Goal: Task Accomplishment & Management: Use online tool/utility

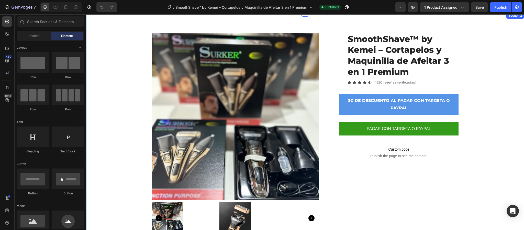
scroll to position [38, 0]
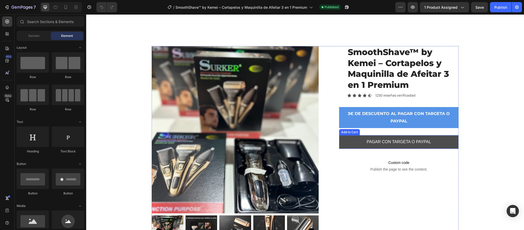
click at [444, 140] on button "PAGAR CON TARGETA O PAYPAL" at bounding box center [398, 142] width 119 height 14
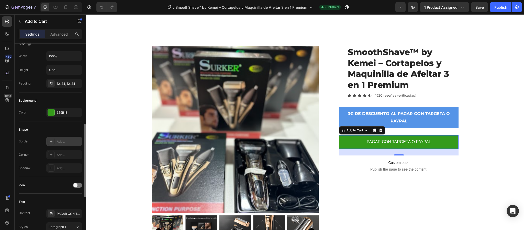
scroll to position [115, 0]
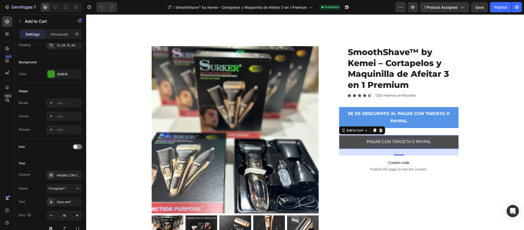
click at [423, 140] on div "PAGAR CON TARGETA O PAYPAL" at bounding box center [399, 141] width 64 height 7
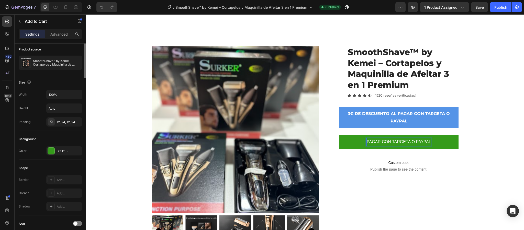
scroll to position [0, 0]
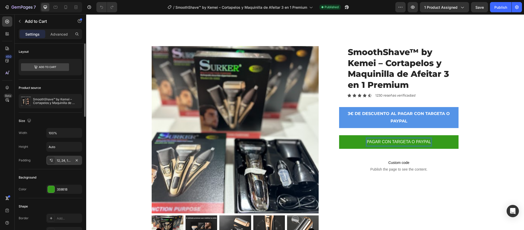
click at [67, 161] on div "12, 24, 12, 24" at bounding box center [64, 160] width 15 height 5
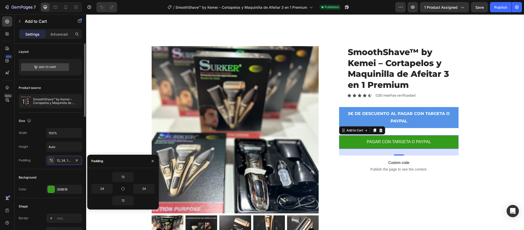
click at [70, 123] on div "Size" at bounding box center [50, 121] width 63 height 8
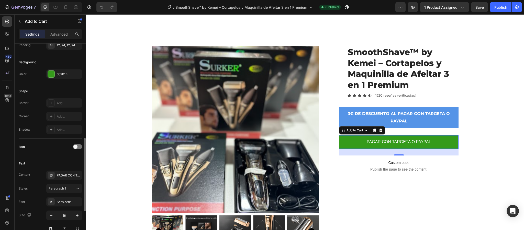
scroll to position [153, 0]
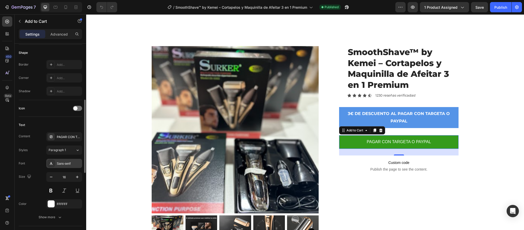
click at [72, 162] on div "Sans-serif" at bounding box center [69, 163] width 24 height 5
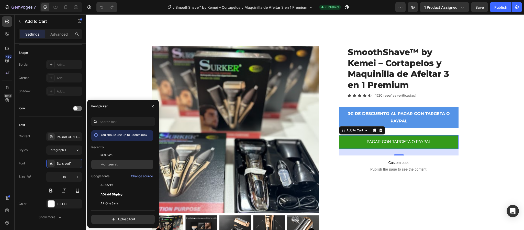
click at [123, 164] on div "Montserrat" at bounding box center [127, 164] width 52 height 5
click at [52, 179] on icon "button" at bounding box center [51, 176] width 5 height 5
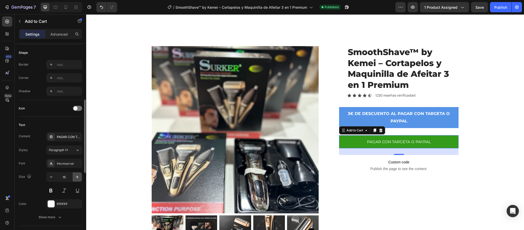
click at [77, 179] on icon "button" at bounding box center [77, 176] width 5 height 5
type input "16"
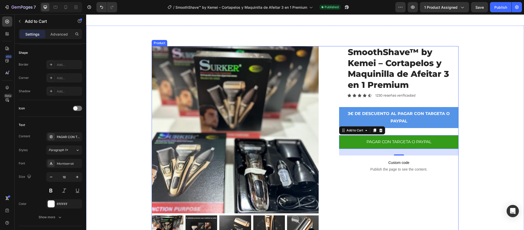
click at [390, 195] on div "SmoothShave™ by [PERSON_NAME] – Cortapelos y Maquinilla de Afeitar 3 en 1 Premi…" at bounding box center [398, 150] width 119 height 208
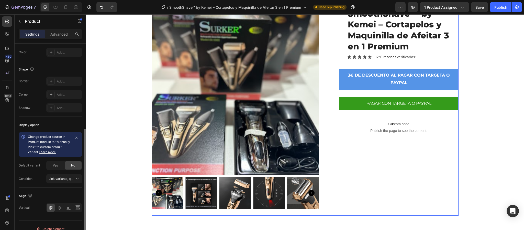
scroll to position [162, 0]
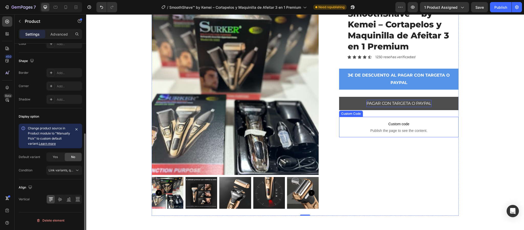
click at [377, 102] on p "PAGAR CON TARGETA O PAYPAL" at bounding box center [399, 103] width 65 height 7
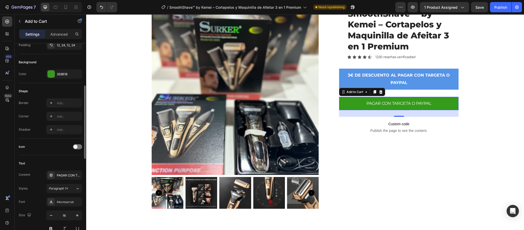
scroll to position [153, 0]
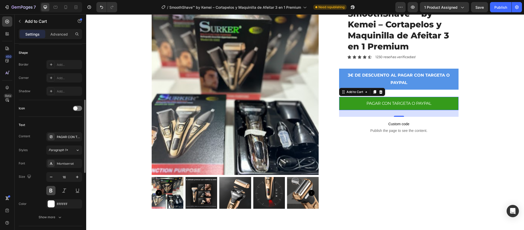
click at [54, 193] on button at bounding box center [50, 190] width 9 height 9
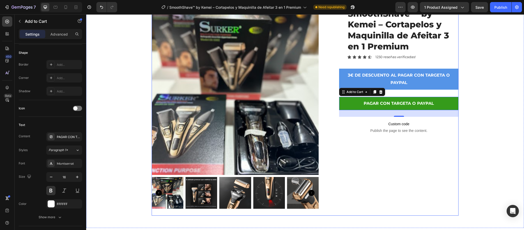
click at [405, 159] on div "SmoothShave™ by [PERSON_NAME] – Cortapelos y Maquinilla de Afeitar 3 en 1 Premi…" at bounding box center [398, 112] width 119 height 208
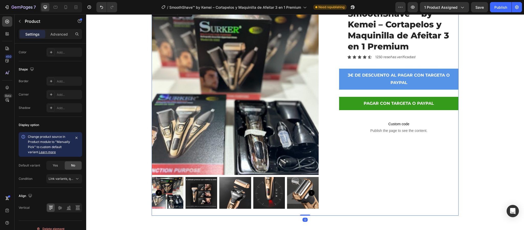
scroll to position [0, 0]
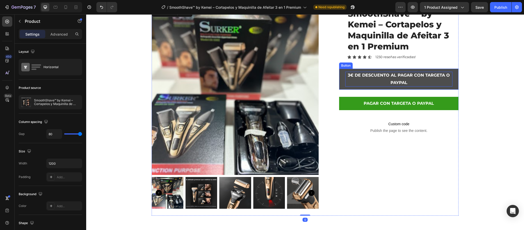
click at [375, 75] on p "3€ DE DESCUENTO AL PAGAR CON TARGETA O PAYPAL" at bounding box center [398, 79] width 107 height 15
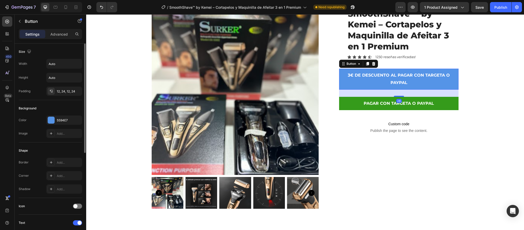
scroll to position [77, 0]
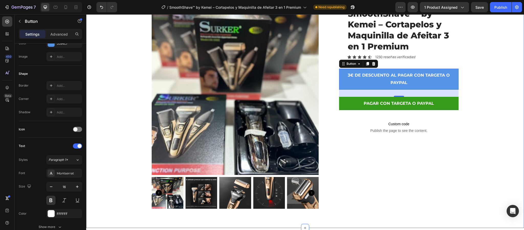
click at [499, 129] on div "Product Images SmoothShave™ by Kemei – Cortapelos y Maquinilla de Afeitar 3 en …" at bounding box center [305, 112] width 430 height 208
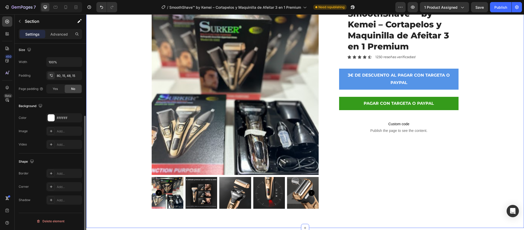
scroll to position [0, 0]
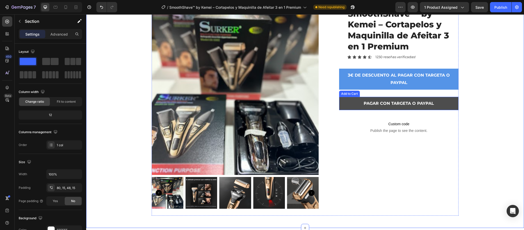
click at [347, 102] on button "PAGAR CON TARGETA O PAYPAL" at bounding box center [398, 104] width 119 height 14
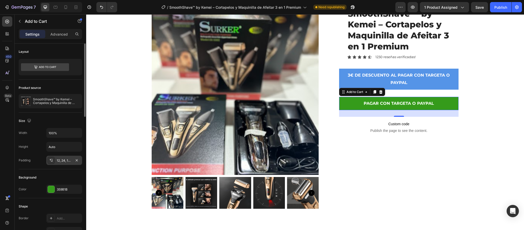
click at [59, 161] on div "12, 24, 12, 24" at bounding box center [64, 160] width 15 height 5
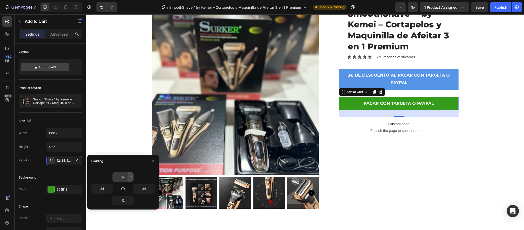
click at [132, 178] on icon "button" at bounding box center [131, 177] width 4 height 4
click at [133, 178] on icon "button" at bounding box center [131, 177] width 4 height 4
drag, startPoint x: 125, startPoint y: 189, endPoint x: 120, endPoint y: 190, distance: 4.2
click at [120, 190] on button "button" at bounding box center [122, 188] width 7 height 7
type input "12"
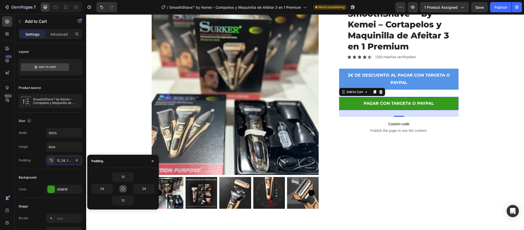
type input "12"
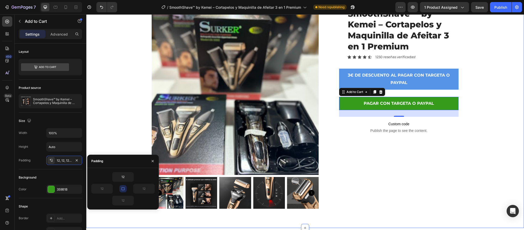
click at [110, 227] on div "Product Images SmoothShave™ by Kemei – Cortapelos y Maquinilla de Afeitar 3 en …" at bounding box center [305, 107] width 438 height 241
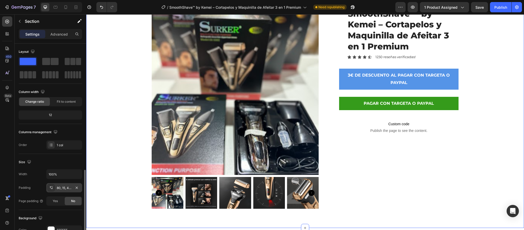
scroll to position [77, 0]
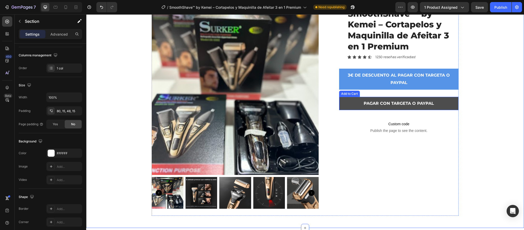
click at [388, 110] on button "PAGAR CON TARGETA O PAYPAL" at bounding box center [398, 104] width 119 height 14
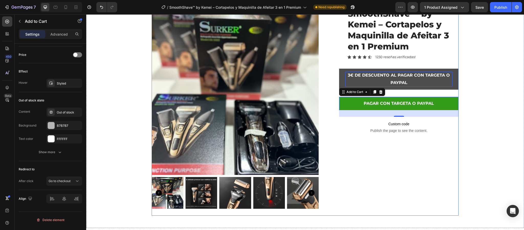
scroll to position [0, 0]
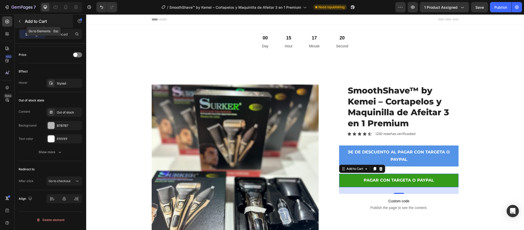
click at [20, 21] on icon "button" at bounding box center [20, 21] width 4 height 4
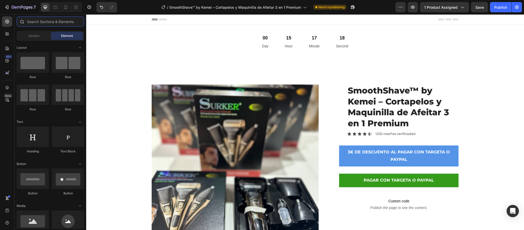
click at [35, 18] on input "text" at bounding box center [51, 21] width 68 height 10
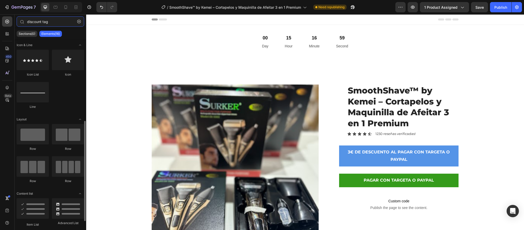
scroll to position [164, 0]
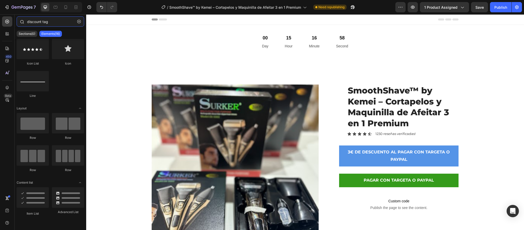
click at [67, 22] on input "discount tag" at bounding box center [51, 21] width 68 height 10
type input "discount tag"
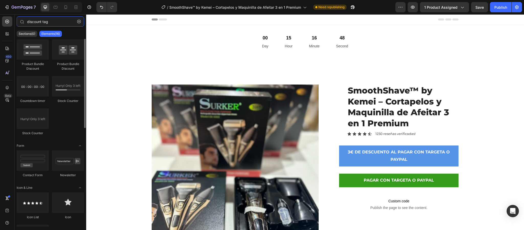
scroll to position [0, 0]
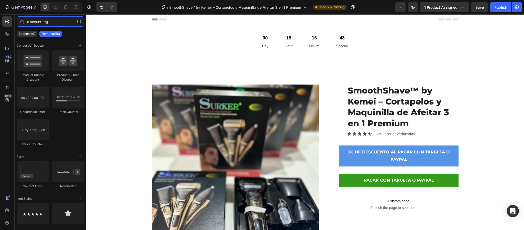
drag, startPoint x: 49, startPoint y: 21, endPoint x: 12, endPoint y: 26, distance: 37.9
click at [12, 26] on div "450 Beta discount tag Sections(0) Elements(16) We couldn’t find any matches for…" at bounding box center [43, 121] width 86 height 215
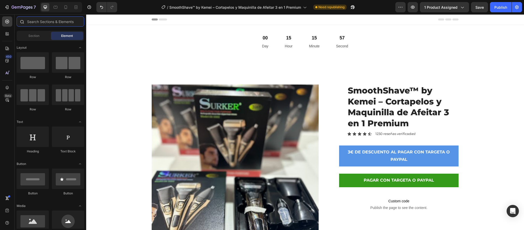
click at [58, 25] on input "text" at bounding box center [51, 21] width 68 height 10
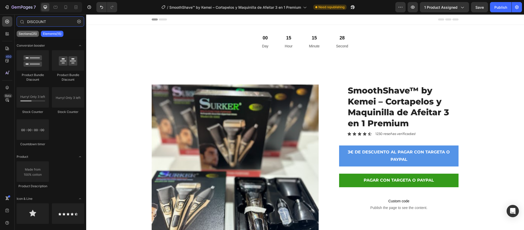
type input "DISCOUNT"
click at [31, 34] on p "Sections(25)" at bounding box center [28, 34] width 18 height 4
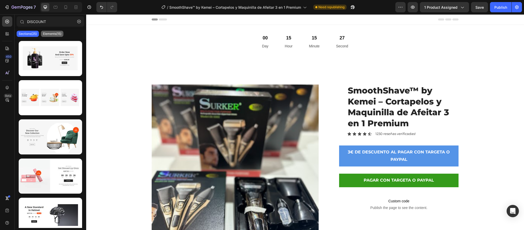
click at [54, 36] on div "Elements(15)" at bounding box center [52, 34] width 23 height 6
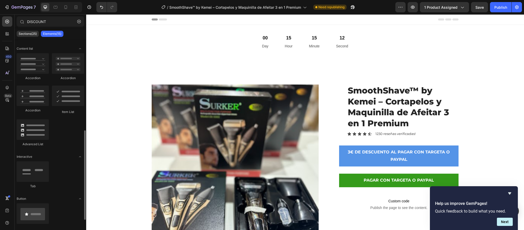
scroll to position [206, 0]
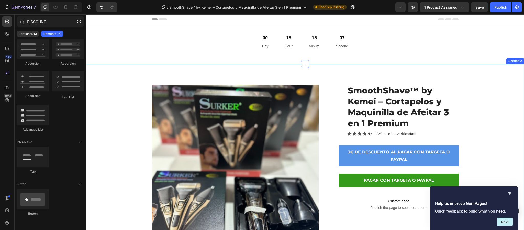
click at [107, 79] on div "Product Images SmoothShave™ by Kemei – Cortapelos y Maquinilla de Afeitar 3 en …" at bounding box center [305, 184] width 438 height 241
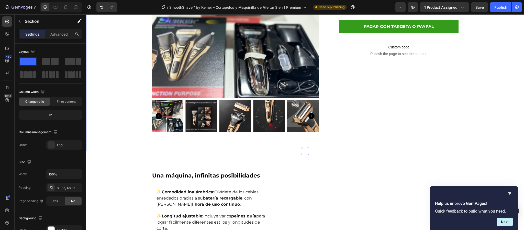
scroll to position [192, 0]
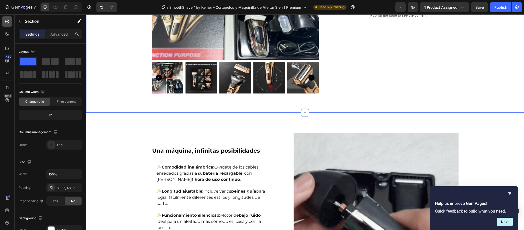
click at [10, 23] on div at bounding box center [7, 21] width 10 height 10
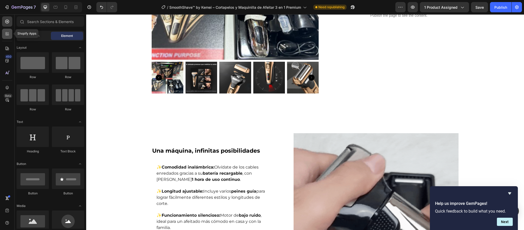
click at [7, 36] on div at bounding box center [7, 34] width 10 height 10
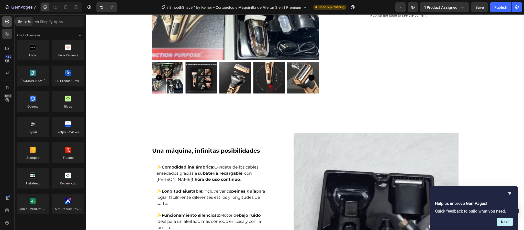
click at [7, 23] on icon at bounding box center [7, 21] width 5 height 5
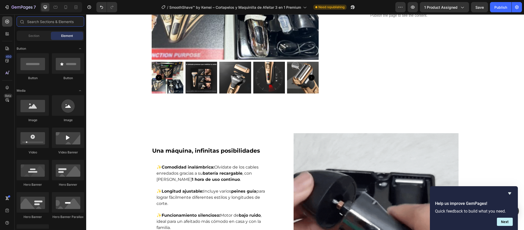
scroll to position [38, 0]
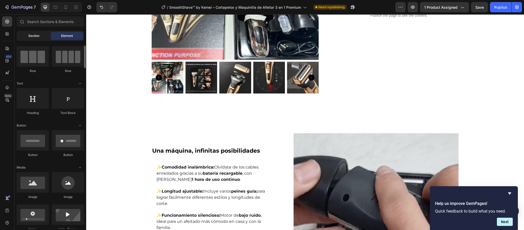
click at [38, 38] on span "Section" at bounding box center [33, 36] width 11 height 5
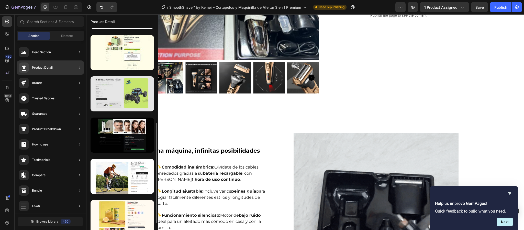
scroll to position [115, 0]
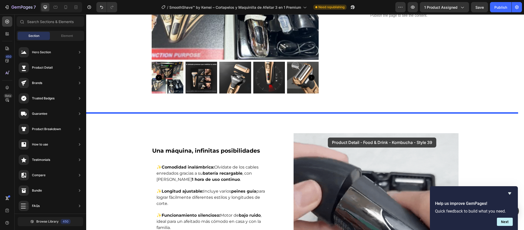
drag, startPoint x: 204, startPoint y: 177, endPoint x: 328, endPoint y: 137, distance: 129.9
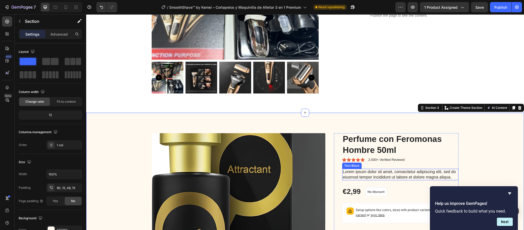
scroll to position [230, 0]
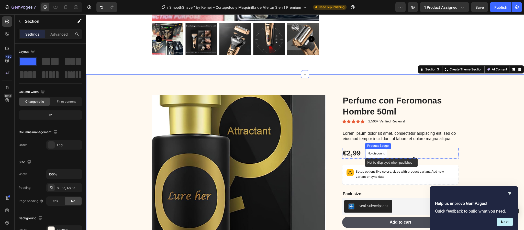
click at [374, 152] on p "No discount" at bounding box center [376, 153] width 17 height 5
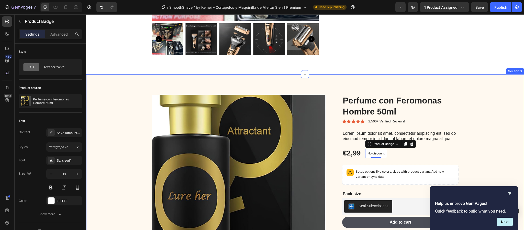
click at [513, 72] on div "Section 3" at bounding box center [515, 71] width 16 height 5
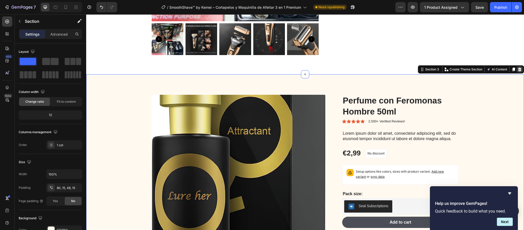
click at [518, 71] on icon at bounding box center [519, 70] width 3 height 4
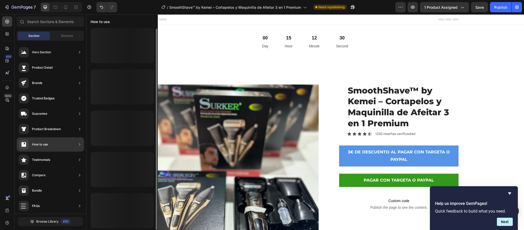
scroll to position [1, 0]
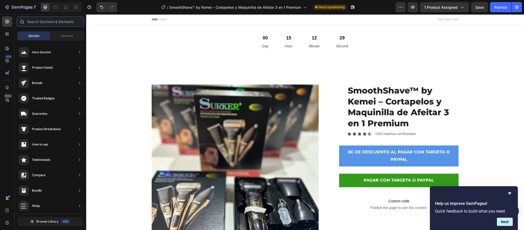
click at [53, 22] on input "text" at bounding box center [51, 21] width 68 height 10
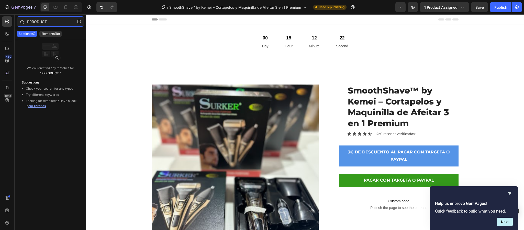
click at [31, 21] on input "PRRODUCT" at bounding box center [51, 21] width 68 height 10
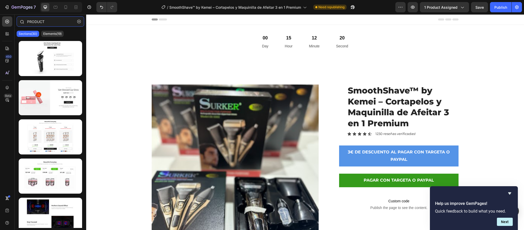
click at [56, 18] on input "PRODUCT" at bounding box center [51, 21] width 68 height 10
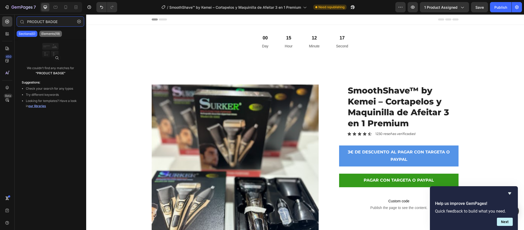
type input "PRODUCT BADGE"
click at [58, 33] on p "Elements(19)" at bounding box center [50, 34] width 18 height 4
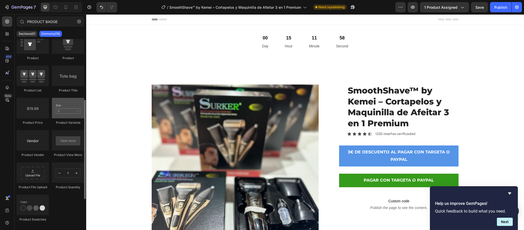
scroll to position [153, 0]
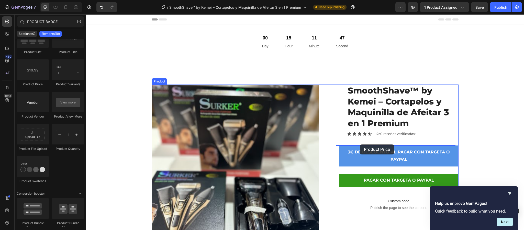
drag, startPoint x: 120, startPoint y: 92, endPoint x: 360, endPoint y: 144, distance: 245.3
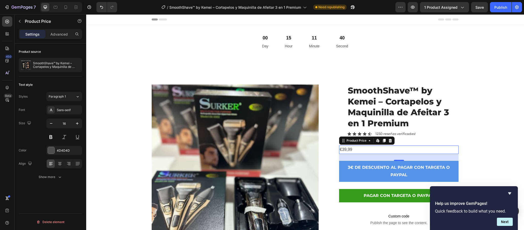
click at [351, 148] on div "€39,99" at bounding box center [398, 149] width 119 height 8
click at [375, 148] on div "€39,99" at bounding box center [398, 149] width 119 height 8
click at [22, 20] on button "button" at bounding box center [20, 21] width 8 height 8
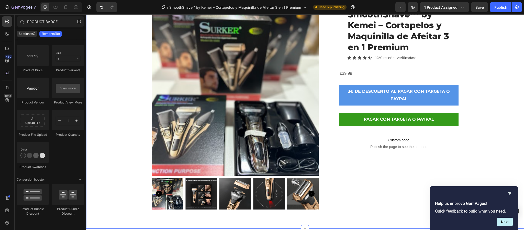
scroll to position [77, 0]
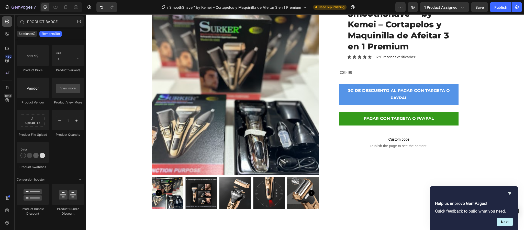
click at [8, 23] on icon at bounding box center [7, 21] width 5 height 5
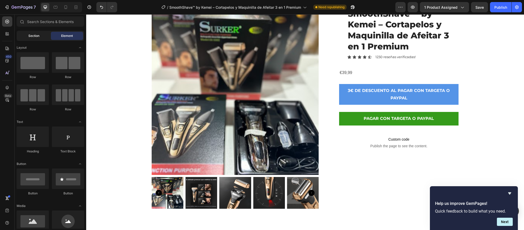
click at [37, 34] on span "Section" at bounding box center [33, 36] width 11 height 5
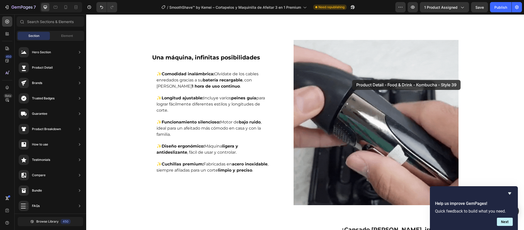
scroll to position [274, 0]
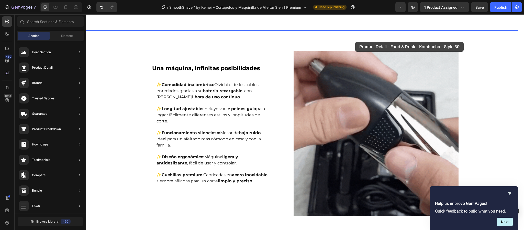
drag, startPoint x: 207, startPoint y: 193, endPoint x: 356, endPoint y: 41, distance: 212.2
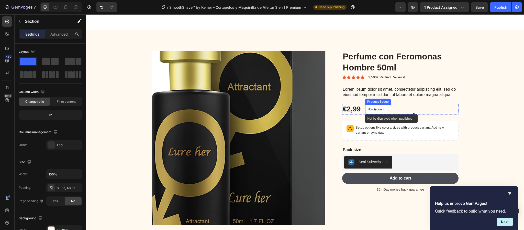
click at [380, 108] on p "No discount" at bounding box center [376, 109] width 17 height 5
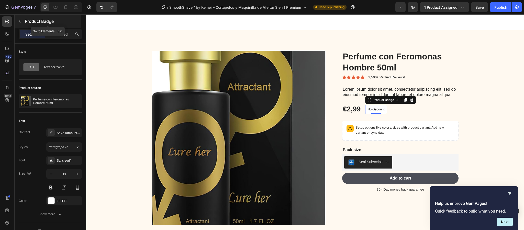
click at [17, 20] on button "button" at bounding box center [20, 21] width 8 height 8
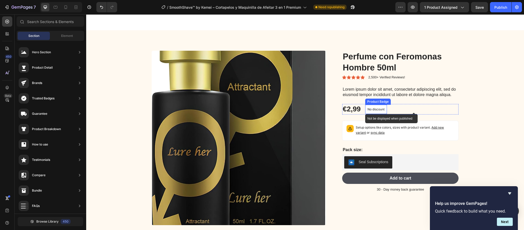
click at [375, 111] on p "No discount" at bounding box center [376, 109] width 17 height 5
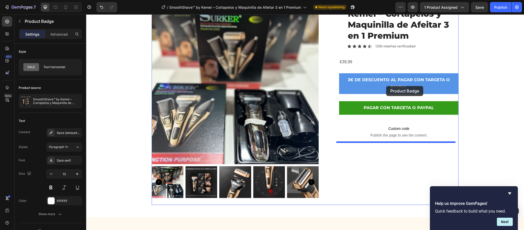
scroll to position [13, 0]
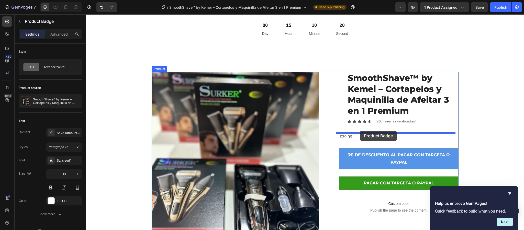
drag, startPoint x: 377, startPoint y: 108, endPoint x: 360, endPoint y: 131, distance: 27.9
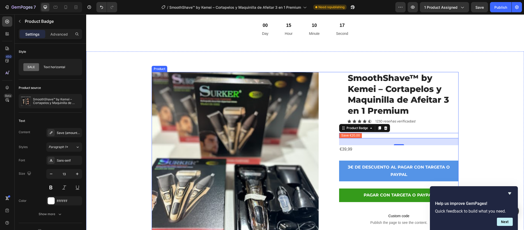
click at [330, 157] on div "Product Images SmoothShave™ by Kemei – Cortapelos y Maquinilla de Afeitar 3 en …" at bounding box center [305, 176] width 307 height 208
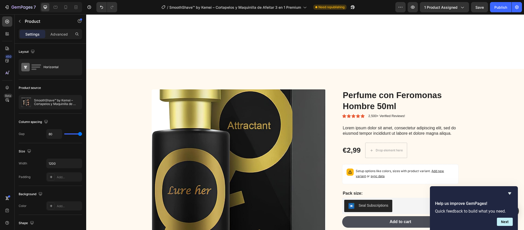
scroll to position [320, 0]
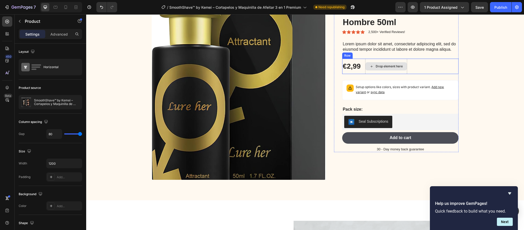
click at [375, 62] on div "Drop element here" at bounding box center [386, 66] width 41 height 8
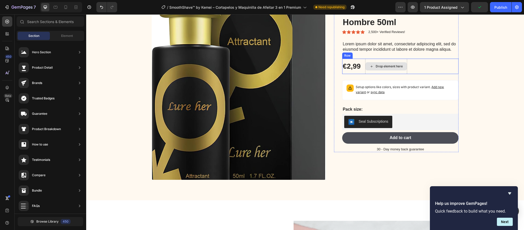
drag, startPoint x: 381, startPoint y: 64, endPoint x: 381, endPoint y: 68, distance: 3.8
click at [381, 65] on div "Drop element here" at bounding box center [386, 66] width 41 height 8
click at [381, 68] on div "Drop element here" at bounding box center [389, 66] width 27 height 4
click at [353, 65] on div "€2,99" at bounding box center [351, 66] width 19 height 10
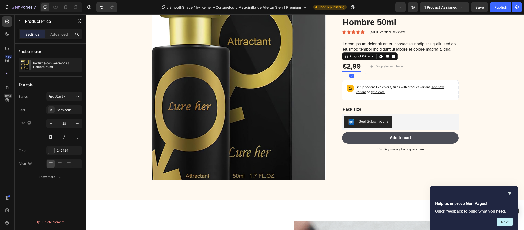
click at [353, 65] on div "€2,99" at bounding box center [351, 66] width 19 height 10
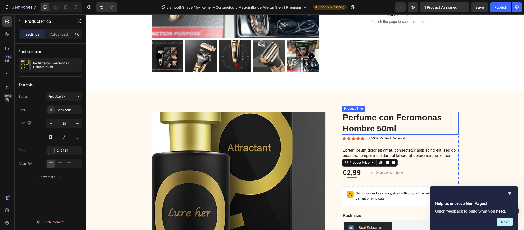
scroll to position [204, 0]
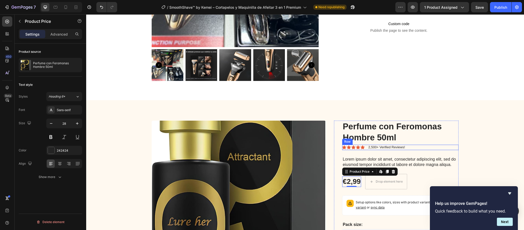
click at [437, 145] on div "Icon Icon Icon Icon Icon Icon List 2,500+ Verified Reviews! Text Block Row" at bounding box center [400, 147] width 116 height 5
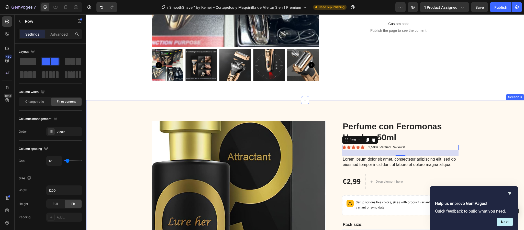
click at [484, 118] on div "Product Images Perfume con Feromonas Hombre 50ml Product Title Icon Icon Icon I…" at bounding box center [305, 207] width 438 height 215
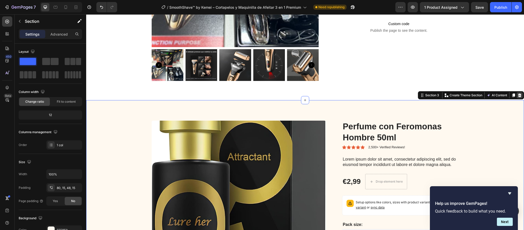
click at [517, 97] on div at bounding box center [520, 95] width 6 height 6
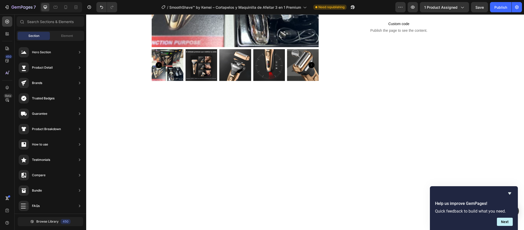
scroll to position [0, 0]
click at [8, 60] on icon at bounding box center [6, 60] width 3 height 3
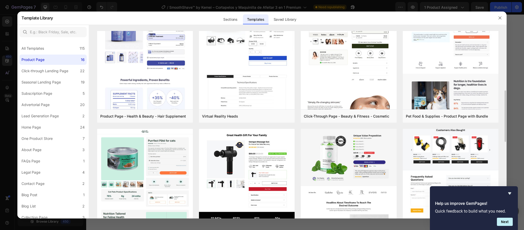
scroll to position [77, 0]
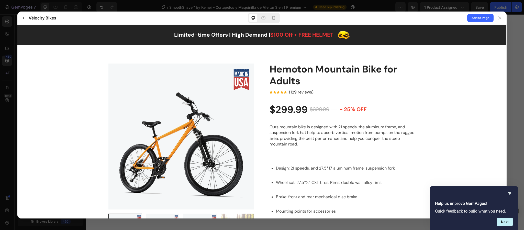
scroll to position [0, 0]
click at [23, 19] on icon "button" at bounding box center [23, 18] width 4 height 4
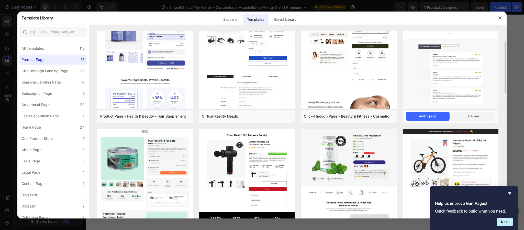
scroll to position [77, 0]
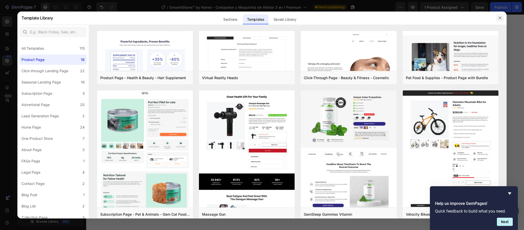
click at [501, 19] on icon "button" at bounding box center [500, 18] width 4 height 4
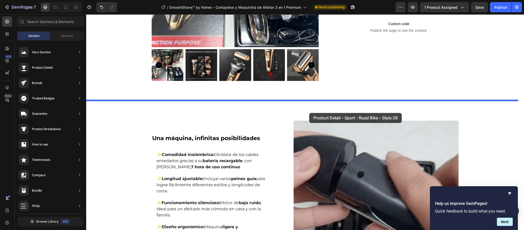
scroll to position [227, 0]
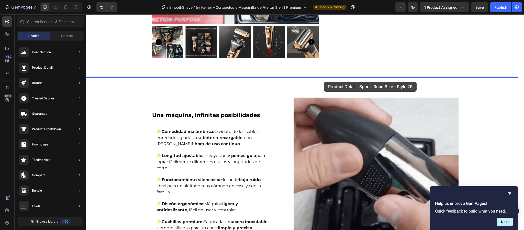
drag, startPoint x: 209, startPoint y: 70, endPoint x: 324, endPoint y: 82, distance: 115.7
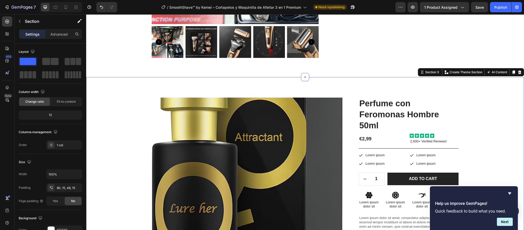
scroll to position [272, 0]
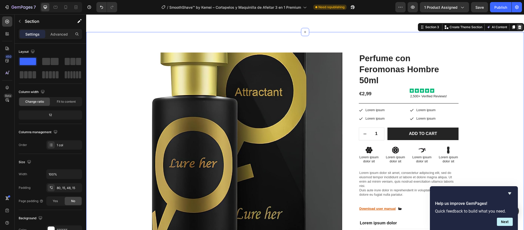
click at [518, 28] on icon at bounding box center [519, 27] width 3 height 4
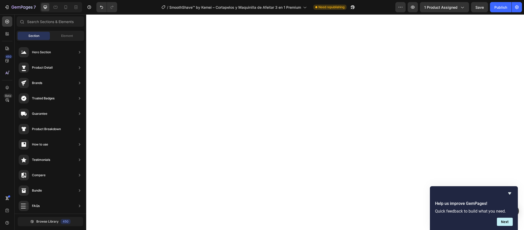
scroll to position [42, 0]
click at [5, 57] on div "450" at bounding box center [8, 56] width 7 height 4
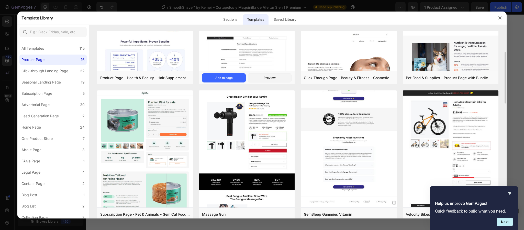
scroll to position [0, 0]
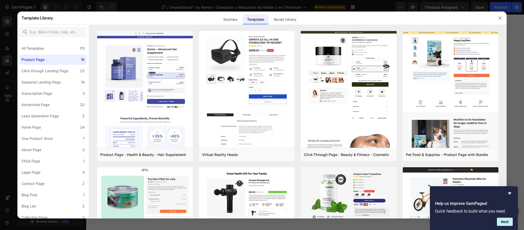
click at [1, 112] on div at bounding box center [262, 115] width 524 height 230
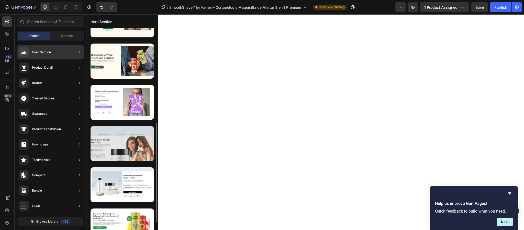
scroll to position [283, 0]
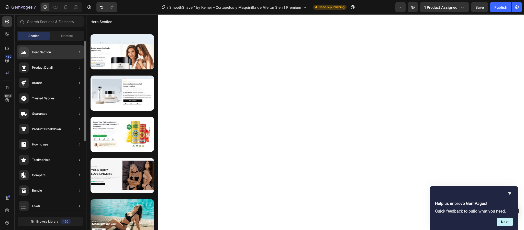
click at [53, 55] on div "Hero Section" at bounding box center [51, 52] width 68 height 14
click at [52, 52] on div "Hero Section" at bounding box center [51, 52] width 68 height 14
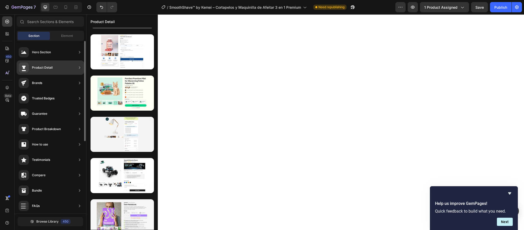
click at [39, 68] on div "Product Detail" at bounding box center [42, 67] width 21 height 5
click at [21, 67] on icon at bounding box center [24, 67] width 6 height 7
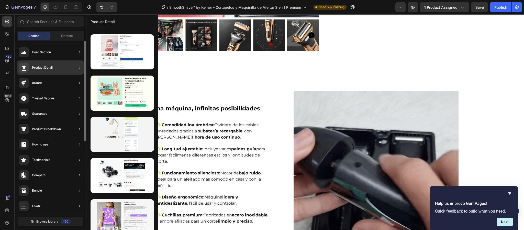
scroll to position [207, 0]
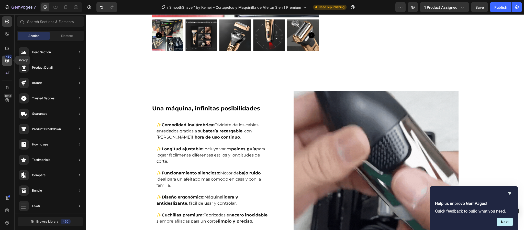
click at [6, 59] on icon at bounding box center [7, 60] width 5 height 5
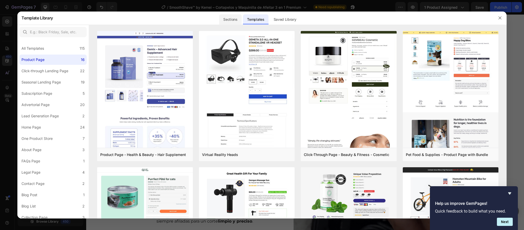
click at [236, 20] on div "Sections" at bounding box center [230, 19] width 22 height 10
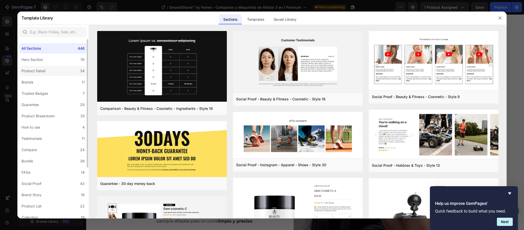
click at [49, 70] on label "Product Detail 34" at bounding box center [52, 71] width 67 height 10
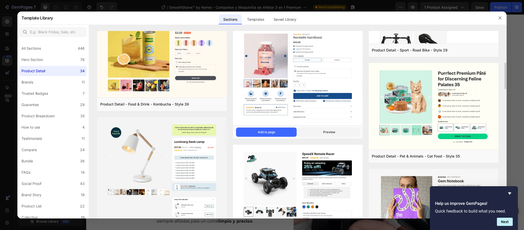
scroll to position [0, 0]
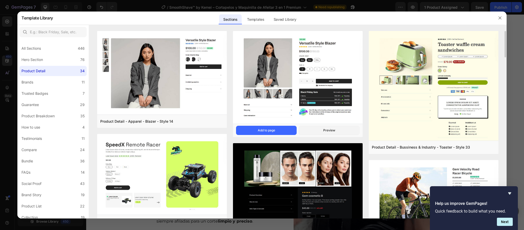
click at [319, 51] on img at bounding box center [298, 78] width 130 height 94
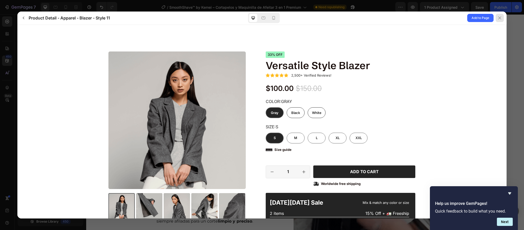
click at [498, 19] on icon at bounding box center [500, 18] width 4 height 4
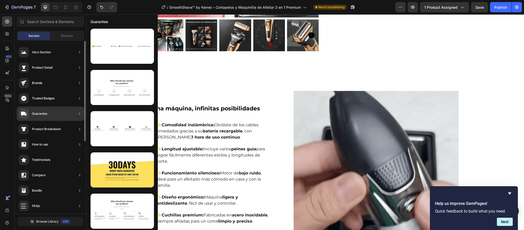
click at [51, 68] on div "Product Detail" at bounding box center [42, 67] width 21 height 5
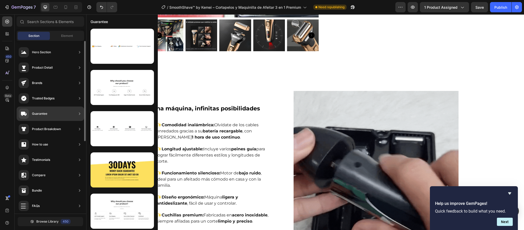
scroll to position [42, 0]
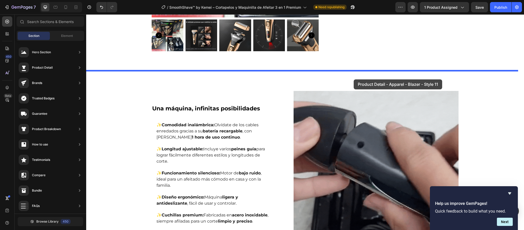
drag, startPoint x: 206, startPoint y: 59, endPoint x: 354, endPoint y: 79, distance: 149.0
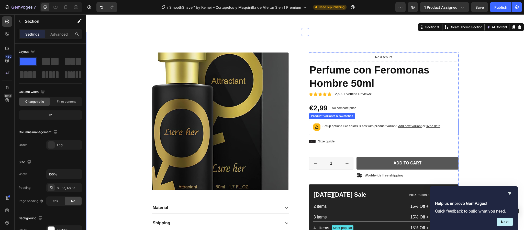
scroll to position [311, 0]
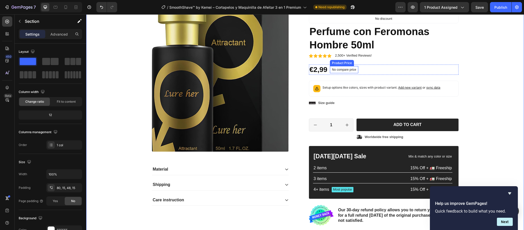
click at [349, 69] on p "No compare price" at bounding box center [344, 69] width 24 height 3
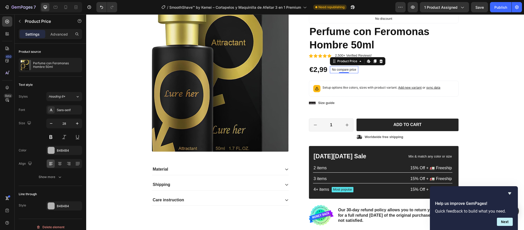
click at [336, 71] on p "No compare price" at bounding box center [344, 69] width 24 height 3
click at [353, 71] on p "No compare price" at bounding box center [344, 69] width 24 height 3
click at [353, 69] on div "No compare price" at bounding box center [344, 69] width 28 height 7
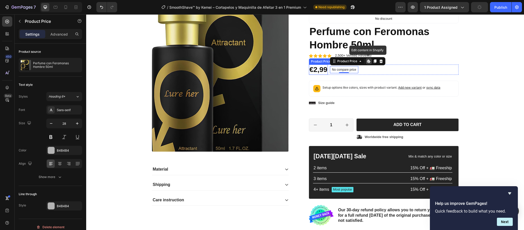
click at [318, 70] on div "€2,99" at bounding box center [318, 69] width 19 height 10
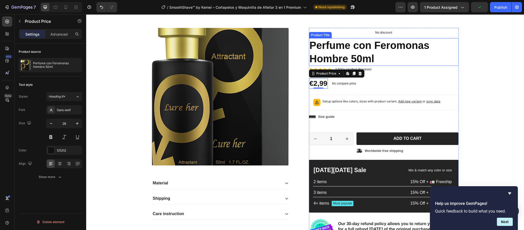
scroll to position [272, 0]
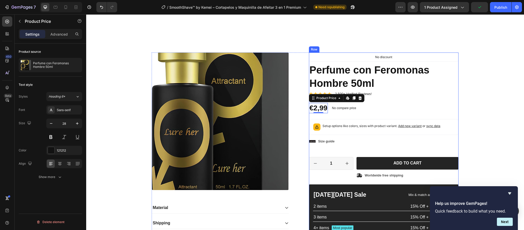
click at [410, 100] on div "Icon Icon Icon Icon Icon Icon List 2,500+ Verified Reviews! Text Block Row No d…" at bounding box center [384, 157] width 150 height 211
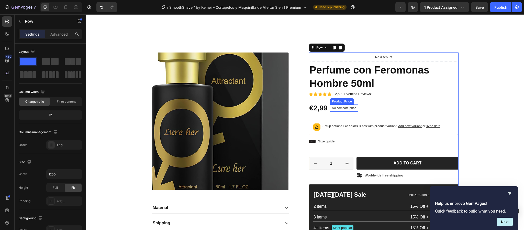
click at [335, 108] on p "No compare price" at bounding box center [344, 107] width 24 height 3
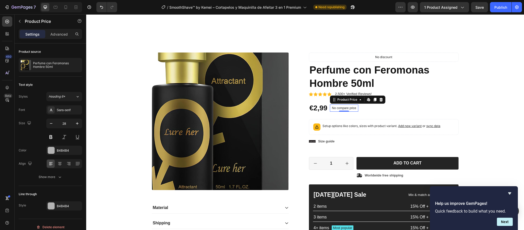
click at [335, 108] on p "No compare price" at bounding box center [344, 107] width 24 height 3
click at [348, 108] on p "No compare price" at bounding box center [344, 107] width 24 height 3
click at [345, 108] on p "No compare price" at bounding box center [344, 107] width 24 height 3
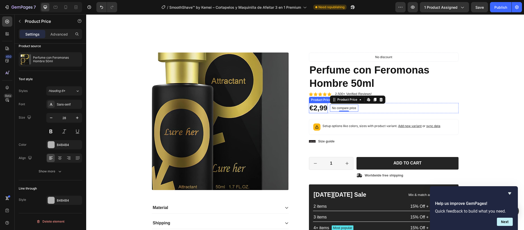
click at [316, 107] on div "€2,99" at bounding box center [318, 108] width 19 height 10
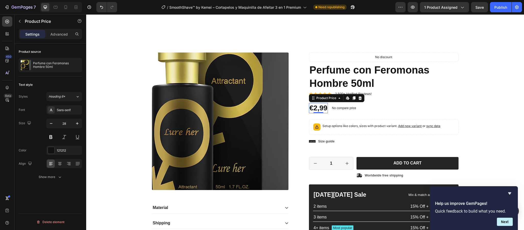
click at [315, 107] on div "€2,99" at bounding box center [318, 108] width 19 height 10
click at [321, 108] on div "€2,99" at bounding box center [318, 108] width 19 height 10
click at [314, 108] on div "€2,99" at bounding box center [318, 108] width 19 height 10
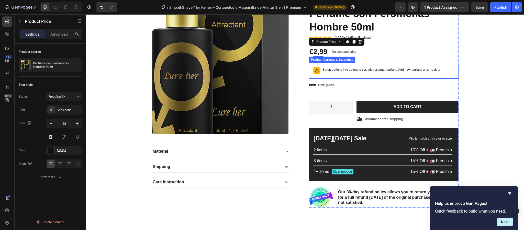
scroll to position [311, 0]
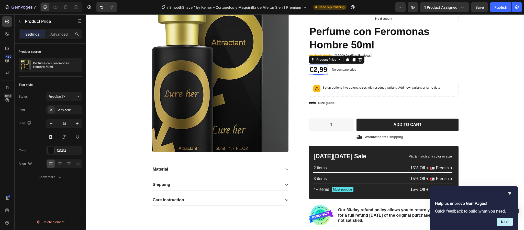
click at [320, 69] on div "€2,99" at bounding box center [318, 69] width 19 height 10
click at [310, 69] on div "€2,99" at bounding box center [318, 69] width 19 height 10
click at [345, 71] on p "No compare price" at bounding box center [344, 69] width 24 height 3
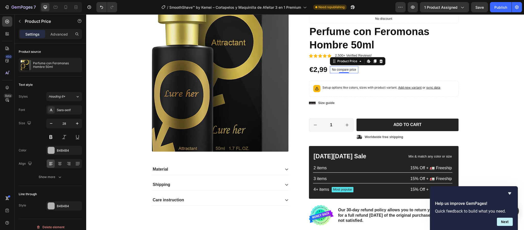
click at [349, 70] on p "No compare price" at bounding box center [344, 69] width 24 height 3
click at [335, 71] on p "No compare price" at bounding box center [344, 69] width 24 height 3
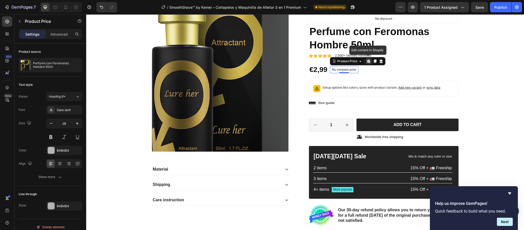
click at [334, 71] on p "No compare price" at bounding box center [344, 69] width 24 height 3
click at [63, 36] on p "Advanced" at bounding box center [58, 33] width 17 height 5
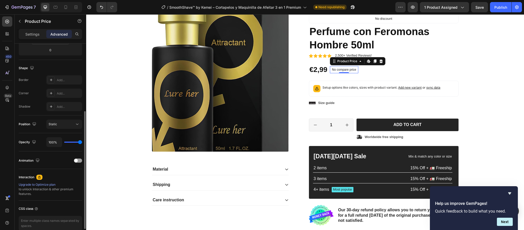
scroll to position [141, 0]
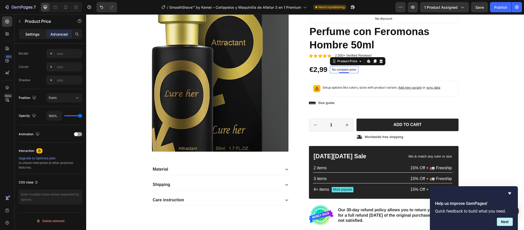
click at [38, 34] on p "Settings" at bounding box center [32, 33] width 14 height 5
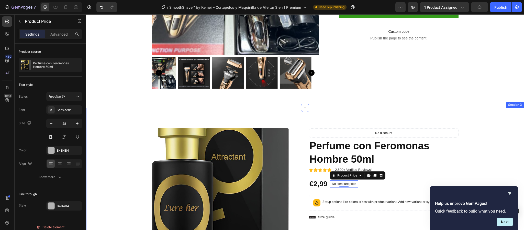
scroll to position [196, 0]
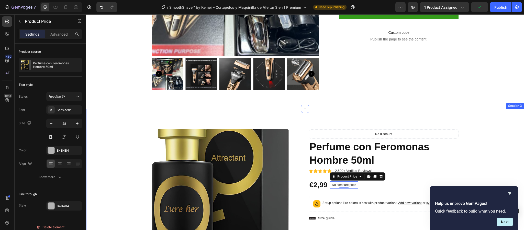
click at [502, 114] on div "Product Images Material Shipping Care instruction Accordion Icon Icon Icon Icon…" at bounding box center [305, 233] width 438 height 248
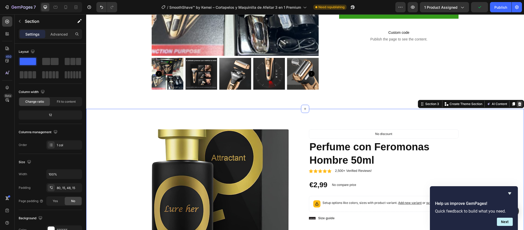
click at [518, 103] on icon at bounding box center [519, 104] width 3 height 4
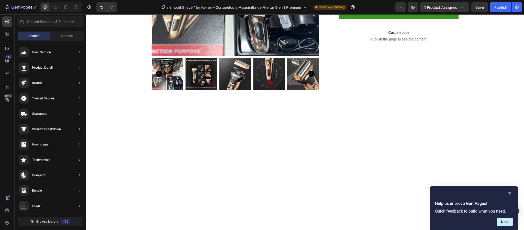
click at [511, 193] on icon "Hide survey" at bounding box center [509, 193] width 3 height 2
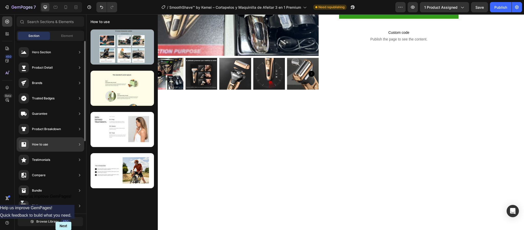
scroll to position [0, 0]
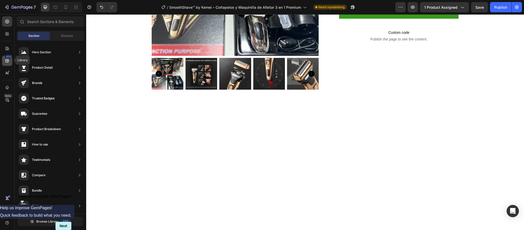
click at [8, 61] on icon at bounding box center [7, 60] width 5 height 5
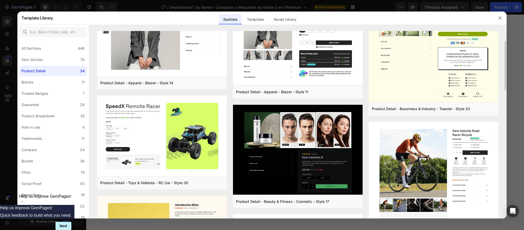
scroll to position [115, 0]
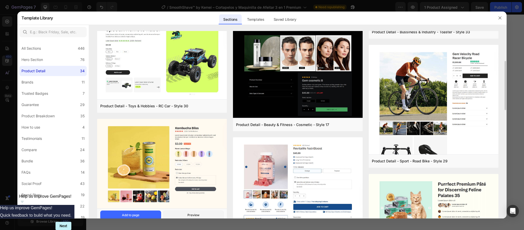
click at [178, 154] on img at bounding box center [162, 164] width 130 height 91
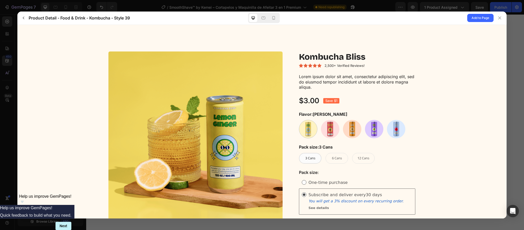
scroll to position [0, 0]
drag, startPoint x: 499, startPoint y: 15, endPoint x: 413, endPoint y: 1, distance: 87.7
click at [499, 15] on div at bounding box center [500, 18] width 8 height 8
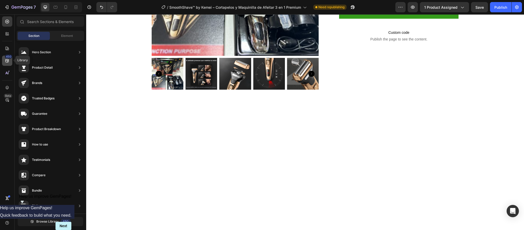
click at [8, 59] on icon at bounding box center [7, 60] width 5 height 5
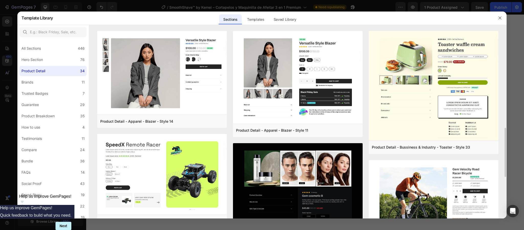
scroll to position [77, 0]
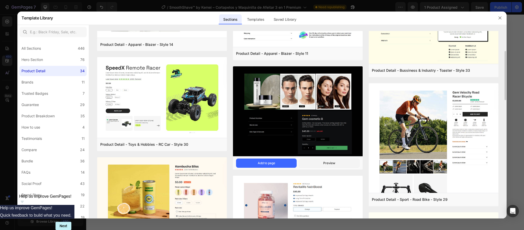
click at [316, 135] on img at bounding box center [298, 111] width 130 height 91
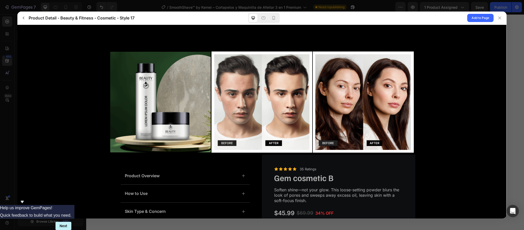
scroll to position [0, 0]
click at [35, 65] on form "Your selections will add an additional charge of" at bounding box center [262, 161] width 458 height 232
click at [6, 39] on div at bounding box center [262, 115] width 524 height 230
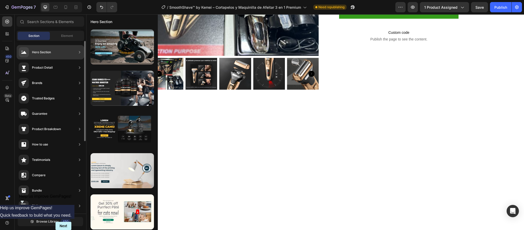
click at [51, 66] on div "Product Detail" at bounding box center [42, 67] width 21 height 5
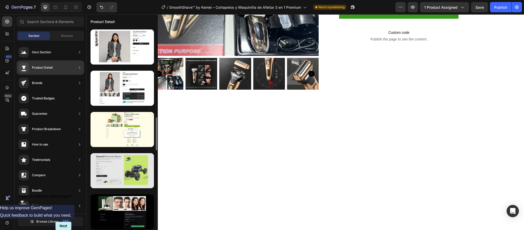
scroll to position [77, 0]
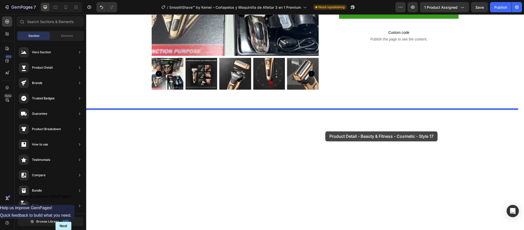
drag, startPoint x: 209, startPoint y: 152, endPoint x: 327, endPoint y: 130, distance: 119.8
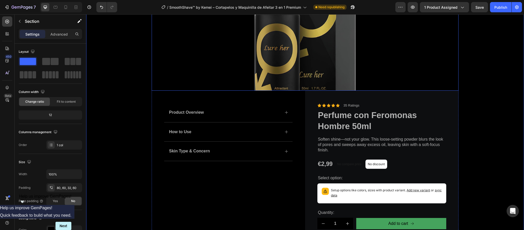
scroll to position [349, 0]
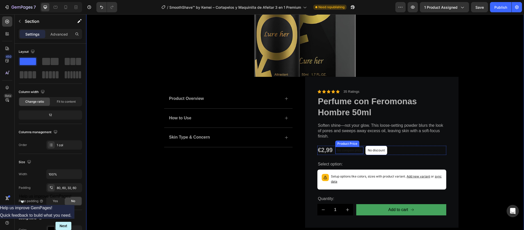
click at [343, 151] on p "No compare price" at bounding box center [349, 150] width 24 height 3
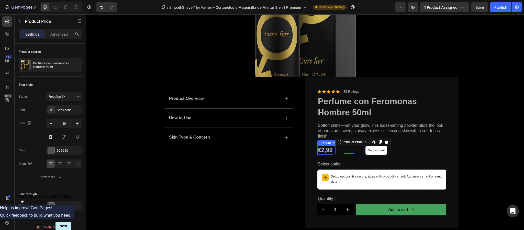
click at [328, 152] on div "€2,99" at bounding box center [325, 150] width 16 height 9
click at [322, 149] on div "€2,99" at bounding box center [325, 150] width 16 height 9
click at [339, 151] on p "No compare price" at bounding box center [349, 150] width 24 height 3
click at [323, 150] on div "€2,99" at bounding box center [325, 150] width 16 height 9
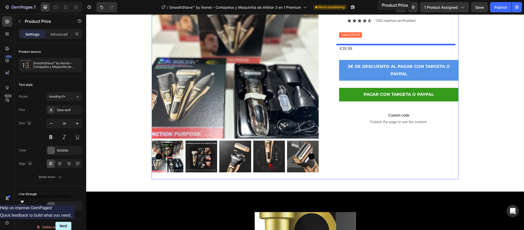
scroll to position [0, 0]
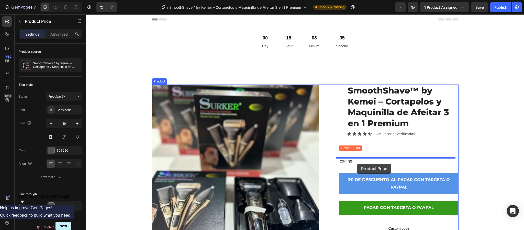
drag, startPoint x: 341, startPoint y: 187, endPoint x: 357, endPoint y: 163, distance: 28.3
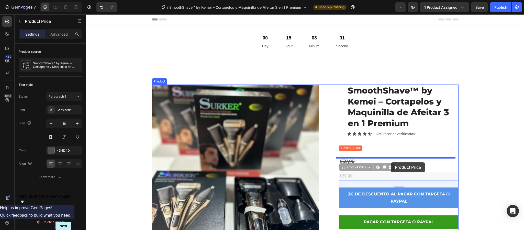
drag, startPoint x: 367, startPoint y: 178, endPoint x: 391, endPoint y: 162, distance: 28.6
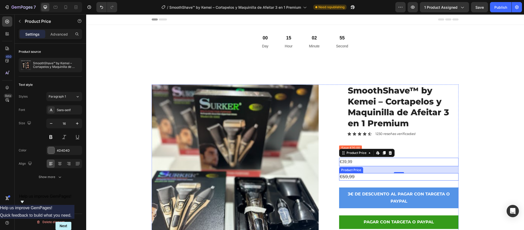
click at [346, 177] on div "€59,99" at bounding box center [398, 176] width 119 height 7
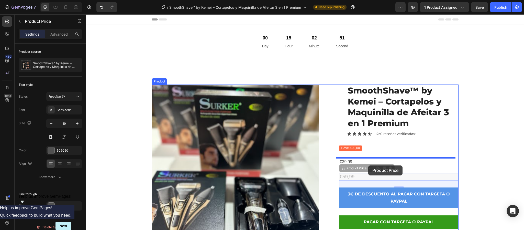
drag, startPoint x: 351, startPoint y: 177, endPoint x: 368, endPoint y: 165, distance: 21.4
drag, startPoint x: 349, startPoint y: 174, endPoint x: 355, endPoint y: 165, distance: 10.9
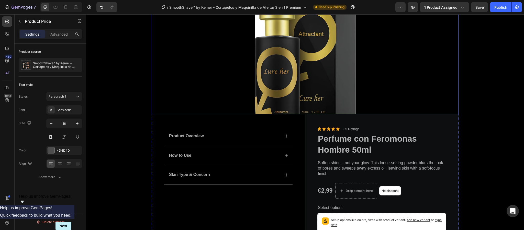
scroll to position [345, 0]
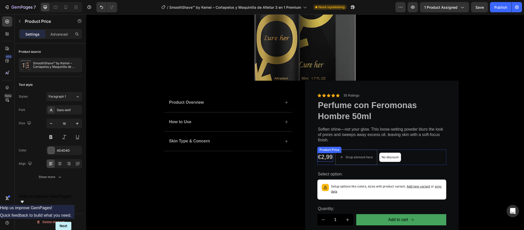
click at [320, 159] on div "€2,99" at bounding box center [325, 157] width 16 height 9
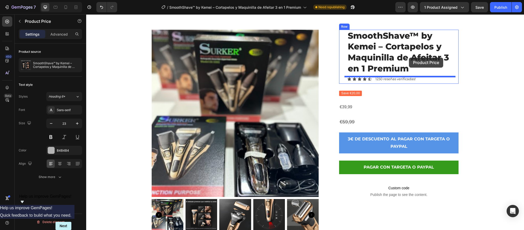
scroll to position [13, 0]
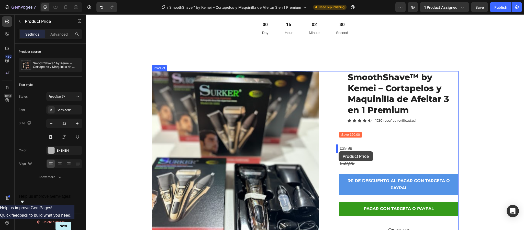
drag, startPoint x: 327, startPoint y: 157, endPoint x: 339, endPoint y: 151, distance: 12.8
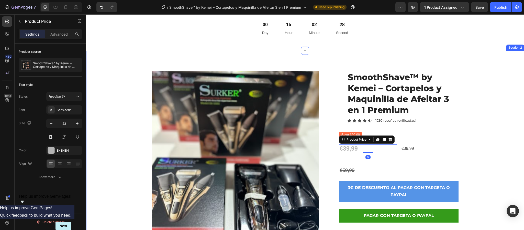
click at [478, 141] on div "Product Images SmoothShave™ by Kemei – Cortapelos y Maquinilla de Afeitar 3 en …" at bounding box center [305, 175] width 430 height 208
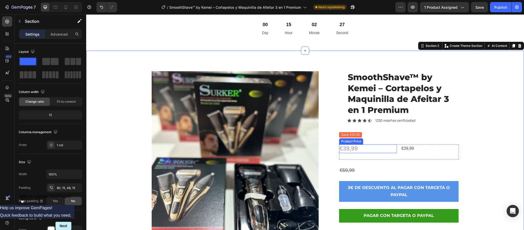
click at [361, 150] on div "€39,99" at bounding box center [368, 148] width 58 height 9
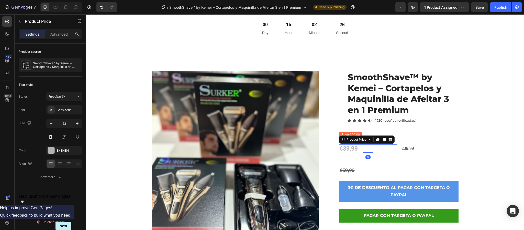
click at [350, 147] on div "€39,99" at bounding box center [368, 148] width 58 height 9
click at [351, 152] on div "€39,99" at bounding box center [368, 148] width 58 height 9
click at [352, 149] on div "€39,99" at bounding box center [368, 148] width 58 height 9
click at [346, 148] on div "€39,99" at bounding box center [368, 148] width 58 height 9
click at [344, 148] on div "€39,99" at bounding box center [368, 148] width 58 height 9
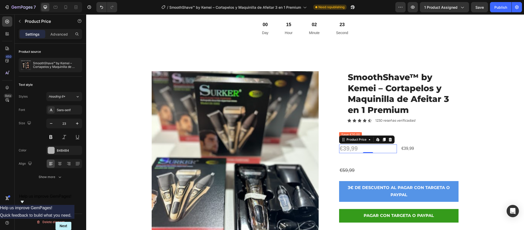
click at [344, 148] on div "€39,99" at bounding box center [368, 148] width 58 height 9
click at [378, 148] on div "€39,99" at bounding box center [368, 148] width 58 height 9
click at [353, 168] on div "€59,99" at bounding box center [398, 170] width 119 height 7
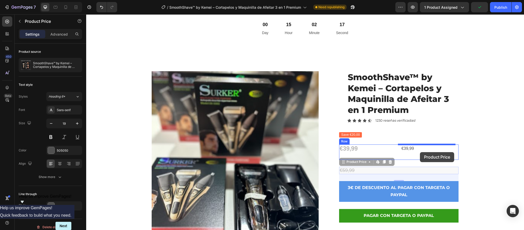
drag, startPoint x: 352, startPoint y: 171, endPoint x: 421, endPoint y: 151, distance: 71.7
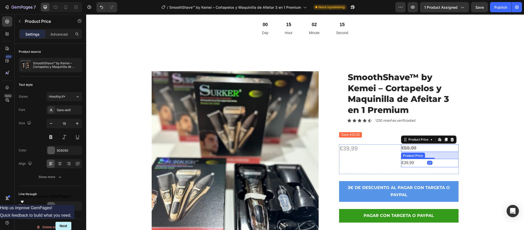
click at [416, 161] on div "€39,99" at bounding box center [430, 163] width 58 height 8
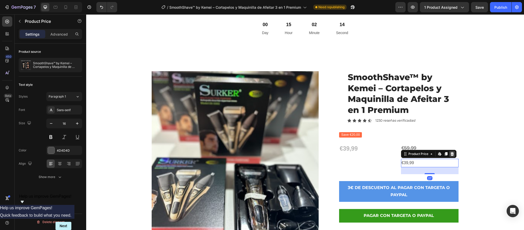
click at [451, 155] on icon at bounding box center [452, 154] width 3 height 4
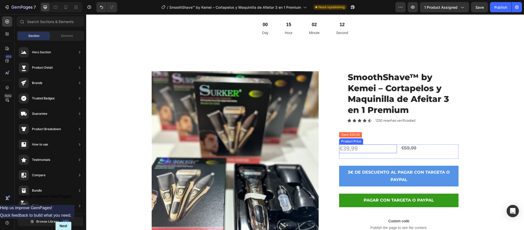
click at [352, 149] on div "€39,99" at bounding box center [368, 148] width 58 height 9
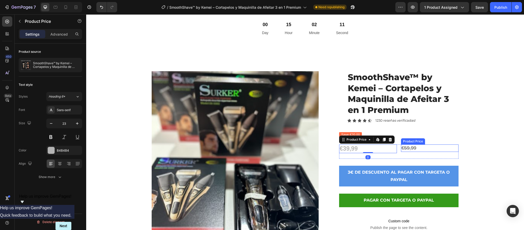
click at [416, 148] on div "€59,99" at bounding box center [430, 147] width 58 height 7
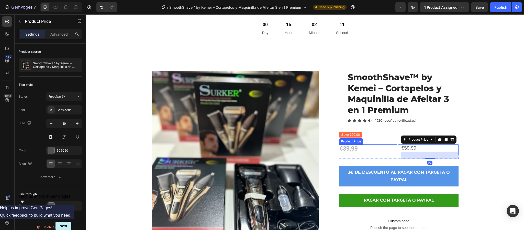
click at [354, 150] on div "€39,99" at bounding box center [368, 148] width 58 height 9
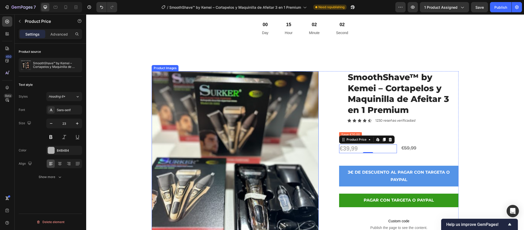
scroll to position [13, 0]
click at [52, 150] on div at bounding box center [51, 150] width 7 height 7
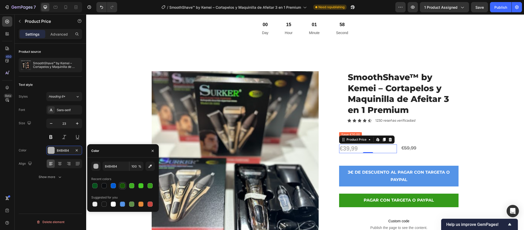
click at [124, 187] on div at bounding box center [122, 185] width 5 height 5
click at [147, 188] on div at bounding box center [150, 185] width 7 height 7
type input "359B1B"
click at [72, 112] on div "Sans-serif" at bounding box center [69, 110] width 24 height 5
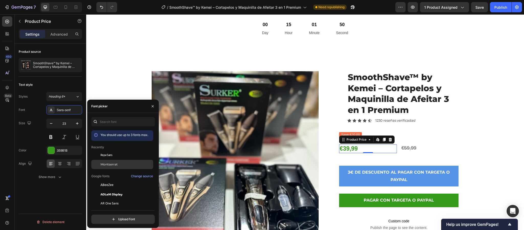
click at [113, 164] on span "Montserrat" at bounding box center [109, 164] width 17 height 5
click at [51, 137] on button at bounding box center [50, 136] width 9 height 9
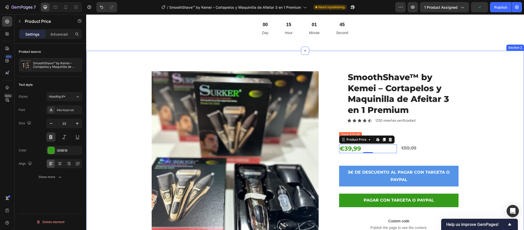
click at [478, 148] on div "Product Images SmoothShave™ by Kemei – Cortapelos y Maquinilla de Afeitar 3 en …" at bounding box center [305, 175] width 430 height 208
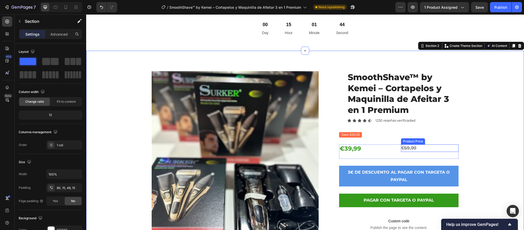
click at [412, 147] on div "€59,99" at bounding box center [430, 147] width 58 height 7
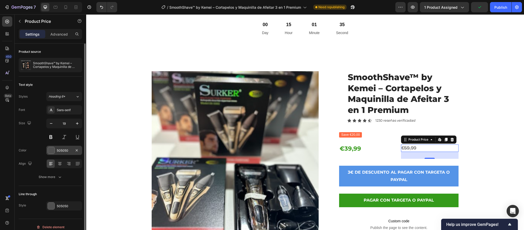
click at [49, 151] on div at bounding box center [51, 150] width 7 height 7
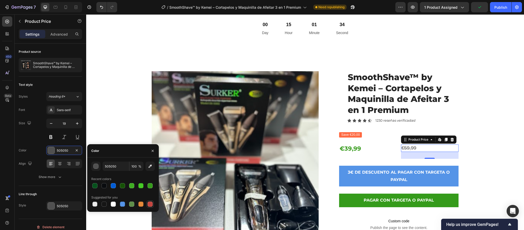
click at [152, 202] on div at bounding box center [150, 203] width 5 height 5
type input "C5453F"
click at [50, 138] on button at bounding box center [50, 136] width 9 height 9
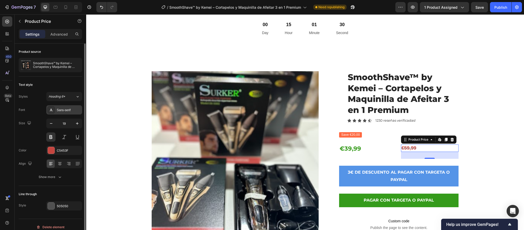
click at [71, 114] on div "Sans-serif" at bounding box center [64, 109] width 36 height 9
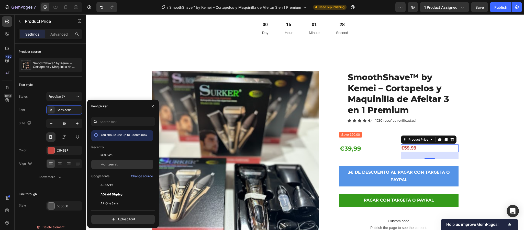
click at [111, 164] on span "Montserrat" at bounding box center [109, 164] width 17 height 5
click at [496, 157] on div "Product Images SmoothShave™ by Kemei – Cortapelos y Maquinilla de Afeitar 3 en …" at bounding box center [305, 175] width 430 height 208
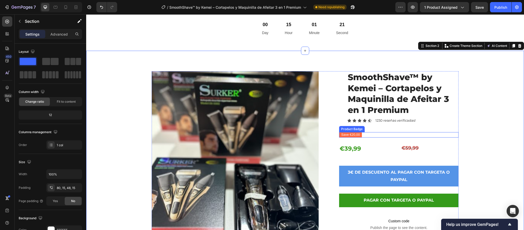
click at [348, 133] on pre "Save €20,00" at bounding box center [350, 134] width 23 height 5
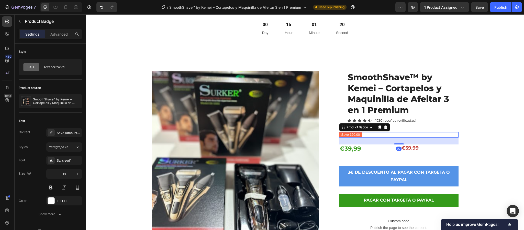
click at [348, 135] on pre "Save €20,00" at bounding box center [350, 134] width 23 height 5
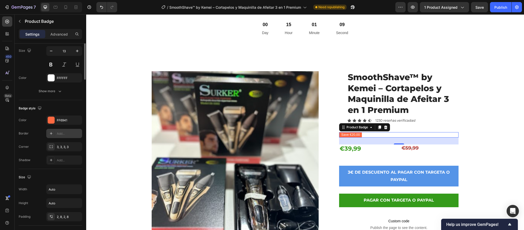
scroll to position [8, 0]
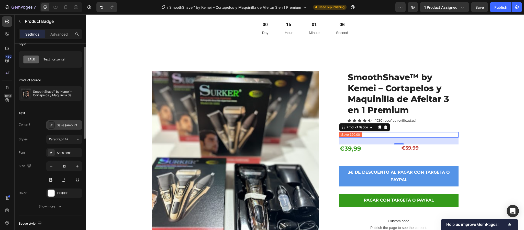
click at [73, 127] on div "Save {amount_discount}" at bounding box center [69, 125] width 24 height 5
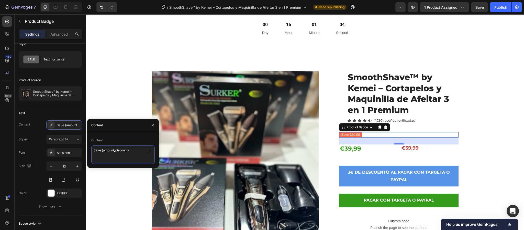
drag, startPoint x: 130, startPoint y: 154, endPoint x: 95, endPoint y: 147, distance: 35.9
click at [95, 147] on textarea "Save {amount_discount}" at bounding box center [122, 154] width 63 height 18
type textarea "S"
type textarea "AHORRA 20€"
drag, startPoint x: 105, startPoint y: 192, endPoint x: 118, endPoint y: 191, distance: 13.1
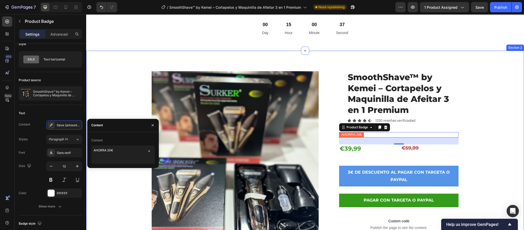
click at [105, 192] on div "Product Images SmoothShave™ by Kemei – Cortapelos y Maquinilla de Afeitar 3 en …" at bounding box center [305, 175] width 430 height 208
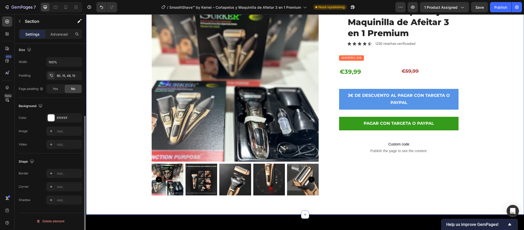
scroll to position [0, 0]
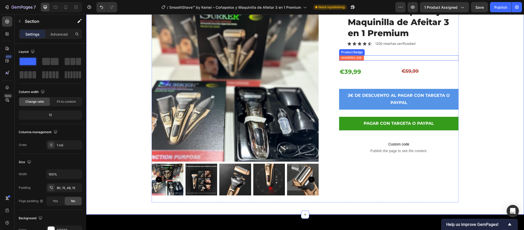
click at [350, 59] on pre "AHORRA 20€" at bounding box center [351, 57] width 25 height 5
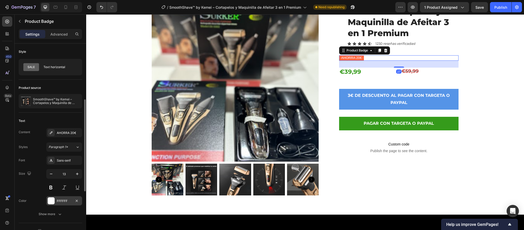
scroll to position [115, 0]
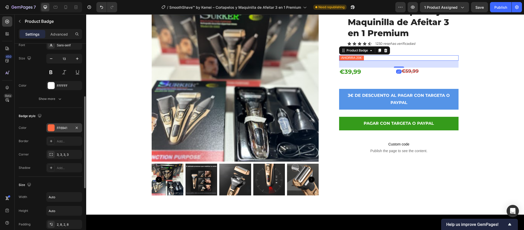
click at [55, 127] on div "FF6941" at bounding box center [64, 127] width 36 height 9
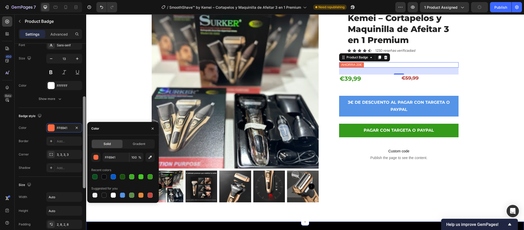
scroll to position [77, 0]
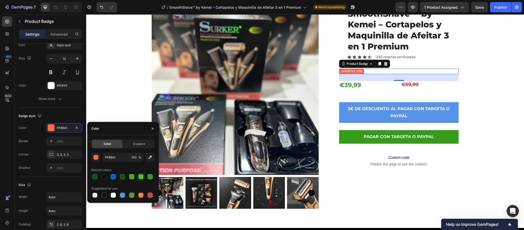
click at [141, 176] on div at bounding box center [140, 176] width 5 height 5
click at [149, 177] on div at bounding box center [150, 176] width 5 height 5
type input "359B1B"
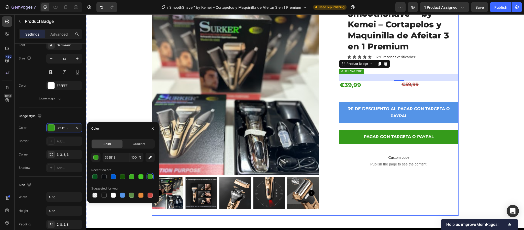
click at [381, 182] on div "SmoothShave™ by Kemei – Cortapelos y Maquinilla de Afeitar 3 en 1 Premium Produ…" at bounding box center [398, 112] width 119 height 208
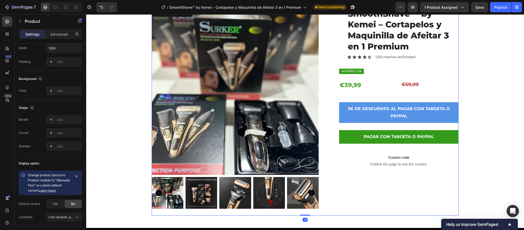
scroll to position [0, 0]
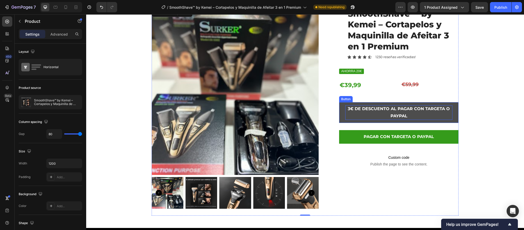
click at [426, 112] on p "3€ DE DESCUENTO AL PAGAR CON TARGETA O PAYPAL" at bounding box center [398, 112] width 107 height 15
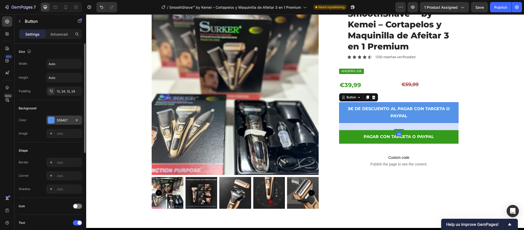
click at [67, 118] on div "5594E7" at bounding box center [64, 120] width 15 height 5
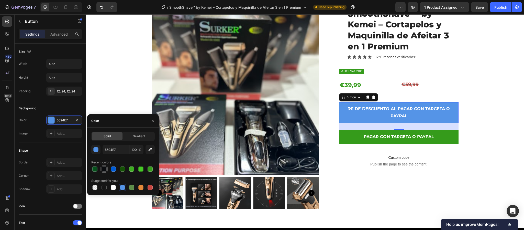
click at [101, 168] on div at bounding box center [104, 169] width 6 height 6
type input "0A0C0F"
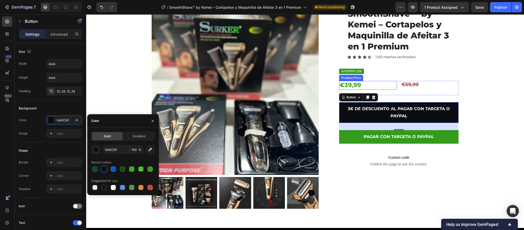
click at [356, 75] on div "Product Price" at bounding box center [351, 78] width 24 height 6
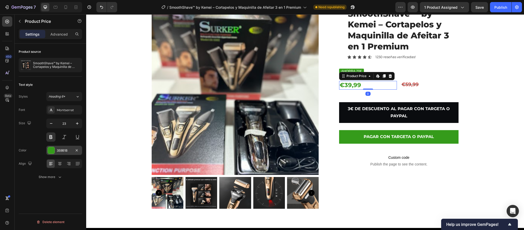
click at [54, 153] on div at bounding box center [51, 150] width 7 height 7
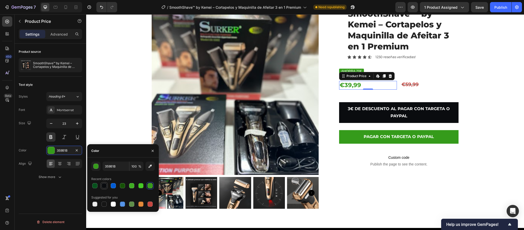
click at [105, 188] on div at bounding box center [104, 185] width 6 height 6
click at [148, 186] on div at bounding box center [150, 185] width 5 height 5
type input "359B1B"
click at [359, 70] on pre "AHORRA 20€" at bounding box center [351, 71] width 25 height 5
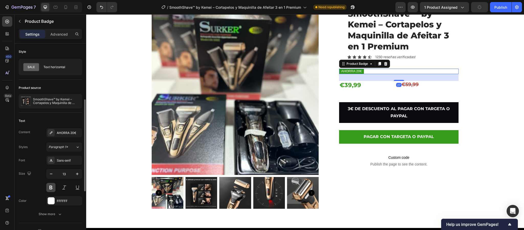
scroll to position [38, 0]
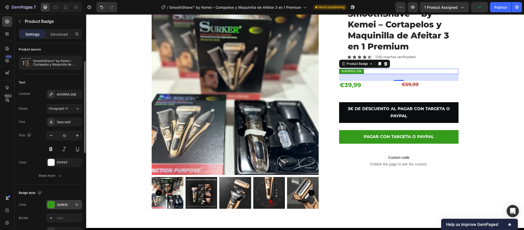
click at [69, 207] on div "359B1B" at bounding box center [64, 204] width 15 height 5
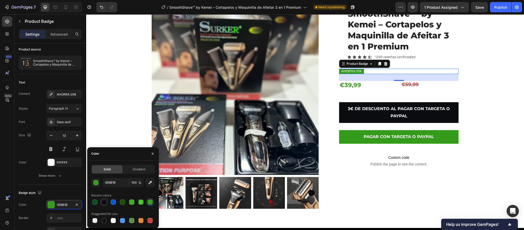
click at [105, 204] on div at bounding box center [104, 201] width 5 height 5
type input "0A0C0F"
click at [68, 122] on div "Sans-serif" at bounding box center [69, 122] width 24 height 5
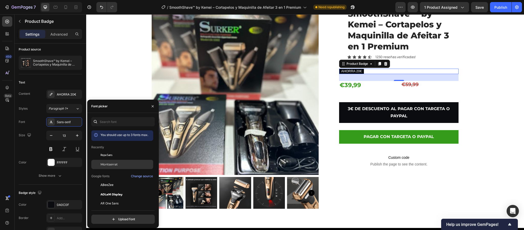
click at [115, 167] on div "Montserrat" at bounding box center [122, 164] width 62 height 9
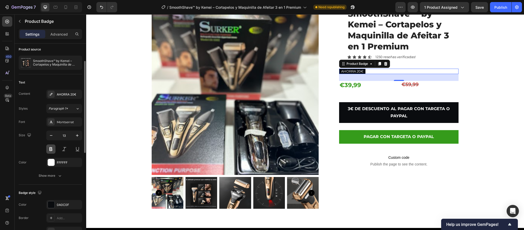
click at [52, 150] on button at bounding box center [50, 148] width 9 height 9
click at [451, 152] on p "Custom code Publish the page to see the content." at bounding box center [398, 160] width 119 height 20
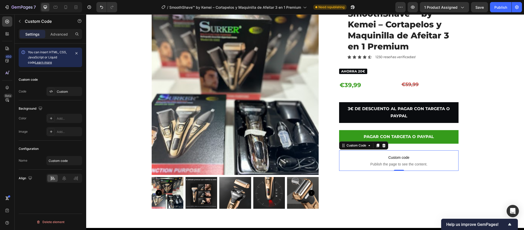
scroll to position [0, 0]
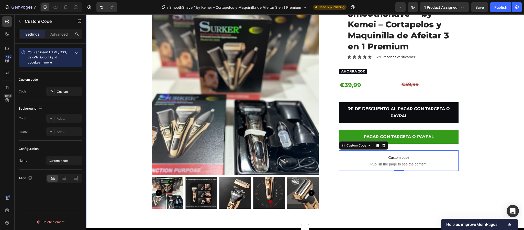
click at [491, 95] on div "Product Images SmoothShave™ by Kemei – Cortapelos y Maquinilla de Afeitar 3 en …" at bounding box center [305, 112] width 430 height 208
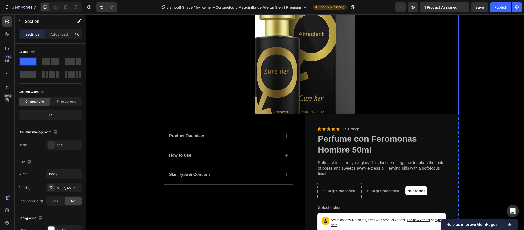
scroll to position [230, 0]
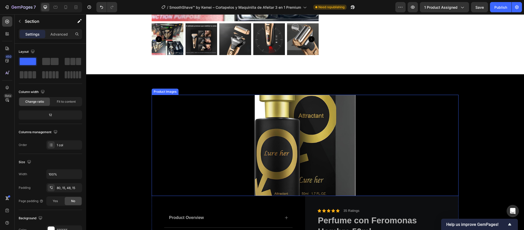
click at [448, 123] on div at bounding box center [305, 145] width 307 height 101
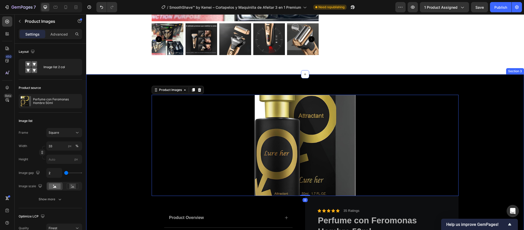
click at [500, 92] on div "Product Images 0 Product Overview How to Use Skin Type & Concern Accordion Icon…" at bounding box center [305, 217] width 438 height 287
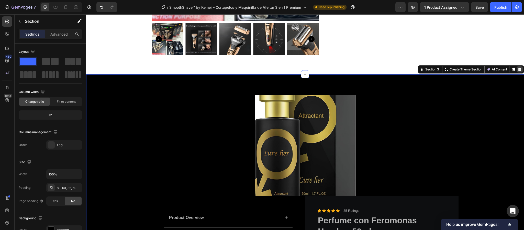
click at [518, 69] on icon at bounding box center [520, 69] width 4 height 4
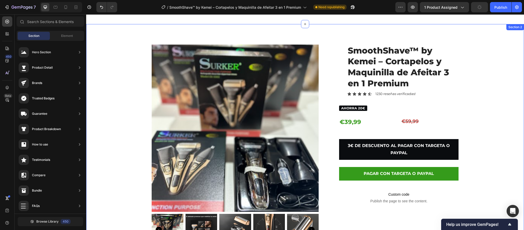
scroll to position [38, 0]
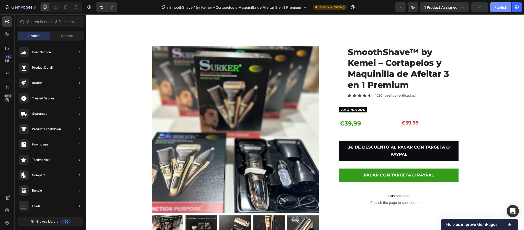
click at [502, 8] on div "Publish" at bounding box center [501, 7] width 13 height 5
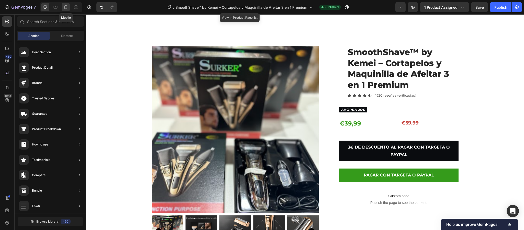
click at [68, 10] on div at bounding box center [66, 7] width 8 height 8
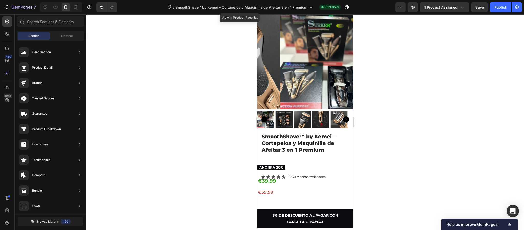
scroll to position [115, 0]
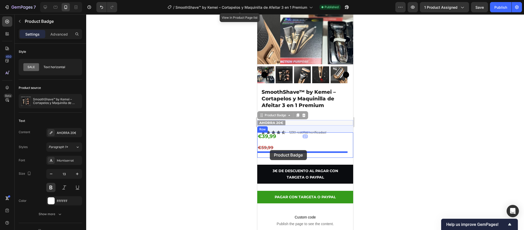
drag, startPoint x: 277, startPoint y: 116, endPoint x: 269, endPoint y: 149, distance: 33.6
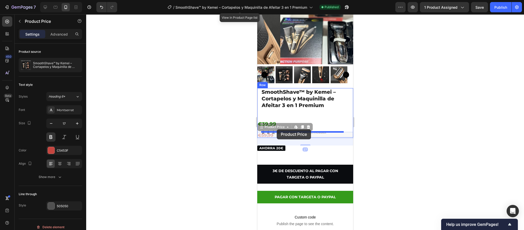
drag, startPoint x: 284, startPoint y: 127, endPoint x: 277, endPoint y: 129, distance: 7.6
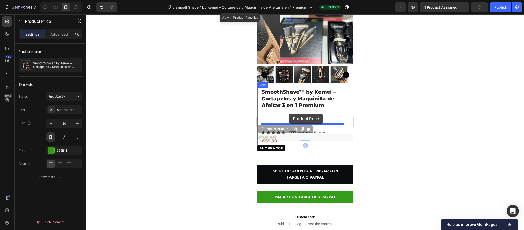
drag, startPoint x: 282, startPoint y: 135, endPoint x: 287, endPoint y: 114, distance: 21.7
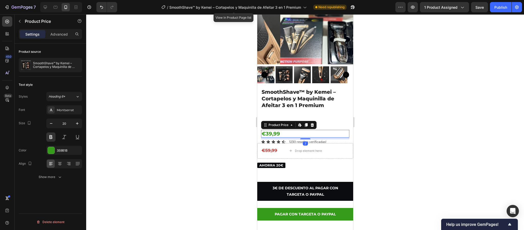
click at [371, 115] on div at bounding box center [305, 121] width 438 height 215
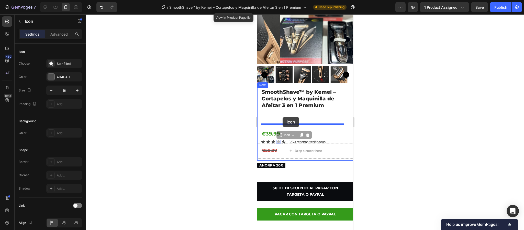
drag, startPoint x: 278, startPoint y: 135, endPoint x: 283, endPoint y: 117, distance: 18.7
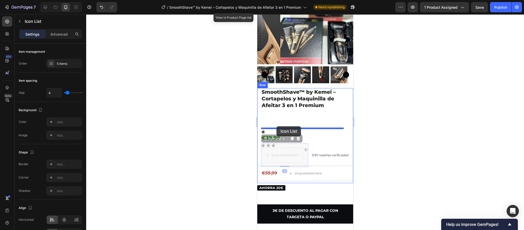
drag, startPoint x: 279, startPoint y: 139, endPoint x: 277, endPoint y: 127, distance: 11.7
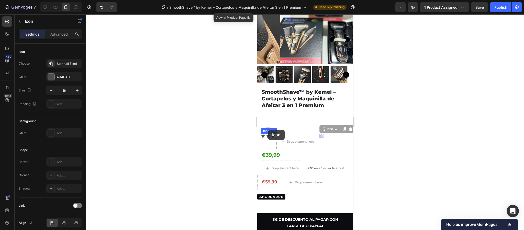
drag, startPoint x: 321, startPoint y: 130, endPoint x: 268, endPoint y: 130, distance: 53.0
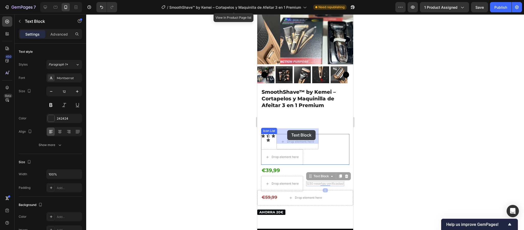
drag, startPoint x: 310, startPoint y: 179, endPoint x: 287, endPoint y: 129, distance: 54.9
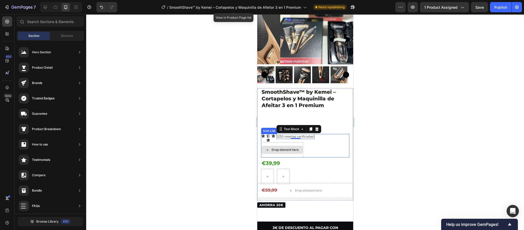
click at [297, 147] on div "Drop element here" at bounding box center [281, 150] width 41 height 8
click at [288, 148] on div "Drop element here" at bounding box center [284, 150] width 27 height 4
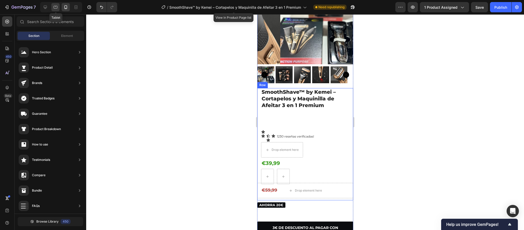
click at [55, 8] on icon at bounding box center [55, 7] width 5 height 5
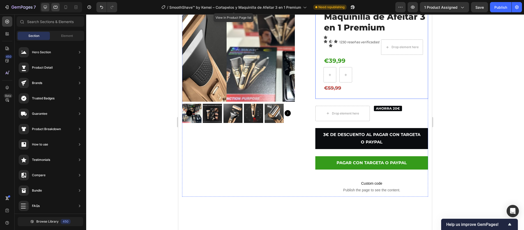
click at [45, 6] on icon at bounding box center [45, 7] width 5 height 5
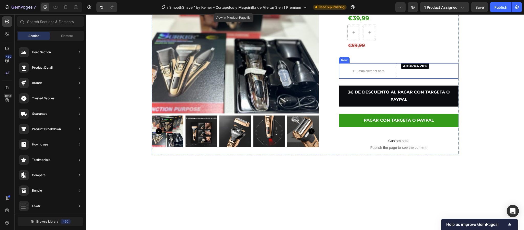
scroll to position [77, 0]
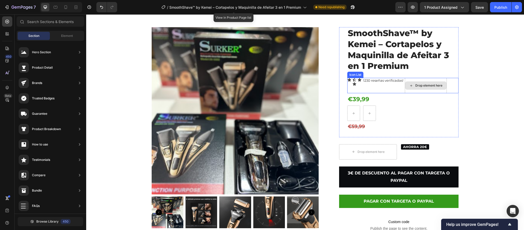
click at [424, 89] on div "Drop element here" at bounding box center [425, 85] width 41 height 8
click at [443, 81] on div "Drop element here" at bounding box center [426, 85] width 42 height 15
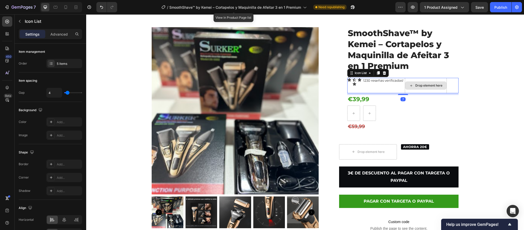
click at [442, 78] on div "Drop element here" at bounding box center [426, 85] width 42 height 15
click at [383, 73] on icon at bounding box center [384, 73] width 3 height 4
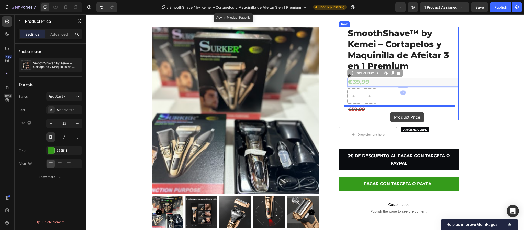
drag, startPoint x: 381, startPoint y: 85, endPoint x: 390, endPoint y: 112, distance: 28.2
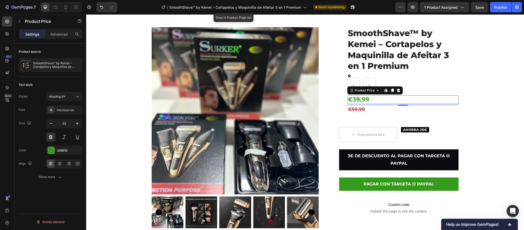
click at [397, 91] on icon at bounding box center [399, 90] width 4 height 4
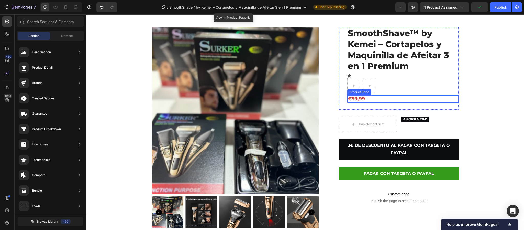
click at [361, 98] on div "€59,99" at bounding box center [402, 98] width 111 height 7
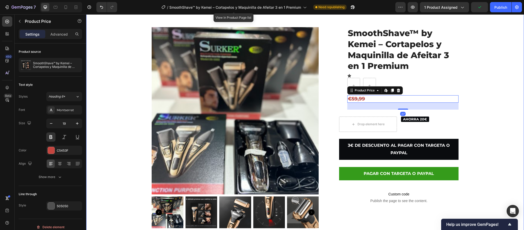
click at [491, 111] on div "Product Images SmoothShave™ by Kemei – Cortapelos y Maquinilla de Afeitar 3 en …" at bounding box center [305, 131] width 430 height 208
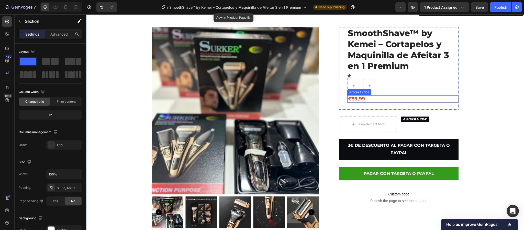
click at [372, 100] on div "€59,99" at bounding box center [402, 98] width 111 height 7
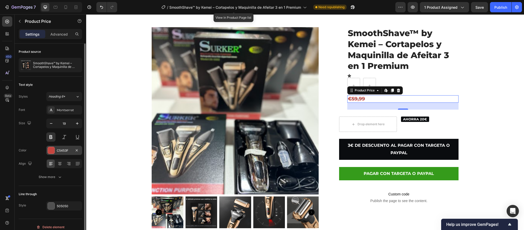
click at [53, 149] on div at bounding box center [51, 150] width 7 height 7
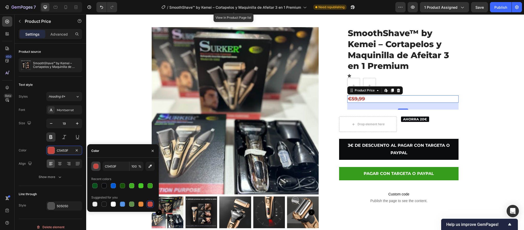
click at [95, 167] on div "button" at bounding box center [96, 166] width 5 height 5
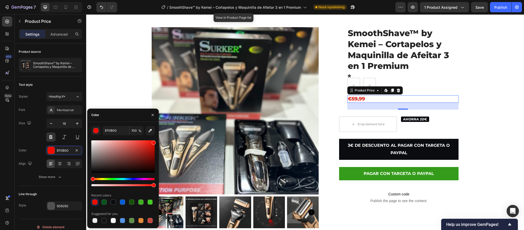
drag, startPoint x: 134, startPoint y: 148, endPoint x: 155, endPoint y: 141, distance: 22.2
click at [155, 141] on div at bounding box center [154, 142] width 4 height 4
type input "F40C00"
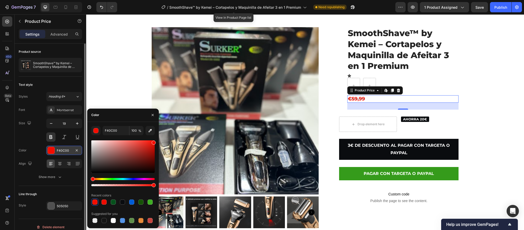
click at [50, 150] on div at bounding box center [51, 150] width 7 height 7
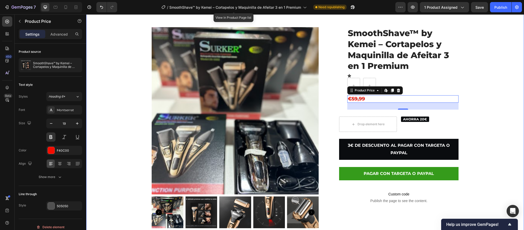
click at [478, 126] on div "Product Images SmoothShave™ by Kemei – Cortapelos y Maquinilla de Afeitar 3 en …" at bounding box center [305, 131] width 430 height 208
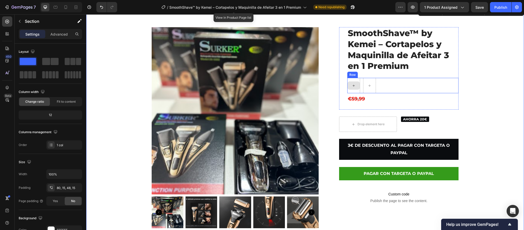
click at [349, 83] on div at bounding box center [354, 85] width 12 height 8
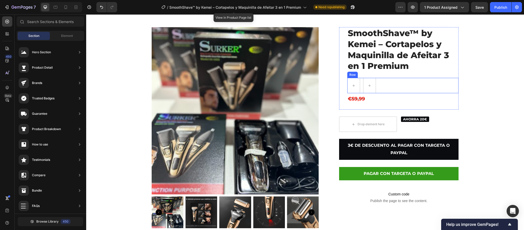
click at [381, 90] on div "Row" at bounding box center [402, 85] width 111 height 15
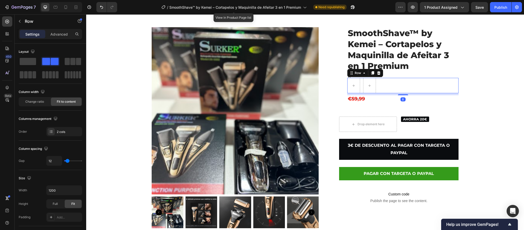
click at [377, 73] on icon at bounding box center [378, 73] width 3 height 4
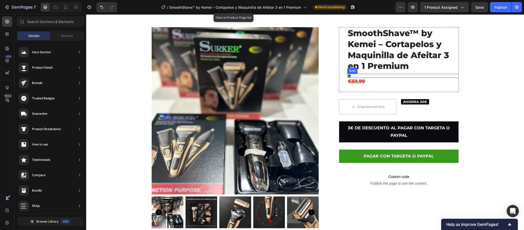
click at [348, 75] on icon at bounding box center [350, 75] width 4 height 3
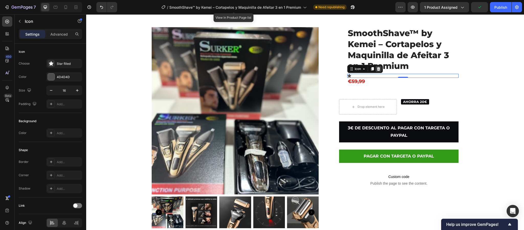
click at [377, 69] on icon at bounding box center [378, 69] width 3 height 4
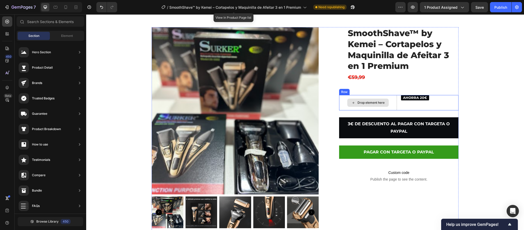
click at [381, 100] on div "Drop element here" at bounding box center [367, 102] width 41 height 8
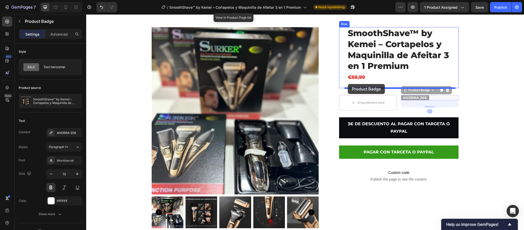
drag, startPoint x: 398, startPoint y: 89, endPoint x: 348, endPoint y: 84, distance: 50.6
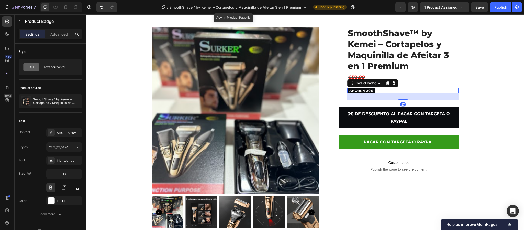
click at [486, 72] on div "Product Images SmoothShave™ by Kemei – Cortapelos y Maquinilla de Afeitar 3 en …" at bounding box center [305, 131] width 430 height 208
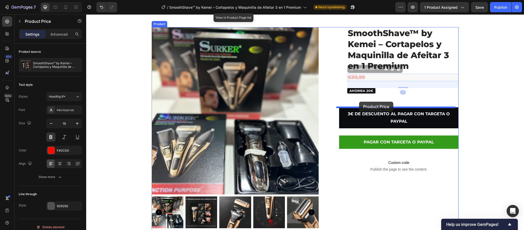
drag, startPoint x: 356, startPoint y: 76, endPoint x: 359, endPoint y: 102, distance: 25.5
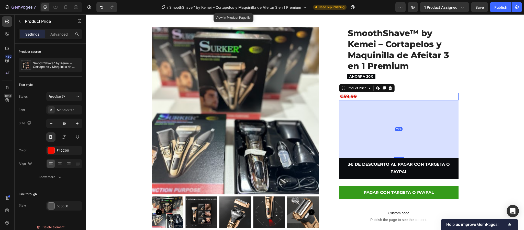
drag, startPoint x: 395, startPoint y: 106, endPoint x: 333, endPoint y: 124, distance: 64.1
click at [387, 100] on div "224" at bounding box center [398, 100] width 119 height 0
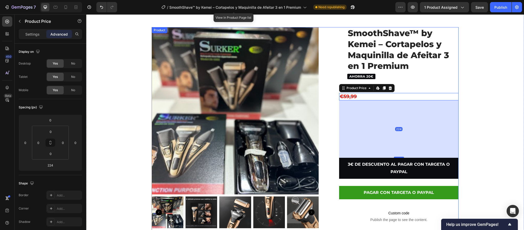
click at [325, 120] on div "Product Images SmoothShave™ by Kemei – Cortapelos y Maquinilla de Afeitar 3 en …" at bounding box center [305, 131] width 307 height 208
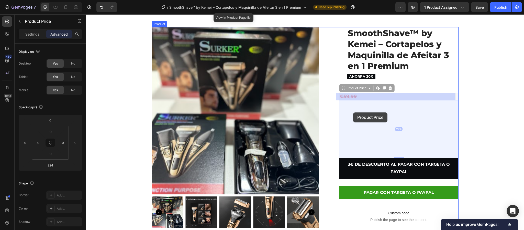
drag, startPoint x: 346, startPoint y: 96, endPoint x: 353, endPoint y: 112, distance: 17.6
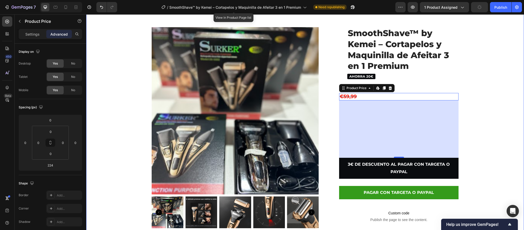
click at [493, 90] on div "Product Images SmoothShave™ by Kemei – Cortapelos y Maquinilla de Afeitar 3 en …" at bounding box center [305, 131] width 430 height 208
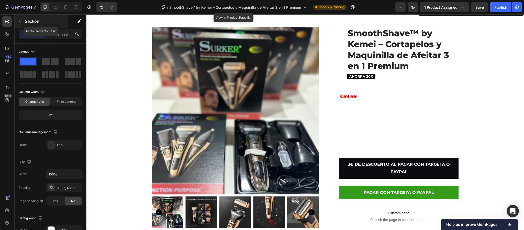
click at [19, 20] on icon "button" at bounding box center [20, 21] width 4 height 4
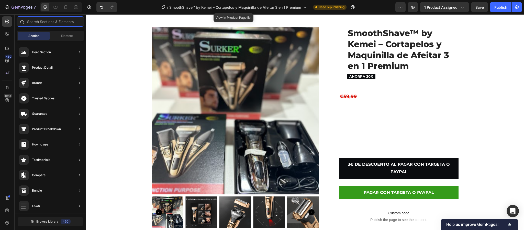
click at [58, 22] on input "text" at bounding box center [51, 21] width 68 height 10
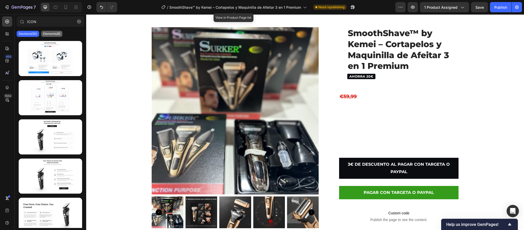
click at [46, 32] on p "Elements(8)" at bounding box center [51, 34] width 17 height 4
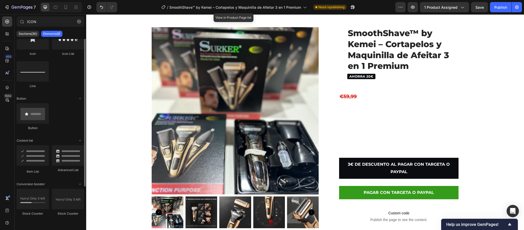
scroll to position [0, 0]
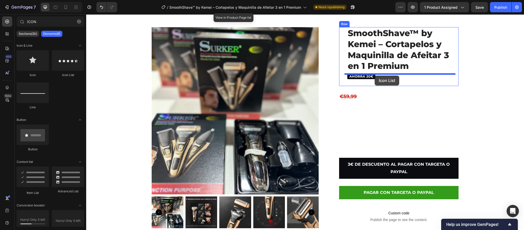
drag, startPoint x: 162, startPoint y: 79, endPoint x: 375, endPoint y: 75, distance: 213.1
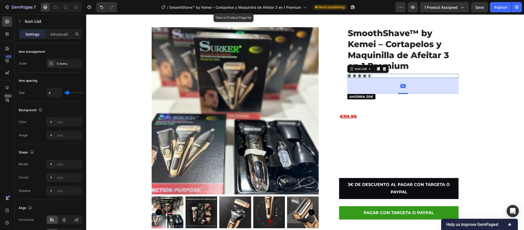
drag, startPoint x: 400, startPoint y: 79, endPoint x: 397, endPoint y: 84, distance: 6.0
click at [400, 94] on div at bounding box center [403, 93] width 10 height 1
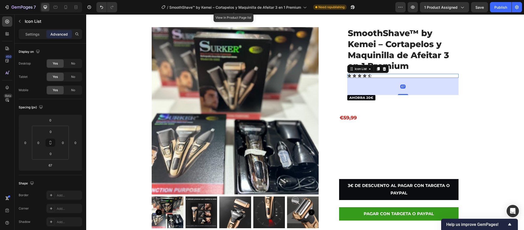
click at [386, 76] on div "Icon Icon Icon Icon Icon" at bounding box center [402, 76] width 111 height 4
click at [388, 77] on div "Icon Icon Icon Icon Icon" at bounding box center [402, 76] width 111 height 4
click at [383, 76] on div "Icon Icon Icon Icon Icon" at bounding box center [402, 76] width 111 height 4
click at [359, 91] on div "67" at bounding box center [402, 86] width 111 height 17
click at [490, 110] on div "Product Images SmoothShave™ by Kemei – Cortapelos y Maquinilla de Afeitar 3 en …" at bounding box center [305, 137] width 430 height 221
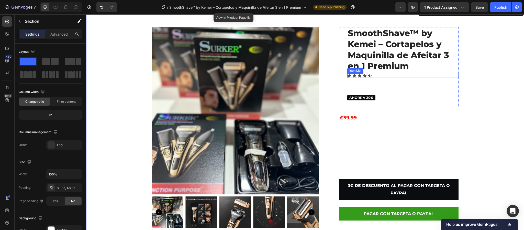
click at [369, 77] on div "Icon Icon Icon Icon Icon" at bounding box center [402, 76] width 111 height 4
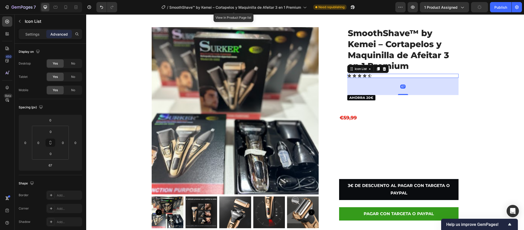
click at [384, 76] on div "Icon Icon Icon Icon Icon" at bounding box center [402, 76] width 111 height 4
click at [384, 67] on icon at bounding box center [384, 69] width 4 height 4
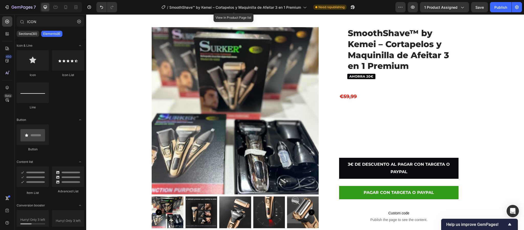
scroll to position [21, 0]
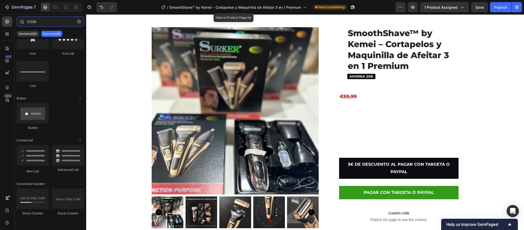
click at [38, 20] on input "ICON" at bounding box center [51, 21] width 68 height 10
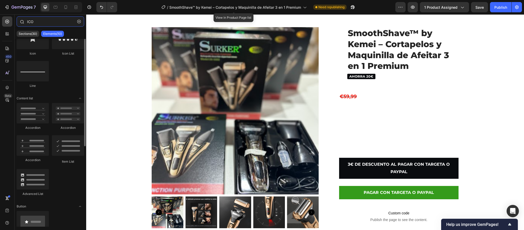
scroll to position [0, 0]
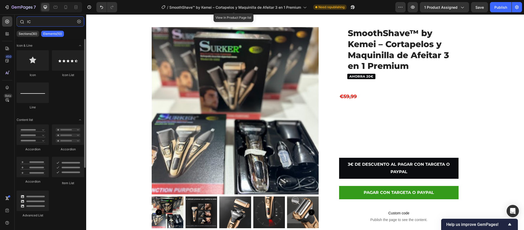
type input "I"
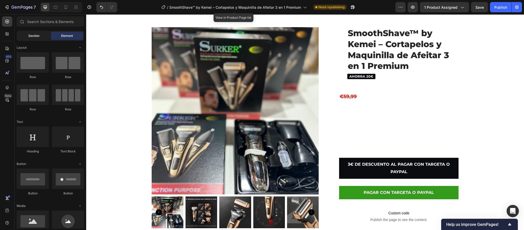
click at [35, 35] on span "Section" at bounding box center [33, 36] width 11 height 5
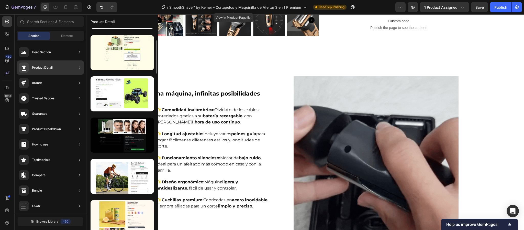
scroll to position [42, 0]
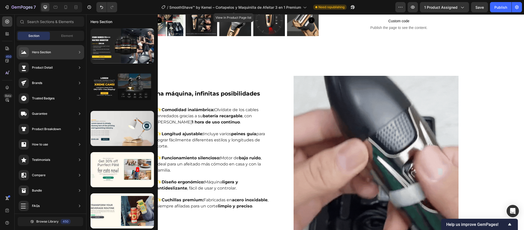
click at [55, 66] on div "Product Detail" at bounding box center [51, 67] width 68 height 14
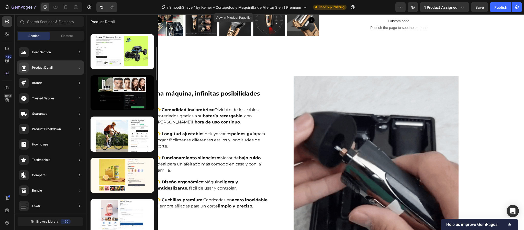
scroll to position [157, 0]
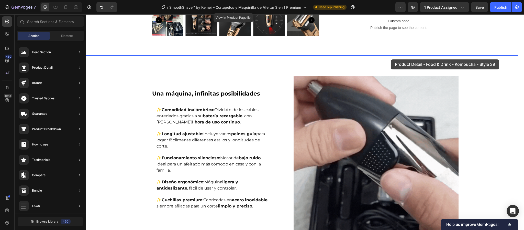
drag, startPoint x: 222, startPoint y: 150, endPoint x: 391, endPoint y: 59, distance: 191.8
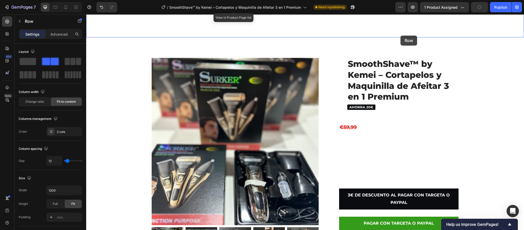
scroll to position [42, 0]
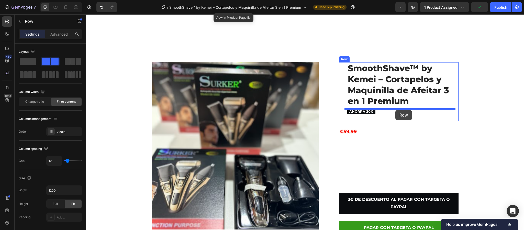
drag, startPoint x: 410, startPoint y: 102, endPoint x: 396, endPoint y: 110, distance: 16.5
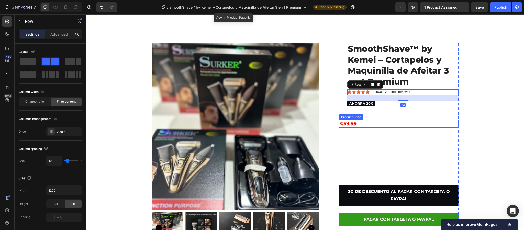
click at [384, 121] on div "€59,99" at bounding box center [398, 123] width 119 height 7
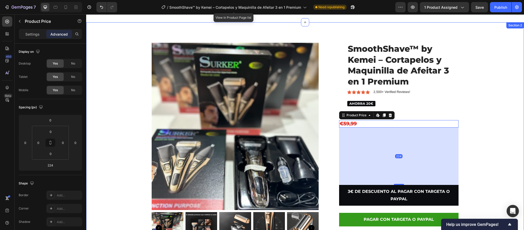
click at [504, 112] on div "Product Images SmoothShave™ by Kemei – Cortapelos y Maquinilla de Afeitar 3 en …" at bounding box center [305, 148] width 430 height 211
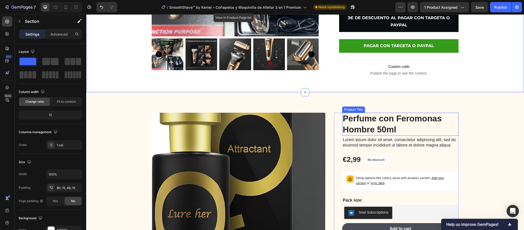
scroll to position [234, 0]
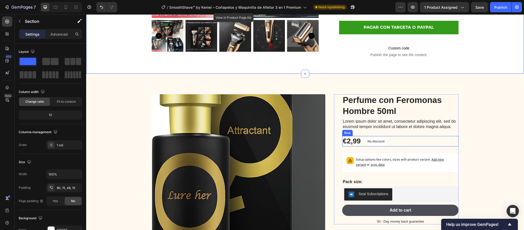
click at [385, 144] on div "€2,99 Product Price Product Price No discount Not be displayed when published P…" at bounding box center [400, 141] width 116 height 10
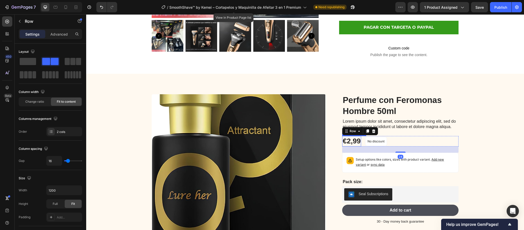
click at [351, 140] on div "€2,99" at bounding box center [351, 141] width 19 height 10
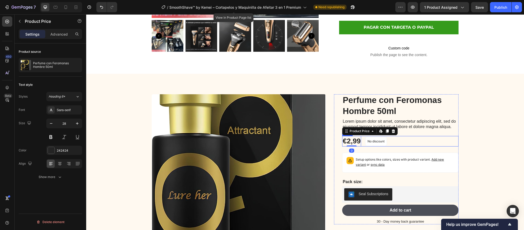
click at [388, 140] on div "€2,99 Product Price Edit content in Shopify 0 Product Price Edit content in Sho…" at bounding box center [400, 141] width 116 height 10
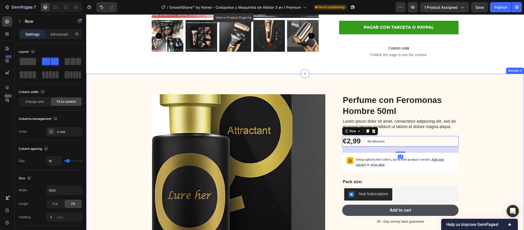
click at [481, 151] on div "Product Images Perfume con Feromonas Hombre 50ml Product Title Lorem ipsum dolo…" at bounding box center [305, 185] width 430 height 182
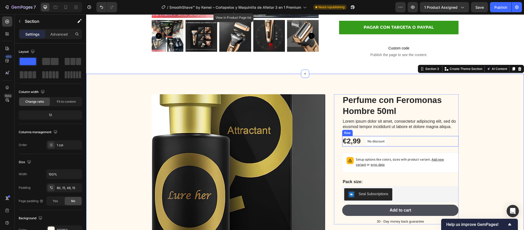
click at [432, 141] on div "€2,99 Product Price Product Price No discount Not be displayed when published P…" at bounding box center [400, 141] width 116 height 10
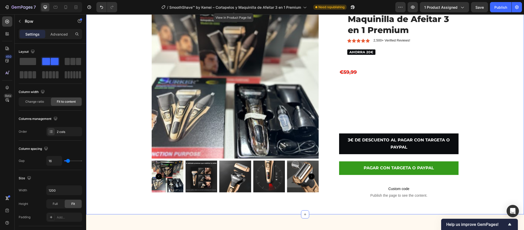
scroll to position [80, 0]
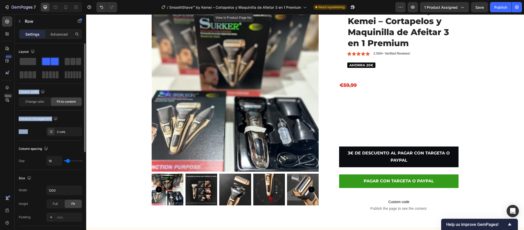
drag, startPoint x: 51, startPoint y: 63, endPoint x: 38, endPoint y: 129, distance: 67.2
click at [38, 129] on div "Layout Column width Change ratio Fit to content Columns management Order 2 cols" at bounding box center [50, 92] width 63 height 89
click at [17, 21] on button "button" at bounding box center [20, 21] width 8 height 8
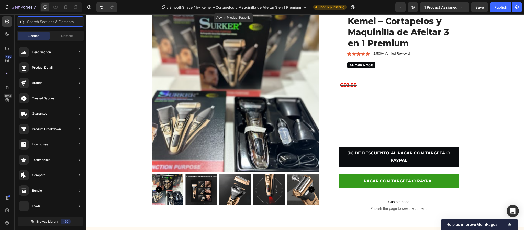
click at [50, 23] on input "text" at bounding box center [51, 21] width 68 height 10
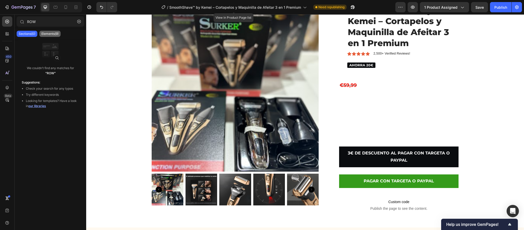
click at [43, 33] on p "Elements(9)" at bounding box center [49, 34] width 17 height 4
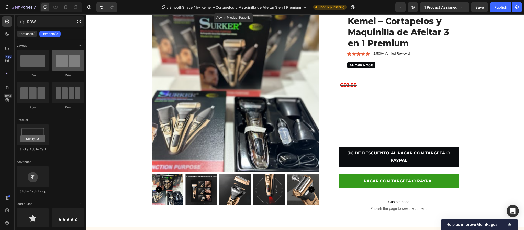
click at [64, 69] on div at bounding box center [68, 60] width 32 height 20
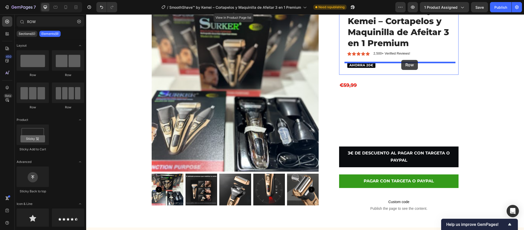
drag, startPoint x: 151, startPoint y: 84, endPoint x: 401, endPoint y: 59, distance: 251.1
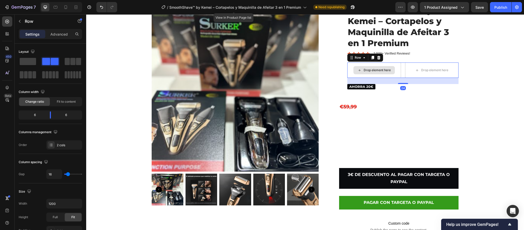
click at [375, 71] on div "Drop element here" at bounding box center [377, 70] width 27 height 4
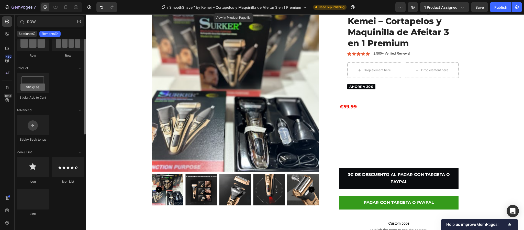
scroll to position [0, 0]
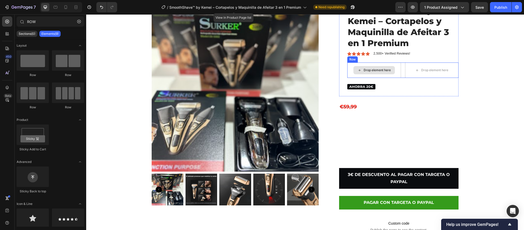
click at [358, 69] on icon at bounding box center [360, 70] width 4 height 4
click at [382, 68] on div "Drop element here" at bounding box center [377, 70] width 27 height 4
click at [384, 68] on div "Drop element here" at bounding box center [377, 70] width 27 height 4
click at [354, 68] on div "Drop element here" at bounding box center [374, 70] width 41 height 8
click at [350, 68] on div "Drop element here" at bounding box center [373, 69] width 53 height 15
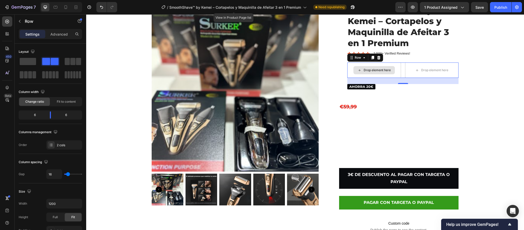
click at [377, 71] on div "Drop element here" at bounding box center [377, 70] width 27 height 4
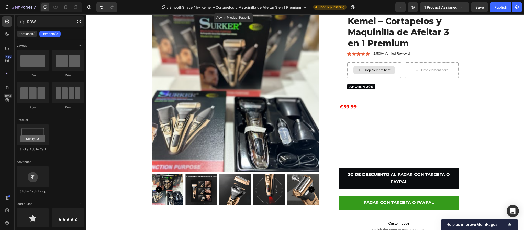
click at [377, 71] on div "Drop element here" at bounding box center [377, 70] width 27 height 4
click at [422, 73] on div "Drop element here" at bounding box center [431, 70] width 41 height 8
click at [405, 73] on div "Drop element here" at bounding box center [431, 69] width 53 height 15
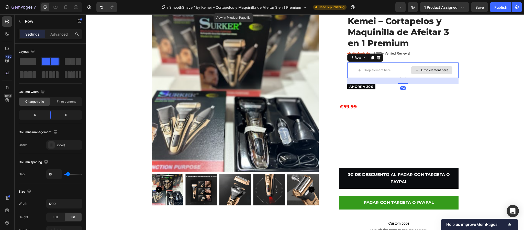
click at [423, 68] on div "Drop element here" at bounding box center [434, 70] width 27 height 4
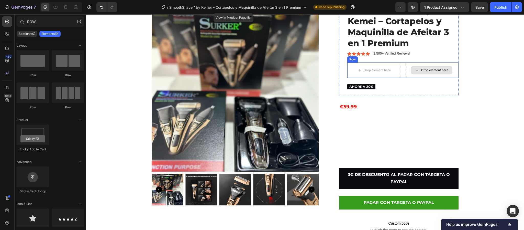
click at [423, 68] on div "Drop element here" at bounding box center [434, 70] width 27 height 4
click at [424, 68] on div "Drop element here" at bounding box center [434, 70] width 27 height 4
click at [382, 70] on div "Drop element here" at bounding box center [377, 70] width 27 height 4
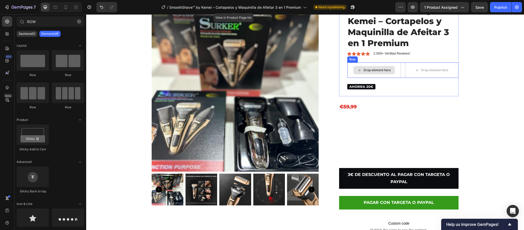
click at [382, 70] on div "Drop element here" at bounding box center [377, 70] width 27 height 4
click at [377, 69] on div "Drop element here" at bounding box center [377, 70] width 27 height 4
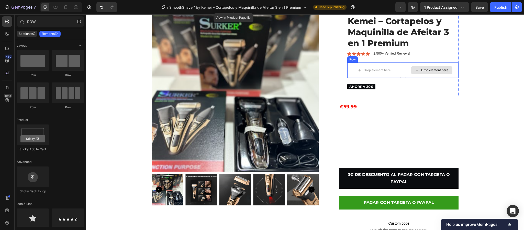
click at [444, 71] on div "Drop element here" at bounding box center [434, 70] width 27 height 4
click at [363, 67] on div "Drop element here" at bounding box center [374, 70] width 41 height 8
click at [431, 69] on div "Drop element here" at bounding box center [434, 70] width 27 height 4
drag, startPoint x: 361, startPoint y: 71, endPoint x: 355, endPoint y: 72, distance: 5.5
click at [358, 71] on icon at bounding box center [360, 70] width 4 height 4
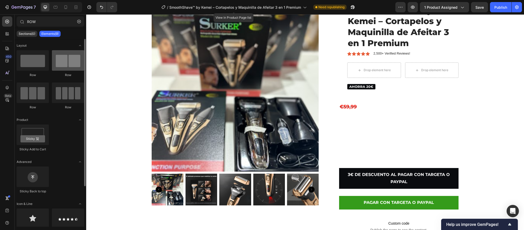
click at [70, 64] on div at bounding box center [68, 60] width 32 height 20
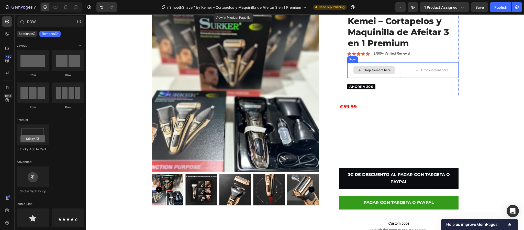
click at [359, 71] on div "Drop element here" at bounding box center [374, 70] width 41 height 8
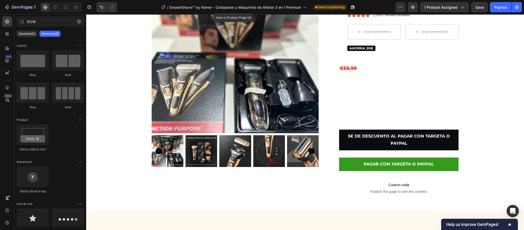
click at [43, 32] on p "Elements(9)" at bounding box center [49, 34] width 17 height 4
click at [34, 32] on p "Sections(0)" at bounding box center [27, 34] width 17 height 4
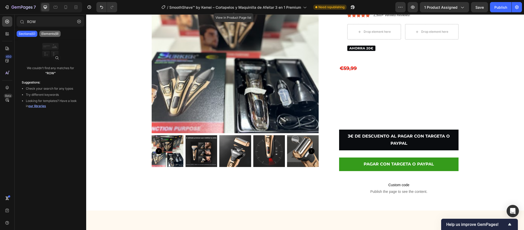
click at [51, 36] on p "Elements(9)" at bounding box center [49, 34] width 17 height 4
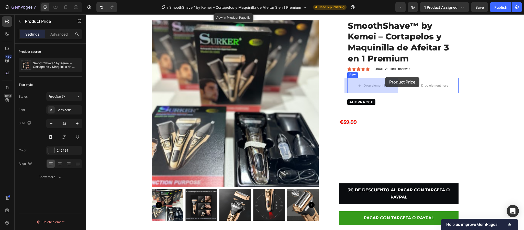
scroll to position [56, 0]
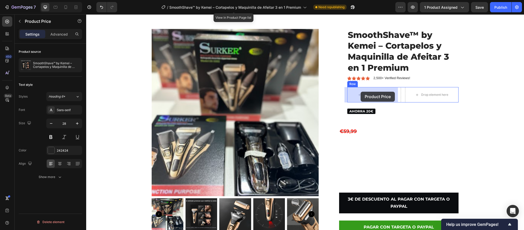
drag, startPoint x: 351, startPoint y: 123, endPoint x: 361, endPoint y: 92, distance: 32.0
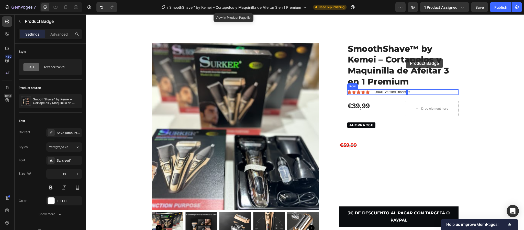
scroll to position [9, 0]
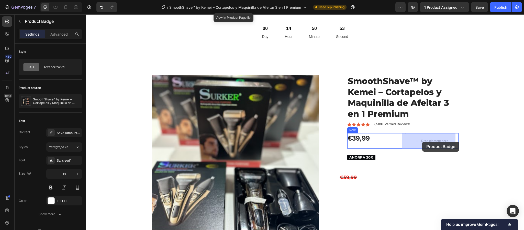
drag, startPoint x: 397, startPoint y: 190, endPoint x: 423, endPoint y: 140, distance: 57.0
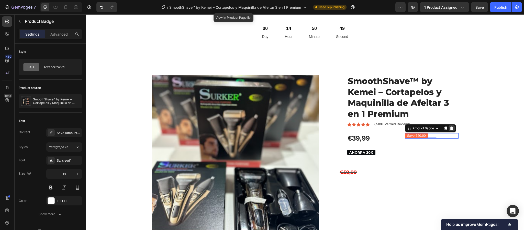
click at [450, 127] on icon at bounding box center [451, 128] width 3 height 4
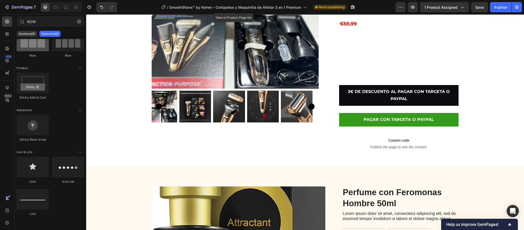
scroll to position [0, 0]
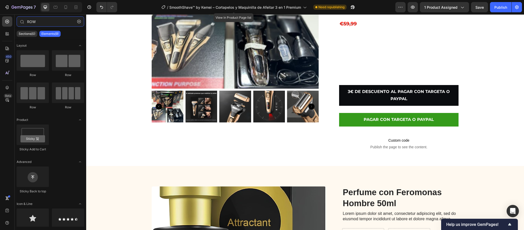
drag, startPoint x: 48, startPoint y: 22, endPoint x: 0, endPoint y: 17, distance: 47.9
click at [0, 17] on div "450 Beta ROW Sections(0) Elements(9) We couldn’t find any matches for “ROW” Sug…" at bounding box center [43, 121] width 86 height 215
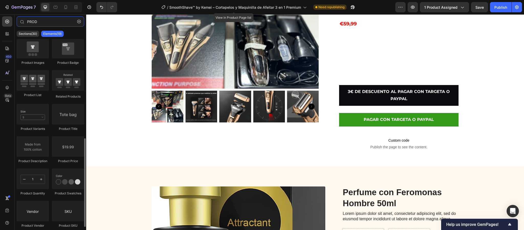
scroll to position [115, 0]
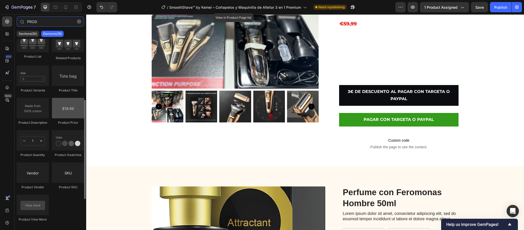
type input "PROD"
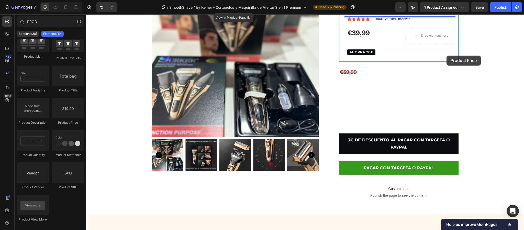
scroll to position [80, 0]
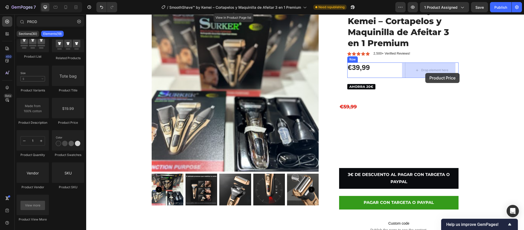
drag, startPoint x: 155, startPoint y: 129, endPoint x: 425, endPoint y: 72, distance: 276.5
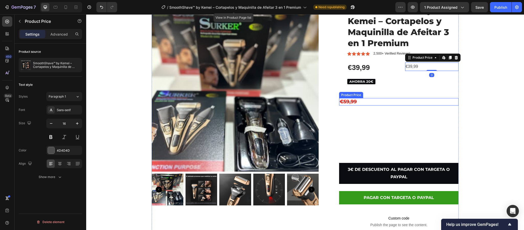
click at [418, 105] on div "SmoothShave™ by Kemei – Cortapelos y Maquinilla de Afeitar 3 en 1 Premium Produ…" at bounding box center [398, 117] width 119 height 227
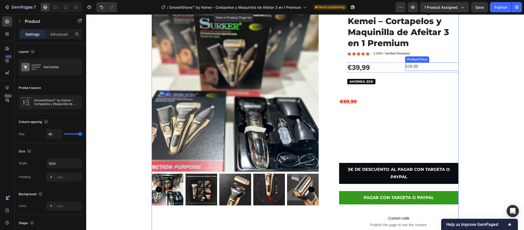
click at [423, 65] on div "€39,99" at bounding box center [431, 66] width 53 height 8
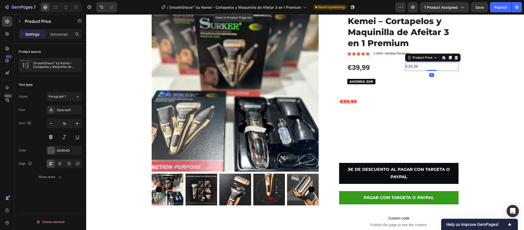
click at [420, 67] on div "€39,99" at bounding box center [431, 66] width 53 height 8
click at [412, 68] on div "€39,99" at bounding box center [431, 66] width 53 height 8
click at [412, 66] on div "€39,99" at bounding box center [431, 66] width 53 height 8
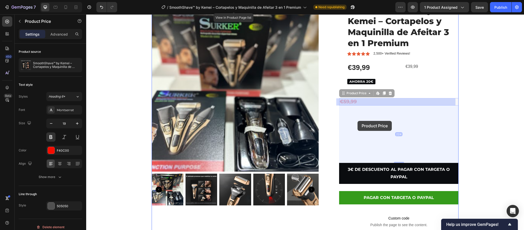
drag, startPoint x: 353, startPoint y: 103, endPoint x: 358, endPoint y: 121, distance: 18.2
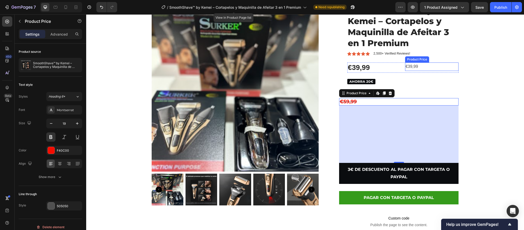
click at [414, 64] on div "€39,99" at bounding box center [431, 66] width 53 height 8
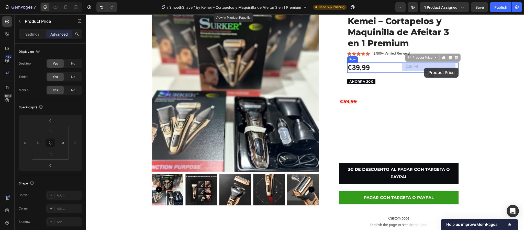
drag, startPoint x: 418, startPoint y: 65, endPoint x: 424, endPoint y: 68, distance: 6.5
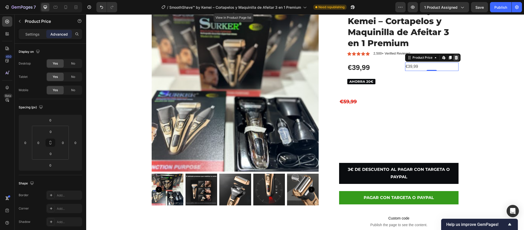
click at [455, 57] on icon at bounding box center [456, 58] width 3 height 4
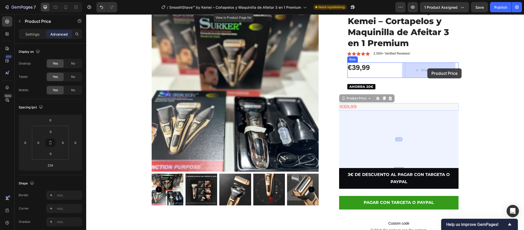
drag, startPoint x: 347, startPoint y: 106, endPoint x: 426, endPoint y: 69, distance: 87.0
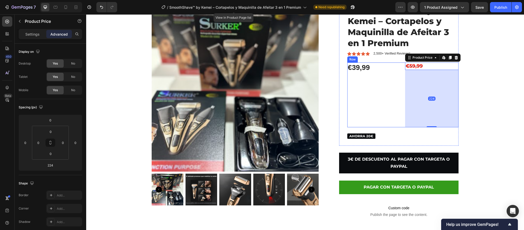
click at [372, 109] on div "€39,99 Product Price Product Price" at bounding box center [373, 94] width 53 height 65
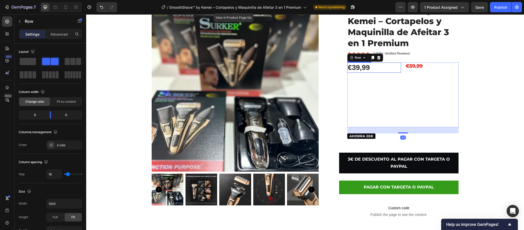
click at [364, 69] on div "€39,99" at bounding box center [373, 67] width 53 height 10
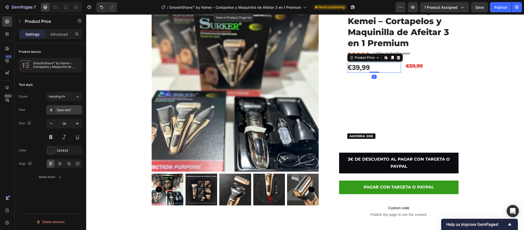
click at [69, 109] on div "Sans-serif" at bounding box center [69, 110] width 24 height 5
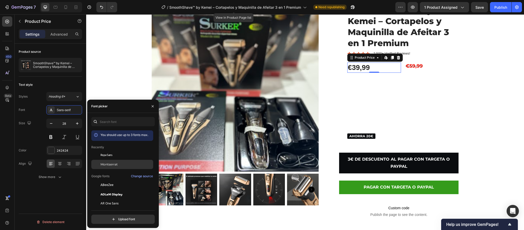
click at [125, 163] on div "Montserrat" at bounding box center [127, 164] width 52 height 5
click at [54, 124] on icon "button" at bounding box center [51, 123] width 5 height 5
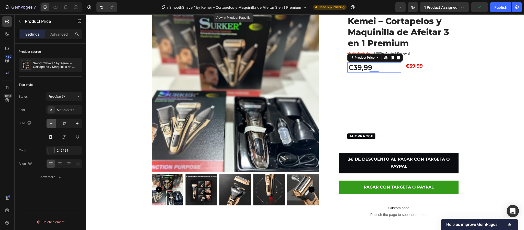
click at [54, 124] on icon "button" at bounding box center [51, 123] width 5 height 5
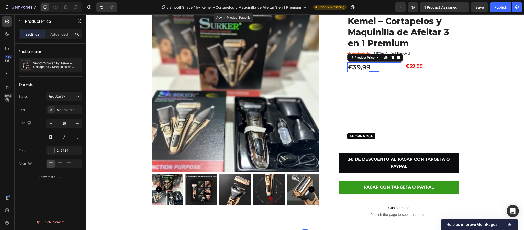
type input "24"
click at [410, 65] on div "€59,99" at bounding box center [431, 65] width 53 height 7
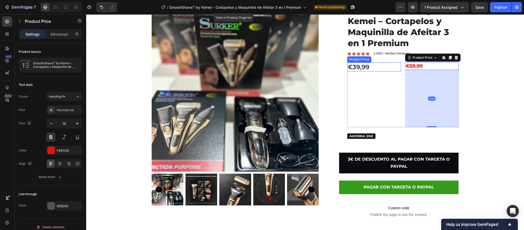
click at [360, 66] on div "€39,99" at bounding box center [373, 66] width 53 height 9
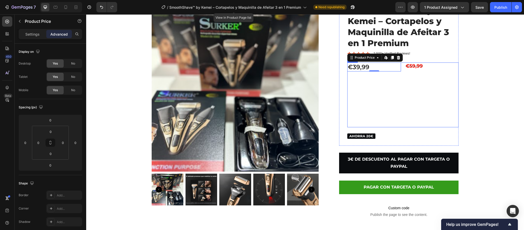
click at [358, 67] on div "€39,99" at bounding box center [373, 66] width 53 height 9
click at [38, 35] on p "Settings" at bounding box center [32, 33] width 14 height 5
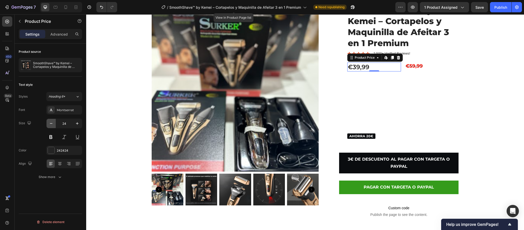
click at [50, 125] on icon "button" at bounding box center [51, 123] width 5 height 5
click at [78, 124] on icon "button" at bounding box center [77, 123] width 5 height 5
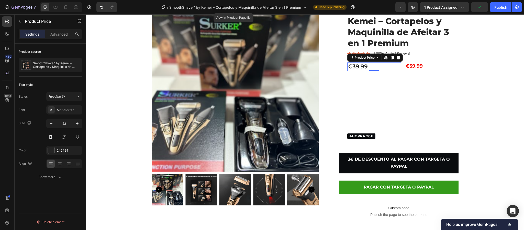
type input "23"
click at [47, 137] on button at bounding box center [50, 136] width 9 height 9
click at [54, 148] on div at bounding box center [51, 150] width 7 height 7
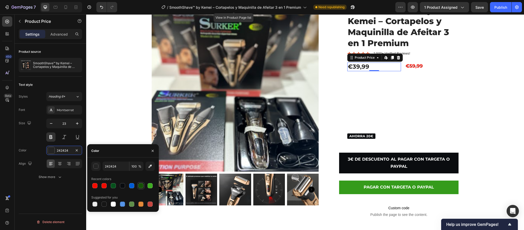
click at [143, 187] on div at bounding box center [140, 185] width 5 height 5
click at [153, 186] on div at bounding box center [150, 185] width 6 height 6
type input "3EAD22"
click at [412, 68] on div "€59,99" at bounding box center [431, 65] width 53 height 7
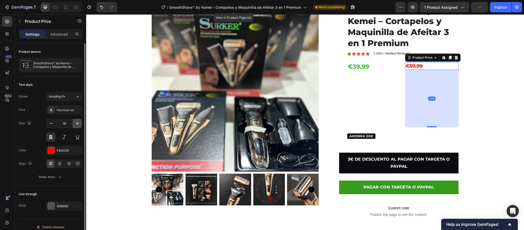
click at [78, 125] on icon "button" at bounding box center [77, 123] width 5 height 5
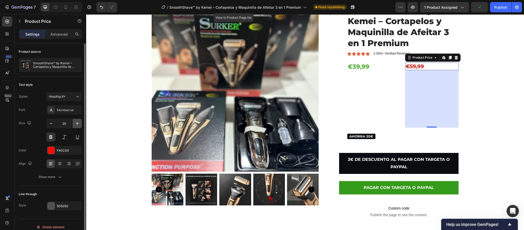
click at [78, 125] on icon "button" at bounding box center [77, 123] width 5 height 5
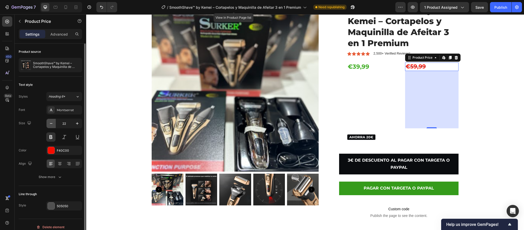
click at [50, 125] on icon "button" at bounding box center [51, 123] width 5 height 5
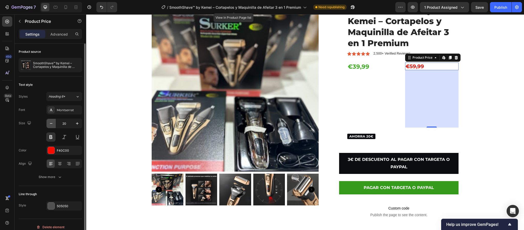
click at [50, 125] on icon "button" at bounding box center [51, 123] width 5 height 5
type input "19"
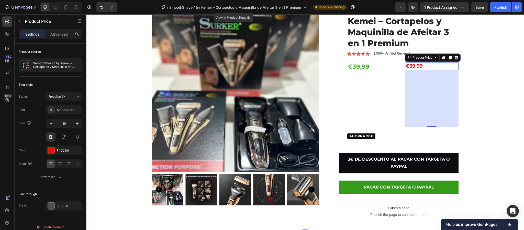
click at [109, 167] on div "Product Images SmoothShave™ by Kemei – Cortapelos y Maquinilla de Afeitar 3 en …" at bounding box center [305, 112] width 430 height 217
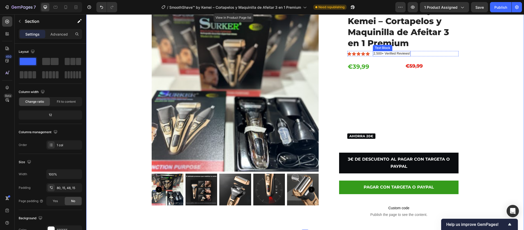
click at [394, 53] on p "2,500+ Verified Reviews!" at bounding box center [392, 53] width 37 height 4
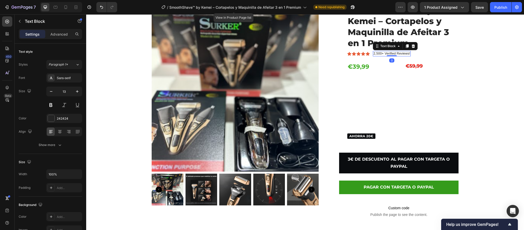
click at [406, 54] on p "2,500+ Verified Reviews!" at bounding box center [392, 53] width 37 height 4
click at [376, 54] on p "2,500+reseñas verificadas!!" at bounding box center [394, 53] width 41 height 4
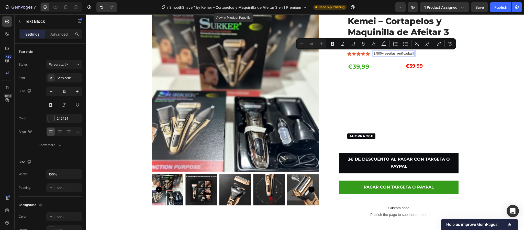
click at [380, 52] on p "2,500+reseñas verificadas!!" at bounding box center [394, 53] width 41 height 4
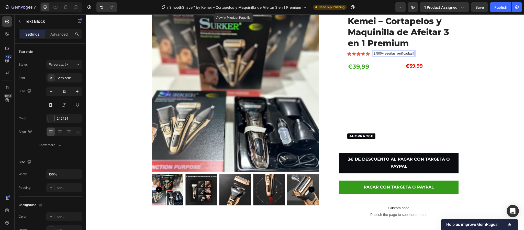
click at [379, 55] on p "2,500+reseñas verificadas!!" at bounding box center [394, 53] width 41 height 4
click at [381, 53] on p "1350 +reseñas verificadas!!" at bounding box center [394, 53] width 41 height 4
click at [436, 44] on h1 "SmoothShave™ by Kemei – Cortapelos y Maquinilla de Afeitar 3 en 1 Premium" at bounding box center [402, 26] width 111 height 45
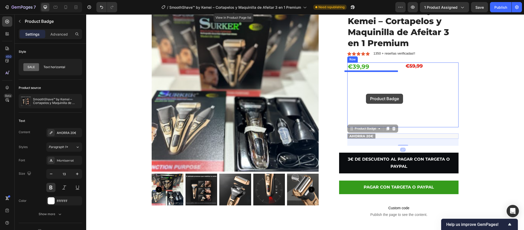
drag, startPoint x: 369, startPoint y: 137, endPoint x: 366, endPoint y: 94, distance: 43.1
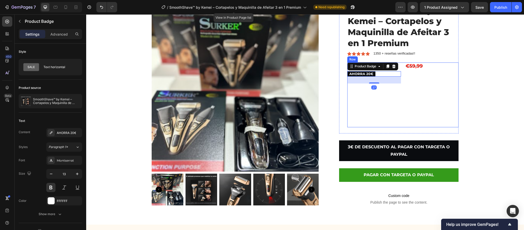
click at [369, 105] on div "€39,99 Product Price Product Price AHORRA 20€ Product Badge 27" at bounding box center [373, 94] width 53 height 65
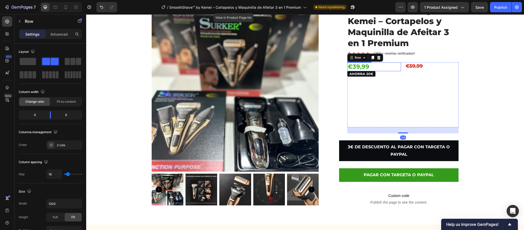
click at [387, 69] on div "€39,99" at bounding box center [373, 66] width 53 height 9
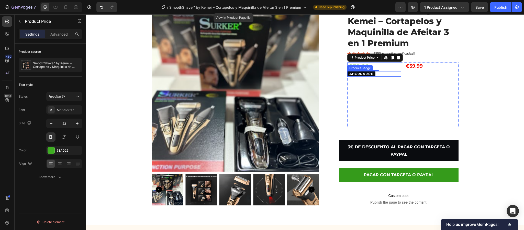
click at [374, 75] on div "AHORRA 20€" at bounding box center [373, 73] width 53 height 5
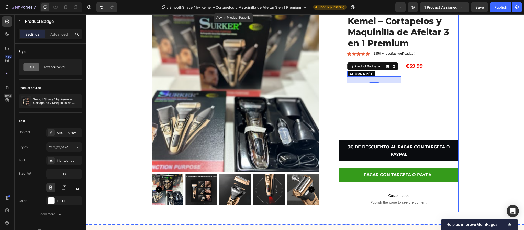
click at [322, 63] on div "Product Images SmoothShave™ by Kemei – Cortapelos y Maquinilla de Afeitar 3 en …" at bounding box center [305, 108] width 307 height 208
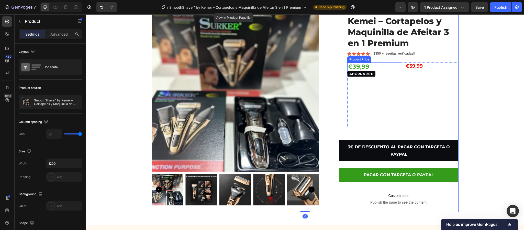
click at [358, 64] on div "€39,99" at bounding box center [373, 66] width 53 height 9
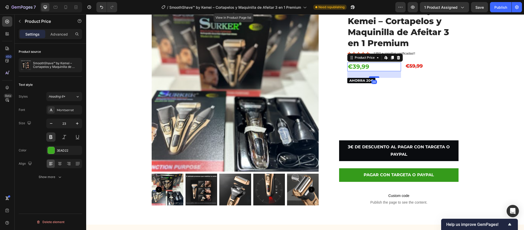
drag, startPoint x: 369, startPoint y: 71, endPoint x: 371, endPoint y: 78, distance: 7.2
click at [371, 78] on div at bounding box center [374, 77] width 10 height 2
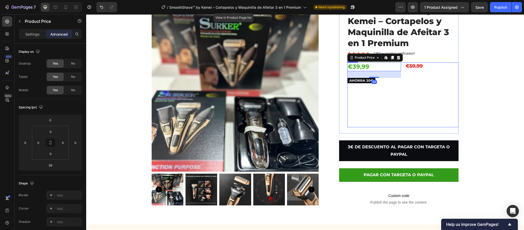
drag, startPoint x: 425, startPoint y: 88, endPoint x: 427, endPoint y: 92, distance: 5.4
click at [426, 88] on div "€59,99 Product Price Product Price" at bounding box center [431, 94] width 53 height 65
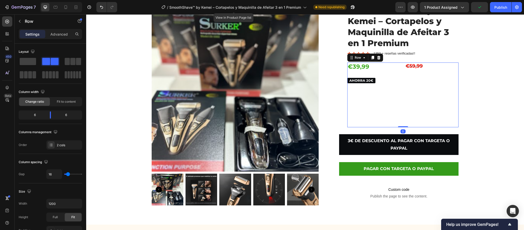
drag, startPoint x: 401, startPoint y: 132, endPoint x: 404, endPoint y: 100, distance: 32.6
click at [404, 100] on div "€39,99 Product Price Product Price AHORRA 20€ Product Badge €59,99 Product Pric…" at bounding box center [402, 94] width 111 height 65
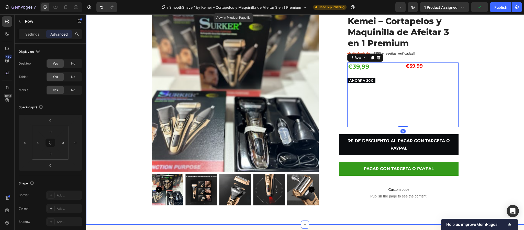
click at [485, 118] on div "Product Images SmoothShave™ by Kemei – Cortapelos y Maquinilla de Afeitar 3 en …" at bounding box center [305, 108] width 430 height 208
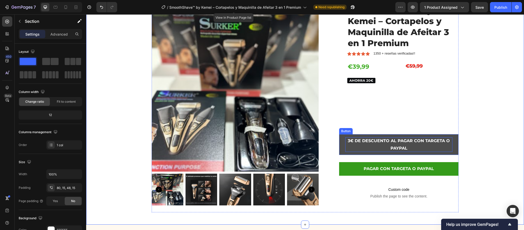
click at [415, 138] on p "3€ DE DESCUENTO AL PAGAR CON TARGETA O PAYPAL" at bounding box center [398, 144] width 107 height 15
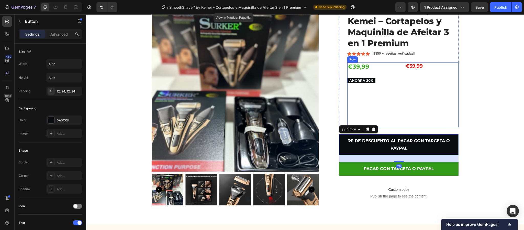
click at [400, 110] on div "€39,99 Product Price Product Price AHORRA 20€ Product Badge €59,99 Product Pric…" at bounding box center [402, 94] width 111 height 65
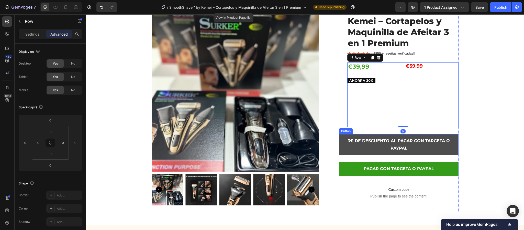
click at [405, 137] on button "3€ DE DESCUENTO AL PAGAR CON TARGETA O PAYPAL" at bounding box center [398, 144] width 119 height 21
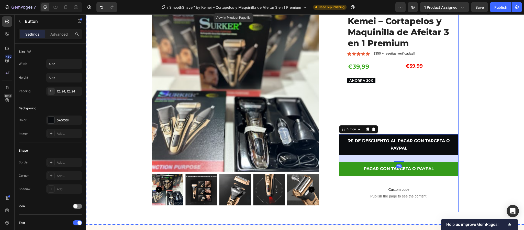
click at [408, 128] on div "SmoothShave™ by Kemei – Cortapelos y Maquinilla de Afeitar 3 en 1 Premium Produ…" at bounding box center [398, 108] width 119 height 208
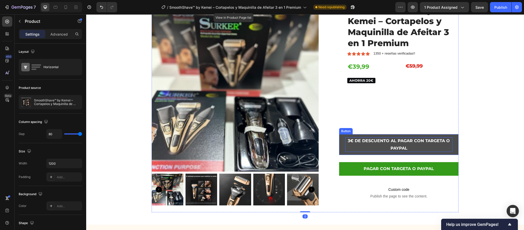
click at [397, 140] on p "3€ DE DESCUENTO AL PAGAR CON TARGETA O PAYPAL" at bounding box center [398, 144] width 107 height 15
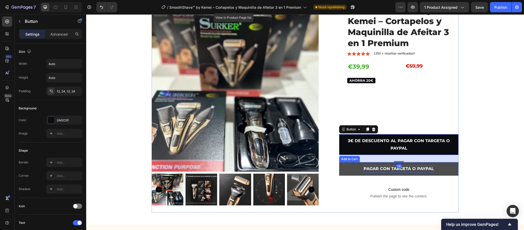
click at [401, 168] on div "PAGAR CON TARGETA O PAYPAL" at bounding box center [399, 168] width 70 height 7
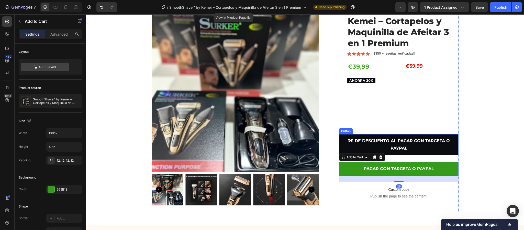
click at [401, 125] on div "€39,99 Product Price Product Price AHORRA 20€ Product Badge €59,99 Product Pric…" at bounding box center [402, 94] width 111 height 65
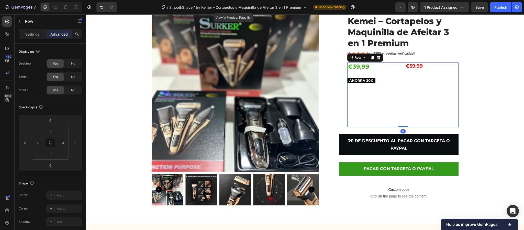
click at [401, 132] on div "0" at bounding box center [403, 131] width 5 height 4
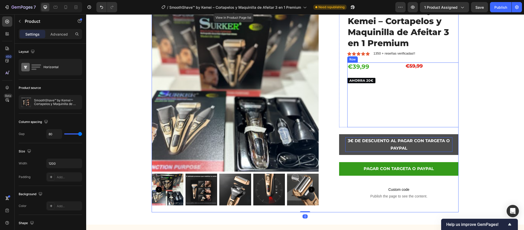
click at [401, 127] on div "€39,99 Product Price Product Price AHORRA 20€ Product Badge €59,99 Product Pric…" at bounding box center [402, 94] width 111 height 65
click at [401, 139] on p "3€ DE DESCUENTO AL PAGAR CON TARGETA O PAYPAL" at bounding box center [398, 144] width 107 height 15
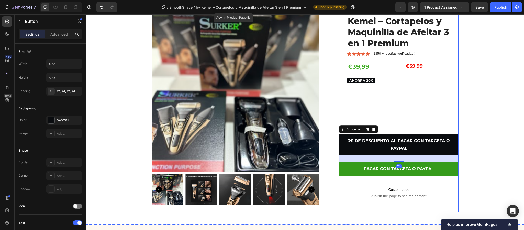
click at [402, 131] on div "SmoothShave™ by Kemei – Cortapelos y Maquinilla de Afeitar 3 en 1 Premium Produ…" at bounding box center [398, 108] width 119 height 208
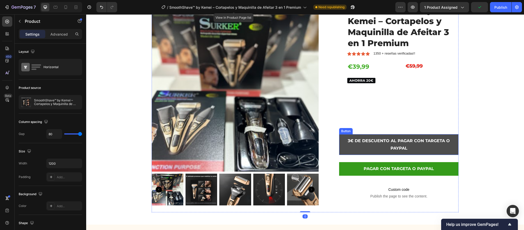
click at [398, 134] on button "3€ DE DESCUENTO AL PAGAR CON TARGETA O PAYPAL" at bounding box center [398, 144] width 119 height 21
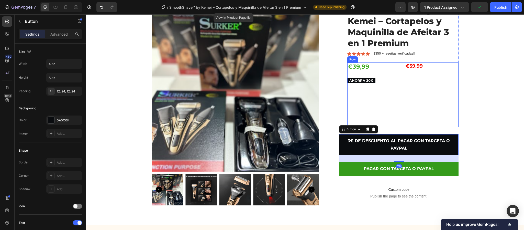
click at [400, 125] on div "€39,99 Product Price Product Price AHORRA 20€ Product Badge €59,99 Product Pric…" at bounding box center [402, 94] width 111 height 65
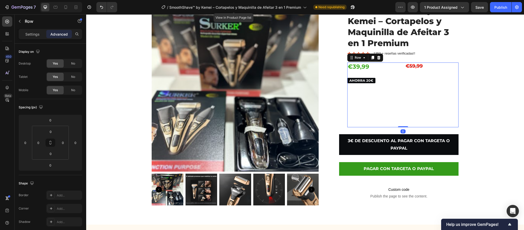
drag, startPoint x: 402, startPoint y: 126, endPoint x: 401, endPoint y: 113, distance: 13.1
click at [401, 113] on div "€39,99 Product Price Product Price AHORRA 20€ Product Badge €59,99 Product Pric…" at bounding box center [402, 94] width 111 height 65
click at [396, 93] on div "€39,99 Product Price Product Price AHORRA 20€ Product Badge" at bounding box center [373, 94] width 53 height 65
click at [372, 78] on div "AHORRA 20€" at bounding box center [373, 80] width 53 height 5
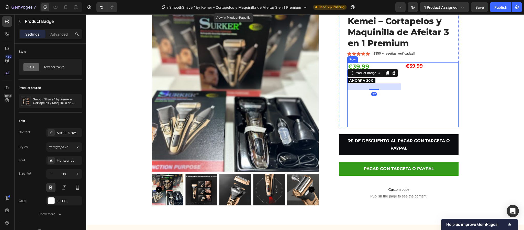
click at [373, 91] on div "€39,99 Product Price Product Price AHORRA 20€ Product Badge 27" at bounding box center [373, 94] width 53 height 65
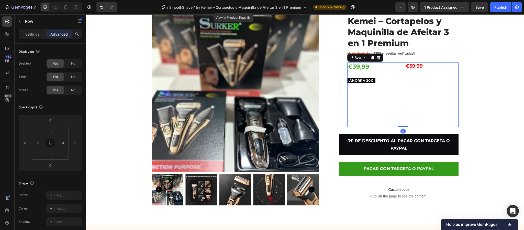
click at [371, 84] on div "€39,99 Product Price Product Price AHORRA 20€ Product Badge" at bounding box center [373, 94] width 53 height 65
click at [369, 81] on pre "AHORRA 20€" at bounding box center [361, 80] width 28 height 5
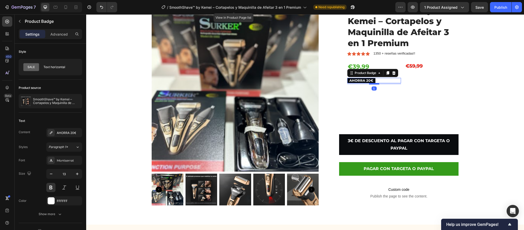
drag, startPoint x: 371, startPoint y: 89, endPoint x: 375, endPoint y: 83, distance: 6.8
click at [375, 83] on div at bounding box center [374, 84] width 10 height 2
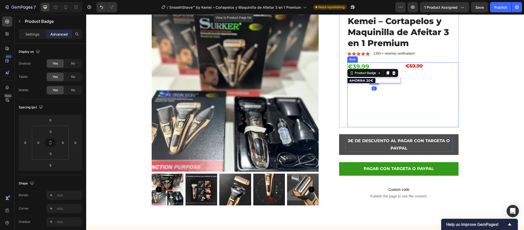
click at [396, 123] on div "€39,99 Product Price Product Price AHORRA 20€ Product Badge 5" at bounding box center [373, 94] width 53 height 65
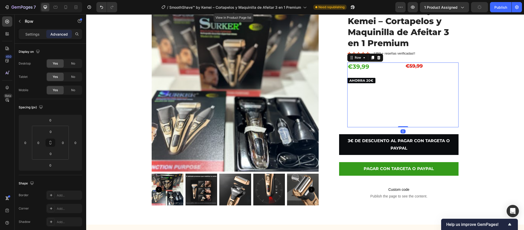
drag, startPoint x: 402, startPoint y: 127, endPoint x: 404, endPoint y: 104, distance: 22.7
click at [404, 104] on div "€39,99 Product Price Product Price AHORRA 20€ Product Badge €59,99 Product Pric…" at bounding box center [402, 94] width 111 height 65
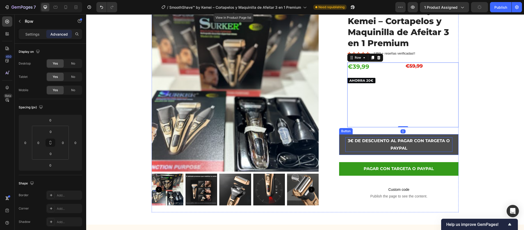
click at [413, 139] on p "3€ DE DESCUENTO AL PAGAR CON TARGETA O PAYPAL" at bounding box center [398, 144] width 107 height 15
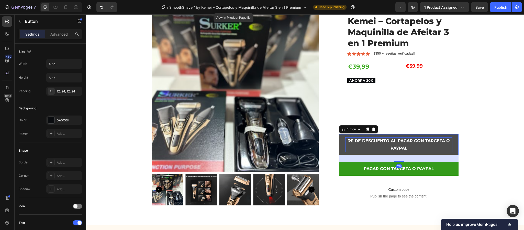
drag, startPoint x: 406, startPoint y: 157, endPoint x: 409, endPoint y: 148, distance: 8.8
click at [406, 157] on div "28" at bounding box center [398, 158] width 119 height 7
click at [398, 135] on button "3€ DE DESCUENTO AL PAGAR CON TARGETA O PAYPAL" at bounding box center [398, 144] width 119 height 21
click at [395, 128] on div "SmoothShave™ by Kemei – Cortapelos y Maquinilla de Afeitar 3 en 1 Premium Produ…" at bounding box center [398, 108] width 119 height 208
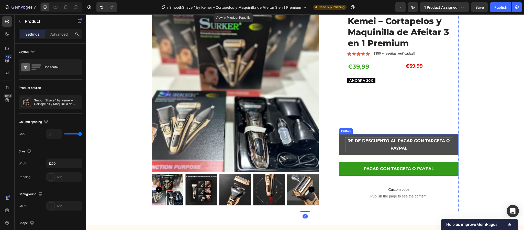
click at [394, 141] on p "3€ DE DESCUENTO AL PAGAR CON TARGETA O PAYPAL" at bounding box center [398, 144] width 107 height 15
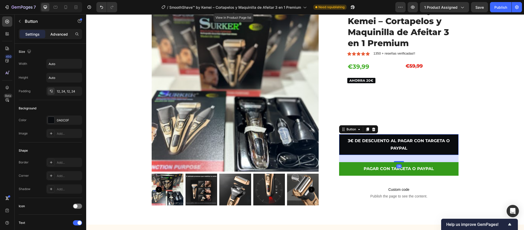
click at [52, 38] on div "Advanced" at bounding box center [59, 34] width 26 height 8
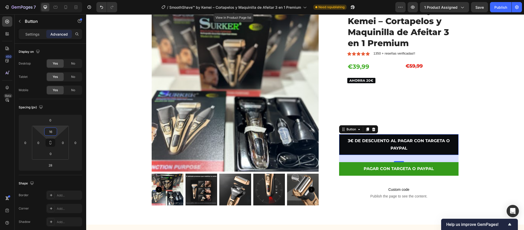
type input "0"
drag, startPoint x: 52, startPoint y: 137, endPoint x: 52, endPoint y: 148, distance: 11.5
click at [52, 0] on html "7 Version history / SmoothShave™ by Kemei – Cortapelos y Maquinilla de Afeitar …" at bounding box center [262, 0] width 524 height 0
click at [377, 95] on div "€39,99 Product Price Product Price AHORRA 20€ Product Badge" at bounding box center [373, 94] width 53 height 65
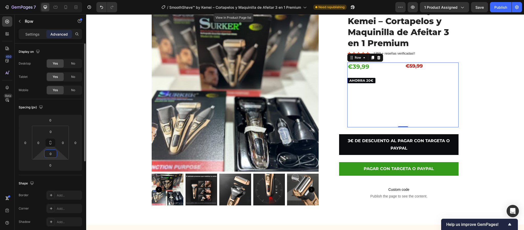
click at [51, 150] on input "0" at bounding box center [51, 154] width 10 height 8
drag, startPoint x: 43, startPoint y: 157, endPoint x: 46, endPoint y: 161, distance: 5.1
click at [42, 0] on html "7 Version history / SmoothShave™ by Kemei – Cortapelos y Maquinilla de Afeitar …" at bounding box center [262, 0] width 524 height 0
drag, startPoint x: 46, startPoint y: 161, endPoint x: 51, endPoint y: 146, distance: 15.5
click at [51, 0] on div "7 Version history / SmoothShave™ by Kemei – Cortapelos y Maquinilla de Afeitar …" at bounding box center [262, 0] width 524 height 0
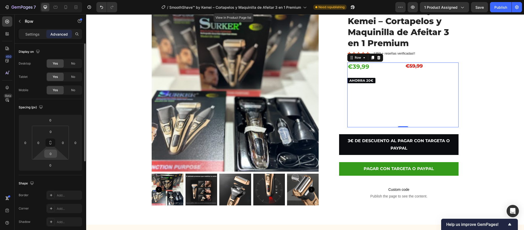
click at [52, 157] on input "0" at bounding box center [51, 154] width 10 height 8
click at [34, 0] on html "7 Version history / SmoothShave™ by Kemei – Cortapelos y Maquinilla de Afeitar …" at bounding box center [262, 0] width 524 height 0
click at [45, 161] on div "0" at bounding box center [50, 165] width 13 height 8
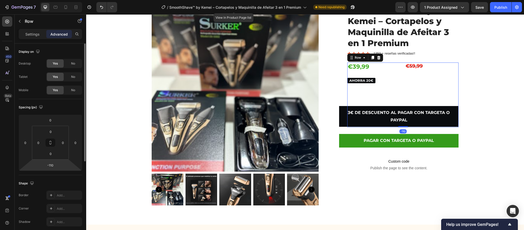
drag, startPoint x: 42, startPoint y: 161, endPoint x: 54, endPoint y: 183, distance: 24.7
click at [54, 0] on html "7 Version history / SmoothShave™ by Kemei – Cortapelos y Maquinilla de Afeitar …" at bounding box center [262, 0] width 524 height 0
type input "-114"
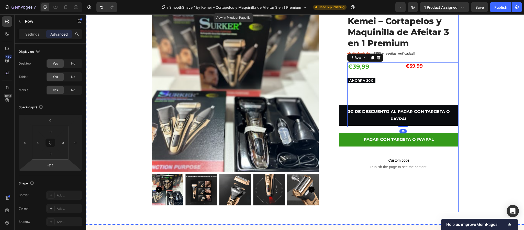
click at [348, 173] on p "Custom code Publish the page to see the content." at bounding box center [398, 163] width 119 height 20
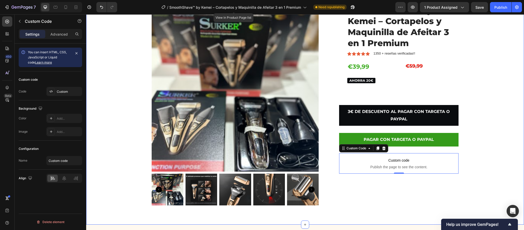
click at [491, 91] on div "Product Images SmoothShave™ by Kemei – Cortapelos y Maquinilla de Afeitar 3 en …" at bounding box center [305, 108] width 430 height 208
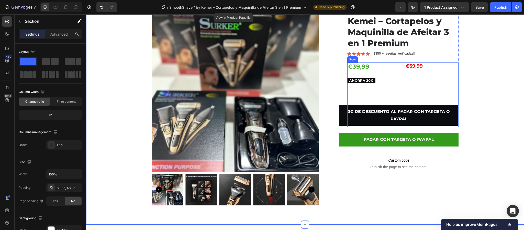
click at [398, 84] on div "€39,99 Product Price Product Price AHORRA 20€ Product Badge €59,99 Product Pric…" at bounding box center [402, 94] width 111 height 65
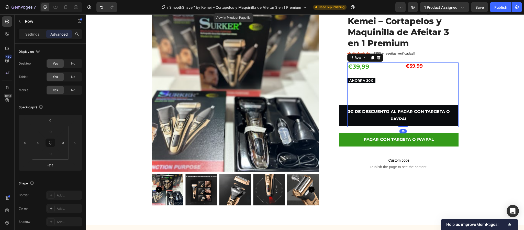
click at [399, 89] on div "€39,99 Product Price Product Price AHORRA 20€ Product Badge €59,99 Product Pric…" at bounding box center [402, 94] width 111 height 65
click at [496, 99] on div "Product Images SmoothShave™ by Kemei – Cortapelos y Maquinilla de Afeitar 3 en …" at bounding box center [305, 108] width 430 height 208
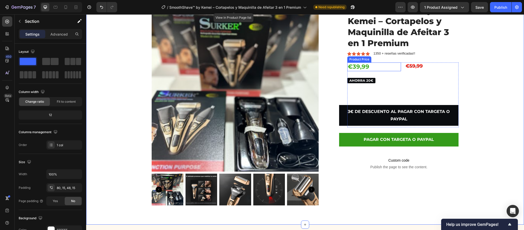
scroll to position [42, 0]
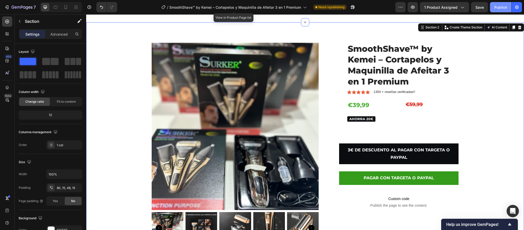
click at [502, 7] on div "Publish" at bounding box center [501, 7] width 13 height 5
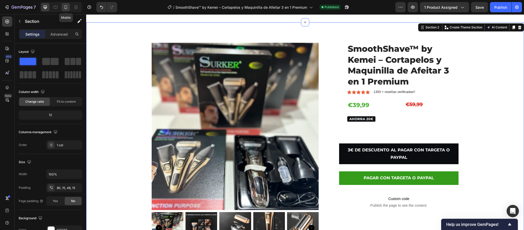
click at [68, 8] on icon at bounding box center [65, 7] width 5 height 5
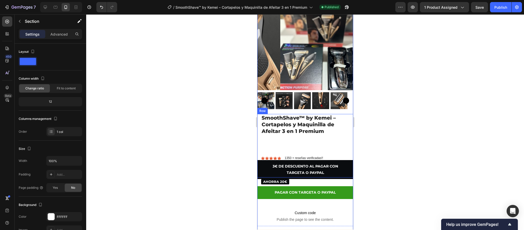
scroll to position [128, 0]
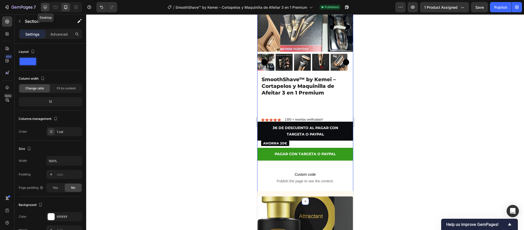
click at [46, 6] on icon at bounding box center [45, 7] width 5 height 5
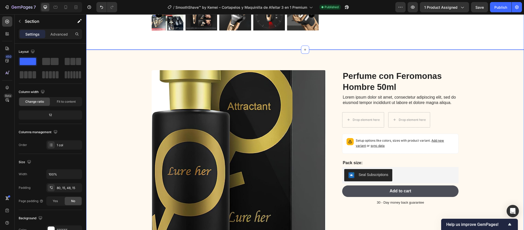
scroll to position [276, 0]
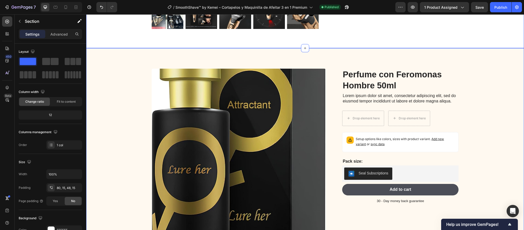
click at [503, 75] on div "Product Images Perfume con Feromonas Hombre 50ml Product Title Lorem ipsum dolo…" at bounding box center [305, 160] width 430 height 182
click at [518, 44] on icon at bounding box center [519, 43] width 3 height 4
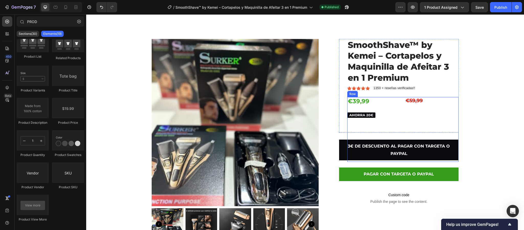
scroll to position [122, 0]
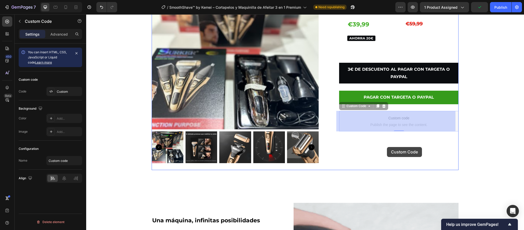
drag, startPoint x: 391, startPoint y: 116, endPoint x: 387, endPoint y: 147, distance: 30.9
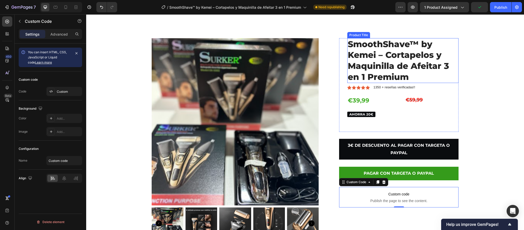
scroll to position [46, 0]
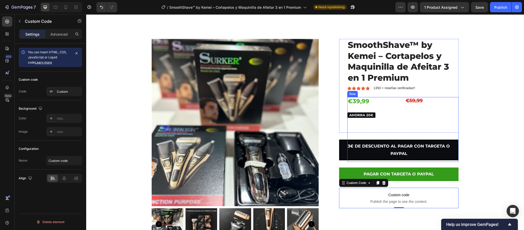
click at [410, 117] on div "€59,99 Product Price Product Price" at bounding box center [431, 129] width 53 height 65
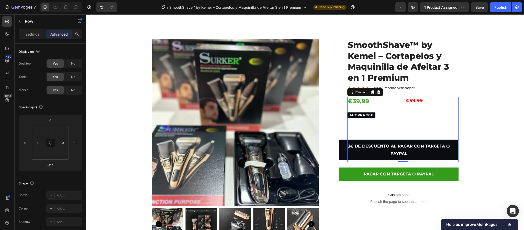
click at [399, 114] on div "€39,99 Product Price Product Price AHORRA 20€ Product Badge €59,99 Product Pric…" at bounding box center [402, 129] width 111 height 65
click at [400, 131] on div "€39,99 Product Price Product Price AHORRA 20€ Product Badge €59,99 Product Pric…" at bounding box center [402, 129] width 111 height 65
click at [408, 112] on div "€59,99 Product Price Product Price" at bounding box center [431, 129] width 53 height 65
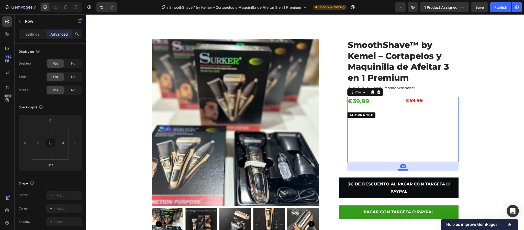
drag, startPoint x: 403, startPoint y: 160, endPoint x: 402, endPoint y: 169, distance: 8.8
click at [402, 169] on div at bounding box center [403, 170] width 10 height 2
type input "34"
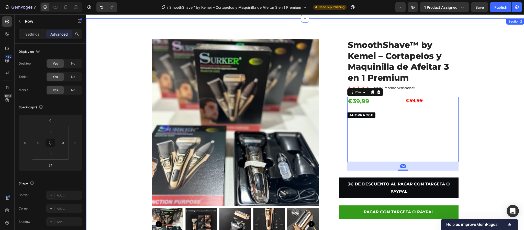
click at [483, 135] on div "Product Images SmoothShave™ by Kemei – Cortapelos y Maquinilla de Afeitar 3 en …" at bounding box center [305, 143] width 430 height 208
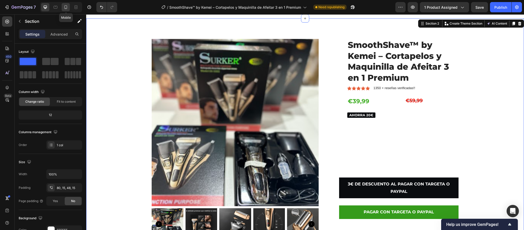
click at [68, 6] on icon at bounding box center [65, 7] width 5 height 5
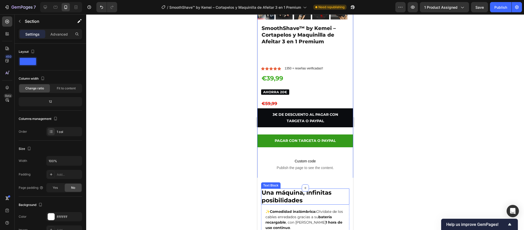
scroll to position [166, 0]
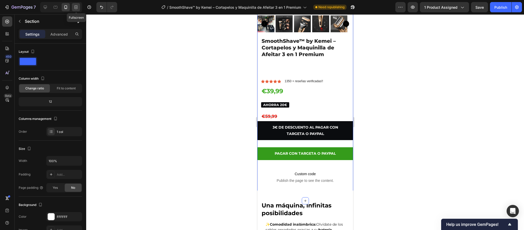
click at [75, 6] on icon at bounding box center [75, 7] width 5 height 5
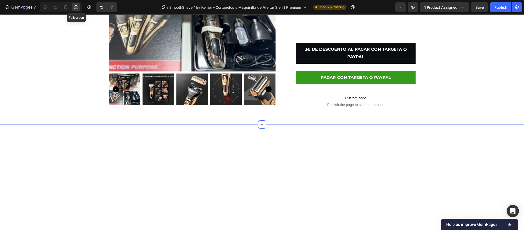
scroll to position [51, 0]
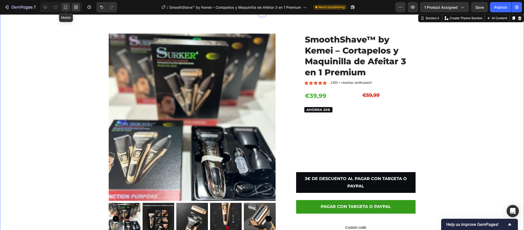
click at [64, 6] on icon at bounding box center [65, 7] width 5 height 5
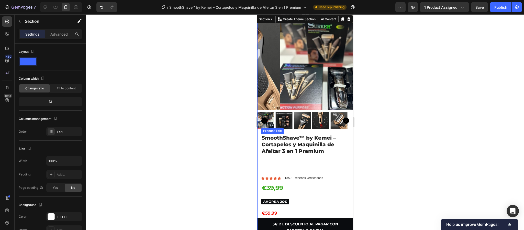
scroll to position [32, 0]
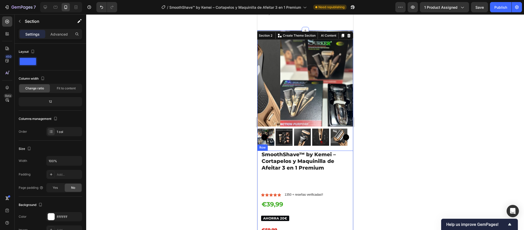
click at [291, 199] on div "SmoothShave™ by Kemei – Cortapelos y Maquinilla de Afeitar 3 en 1 Premium Produ…" at bounding box center [305, 200] width 88 height 101
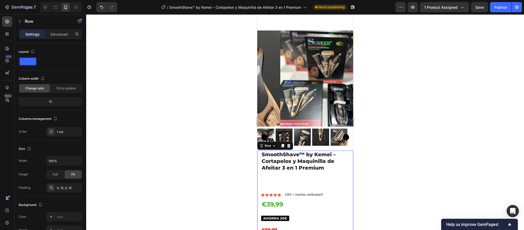
click at [428, 137] on div at bounding box center [305, 121] width 438 height 215
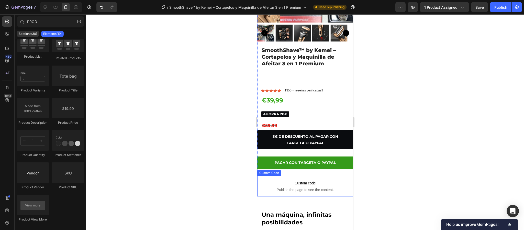
scroll to position [153, 0]
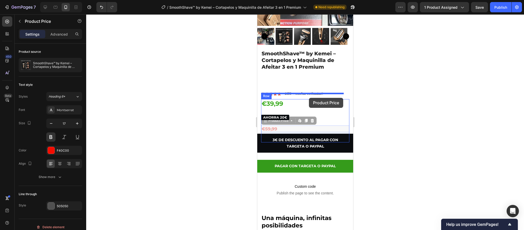
drag, startPoint x: 275, startPoint y: 122, endPoint x: 309, endPoint y: 98, distance: 41.8
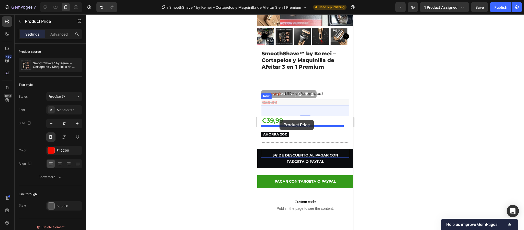
drag, startPoint x: 281, startPoint y: 96, endPoint x: 280, endPoint y: 120, distance: 23.6
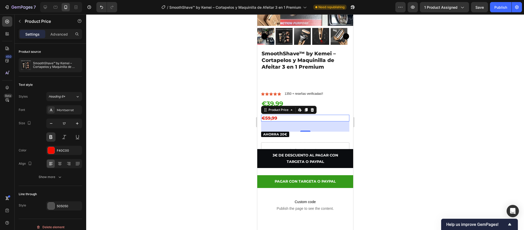
click at [410, 119] on div at bounding box center [305, 121] width 438 height 215
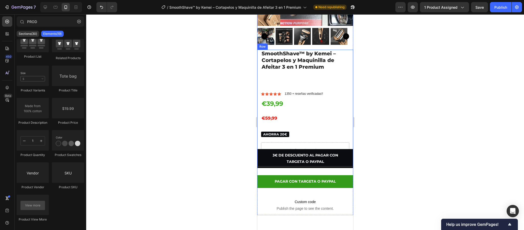
click at [306, 77] on div "SmoothShave™ by Kemei – Cortapelos y Maquinilla de Afeitar 3 en 1 Premium Produ…" at bounding box center [305, 108] width 88 height 117
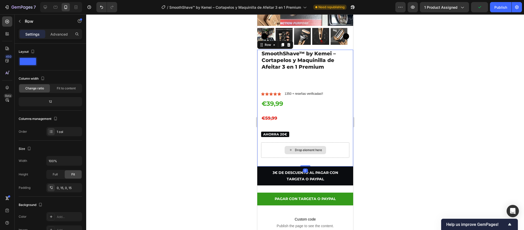
drag, startPoint x: 304, startPoint y: 159, endPoint x: 313, endPoint y: 140, distance: 21.5
click at [313, 140] on div "SmoothShave™ by Kemei – Cortapelos y Maquinilla de Afeitar 3 en 1 Premium Produ…" at bounding box center [305, 108] width 96 height 117
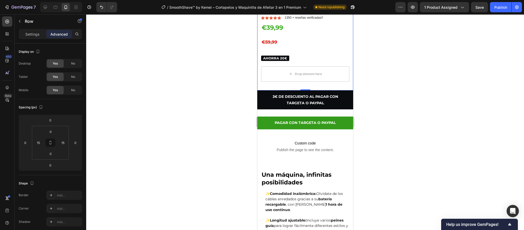
scroll to position [230, 0]
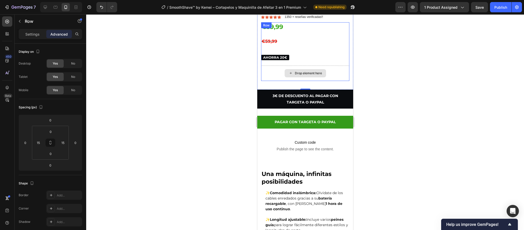
click at [329, 68] on div "Drop element here" at bounding box center [305, 72] width 88 height 15
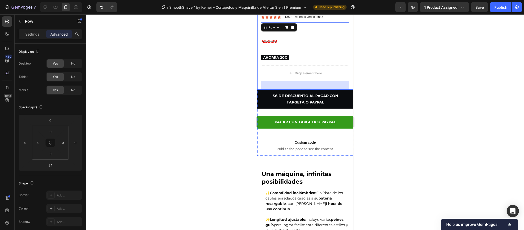
click at [401, 47] on div at bounding box center [305, 121] width 438 height 215
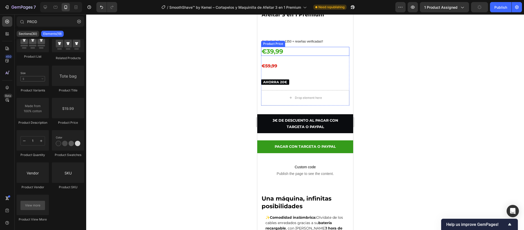
scroll to position [192, 0]
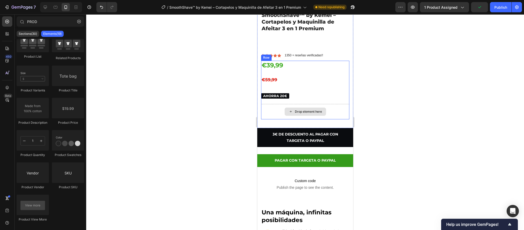
click at [339, 108] on div "Drop element here" at bounding box center [305, 111] width 88 height 15
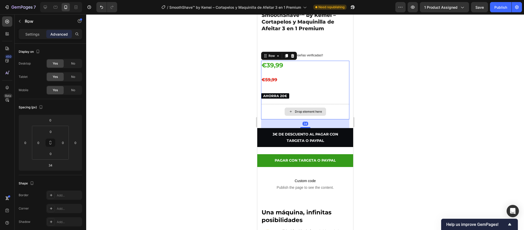
click at [334, 104] on div "Drop element here" at bounding box center [305, 111] width 88 height 15
click at [330, 104] on div "Drop element here" at bounding box center [305, 111] width 88 height 15
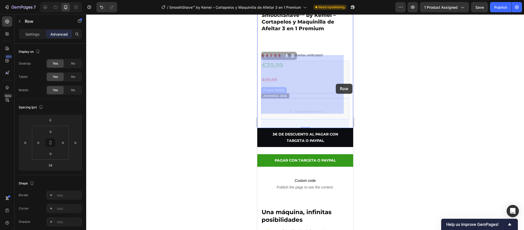
drag, startPoint x: 330, startPoint y: 102, endPoint x: 336, endPoint y: 85, distance: 18.2
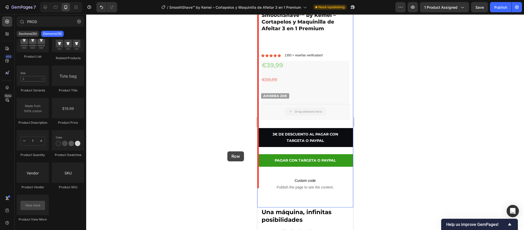
drag, startPoint x: 300, startPoint y: 108, endPoint x: 227, endPoint y: 151, distance: 85.3
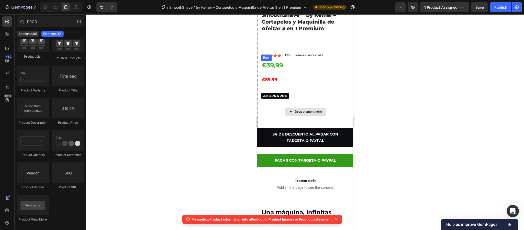
click at [320, 107] on div "Drop element here" at bounding box center [304, 111] width 41 height 8
click at [336, 112] on div "Drop element here" at bounding box center [305, 111] width 88 height 15
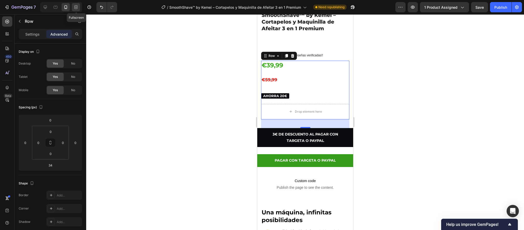
click at [75, 7] on icon at bounding box center [75, 7] width 5 height 5
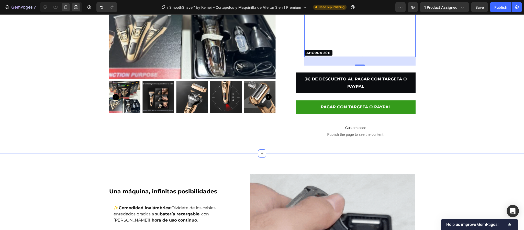
click at [70, 7] on div at bounding box center [66, 7] width 8 height 8
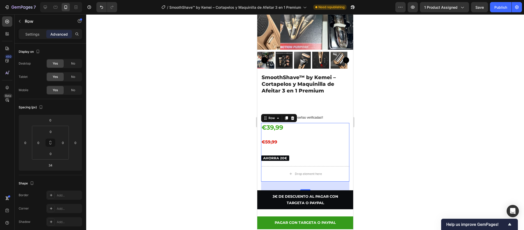
scroll to position [214, 0]
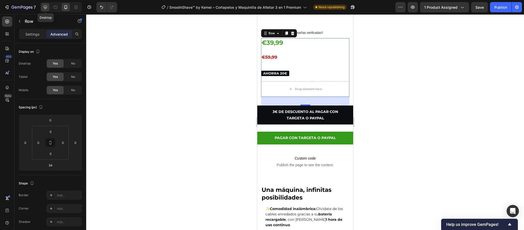
click at [47, 5] on icon at bounding box center [45, 7] width 5 height 5
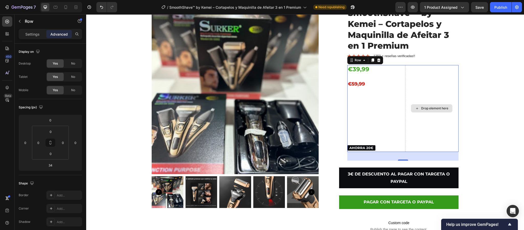
scroll to position [94, 0]
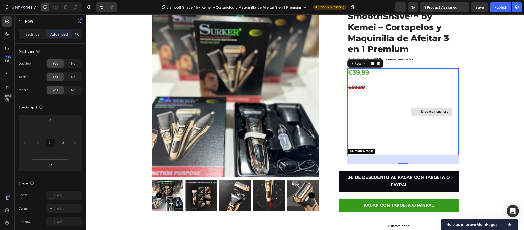
click at [430, 131] on div "Drop element here" at bounding box center [431, 111] width 53 height 87
click at [425, 136] on div "Drop element here" at bounding box center [431, 111] width 53 height 87
click at [425, 119] on div "Drop element here" at bounding box center [431, 111] width 53 height 87
click at [439, 98] on div "Drop element here" at bounding box center [431, 111] width 53 height 87
click at [377, 61] on div at bounding box center [379, 63] width 6 height 6
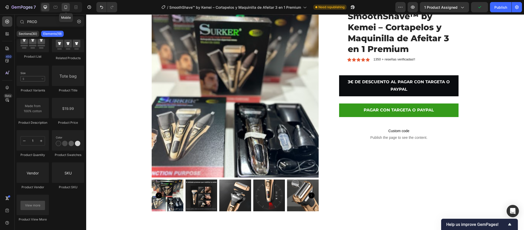
click at [66, 6] on icon at bounding box center [65, 7] width 5 height 5
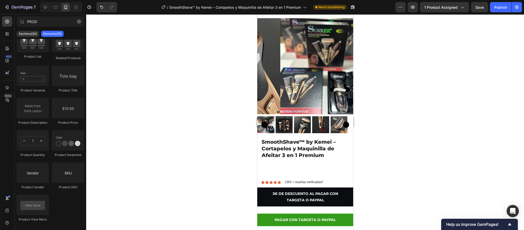
scroll to position [129, 0]
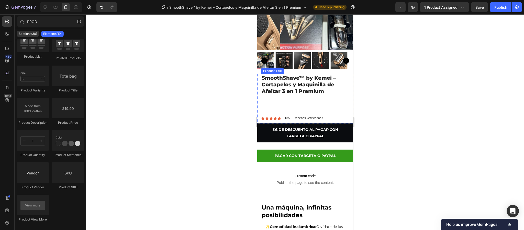
click at [309, 81] on h1 "SmoothShave™ by Kemei – Cortapelos y Maquinilla de Afeitar 3 en 1 Premium" at bounding box center [305, 84] width 88 height 21
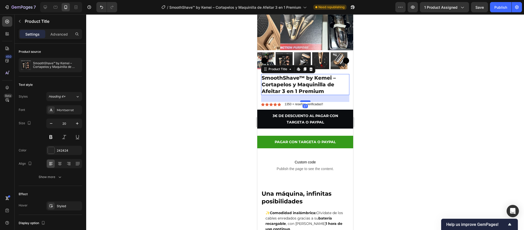
drag, startPoint x: 303, startPoint y: 108, endPoint x: 306, endPoint y: 95, distance: 14.3
click at [306, 100] on div at bounding box center [305, 101] width 10 height 2
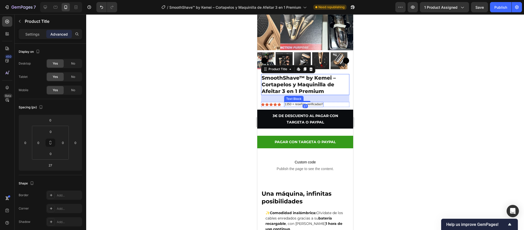
click at [319, 102] on p "1350 + reseñas verificadas!!" at bounding box center [303, 104] width 38 height 4
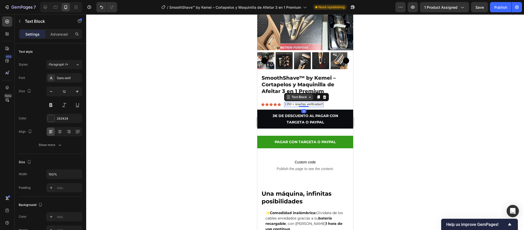
drag, startPoint x: 305, startPoint y: 101, endPoint x: 307, endPoint y: 92, distance: 8.8
click at [307, 102] on div "1350 + reseñas verificadas!! Text Block 0" at bounding box center [303, 104] width 39 height 5
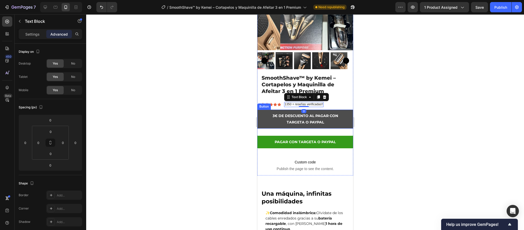
click at [295, 109] on button "3€ DE DESCUENTO AL PAGAR CON TARGETA O PAYPAL" at bounding box center [305, 118] width 96 height 19
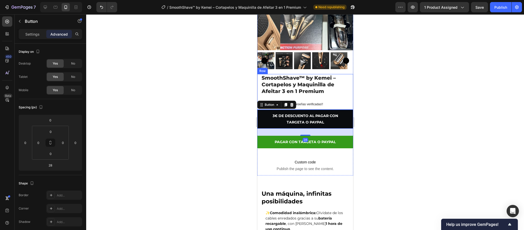
click at [305, 102] on p "1350 + reseñas verificadas!!" at bounding box center [303, 104] width 38 height 4
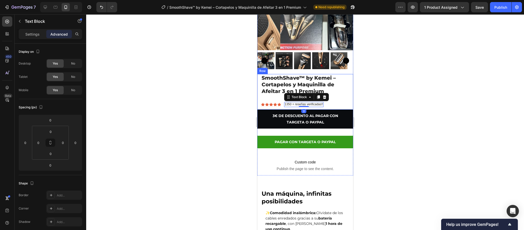
click at [287, 95] on div "SmoothShave™ by Kemei – Cortapelos y Maquinilla de Afeitar 3 en 1 Premium Produ…" at bounding box center [305, 92] width 88 height 36
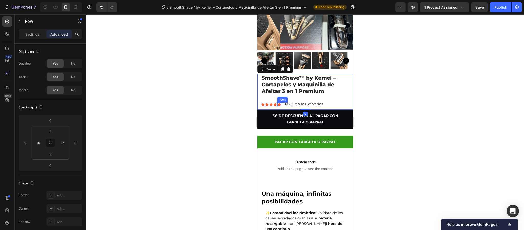
click at [278, 103] on icon at bounding box center [279, 104] width 4 height 3
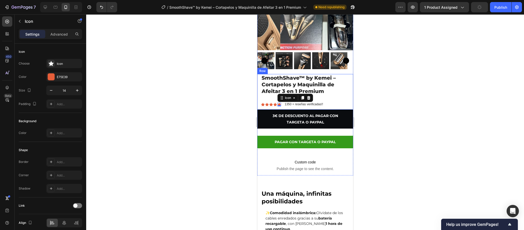
click at [291, 102] on p "1350 + reseñas verificadas!!" at bounding box center [303, 104] width 38 height 4
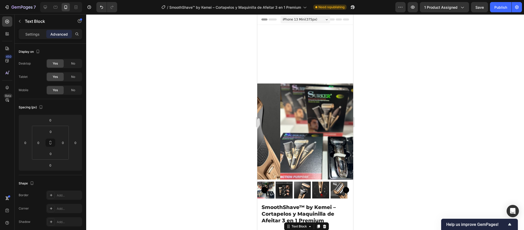
scroll to position [129, 0]
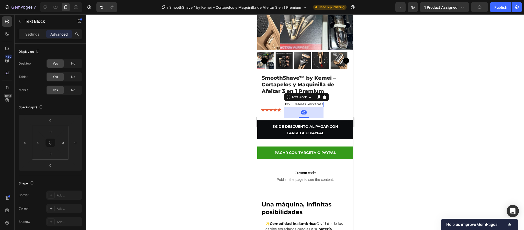
click at [321, 107] on div "42" at bounding box center [303, 107] width 39 height 0
type input "42"
click at [270, 108] on div "Icon" at bounding box center [271, 110] width 4 height 4
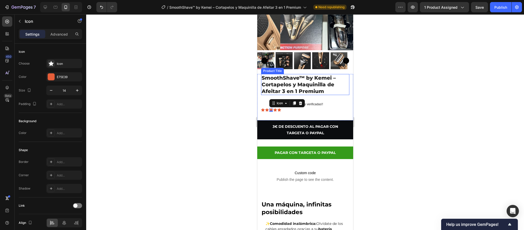
drag, startPoint x: 279, startPoint y: 83, endPoint x: 276, endPoint y: 84, distance: 3.0
click at [279, 83] on h1 "SmoothShave™ by Kemei – Cortapelos y Maquinilla de Afeitar 3 en 1 Premium" at bounding box center [305, 84] width 88 height 21
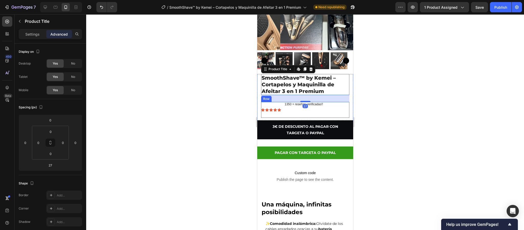
click at [267, 108] on div "Icon" at bounding box center [267, 110] width 4 height 4
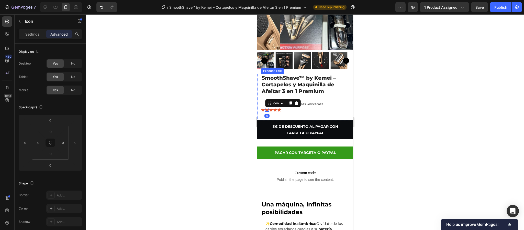
click at [287, 74] on h1 "SmoothShave™ by Kemei – Cortapelos y Maquinilla de Afeitar 3 en 1 Premium" at bounding box center [305, 84] width 88 height 21
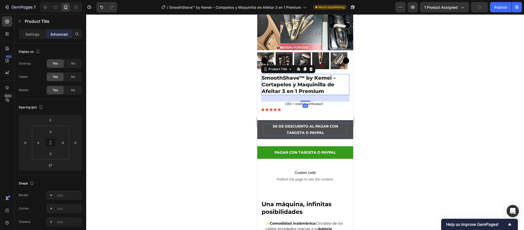
drag, startPoint x: 305, startPoint y: 95, endPoint x: 300, endPoint y: 121, distance: 26.4
click at [307, 101] on div at bounding box center [305, 101] width 10 height 1
type input "23"
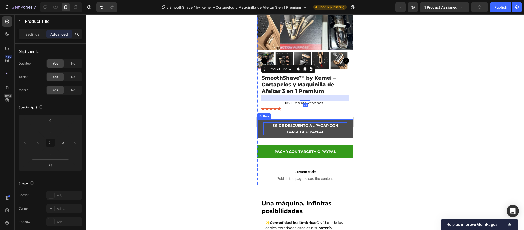
drag, startPoint x: 300, startPoint y: 122, endPoint x: 301, endPoint y: 119, distance: 2.7
click at [300, 122] on p "3€ DE DESCUENTO AL PAGAR CON TARGETA O PAYPAL" at bounding box center [305, 128] width 84 height 13
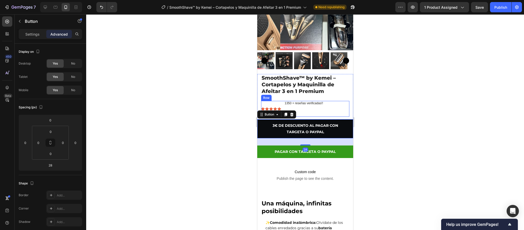
click at [307, 105] on div "1350 + reseñas verificadas!! Text Block" at bounding box center [303, 109] width 39 height 16
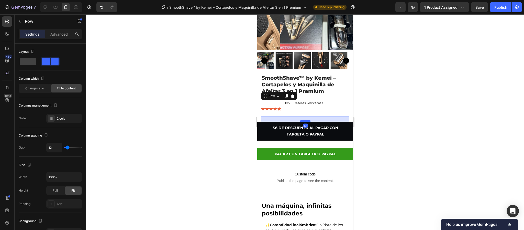
drag, startPoint x: 304, startPoint y: 113, endPoint x: 300, endPoint y: 115, distance: 4.9
click at [300, 120] on div at bounding box center [305, 121] width 10 height 2
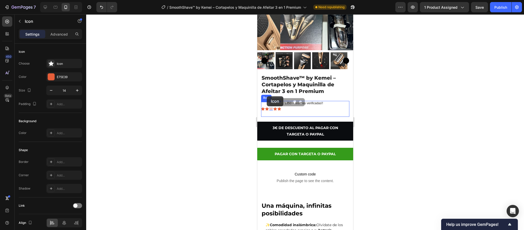
drag, startPoint x: 270, startPoint y: 103, endPoint x: 267, endPoint y: 96, distance: 7.3
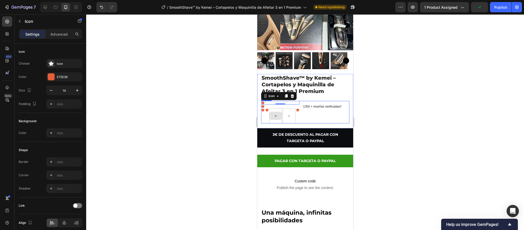
click at [327, 110] on div "1350 + reseñas verificadas!! Text Block" at bounding box center [321, 112] width 39 height 23
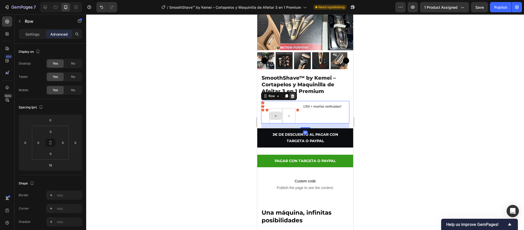
click at [293, 94] on icon at bounding box center [292, 96] width 3 height 4
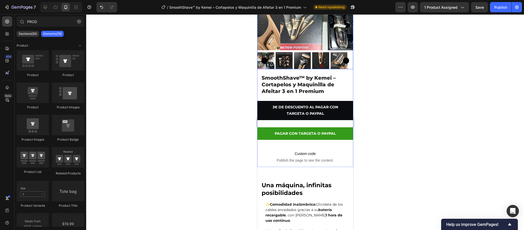
click at [39, 7] on div at bounding box center [60, 7] width 44 height 10
click at [46, 6] on icon at bounding box center [45, 7] width 5 height 5
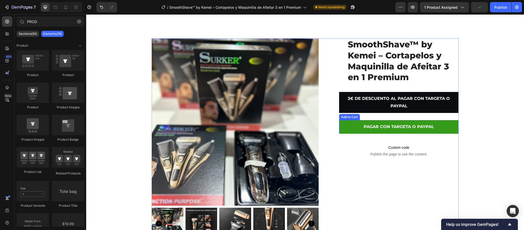
scroll to position [52, 0]
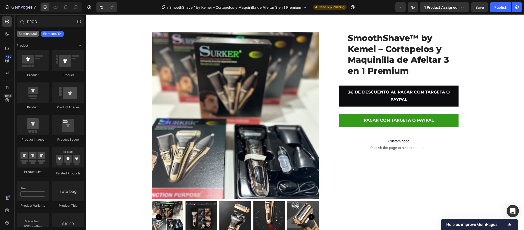
click at [31, 35] on p "Sections(30)" at bounding box center [28, 34] width 18 height 4
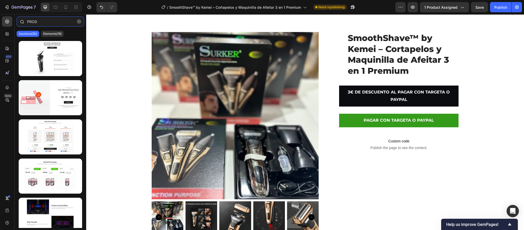
drag, startPoint x: 48, startPoint y: 23, endPoint x: 35, endPoint y: 23, distance: 13.3
click at [35, 23] on input "PROD" at bounding box center [51, 21] width 68 height 10
type input "P"
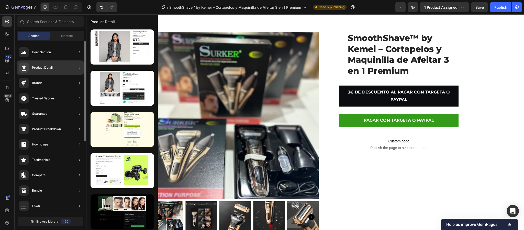
click at [52, 68] on div "Product Detail" at bounding box center [42, 67] width 21 height 5
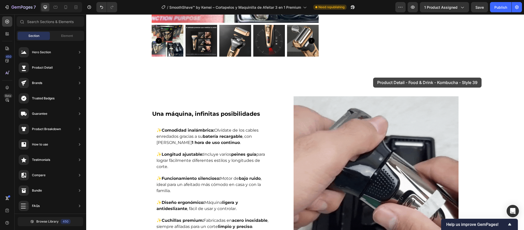
scroll to position [216, 0]
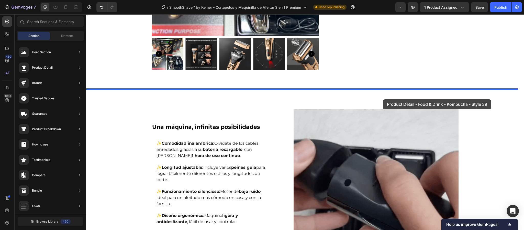
drag, startPoint x: 194, startPoint y: 186, endPoint x: 383, endPoint y: 99, distance: 207.6
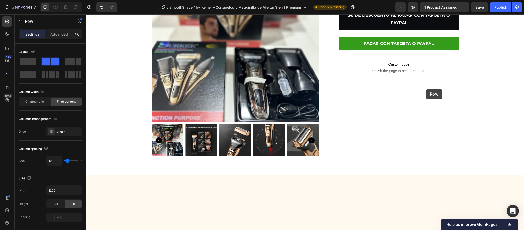
scroll to position [0, 0]
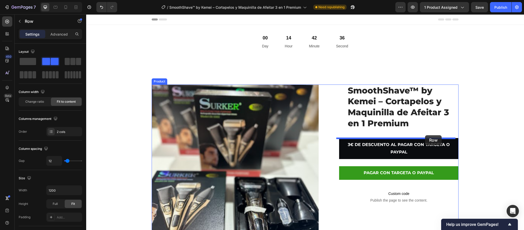
drag, startPoint x: 410, startPoint y: 79, endPoint x: 425, endPoint y: 135, distance: 58.6
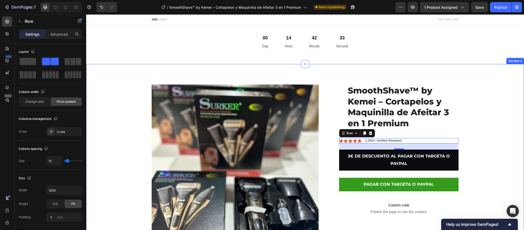
click at [502, 128] on div "Product Images SmoothShave™ by Kemei – Cortapelos y Maquinilla de Afeitar 3 en …" at bounding box center [305, 188] width 430 height 208
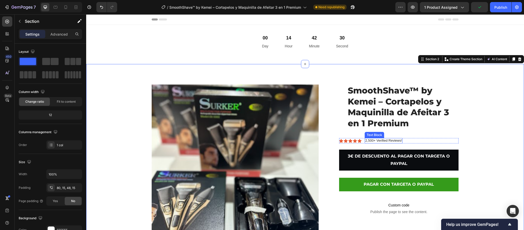
click at [380, 141] on p "2,500+ Verified Reviews!" at bounding box center [383, 140] width 37 height 4
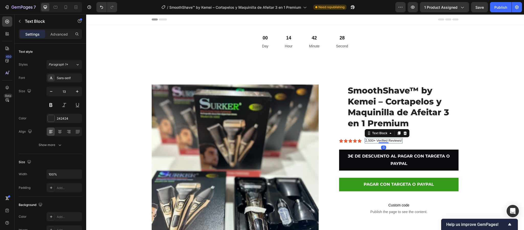
click at [397, 140] on p "2,500+ Verified Reviews!" at bounding box center [383, 140] width 37 height 4
click at [398, 140] on p "2,500+ Verified Reviews!" at bounding box center [383, 140] width 37 height 4
click at [371, 140] on p "2,500+ reseñas verificadas!!" at bounding box center [386, 140] width 42 height 4
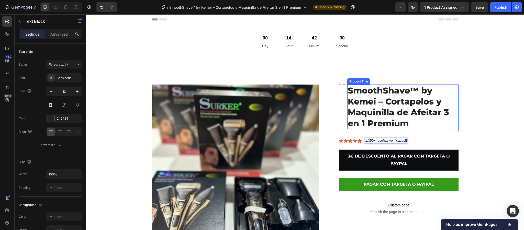
click at [422, 128] on h1 "SmoothShave™ by Kemei – Cortapelos y Maquinilla de Afeitar 3 en 1 Premium" at bounding box center [402, 106] width 111 height 45
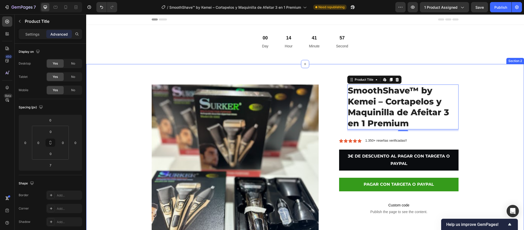
click at [488, 138] on div "Product Images SmoothShave™ by Kemei – Cortapelos y Maquinilla de Afeitar 3 en …" at bounding box center [305, 188] width 430 height 208
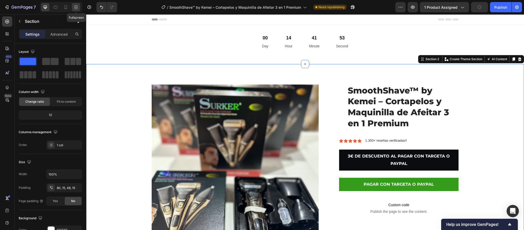
click at [79, 5] on div at bounding box center [76, 7] width 8 height 8
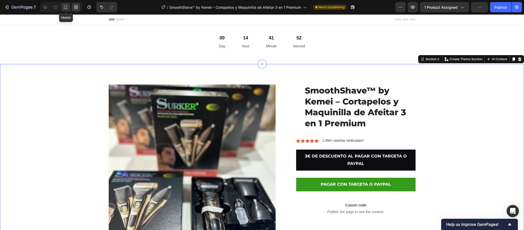
click at [69, 5] on div at bounding box center [66, 7] width 8 height 8
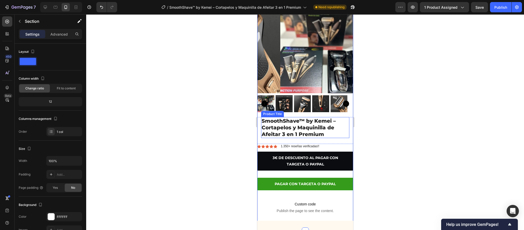
scroll to position [128, 0]
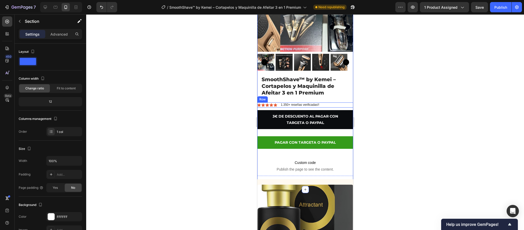
click at [332, 102] on div "Icon Icon Icon Icon Icon Icon List 1.350+ reseñas verificadas!! Text Block Row" at bounding box center [305, 104] width 96 height 5
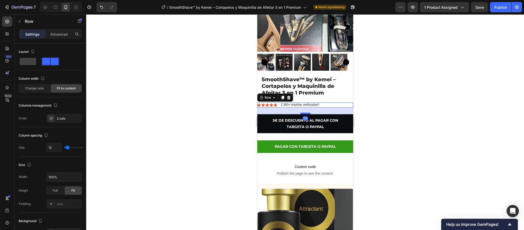
drag, startPoint x: 304, startPoint y: 103, endPoint x: 627, endPoint y: 128, distance: 323.3
click at [306, 113] on div at bounding box center [305, 114] width 10 height 2
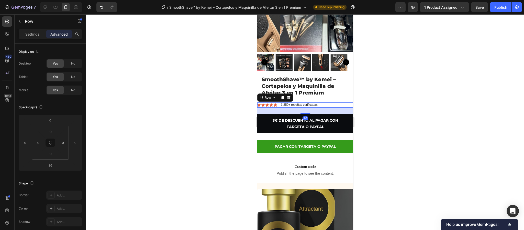
drag, startPoint x: 369, startPoint y: 114, endPoint x: 371, endPoint y: 111, distance: 3.5
click at [370, 113] on div at bounding box center [305, 121] width 438 height 215
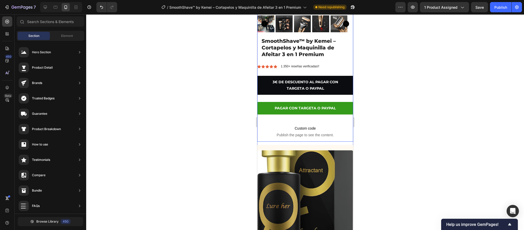
scroll to position [89, 0]
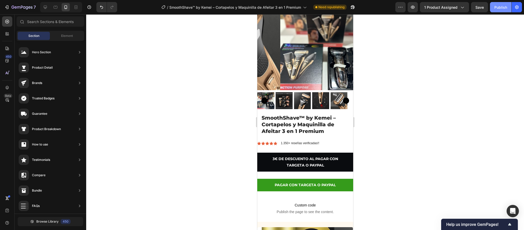
click at [505, 5] on div "Publish" at bounding box center [501, 7] width 13 height 5
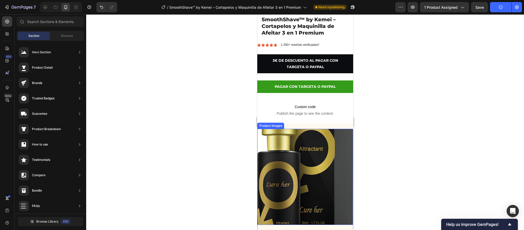
scroll to position [204, 0]
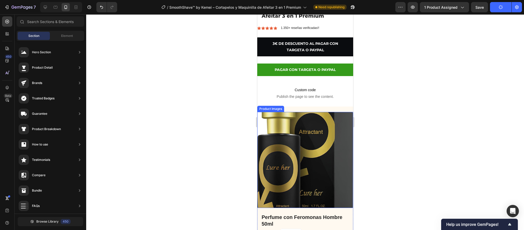
click at [335, 112] on img at bounding box center [305, 160] width 96 height 96
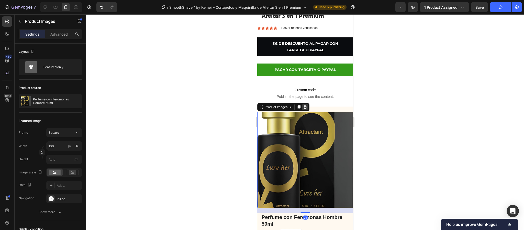
click at [306, 105] on icon at bounding box center [304, 107] width 3 height 4
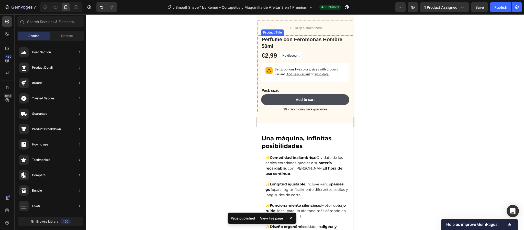
scroll to position [281, 0]
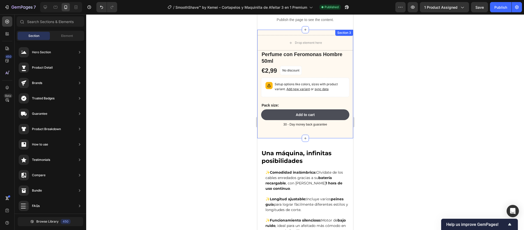
click at [342, 128] on div "Drop element here Perfume con Feromonas Hombre 50ml Product Title Lorem ipsum d…" at bounding box center [305, 85] width 96 height 100
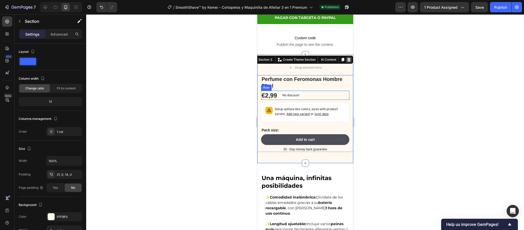
scroll to position [243, 0]
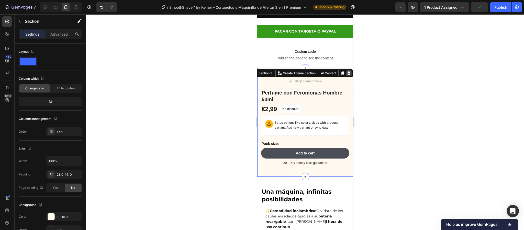
click at [347, 71] on icon at bounding box center [349, 73] width 4 height 4
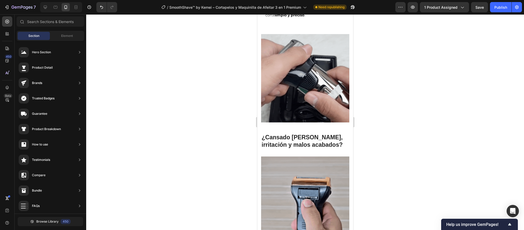
scroll to position [358, 0]
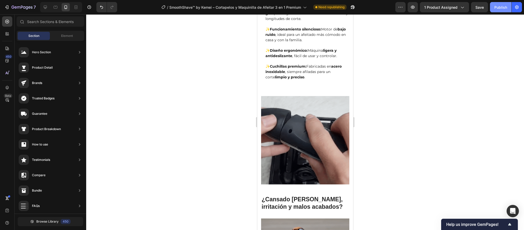
click at [504, 2] on button "Publish" at bounding box center [500, 7] width 21 height 10
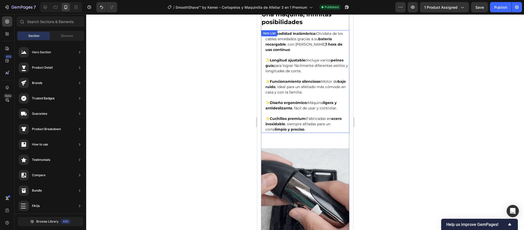
scroll to position [319, 0]
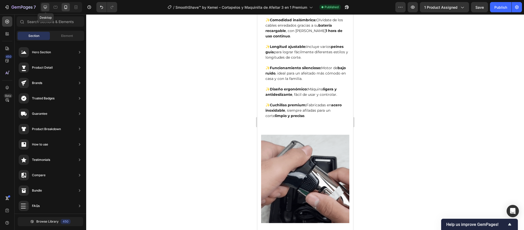
click at [46, 5] on icon at bounding box center [45, 7] width 5 height 5
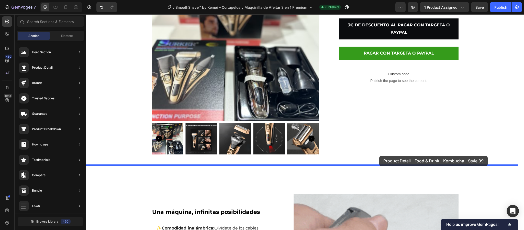
scroll to position [137, 0]
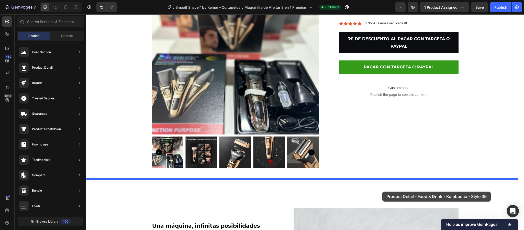
drag, startPoint x: 207, startPoint y: 195, endPoint x: 382, endPoint y: 191, distance: 175.8
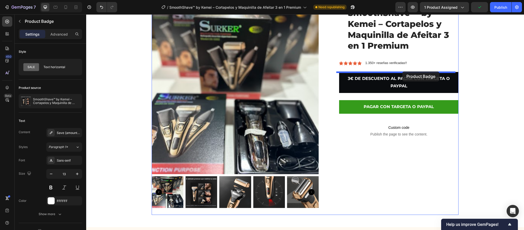
scroll to position [25, 0]
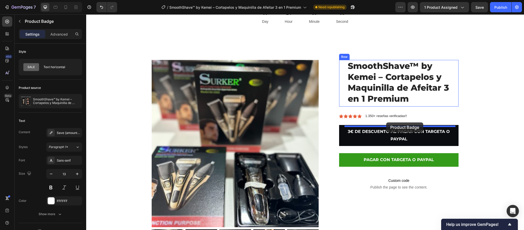
drag, startPoint x: 379, startPoint y: 112, endPoint x: 386, endPoint y: 122, distance: 12.3
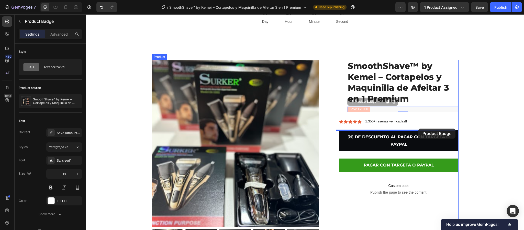
drag, startPoint x: 424, startPoint y: 108, endPoint x: 419, endPoint y: 128, distance: 20.8
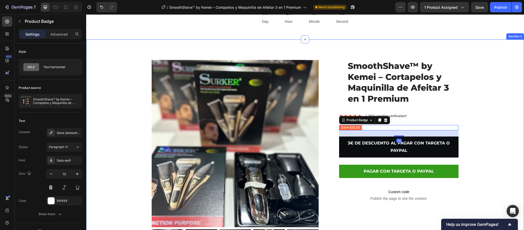
click at [501, 162] on div "Product Images SmoothShave™ by Kemei – Cortapelos y Maquinilla de Afeitar 3 en …" at bounding box center [305, 164] width 430 height 208
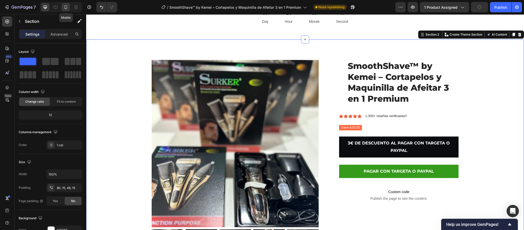
click at [64, 9] on icon at bounding box center [65, 7] width 5 height 5
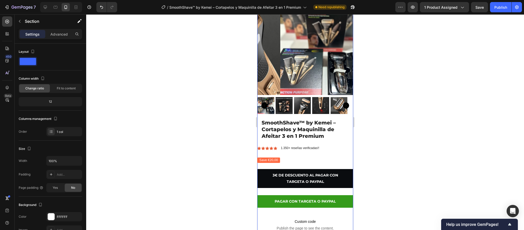
scroll to position [128, 0]
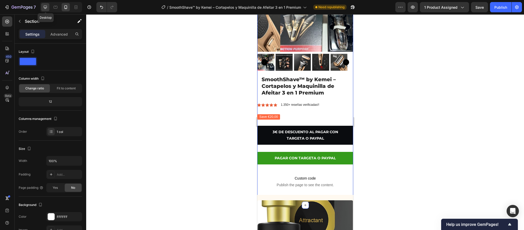
click at [46, 7] on icon at bounding box center [45, 7] width 3 height 3
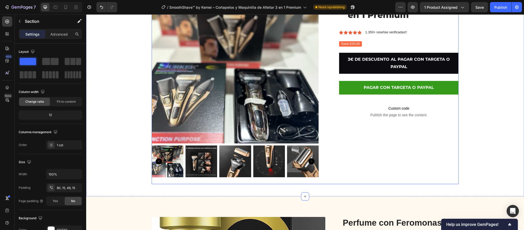
scroll to position [89, 0]
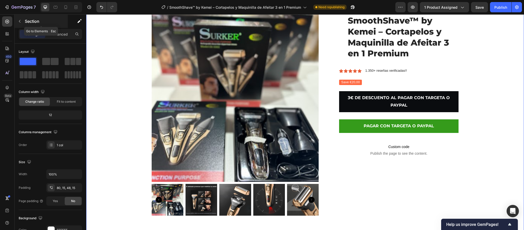
click at [54, 20] on p "Section" at bounding box center [46, 21] width 42 height 6
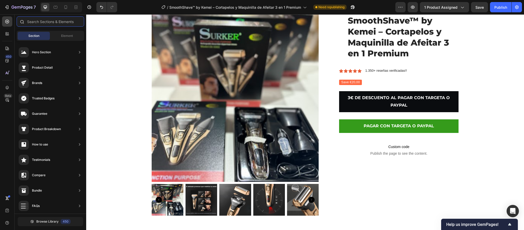
click at [36, 26] on input "text" at bounding box center [51, 21] width 68 height 10
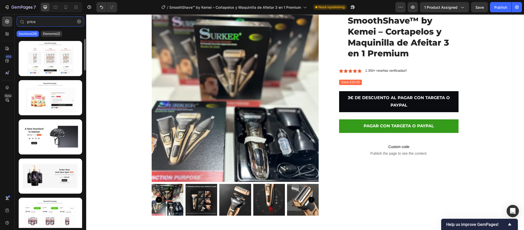
type input "price"
click at [54, 39] on div at bounding box center [51, 133] width 72 height 189
click at [58, 35] on p "Elements(2)" at bounding box center [51, 34] width 17 height 4
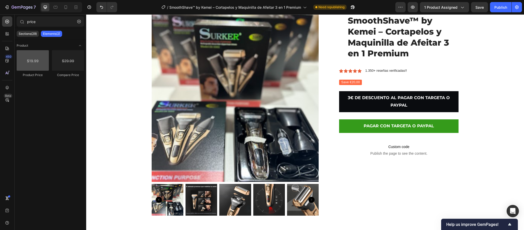
click at [40, 67] on div at bounding box center [33, 60] width 32 height 20
click at [391, 70] on p "1.350+ reseñas verificadas!!" at bounding box center [386, 71] width 42 height 4
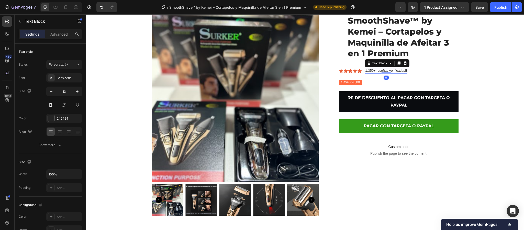
drag, startPoint x: 385, startPoint y: 73, endPoint x: 389, endPoint y: 71, distance: 4.5
click at [389, 71] on div "1.350+ reseñas verificadas!! Text Block 0" at bounding box center [386, 70] width 43 height 5
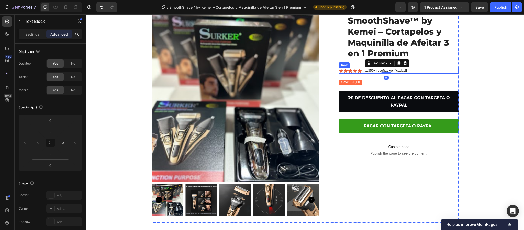
click at [423, 72] on div "Icon Icon Icon Icon Icon Icon List 1.350+ reseñas verificadas!! Text Block 0 Row" at bounding box center [398, 70] width 119 height 5
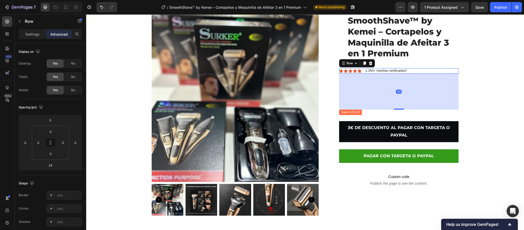
drag, startPoint x: 392, startPoint y: 79, endPoint x: 383, endPoint y: 109, distance: 31.4
click at [383, 73] on div "141" at bounding box center [398, 73] width 119 height 0
type input "141"
click at [419, 87] on div "141" at bounding box center [398, 91] width 119 height 36
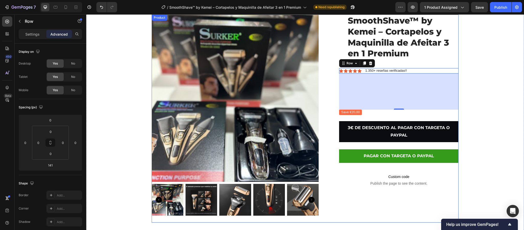
click at [415, 114] on div "Save €20,00" at bounding box center [398, 111] width 119 height 5
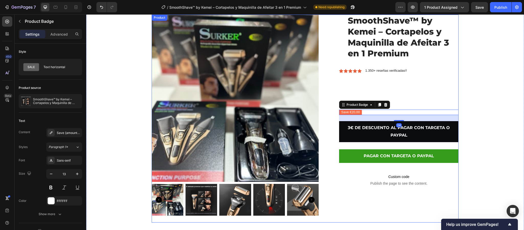
click at [419, 82] on div "SmoothShave™ by Kemei – Cortapelos y Maquinilla de Afeitar 3 en 1 Premium Produ…" at bounding box center [398, 119] width 119 height 208
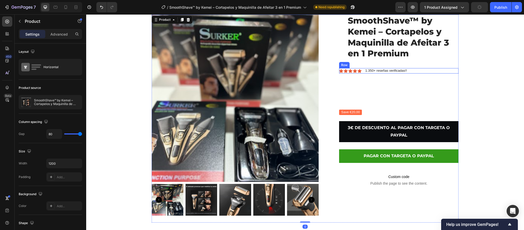
click at [422, 70] on div "Icon Icon Icon Icon Icon Icon List 1.350+ reseñas verificadas!! Text Block Row" at bounding box center [398, 70] width 119 height 5
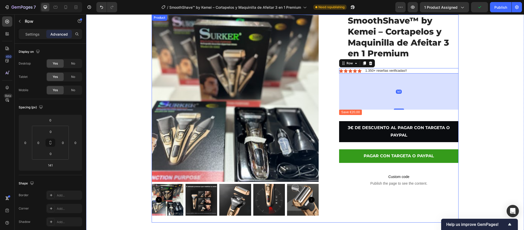
click at [402, 117] on div "SmoothShave™ by Kemei – Cortapelos y Maquinilla de Afeitar 3 en 1 Premium Produ…" at bounding box center [398, 119] width 119 height 208
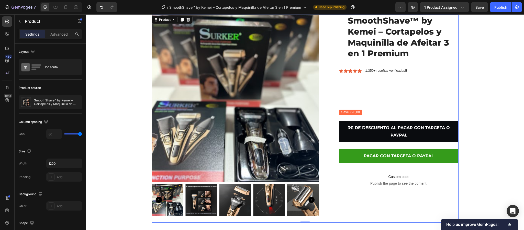
click at [408, 88] on div "SmoothShave™ by Kemei – Cortapelos y Maquinilla de Afeitar 3 en 1 Premium Produ…" at bounding box center [398, 119] width 119 height 208
click at [363, 111] on div "Save €20,00" at bounding box center [398, 111] width 119 height 5
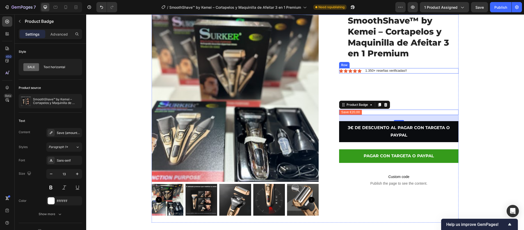
click at [410, 72] on div "Icon Icon Icon Icon Icon Icon List 1.350+ reseñas verificadas!! Text Block Row" at bounding box center [398, 70] width 119 height 5
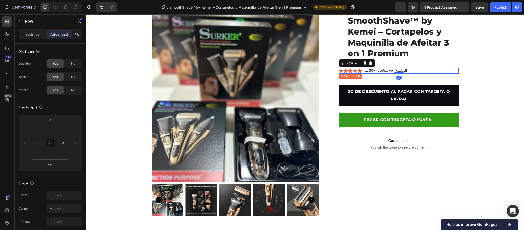
drag, startPoint x: 400, startPoint y: 109, endPoint x: 410, endPoint y: 73, distance: 37.5
click at [410, 73] on div "Icon Icon Icon Icon Icon Icon List 1.350+ reseñas verificadas!! Text Block Row 0" at bounding box center [398, 70] width 119 height 5
type input "0"
click at [450, 71] on div "Icon Icon Icon Icon Icon Icon List 1.350+ reseñas verificadas!! Text Block Row 0" at bounding box center [398, 70] width 119 height 5
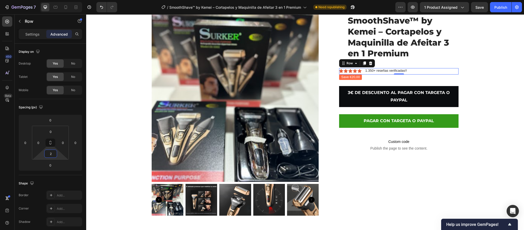
type input "0"
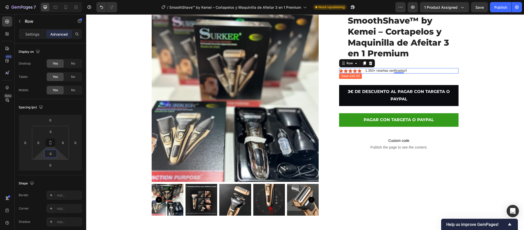
drag, startPoint x: 51, startPoint y: 159, endPoint x: 56, endPoint y: 159, distance: 4.9
click at [56, 0] on html "7 Version history / SmoothShave™ by Kemei – Cortapelos y Maquinilla de Afeitar …" at bounding box center [262, 0] width 524 height 0
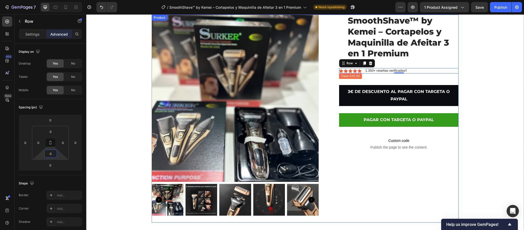
click at [348, 156] on div "SmoothShave™ by Kemei – Cortapelos y Maquinilla de Afeitar 3 en 1 Premium Produ…" at bounding box center [398, 119] width 119 height 208
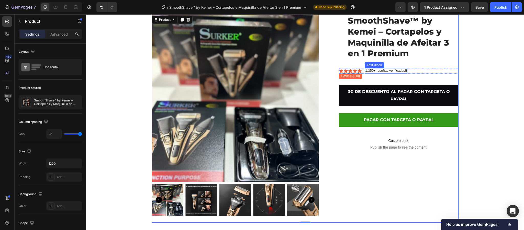
click at [389, 69] on p "1.350+ reseñas verificadas!!" at bounding box center [386, 71] width 42 height 4
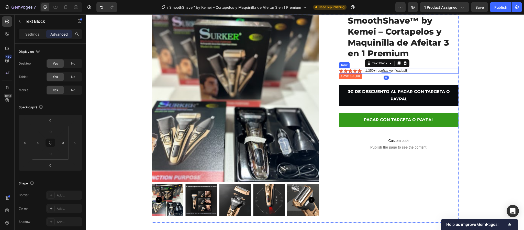
click at [423, 69] on div "Icon Icon Icon Icon Icon Icon List 1.350+ reseñas verificadas!! Text Block 0 Row" at bounding box center [398, 70] width 119 height 5
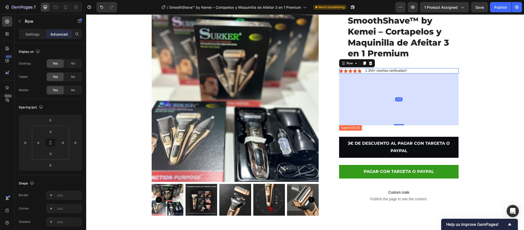
drag, startPoint x: 396, startPoint y: 73, endPoint x: 506, endPoint y: 134, distance: 125.2
click at [388, 73] on div "202" at bounding box center [398, 73] width 119 height 0
type input "204"
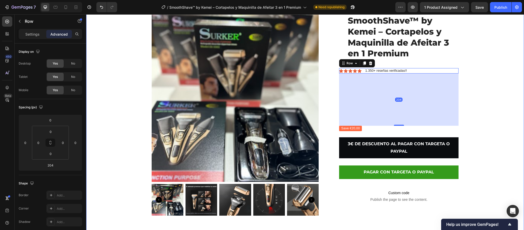
click at [505, 111] on div "Product Images SmoothShave™ by Kemei – Cortapelos y Maquinilla de Afeitar 3 en …" at bounding box center [305, 119] width 430 height 208
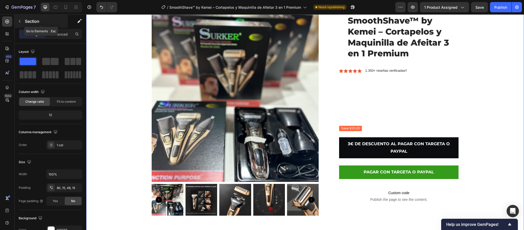
click at [18, 22] on icon "button" at bounding box center [20, 21] width 4 height 4
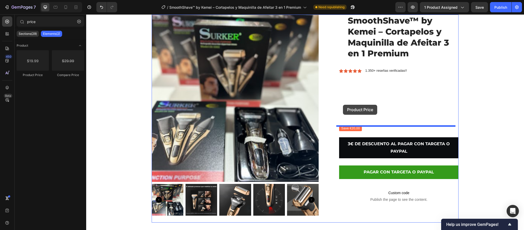
drag, startPoint x: 127, startPoint y: 77, endPoint x: 343, endPoint y: 105, distance: 218.0
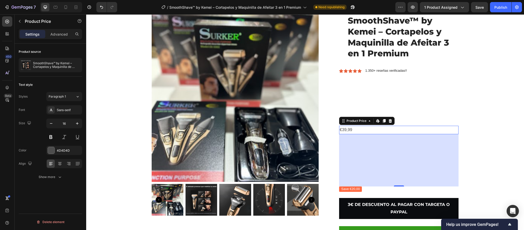
click at [383, 126] on div "€39,99" at bounding box center [398, 130] width 119 height 8
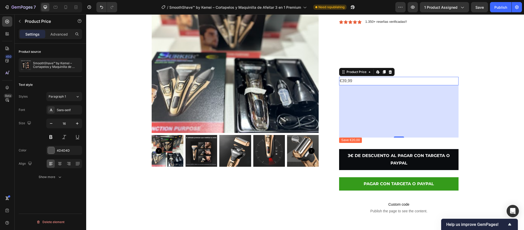
scroll to position [128, 0]
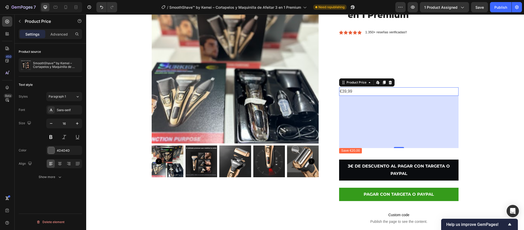
click at [411, 91] on div "€39,99" at bounding box center [398, 91] width 119 height 8
click at [387, 85] on div at bounding box center [390, 82] width 6 height 6
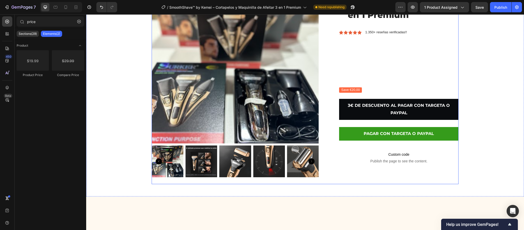
click at [387, 54] on div "SmoothShave™ by Kemei – Cortapelos y Maquinilla de Afeitar 3 en 1 Premium Produ…" at bounding box center [398, 80] width 119 height 208
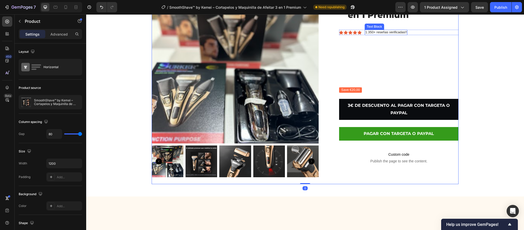
click at [388, 34] on p "1.350+ reseñas verificadas!!" at bounding box center [386, 32] width 42 height 4
click at [454, 36] on div "SmoothShave™ by Kemei – Cortapelos y Maquinilla de Afeitar 3 en 1 Premium Produ…" at bounding box center [398, 80] width 119 height 208
click at [451, 31] on div "Icon Icon Icon Icon Icon Icon List 1.350+ reseñas verificadas!! Text Block 0 Row" at bounding box center [398, 32] width 119 height 5
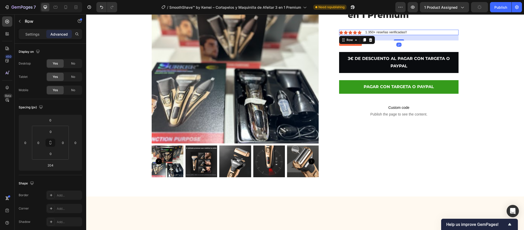
drag, startPoint x: 398, startPoint y: 86, endPoint x: 402, endPoint y: 39, distance: 47.1
click at [402, 35] on div "21" at bounding box center [398, 35] width 119 height 0
type input "21"
click at [491, 78] on div "Product Images SmoothShave™ by Kemei – Cortapelos y Maquinilla de Afeitar 3 en …" at bounding box center [305, 80] width 430 height 208
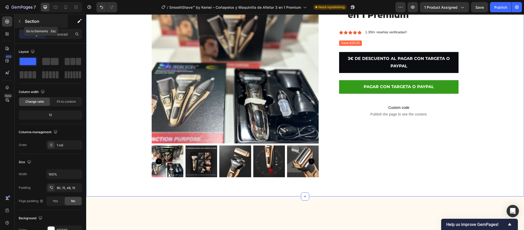
click at [19, 20] on icon "button" at bounding box center [20, 21] width 4 height 4
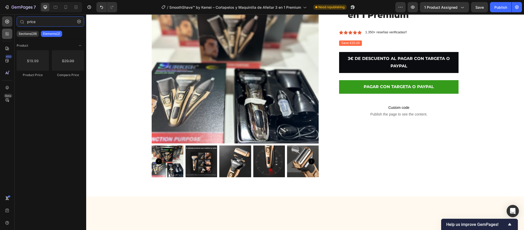
drag, startPoint x: 38, startPoint y: 25, endPoint x: 6, endPoint y: 29, distance: 31.7
click at [6, 29] on div "450 Beta price Sections(29) Elements(2) Product Product Price Compare Price Set…" at bounding box center [43, 121] width 86 height 215
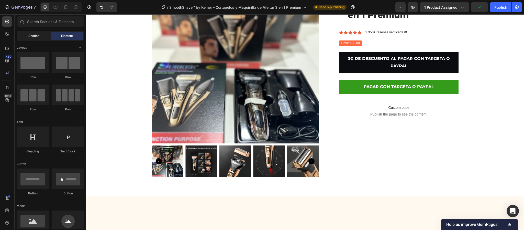
click at [29, 39] on div "Section" at bounding box center [34, 36] width 32 height 8
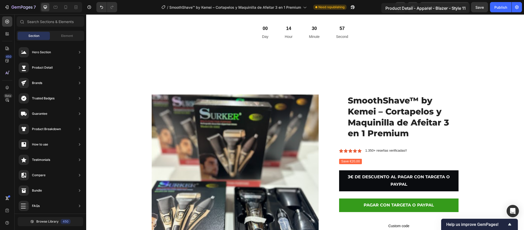
scroll to position [0, 0]
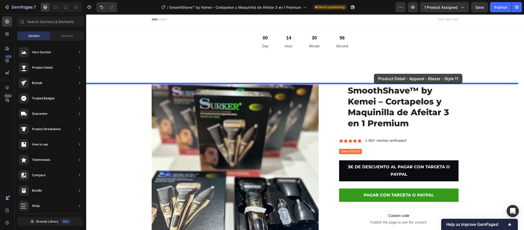
drag, startPoint x: 192, startPoint y: 68, endPoint x: 374, endPoint y: 74, distance: 181.7
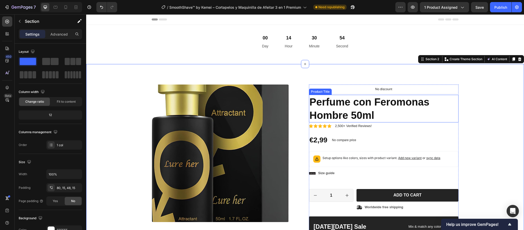
scroll to position [32, 0]
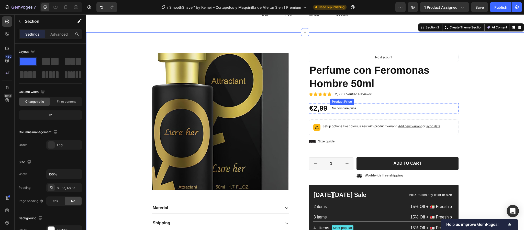
click at [336, 107] on p "No compare price" at bounding box center [344, 108] width 24 height 3
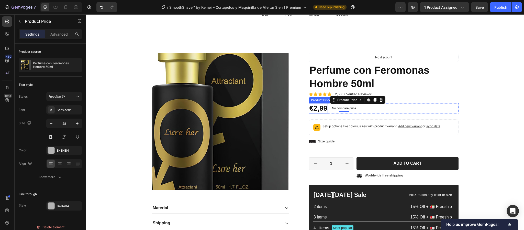
click at [322, 105] on div "€2,99" at bounding box center [318, 108] width 19 height 10
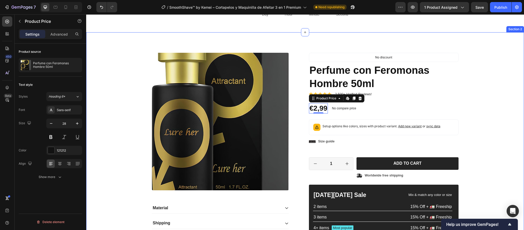
click at [505, 85] on div "Product Images Material Shipping Care instruction Accordion Icon Icon Icon Icon…" at bounding box center [305, 159] width 430 height 212
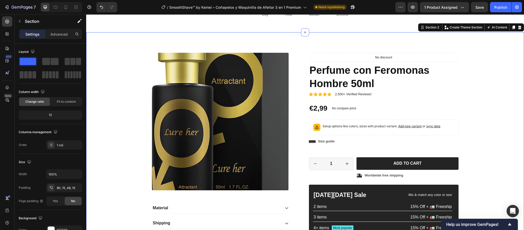
drag, startPoint x: 513, startPoint y: 26, endPoint x: 501, endPoint y: 41, distance: 18.8
click at [518, 26] on icon at bounding box center [519, 27] width 3 height 4
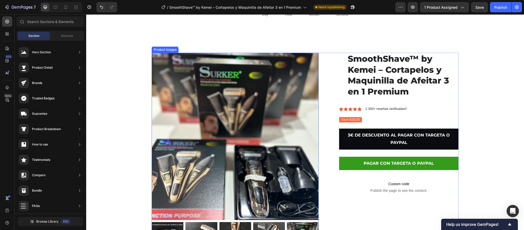
scroll to position [0, 0]
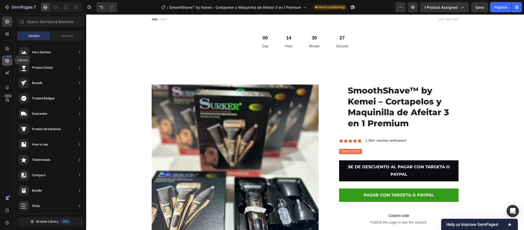
click at [5, 60] on icon at bounding box center [7, 60] width 5 height 5
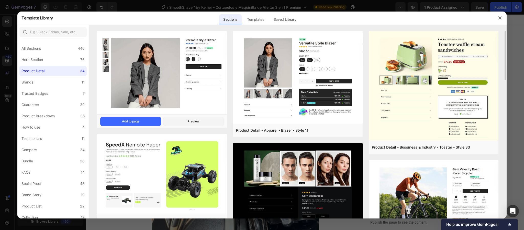
click at [145, 74] on img at bounding box center [162, 73] width 130 height 84
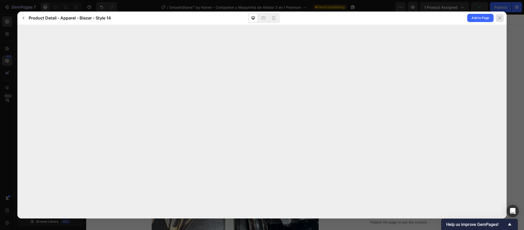
click at [504, 16] on button at bounding box center [500, 18] width 13 height 13
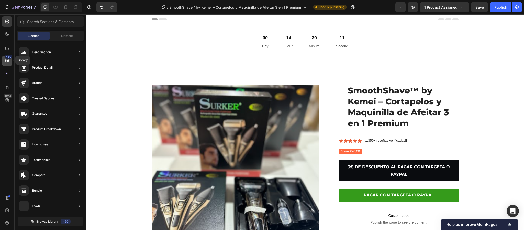
click at [6, 61] on icon at bounding box center [7, 60] width 5 height 5
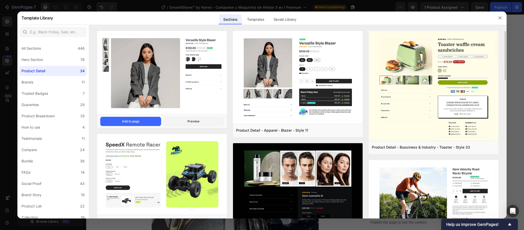
click at [210, 80] on img at bounding box center [162, 73] width 130 height 84
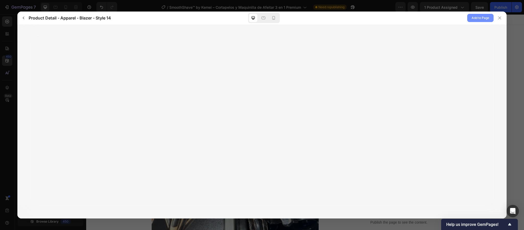
click at [478, 16] on span "Add to Page" at bounding box center [481, 18] width 18 height 6
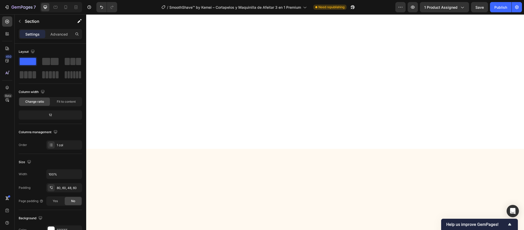
scroll to position [1411, 0]
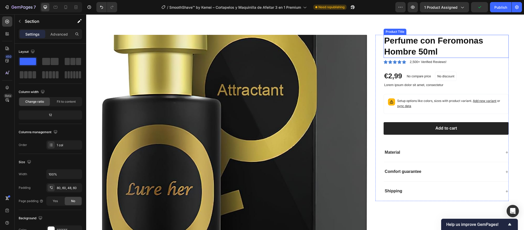
click at [502, 38] on h1 "Perfume con Feromonas Hombre 50ml" at bounding box center [446, 46] width 125 height 23
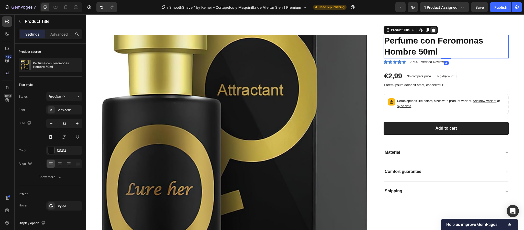
click at [432, 29] on icon at bounding box center [433, 30] width 3 height 4
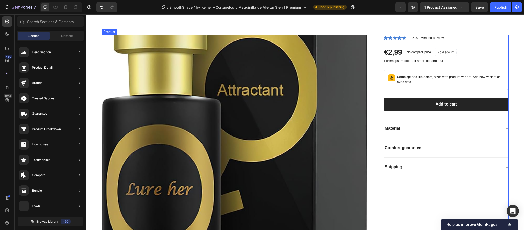
click at [474, 196] on div "Icon Icon Icon Icon Icon Icon List 2,500+ Verified Reviews! Text Block Row €2,9…" at bounding box center [442, 170] width 133 height 270
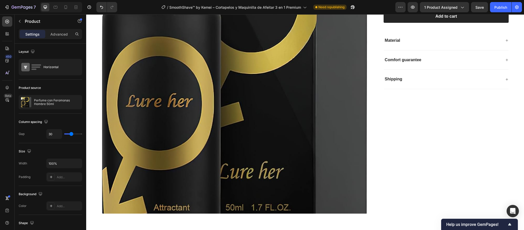
scroll to position [1496, 0]
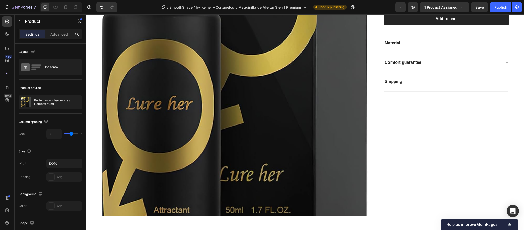
click at [479, 150] on div "Icon Icon Icon Icon Icon Icon List 2,500+ Verified Reviews! Text Block Row €2,9…" at bounding box center [442, 85] width 133 height 270
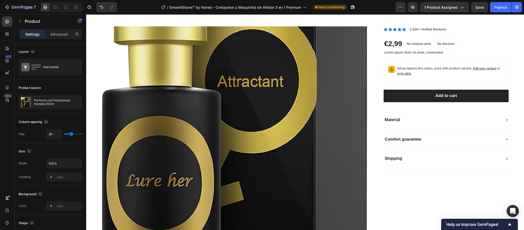
scroll to position [1266, 0]
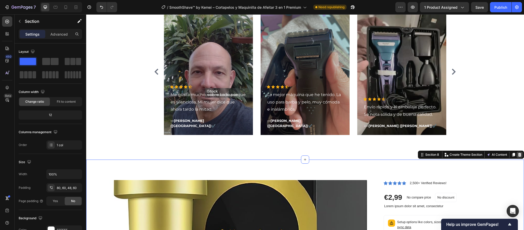
click at [518, 157] on icon at bounding box center [520, 154] width 4 height 4
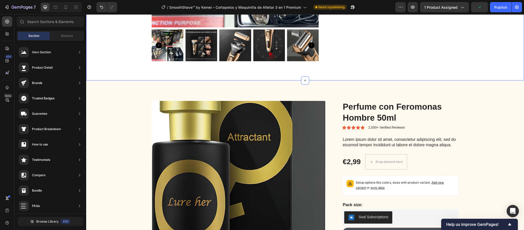
scroll to position [230, 0]
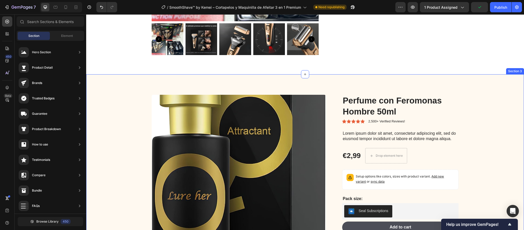
click at [506, 84] on div "Product Images Perfume con Feromonas Hombre 50ml Product Title Icon Icon Icon I…" at bounding box center [305, 181] width 438 height 215
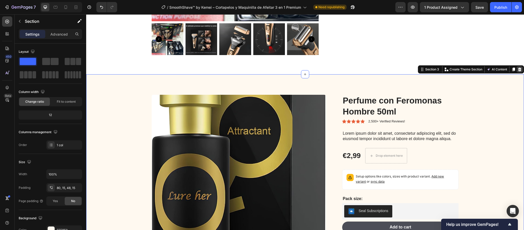
click at [517, 68] on div at bounding box center [520, 69] width 6 height 6
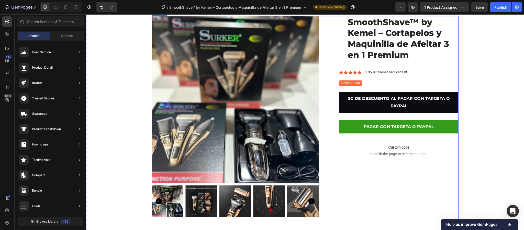
scroll to position [77, 0]
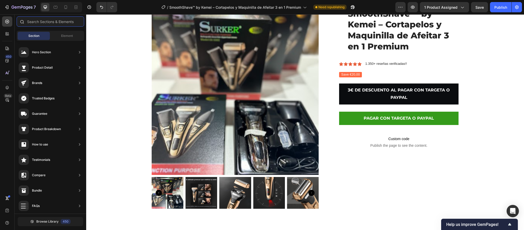
click at [53, 26] on input "text" at bounding box center [51, 21] width 68 height 10
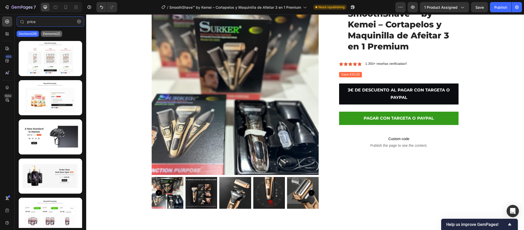
type input "price"
click at [54, 35] on p "Elements(2)" at bounding box center [51, 34] width 17 height 4
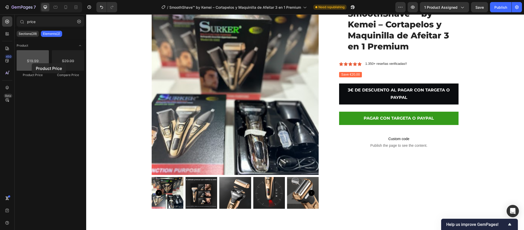
click at [32, 63] on div at bounding box center [33, 60] width 32 height 20
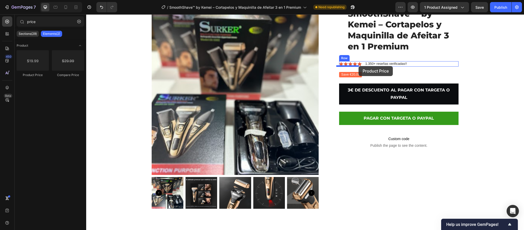
drag, startPoint x: 123, startPoint y: 80, endPoint x: 359, endPoint y: 66, distance: 235.8
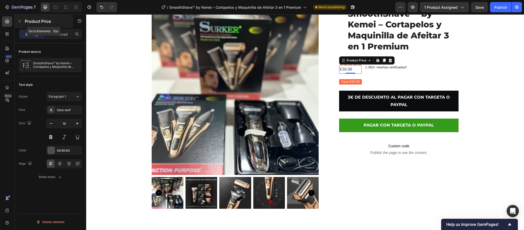
click at [21, 20] on icon "button" at bounding box center [20, 21] width 4 height 4
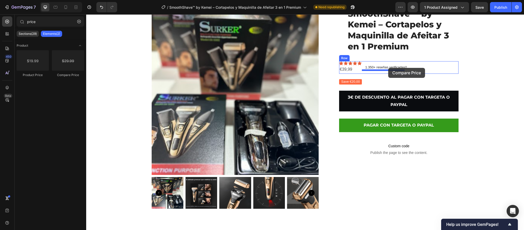
drag, startPoint x: 149, startPoint y: 80, endPoint x: 388, endPoint y: 68, distance: 239.3
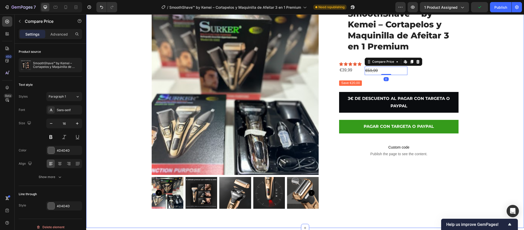
click at [483, 85] on div "Product Images SmoothShave™ by Kemei – Cortapelos y Maquinilla de Afeitar 3 en …" at bounding box center [305, 112] width 430 height 208
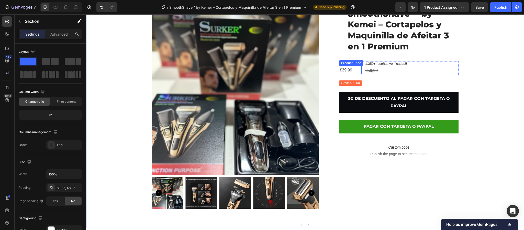
click at [349, 69] on div "€39,99" at bounding box center [350, 70] width 23 height 8
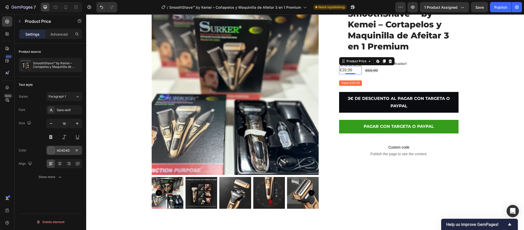
click at [52, 152] on div at bounding box center [51, 150] width 7 height 7
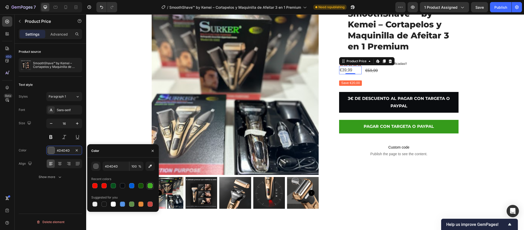
click at [147, 185] on div at bounding box center [150, 185] width 6 height 6
type input "3EAD22"
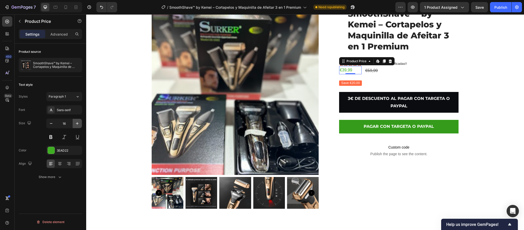
click at [79, 125] on icon "button" at bounding box center [77, 123] width 5 height 5
click at [79, 124] on icon "button" at bounding box center [77, 123] width 5 height 5
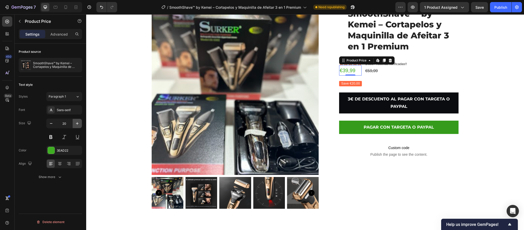
click at [78, 124] on icon "button" at bounding box center [77, 123] width 5 height 5
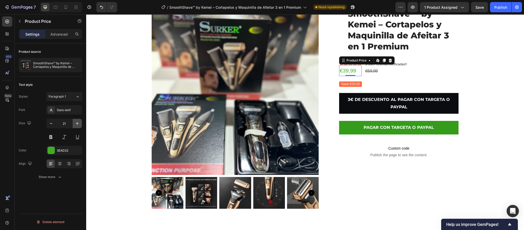
click at [78, 124] on icon "button" at bounding box center [77, 123] width 5 height 5
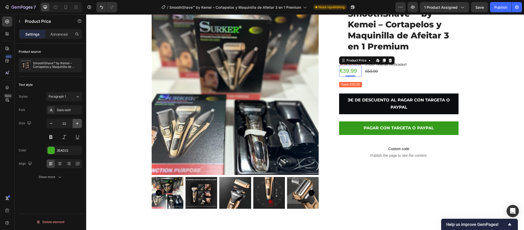
click at [78, 124] on icon "button" at bounding box center [77, 123] width 5 height 5
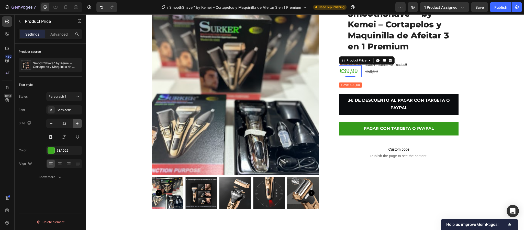
click at [78, 124] on icon "button" at bounding box center [77, 123] width 5 height 5
type input "24"
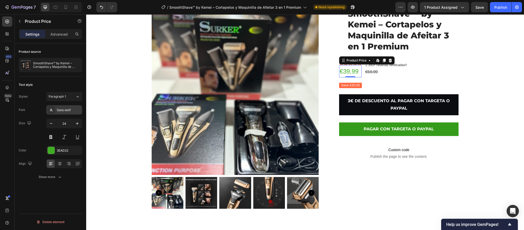
click at [71, 111] on div "Sans-serif" at bounding box center [69, 110] width 24 height 5
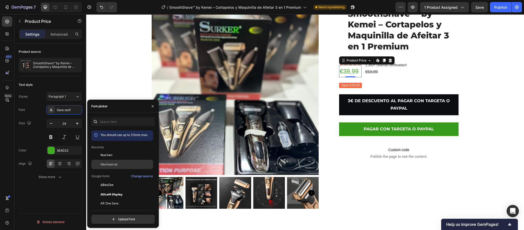
click at [108, 162] on span "Montserrat" at bounding box center [109, 164] width 17 height 5
click at [52, 139] on button at bounding box center [50, 136] width 9 height 9
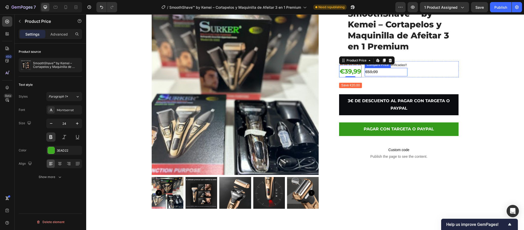
click at [365, 74] on div "€59,99" at bounding box center [386, 72] width 43 height 8
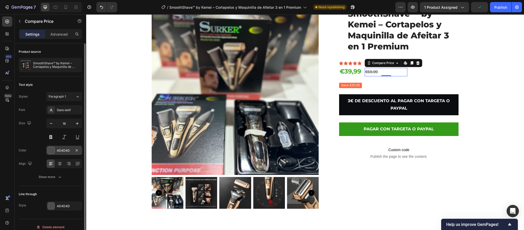
click at [52, 150] on div at bounding box center [51, 150] width 7 height 7
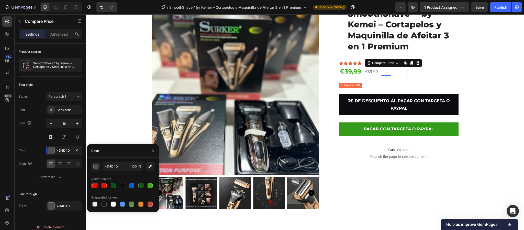
click at [93, 185] on div at bounding box center [94, 185] width 5 height 5
click at [103, 184] on div at bounding box center [104, 185] width 5 height 5
click at [96, 184] on div at bounding box center [94, 185] width 5 height 5
click at [101, 185] on div at bounding box center [104, 185] width 7 height 7
click at [94, 185] on div at bounding box center [94, 185] width 5 height 5
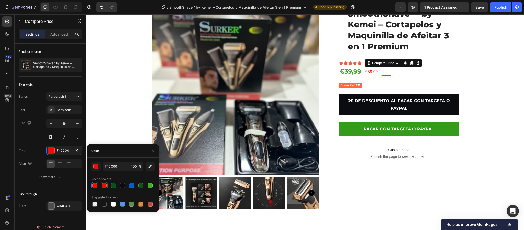
click at [105, 185] on div at bounding box center [104, 185] width 5 height 5
click at [95, 186] on div at bounding box center [94, 185] width 5 height 5
click at [104, 186] on div at bounding box center [104, 185] width 5 height 5
type input "EF0B00"
click at [71, 111] on div "Sans-serif" at bounding box center [69, 110] width 24 height 5
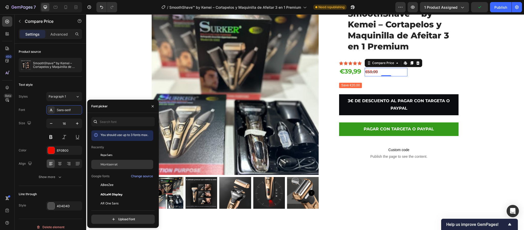
click at [116, 162] on span "Montserrat" at bounding box center [109, 164] width 17 height 5
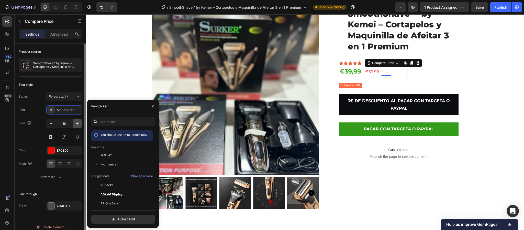
click at [79, 124] on icon "button" at bounding box center [77, 123] width 5 height 5
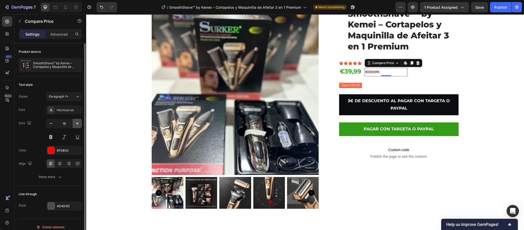
click at [79, 124] on icon "button" at bounding box center [77, 123] width 5 height 5
type input "18"
click at [50, 138] on button at bounding box center [50, 136] width 9 height 9
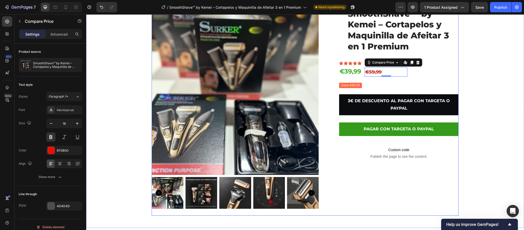
click at [395, 169] on div "SmoothShave™ by Kemei – Cortapelos y Maquinilla de Afeitar 3 en 1 Premium Produ…" at bounding box center [398, 112] width 119 height 208
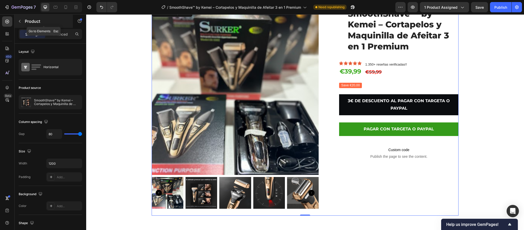
click at [19, 20] on icon "button" at bounding box center [20, 21] width 4 height 4
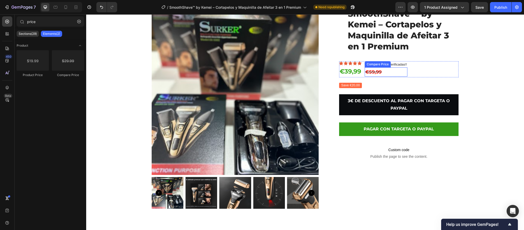
click at [371, 72] on div "€59,99" at bounding box center [386, 71] width 43 height 9
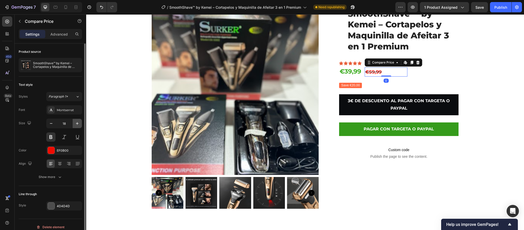
click at [79, 124] on icon "button" at bounding box center [77, 123] width 5 height 5
type input "21"
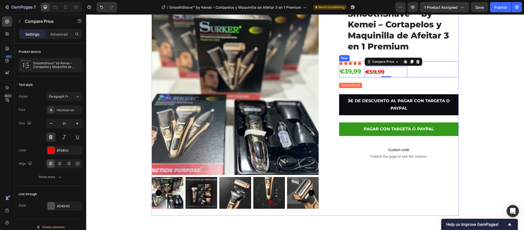
click at [413, 73] on div "Icon Icon Icon Icon Icon Icon List €39,99 Product Price Product Price 1.350+ re…" at bounding box center [398, 69] width 119 height 16
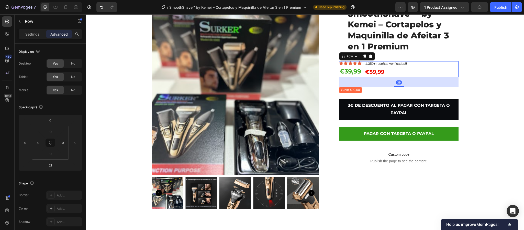
drag, startPoint x: 398, startPoint y: 82, endPoint x: 401, endPoint y: 87, distance: 5.7
click at [401, 87] on div at bounding box center [399, 87] width 10 height 2
type input "39"
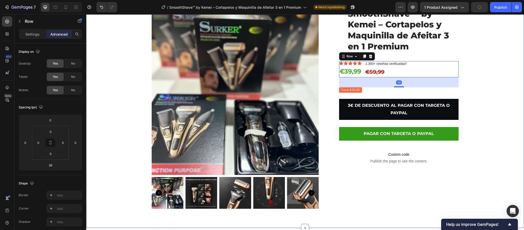
click at [511, 86] on div "Product Images SmoothShave™ by Kemei – Cortapelos y Maquinilla de Afeitar 3 en …" at bounding box center [305, 112] width 430 height 208
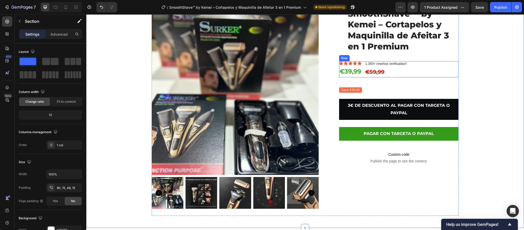
click at [418, 64] on div "Icon Icon Icon Icon Icon Icon List €39,99 Product Price Product Price 1.350+ re…" at bounding box center [398, 69] width 119 height 16
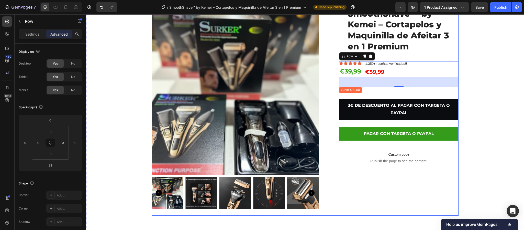
click at [392, 183] on div "SmoothShave™ by Kemei – Cortapelos y Maquinilla de Afeitar 3 en 1 Premium Produ…" at bounding box center [398, 112] width 119 height 208
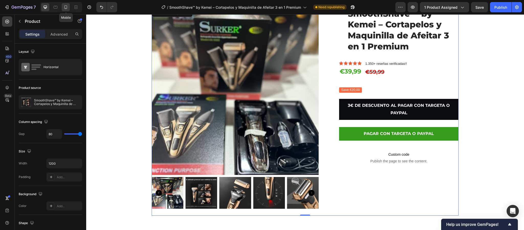
click at [64, 5] on icon at bounding box center [65, 7] width 5 height 5
type input "0"
type input "100%"
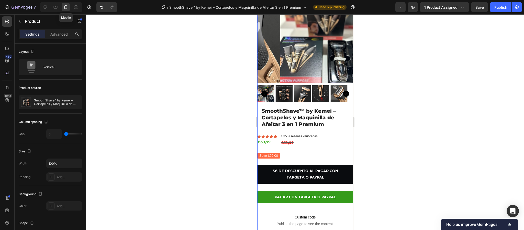
scroll to position [32, 0]
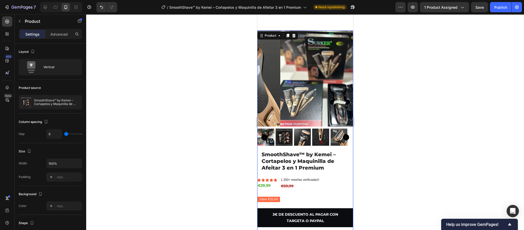
drag, startPoint x: 139, startPoint y: 44, endPoint x: 136, endPoint y: 42, distance: 3.1
click at [138, 44] on div at bounding box center [305, 121] width 438 height 215
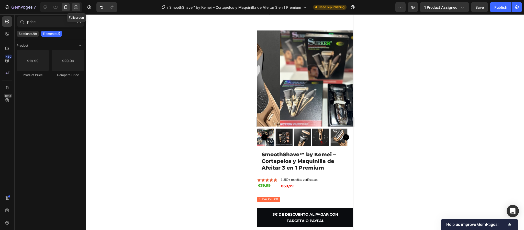
click at [79, 8] on icon at bounding box center [75, 7] width 5 height 5
click at [59, 7] on div at bounding box center [55, 7] width 8 height 8
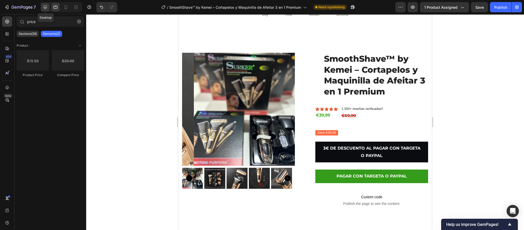
click at [48, 9] on div at bounding box center [45, 7] width 8 height 8
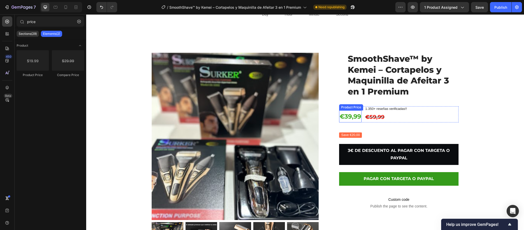
click at [343, 114] on div "€39,99" at bounding box center [350, 116] width 23 height 12
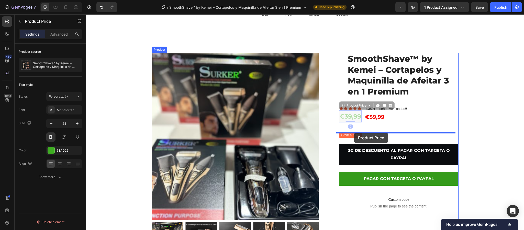
drag, startPoint x: 353, startPoint y: 117, endPoint x: 354, endPoint y: 133, distance: 15.4
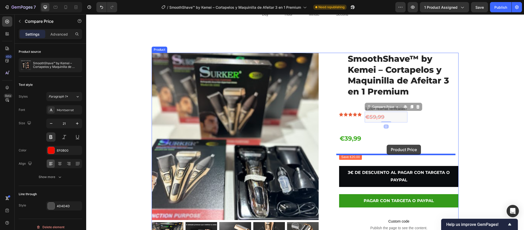
drag, startPoint x: 375, startPoint y: 118, endPoint x: 387, endPoint y: 145, distance: 29.7
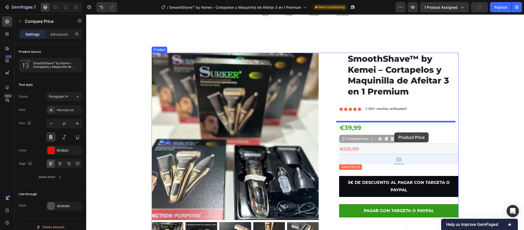
drag, startPoint x: 369, startPoint y: 150, endPoint x: 394, endPoint y: 132, distance: 31.2
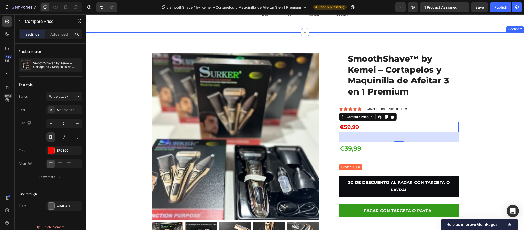
click at [494, 136] on div "Product Images SmoothShave™ by Kemei – Cortapelos y Maquinilla de Afeitar 3 en …" at bounding box center [305, 157] width 430 height 208
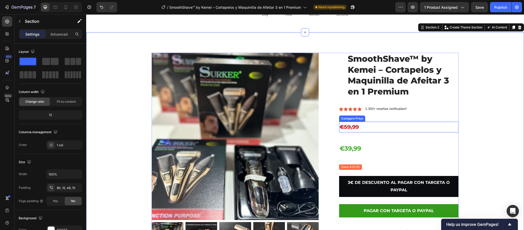
click at [369, 125] on div "€59,99" at bounding box center [398, 127] width 119 height 11
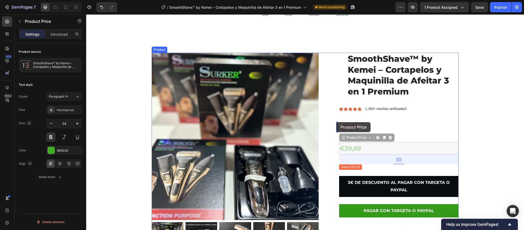
drag, startPoint x: 351, startPoint y: 149, endPoint x: 336, endPoint y: 122, distance: 30.4
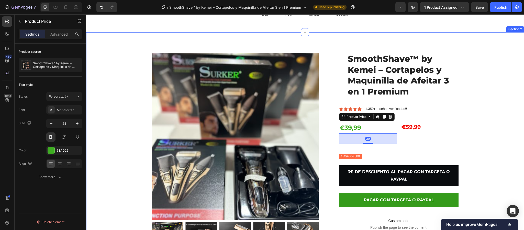
click at [474, 129] on div "Product Images SmoothShave™ by Kemei – Cortapelos y Maquinilla de Afeitar 3 en …" at bounding box center [305, 157] width 430 height 208
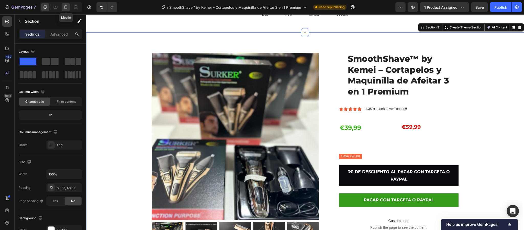
click at [65, 6] on icon at bounding box center [65, 7] width 5 height 5
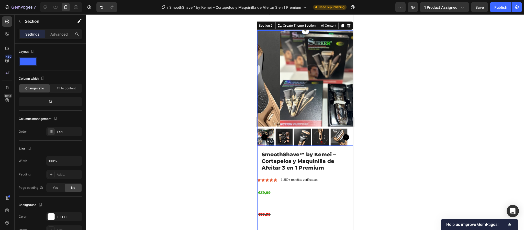
scroll to position [108, 0]
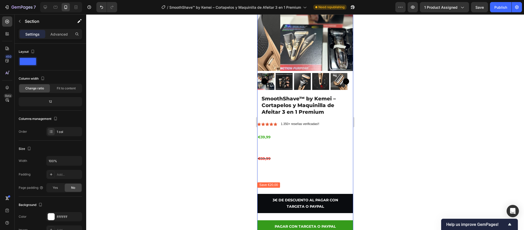
click at [125, 50] on div at bounding box center [305, 121] width 438 height 215
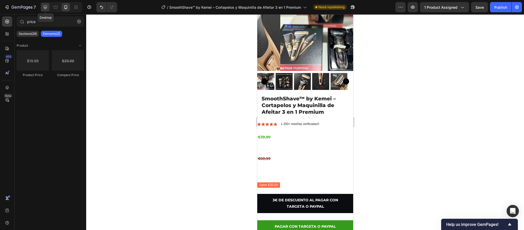
click at [46, 10] on div at bounding box center [45, 7] width 8 height 8
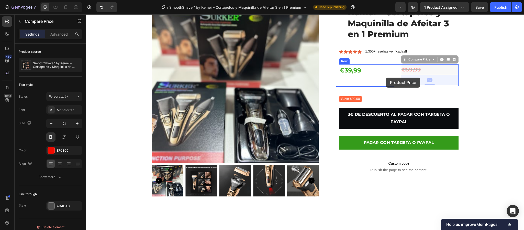
drag, startPoint x: 418, startPoint y: 68, endPoint x: 386, endPoint y: 78, distance: 33.0
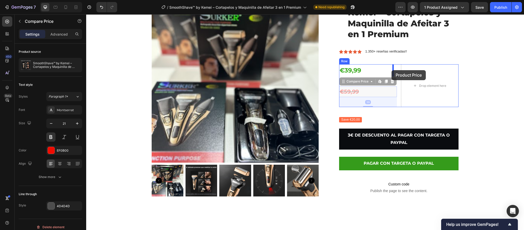
drag, startPoint x: 379, startPoint y: 92, endPoint x: 392, endPoint y: 70, distance: 25.6
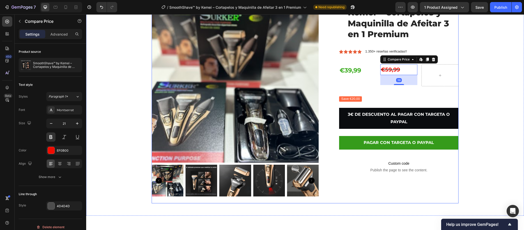
click at [444, 95] on div "SmoothShave™ by Kemei – Cortapelos y Maquinilla de Afeitar 3 en 1 Premium Produ…" at bounding box center [398, 99] width 119 height 208
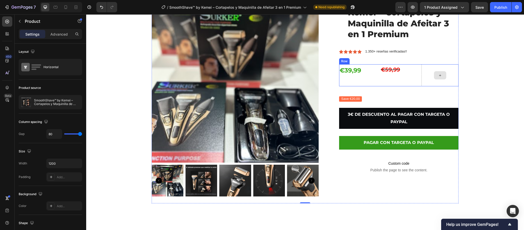
click at [451, 79] on div at bounding box center [440, 75] width 37 height 22
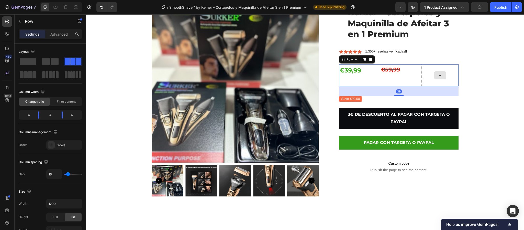
click at [447, 79] on div at bounding box center [440, 75] width 37 height 22
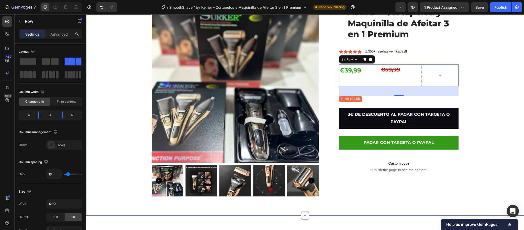
click at [498, 72] on div "Product Images SmoothShave™ by Kemei – Cortapelos y Maquinilla de Afeitar 3 en …" at bounding box center [305, 99] width 430 height 208
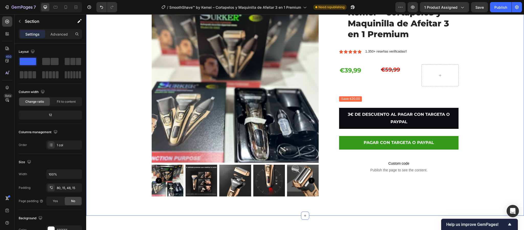
click at [489, 196] on div "Product Images SmoothShave™ by Kemei – Cortapelos y Maquinilla de Afeitar 3 en …" at bounding box center [305, 99] width 430 height 208
click at [69, 8] on div at bounding box center [66, 7] width 8 height 8
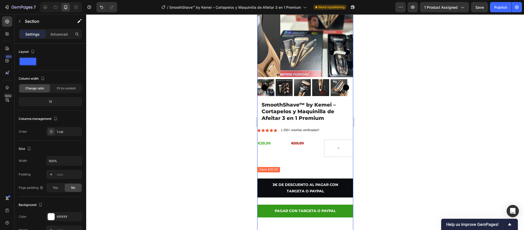
scroll to position [51, 0]
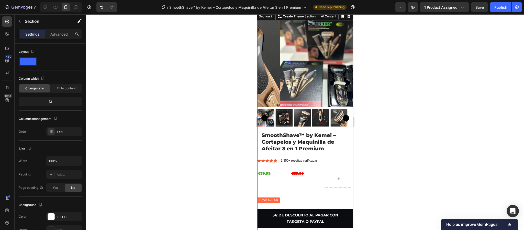
click at [420, 124] on div at bounding box center [305, 121] width 438 height 215
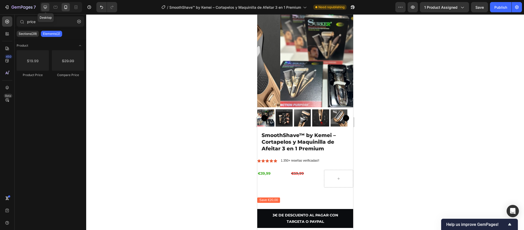
click at [45, 5] on icon at bounding box center [45, 7] width 5 height 5
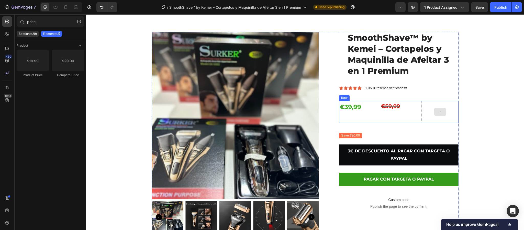
click at [425, 112] on div at bounding box center [440, 112] width 37 height 22
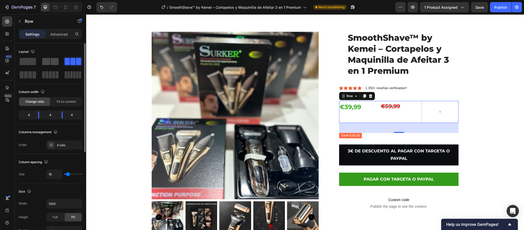
click at [51, 63] on span at bounding box center [55, 61] width 8 height 7
click at [34, 75] on span at bounding box center [34, 74] width 4 height 7
click at [65, 63] on span at bounding box center [67, 61] width 5 height 7
click at [51, 73] on span at bounding box center [50, 74] width 3 height 7
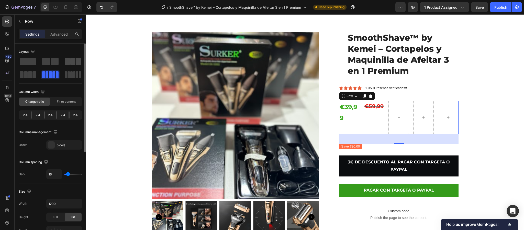
click at [66, 64] on span at bounding box center [67, 61] width 5 height 7
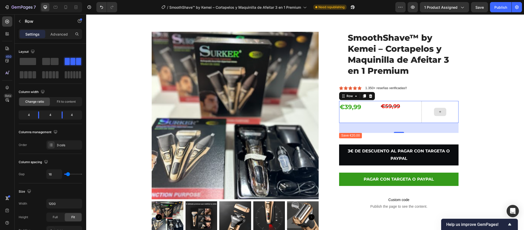
click at [451, 115] on div at bounding box center [440, 112] width 37 height 22
click at [370, 95] on div at bounding box center [371, 96] width 6 height 6
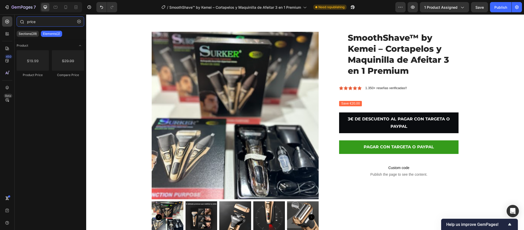
drag, startPoint x: 39, startPoint y: 21, endPoint x: 16, endPoint y: 19, distance: 23.1
click at [16, 19] on div "price" at bounding box center [51, 22] width 72 height 12
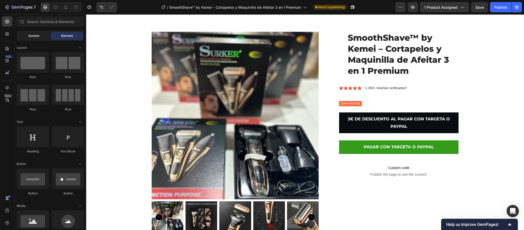
click at [28, 36] on span "Section" at bounding box center [33, 36] width 11 height 5
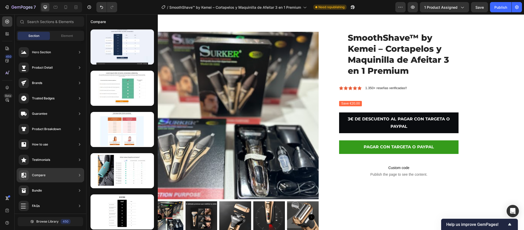
click at [65, 176] on div "Compare" at bounding box center [51, 175] width 68 height 14
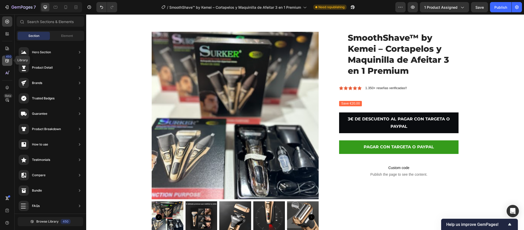
click at [9, 61] on icon at bounding box center [7, 60] width 5 height 5
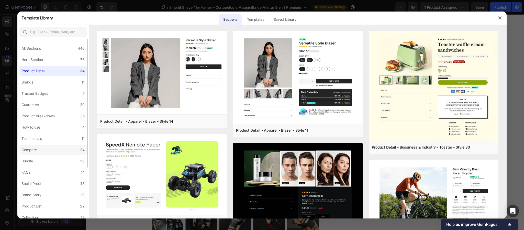
click at [67, 152] on label "Compare 24" at bounding box center [52, 150] width 67 height 10
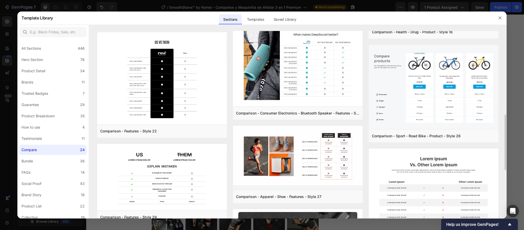
scroll to position [153, 0]
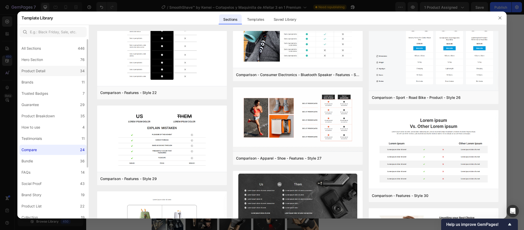
click at [41, 71] on div "Product Detail" at bounding box center [33, 71] width 24 height 6
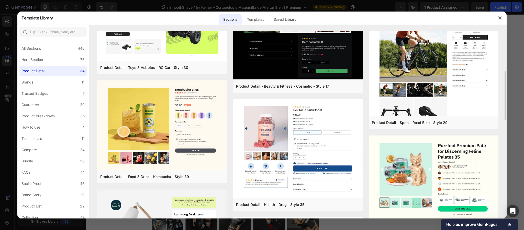
scroll to position [269, 0]
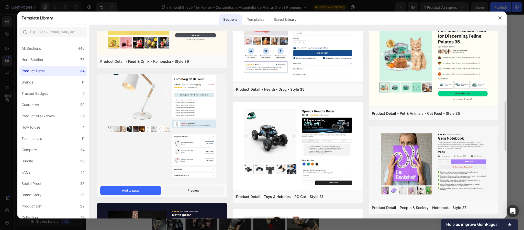
click at [180, 104] on img at bounding box center [162, 119] width 130 height 130
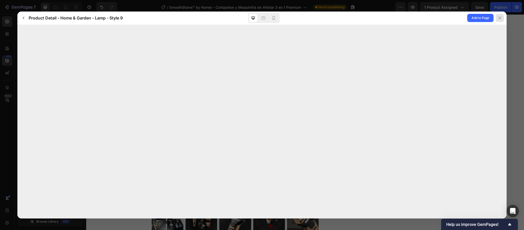
click at [501, 17] on icon at bounding box center [500, 18] width 4 height 4
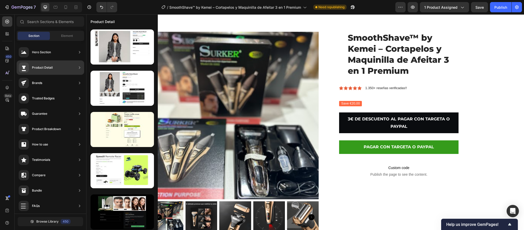
click at [50, 64] on div "Product Detail" at bounding box center [36, 67] width 34 height 10
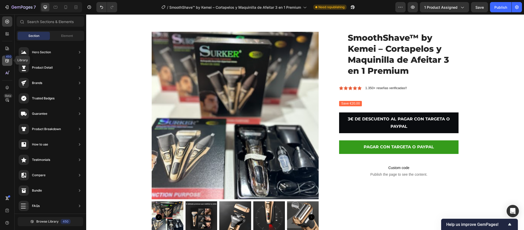
click at [9, 60] on icon at bounding box center [7, 60] width 5 height 5
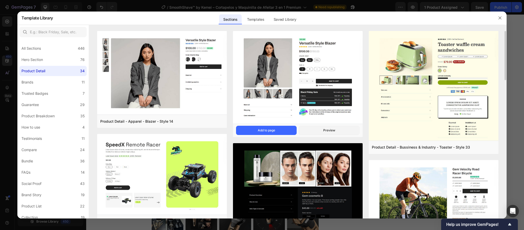
click at [346, 53] on img at bounding box center [298, 78] width 130 height 94
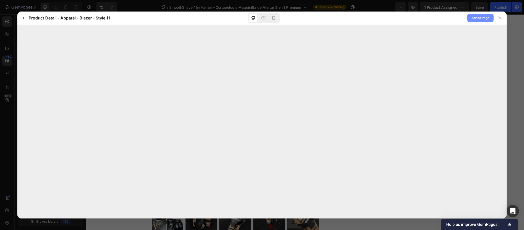
click at [481, 16] on span "Add to Page" at bounding box center [481, 18] width 18 height 6
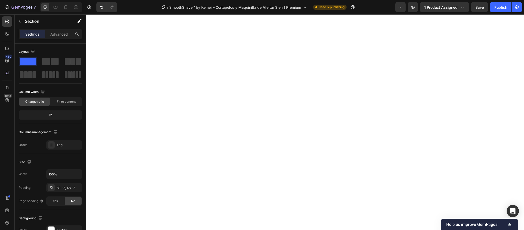
scroll to position [1229, 0]
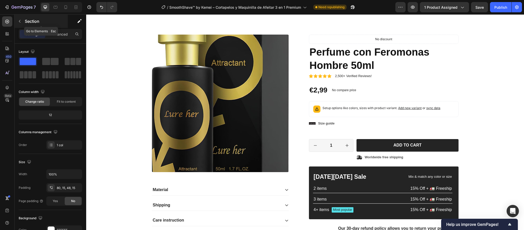
click at [45, 23] on p "Section" at bounding box center [46, 21] width 42 height 6
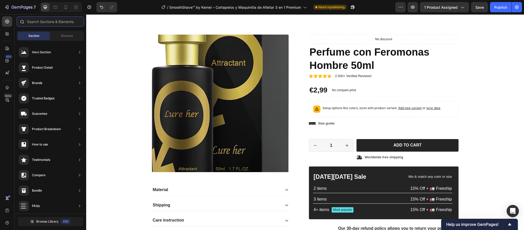
click at [49, 25] on input "text" at bounding box center [51, 21] width 68 height 10
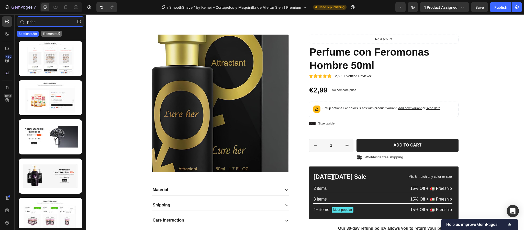
type input "price"
click at [46, 32] on p "Elements(2)" at bounding box center [51, 34] width 17 height 4
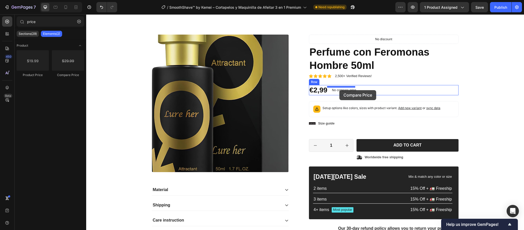
drag, startPoint x: 155, startPoint y: 81, endPoint x: 339, endPoint y: 90, distance: 184.9
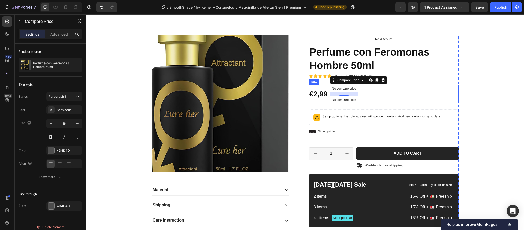
click at [502, 92] on div "Product Images Material Shipping Care instruction Accordion Icon Icon Icon Icon…" at bounding box center [305, 145] width 430 height 220
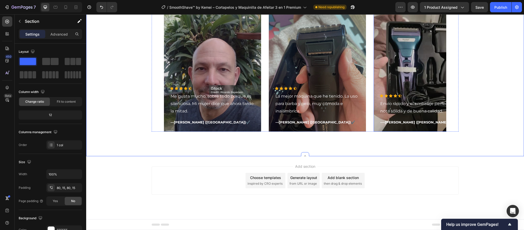
drag, startPoint x: 515, startPoint y: 95, endPoint x: 380, endPoint y: 69, distance: 137.4
click at [379, 70] on div "Overlay" at bounding box center [422, 68] width 97 height 126
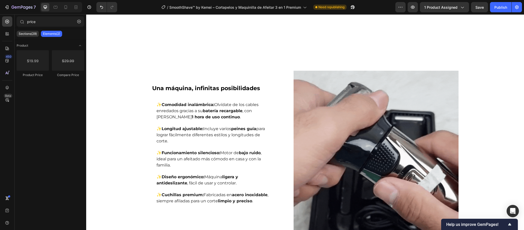
scroll to position [491, 0]
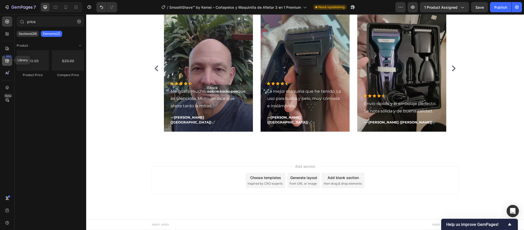
click at [10, 59] on div "450" at bounding box center [7, 61] width 10 height 10
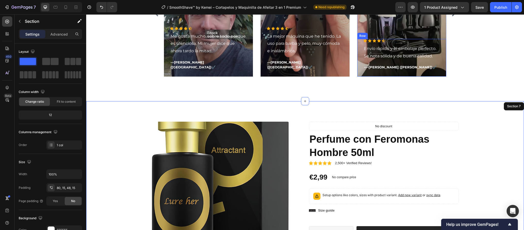
scroll to position [1160, 0]
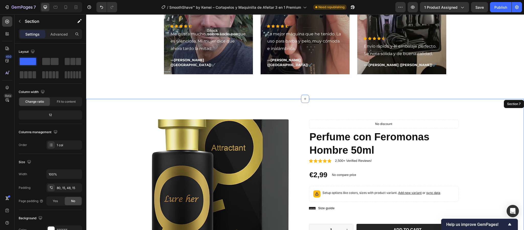
click at [516, 131] on div "Product Images Material Shipping Care instruction Accordion Icon Icon Icon Icon…" at bounding box center [305, 221] width 438 height 245
click at [513, 114] on div "Product Images Material Shipping Care instruction Accordion Icon Icon Icon Icon…" at bounding box center [305, 221] width 438 height 245
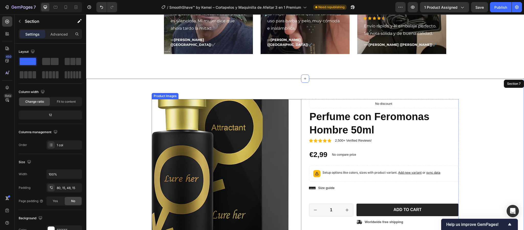
scroll to position [1199, 0]
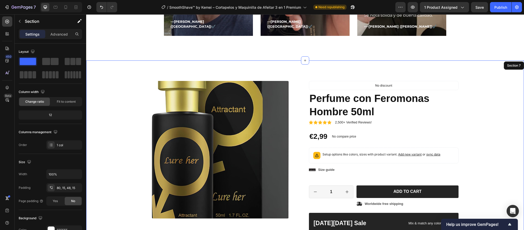
click at [493, 65] on div "Product Images Material Shipping Care instruction Accordion Icon Icon Icon Icon…" at bounding box center [305, 182] width 438 height 245
click at [487, 77] on div "Product Images Material Shipping Care instruction Accordion Icon Icon Icon Icon…" at bounding box center [305, 182] width 438 height 245
click at [488, 92] on div "Product Images Material Shipping Care instruction Accordion Icon Icon Icon Icon…" at bounding box center [305, 187] width 430 height 212
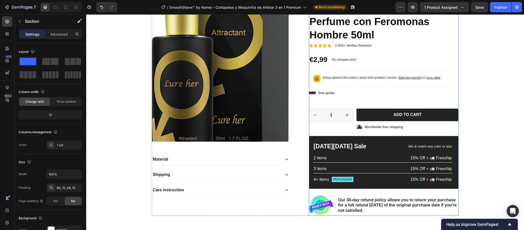
scroll to position [1224, 0]
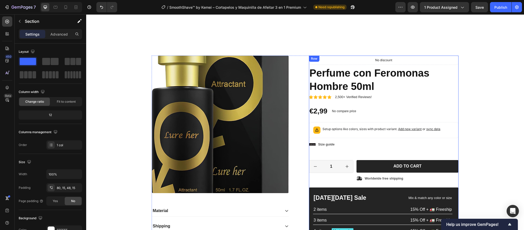
click at [454, 67] on div "Product Images Material Shipping Care instruction Accordion Icon Icon Icon Icon…" at bounding box center [305, 159] width 438 height 248
click at [451, 58] on div "Product Images Material Shipping Care instruction Accordion Icon Icon Icon Icon…" at bounding box center [305, 159] width 438 height 248
click at [487, 59] on div "Product Images Material Shipping Care instruction Accordion Icon Icon Icon Icon…" at bounding box center [305, 159] width 438 height 248
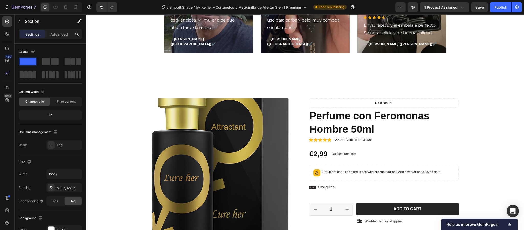
scroll to position [1199, 0]
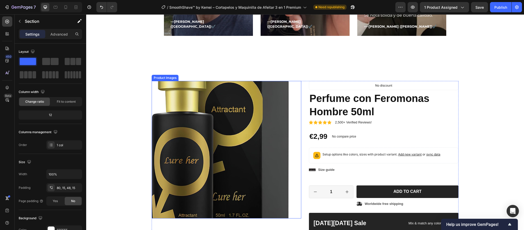
click at [294, 82] on div "Product Images" at bounding box center [227, 149] width 150 height 137
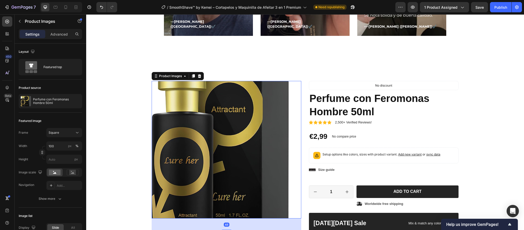
click at [200, 76] on div "Product Images" at bounding box center [178, 76] width 52 height 8
click at [199, 74] on icon at bounding box center [200, 76] width 4 height 4
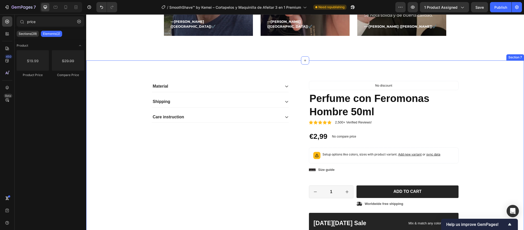
click at [509, 59] on div "Section 7" at bounding box center [516, 57] width 18 height 6
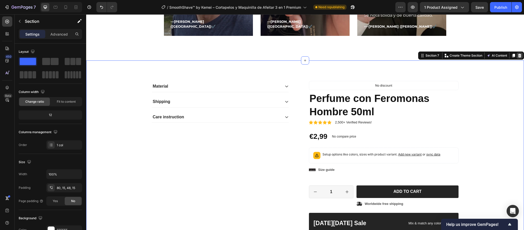
click at [518, 55] on icon at bounding box center [520, 55] width 4 height 4
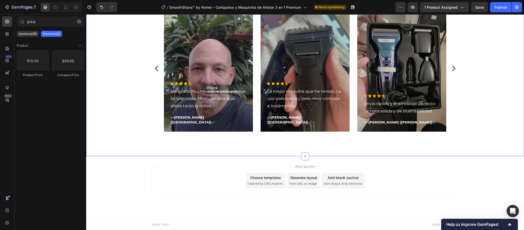
scroll to position [1104, 0]
click at [39, 27] on div "price" at bounding box center [51, 22] width 72 height 12
click at [42, 23] on input "price" at bounding box center [51, 21] width 68 height 10
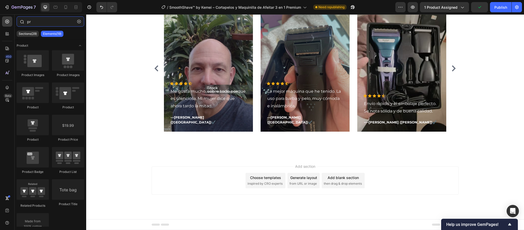
type input "p"
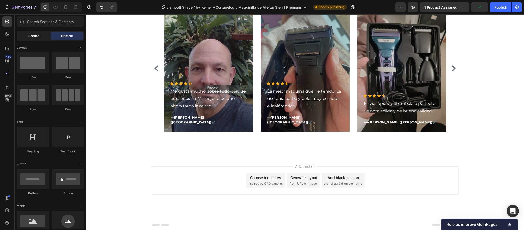
click at [28, 36] on span "Section" at bounding box center [33, 36] width 11 height 5
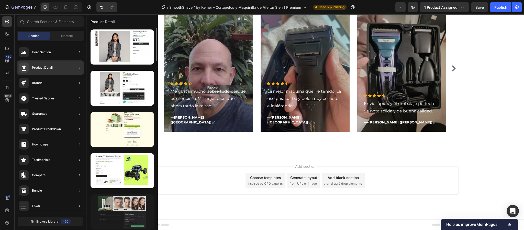
scroll to position [77, 0]
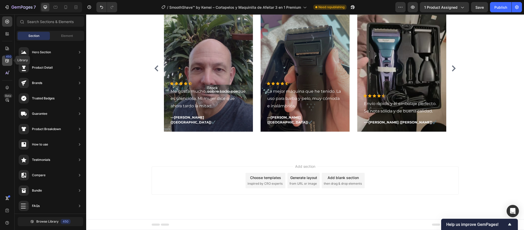
click at [7, 56] on div "450" at bounding box center [8, 56] width 7 height 4
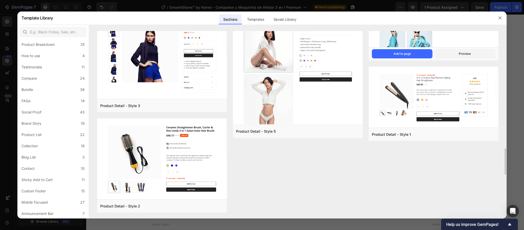
scroll to position [1109, 0]
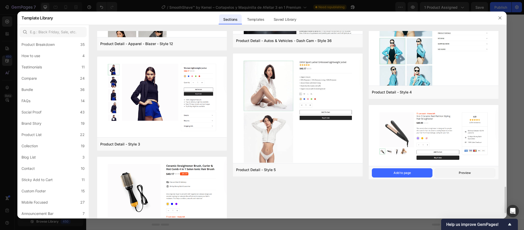
click at [425, 131] on img at bounding box center [434, 136] width 130 height 62
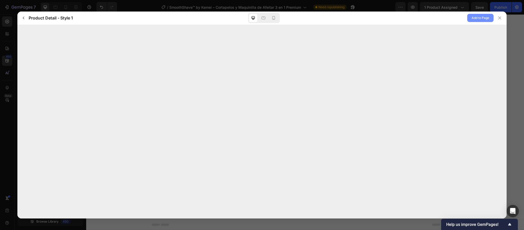
click at [474, 18] on span "Add to Page" at bounding box center [481, 18] width 18 height 6
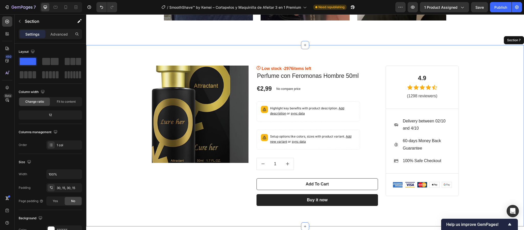
scroll to position [1245, 0]
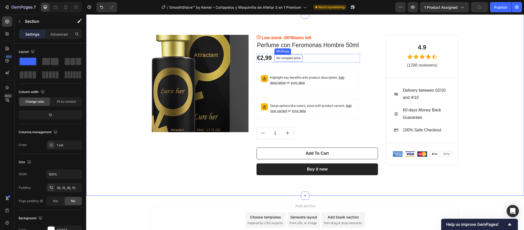
click at [279, 60] on div "No compare price" at bounding box center [289, 57] width 28 height 7
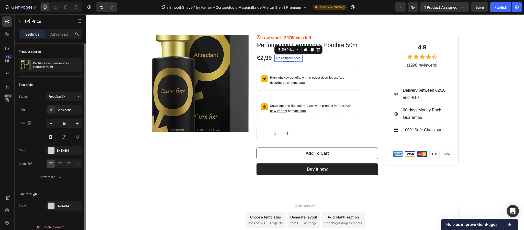
scroll to position [6, 0]
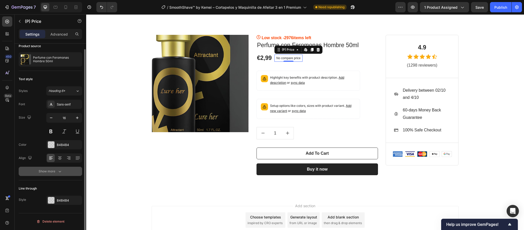
click at [68, 173] on button "Show more" at bounding box center [50, 171] width 63 height 9
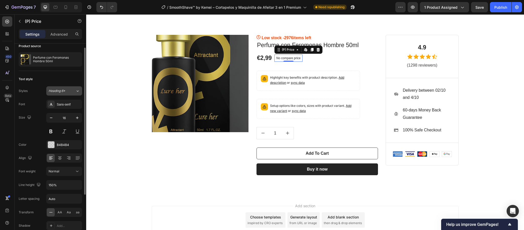
click at [77, 91] on icon at bounding box center [77, 90] width 4 height 5
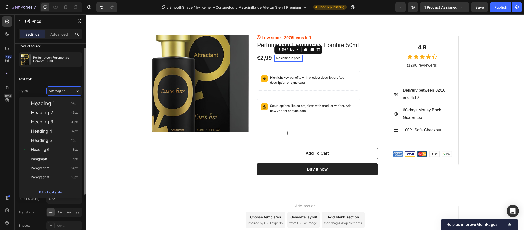
click at [69, 81] on div "Text style" at bounding box center [50, 79] width 63 height 8
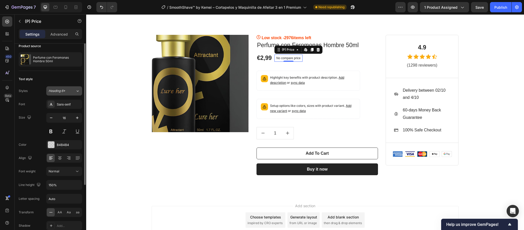
scroll to position [0, 0]
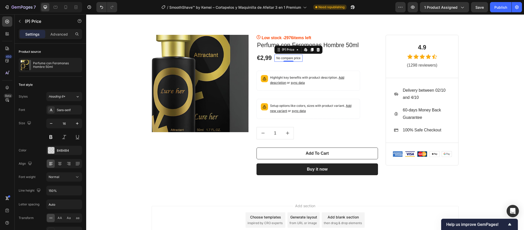
click at [279, 59] on p "No compare price" at bounding box center [289, 58] width 24 height 3
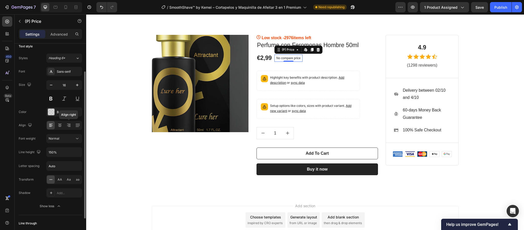
scroll to position [74, 0]
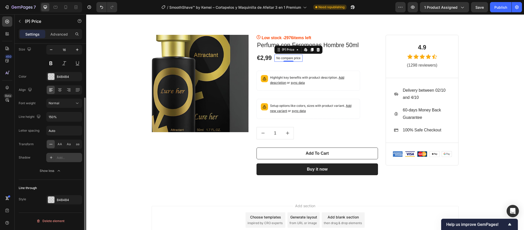
click at [65, 160] on div "Add..." at bounding box center [69, 157] width 24 height 5
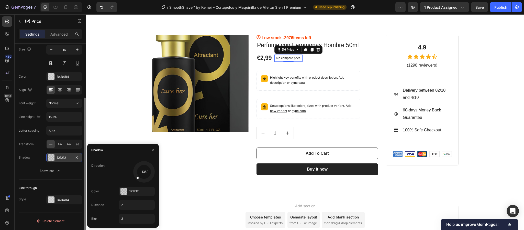
click at [65, 160] on div "121212" at bounding box center [64, 157] width 15 height 5
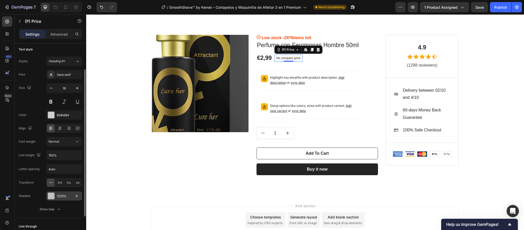
scroll to position [0, 0]
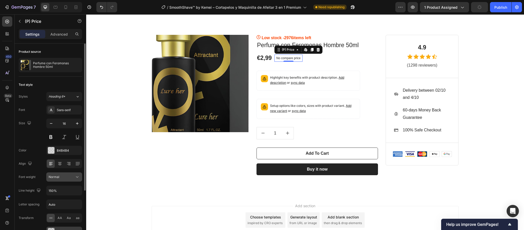
click at [72, 176] on div "Normal" at bounding box center [62, 176] width 26 height 5
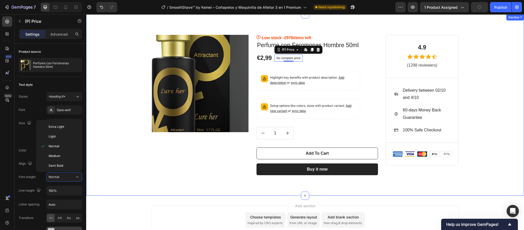
click at [111, 177] on div "Product Images & Gallery Row Low stock - 2976 items left (P) Stock Counter Perf…" at bounding box center [305, 105] width 430 height 166
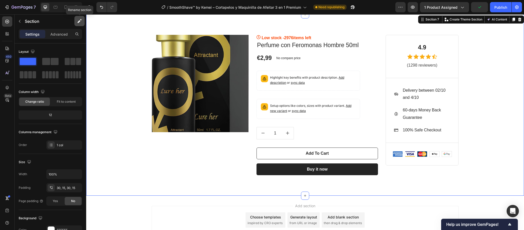
click at [80, 19] on icon "button" at bounding box center [79, 20] width 5 height 5
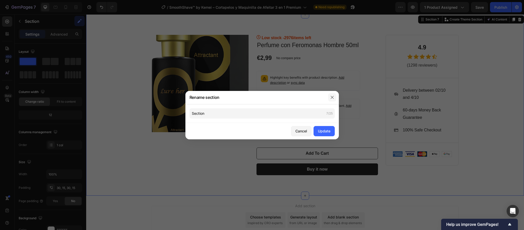
click at [333, 94] on button "button" at bounding box center [332, 97] width 8 height 8
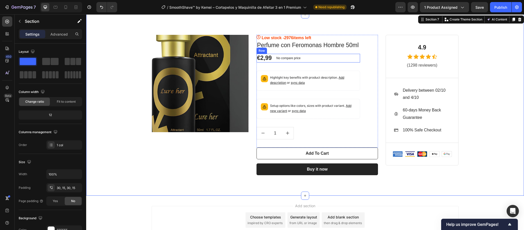
click at [287, 55] on div "No compare price" at bounding box center [289, 57] width 28 height 7
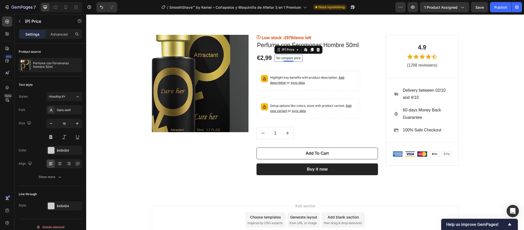
click at [280, 57] on p "No compare price" at bounding box center [289, 58] width 24 height 3
click at [267, 57] on div "€2,99" at bounding box center [265, 58] width 16 height 9
click at [266, 57] on div "€2,99" at bounding box center [265, 58] width 16 height 9
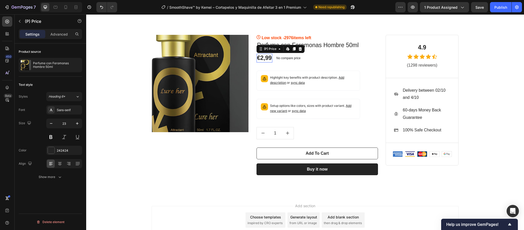
click at [266, 57] on div "€2,99" at bounding box center [265, 58] width 16 height 9
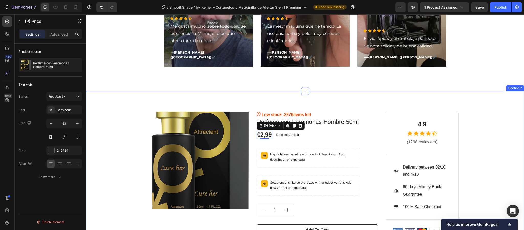
click at [512, 135] on div "Product Images & Gallery Row Low stock - 2976 items left (P) Stock Counter Perf…" at bounding box center [305, 182] width 430 height 166
click at [506, 104] on div "Product Images & Gallery Row Low stock - 2976 items left (P) Stock Counter Perf…" at bounding box center [305, 182] width 430 height 166
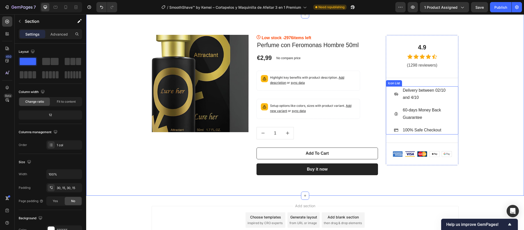
scroll to position [1206, 0]
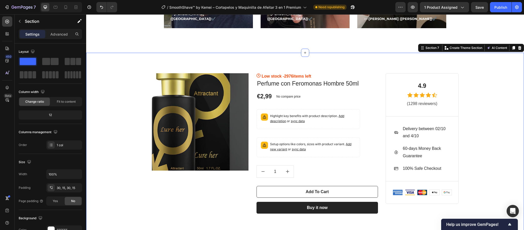
click at [517, 49] on div "Section 7 You can create reusable sections Create Theme Section AI Content Writ…" at bounding box center [471, 48] width 106 height 8
click at [518, 48] on icon at bounding box center [519, 48] width 3 height 4
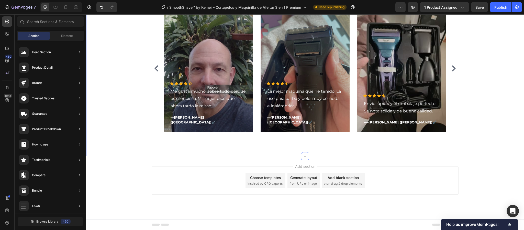
scroll to position [1104, 0]
click at [52, 24] on input "text" at bounding box center [51, 21] width 68 height 10
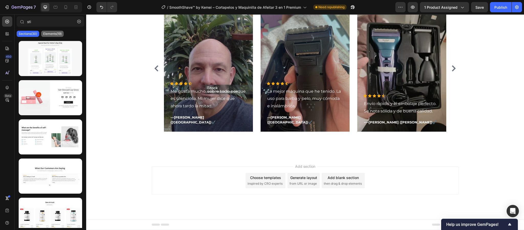
click at [52, 32] on p "Elements(19)" at bounding box center [52, 34] width 18 height 4
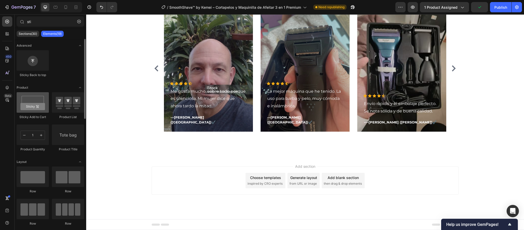
click at [42, 109] on div at bounding box center [33, 102] width 32 height 20
click at [44, 21] on input "sti" at bounding box center [51, 21] width 68 height 10
click at [45, 21] on input "sti" at bounding box center [51, 21] width 68 height 10
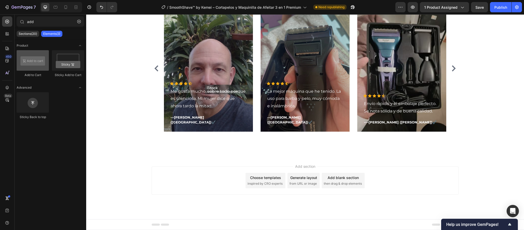
click at [45, 59] on div at bounding box center [33, 60] width 32 height 20
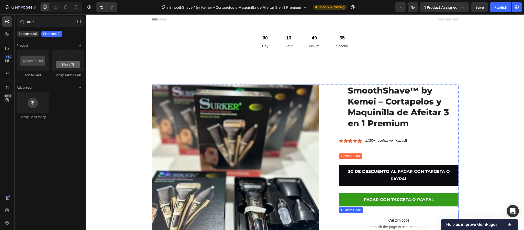
scroll to position [38, 0]
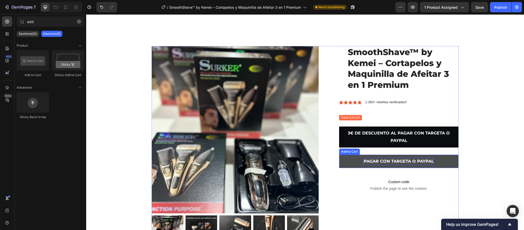
click at [426, 161] on div "PAGAR CON TARGETA O PAYPAL" at bounding box center [399, 161] width 70 height 7
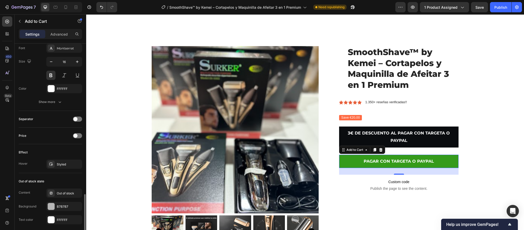
scroll to position [307, 0]
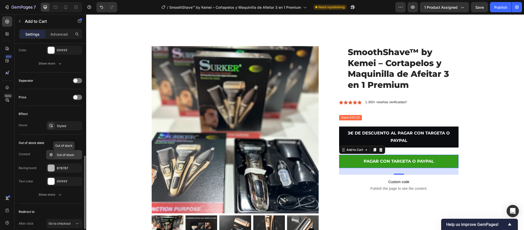
click at [65, 157] on div "Out of stock" at bounding box center [69, 154] width 24 height 5
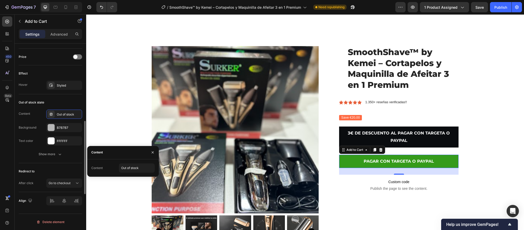
scroll to position [311, 0]
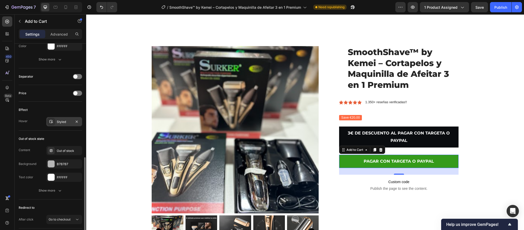
click at [62, 123] on div "Styled" at bounding box center [64, 121] width 15 height 5
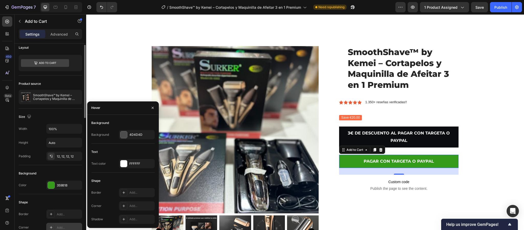
scroll to position [0, 0]
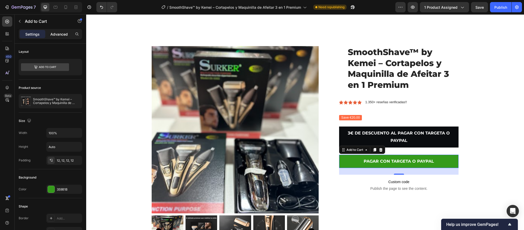
click at [52, 34] on p "Advanced" at bounding box center [58, 33] width 17 height 5
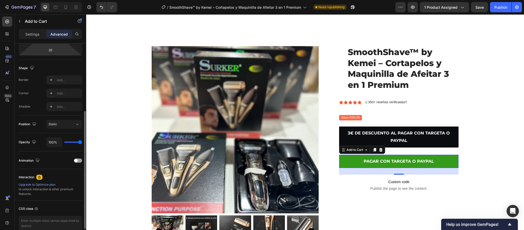
scroll to position [141, 0]
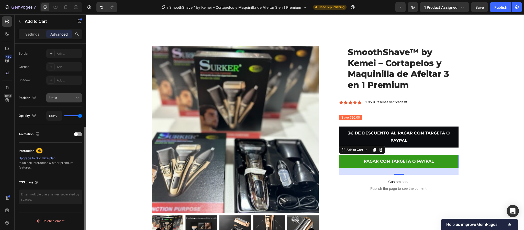
click at [71, 97] on div "Static" at bounding box center [62, 97] width 26 height 5
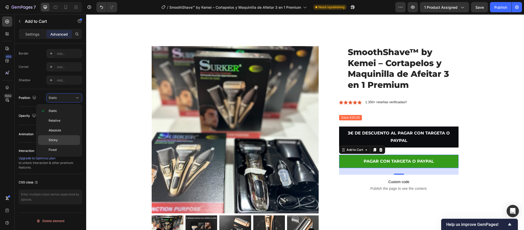
click at [67, 140] on p "Sticky" at bounding box center [63, 140] width 29 height 5
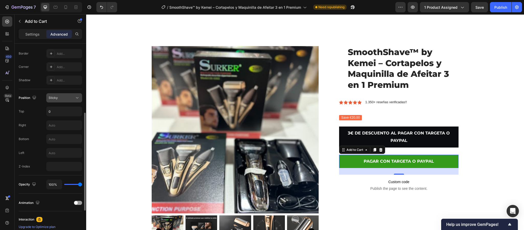
click at [75, 97] on icon at bounding box center [77, 97] width 5 height 5
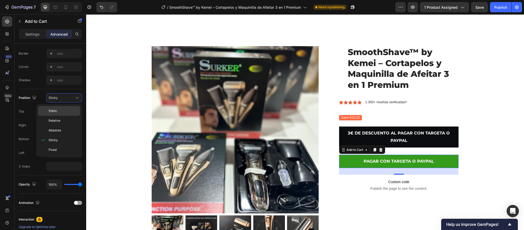
click at [65, 111] on p "Static" at bounding box center [63, 110] width 29 height 5
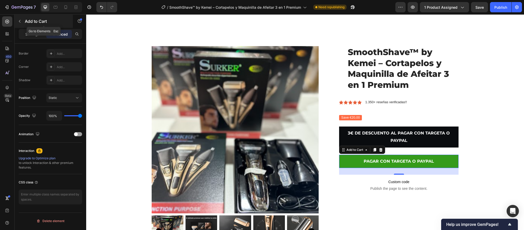
click at [21, 19] on button "button" at bounding box center [20, 21] width 8 height 8
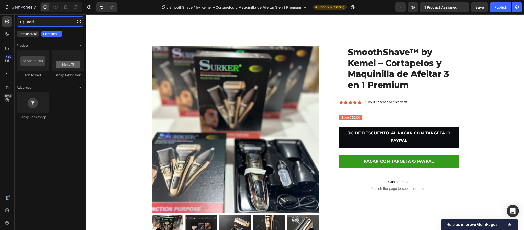
click at [42, 23] on input "add" at bounding box center [51, 21] width 68 height 10
type input "a"
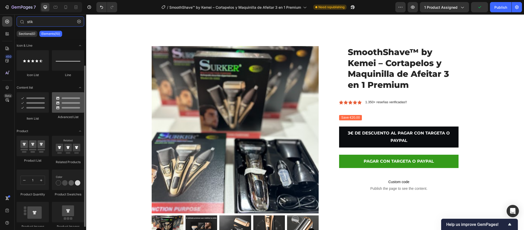
scroll to position [14, 0]
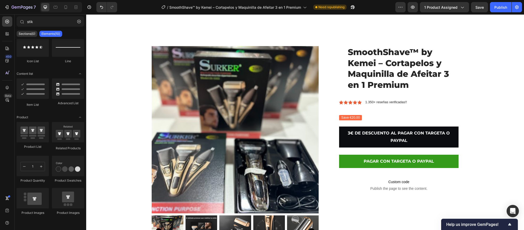
click at [51, 36] on div "Elements(10)" at bounding box center [50, 34] width 23 height 6
click at [48, 18] on input "stik" at bounding box center [51, 21] width 68 height 10
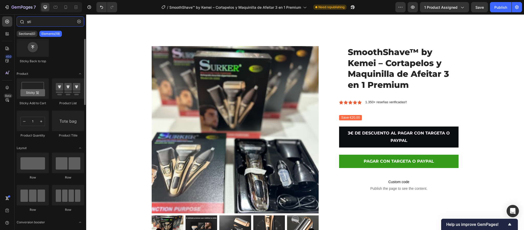
scroll to position [0, 0]
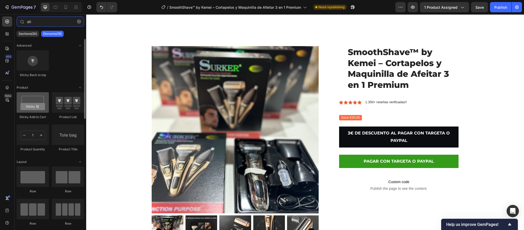
type input "sti"
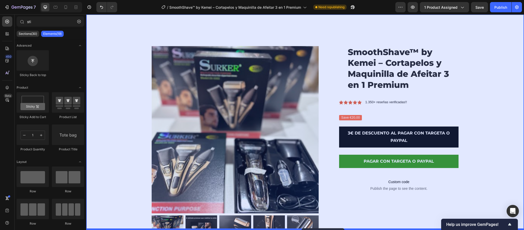
scroll to position [74, 0]
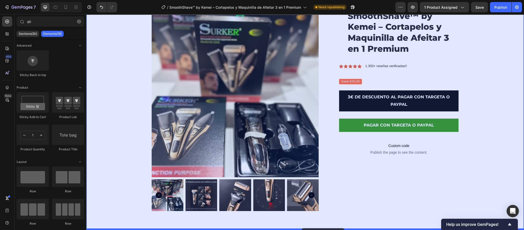
drag, startPoint x: 126, startPoint y: 123, endPoint x: 331, endPoint y: 220, distance: 226.5
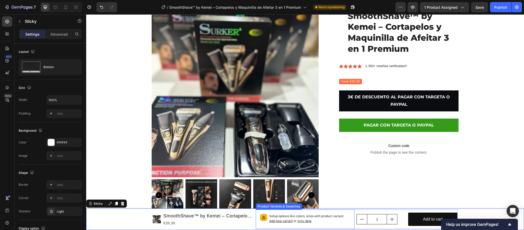
scroll to position [79, 0]
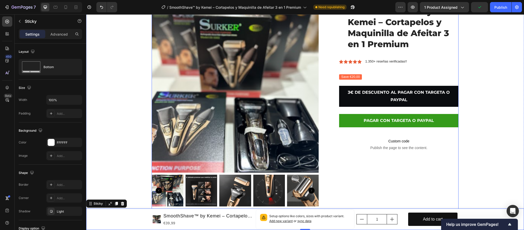
click at [347, 189] on div "SmoothShave™ by Kemei – Cortapelos y Maquinilla de Afeitar 3 en 1 Premium Produ…" at bounding box center [398, 109] width 119 height 208
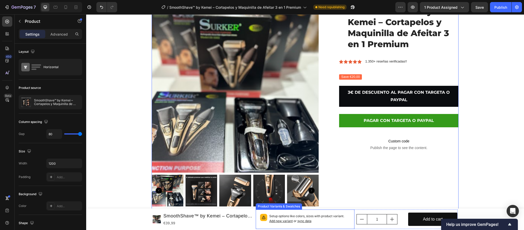
click at [342, 220] on p "Setup options like colors, sizes with product variant. Add new variant or sync …" at bounding box center [309, 219] width 81 height 10
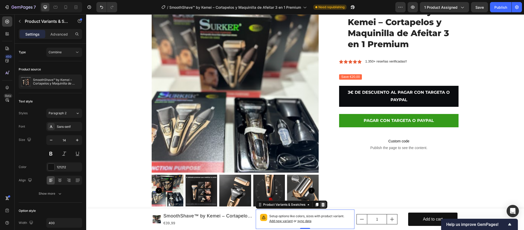
click at [322, 206] on div at bounding box center [323, 204] width 6 height 6
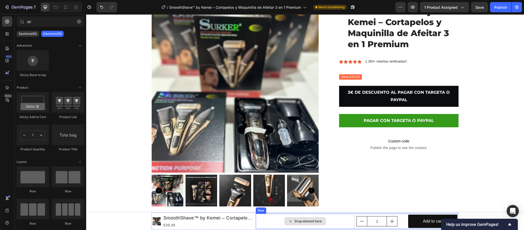
click at [332, 220] on div "Drop element here" at bounding box center [305, 220] width 99 height 15
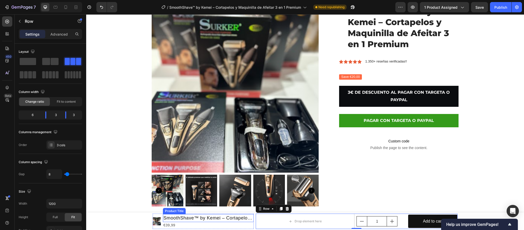
drag, startPoint x: 538, startPoint y: 233, endPoint x: 260, endPoint y: 220, distance: 278.1
click at [260, 220] on div "Product Images SmoothShave™ by Kemei – Cortapelos y Maquinilla de Afeitar 3 en …" at bounding box center [305, 220] width 307 height 17
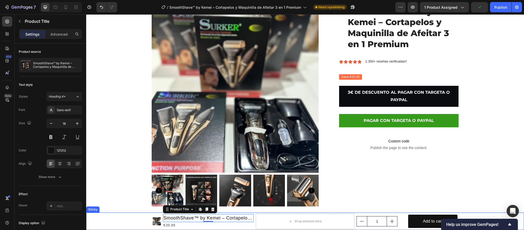
click at [461, 216] on div "Product Images SmoothShave™ by Kemei – Cortapelos y Maquinilla de Afeitar 3 en …" at bounding box center [305, 220] width 438 height 17
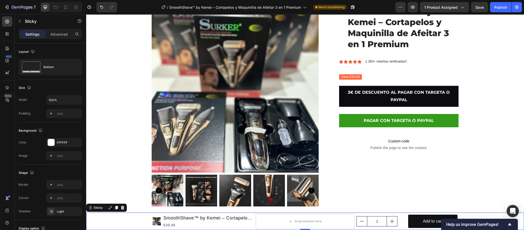
drag, startPoint x: 123, startPoint y: 207, endPoint x: 141, endPoint y: 203, distance: 19.0
click at [123, 207] on icon at bounding box center [122, 207] width 4 height 4
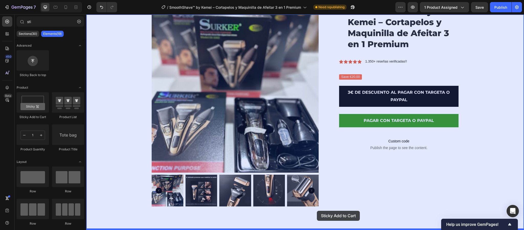
drag, startPoint x: 114, startPoint y: 121, endPoint x: 317, endPoint y: 211, distance: 221.7
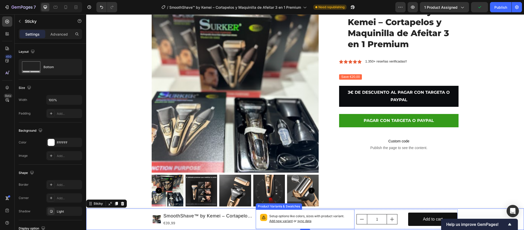
click at [283, 219] on span "Add new variant" at bounding box center [281, 221] width 24 height 4
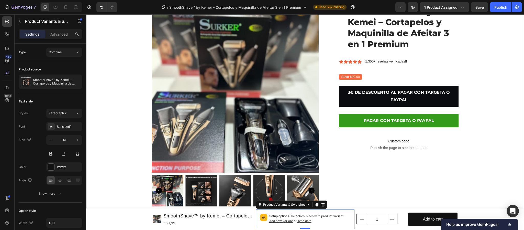
scroll to position [0, 0]
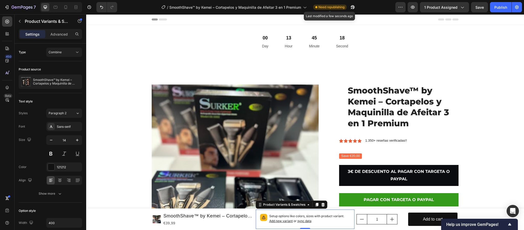
click at [335, 7] on span "Need republishing" at bounding box center [332, 7] width 26 height 5
click at [504, 6] on div "Publish" at bounding box center [501, 7] width 13 height 5
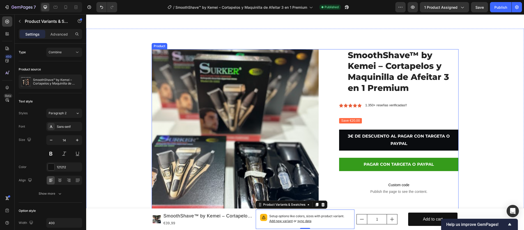
click at [448, 182] on span "Custom code" at bounding box center [398, 185] width 119 height 6
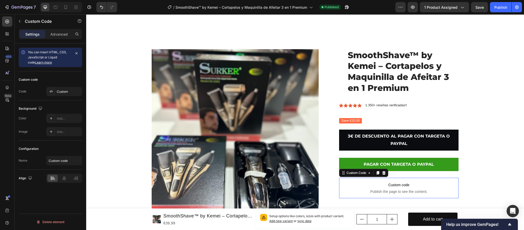
scroll to position [77, 0]
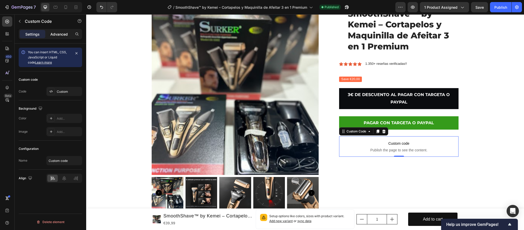
click at [56, 37] on div "Advanced" at bounding box center [59, 34] width 26 height 8
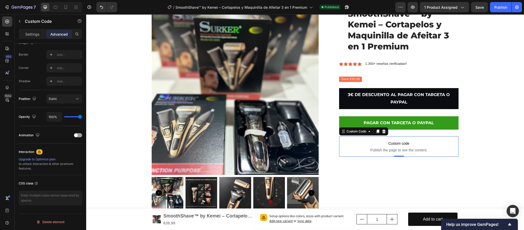
scroll to position [0, 0]
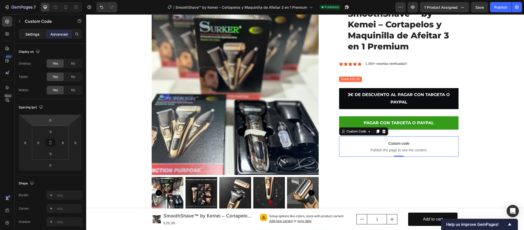
click at [39, 36] on p "Settings" at bounding box center [32, 33] width 14 height 5
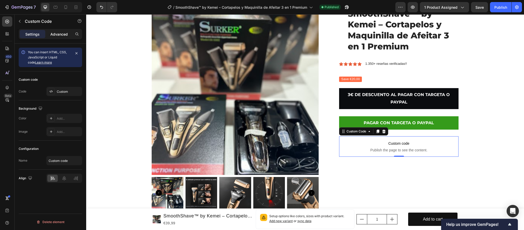
click at [64, 33] on p "Advanced" at bounding box center [58, 33] width 17 height 5
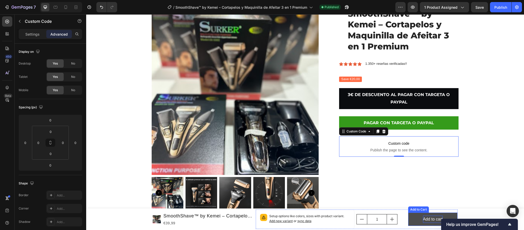
click at [435, 217] on div "Add to cart" at bounding box center [433, 218] width 20 height 7
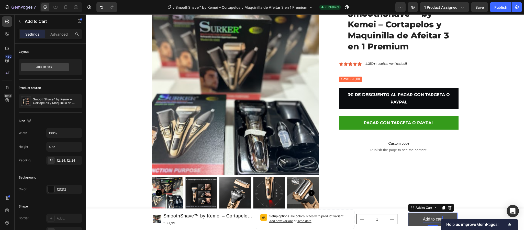
click at [439, 219] on div "Add to cart" at bounding box center [433, 218] width 20 height 7
click at [436, 218] on p "Add to cart" at bounding box center [433, 218] width 20 height 7
click at [438, 218] on p "Add to cart" at bounding box center [433, 218] width 20 height 7
click at [432, 217] on p "rt" at bounding box center [433, 218] width 3 height 7
click at [408, 212] on button "pa" at bounding box center [432, 219] width 49 height 14
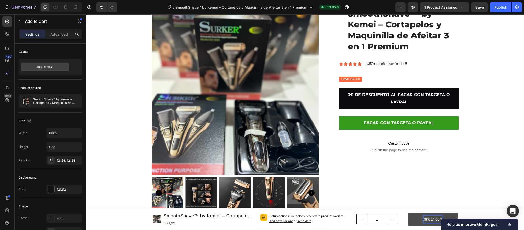
click at [408, 212] on button "pagar con" at bounding box center [432, 219] width 49 height 14
click at [408, 212] on button "pagar con target" at bounding box center [432, 219] width 49 height 14
click at [408, 212] on button "pagar con targeta o" at bounding box center [432, 219] width 49 height 14
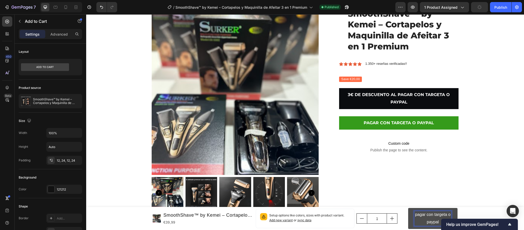
click at [408, 208] on button "pagar con targeta o paypal" at bounding box center [432, 218] width 49 height 21
click at [438, 214] on p "pagar con targeta o paypal" at bounding box center [432, 218] width 37 height 15
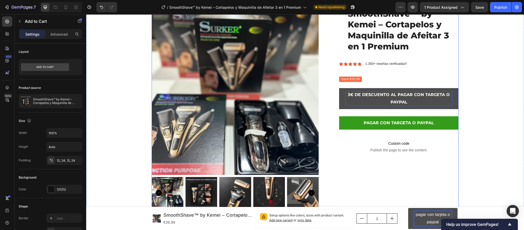
click at [432, 93] on p "3€ DE DESCUENTO AL PAGAR CON TARGETA O PAYPAL" at bounding box center [398, 98] width 107 height 15
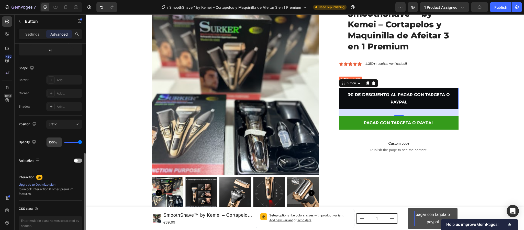
scroll to position [141, 0]
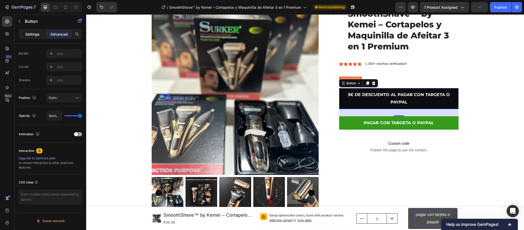
click at [36, 36] on p "Settings" at bounding box center [32, 33] width 14 height 5
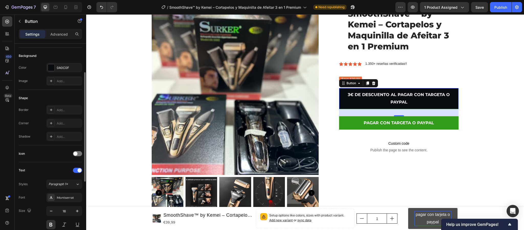
scroll to position [0, 0]
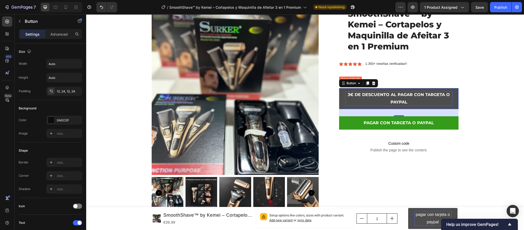
drag, startPoint x: 413, startPoint y: 99, endPoint x: 409, endPoint y: 94, distance: 6.9
click at [414, 99] on p "3€ DE DESCUENTO AL PAGAR CON TARGETA O PAYPAL" at bounding box center [398, 98] width 107 height 15
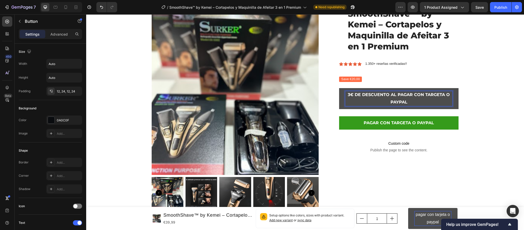
click at [407, 94] on p "3€ DE DESCUENTO AL PAGAR CON TARGETA O PAYPAL" at bounding box center [398, 98] width 107 height 15
click at [434, 94] on p "3€ DE DESCUENTO AL PAGAR CON TARGETA O PAYPAL" at bounding box center [398, 98] width 107 height 15
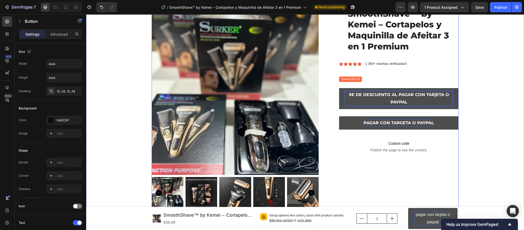
click at [399, 122] on div "PAGAR CON TARGETA O PAYPAL" at bounding box center [399, 122] width 70 height 7
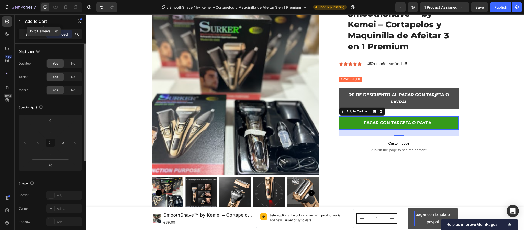
click at [32, 35] on p "Settings" at bounding box center [32, 33] width 14 height 5
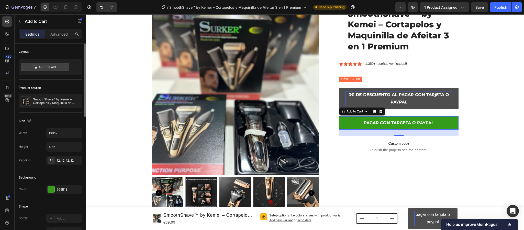
scroll to position [115, 0]
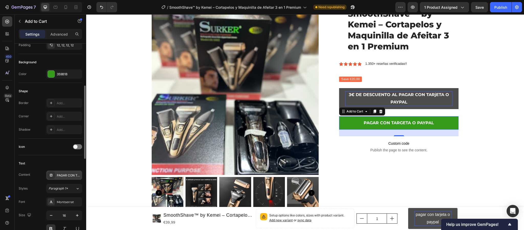
click at [79, 178] on div "PAGAR CON TARGETA O PAYPAL" at bounding box center [69, 175] width 24 height 5
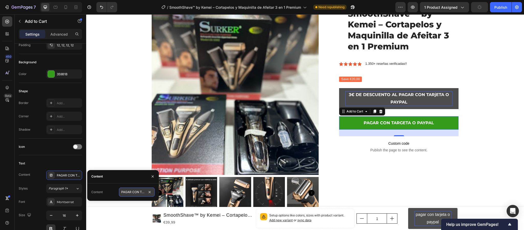
click at [137, 194] on input "PAGAR CON TARGETA O PAYPAL" at bounding box center [137, 191] width 36 height 9
click at [144, 191] on input "PAGAR CON TARGETA O PAYPAL" at bounding box center [137, 191] width 36 height 9
type input "PAGAR CON TARjETA O PAYPAL"
click at [359, 151] on span "Publish the page to see the content." at bounding box center [398, 149] width 119 height 5
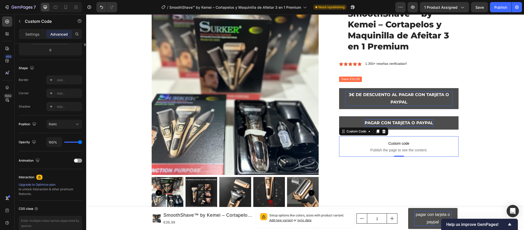
scroll to position [0, 0]
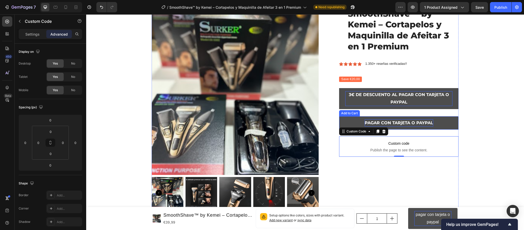
click at [401, 119] on div "PAGAR CON TARjETA O PAYPAL" at bounding box center [399, 122] width 69 height 7
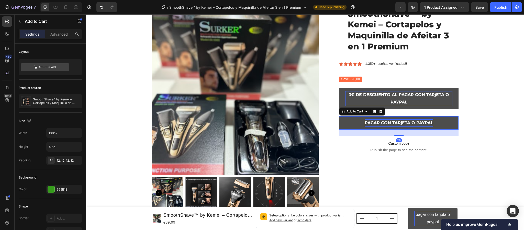
click at [402, 119] on div "PAGAR CON TARjETA O PAYPAL" at bounding box center [399, 122] width 69 height 7
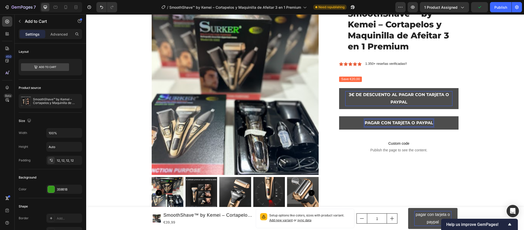
click at [399, 122] on p "PAGAR CON TARjETA O PAYPAL" at bounding box center [399, 122] width 69 height 7
click at [431, 93] on p "3€ DE DESCUENTO AL PAGAR CON TARjETA O PAYPAL" at bounding box center [398, 98] width 107 height 15
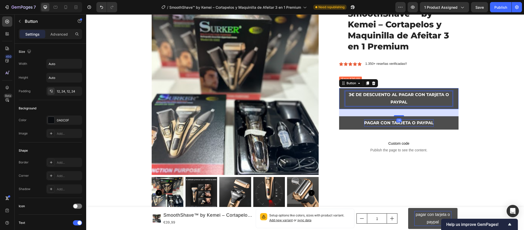
click at [432, 95] on p "3€ DE DESCUENTO AL PAGAR CON TARjETA O PAYPAL" at bounding box center [398, 98] width 107 height 15
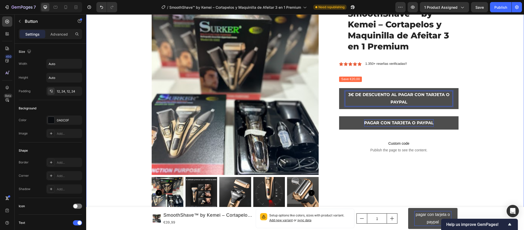
click at [501, 137] on div "Product Images SmoothShave™ by Kemei – Cortapelos y Maquinilla de Afeitar 3 en …" at bounding box center [305, 112] width 430 height 208
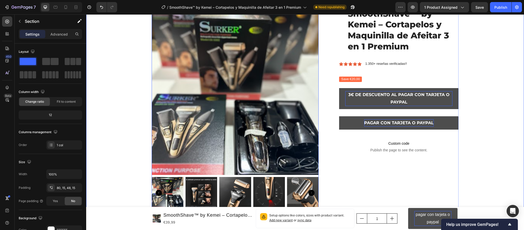
scroll to position [269, 0]
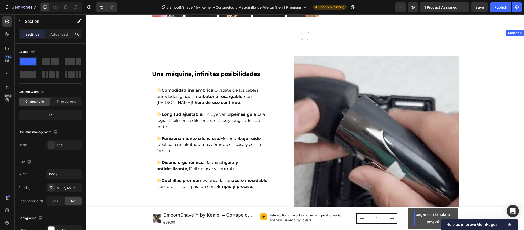
click at [304, 222] on p "Setup options like colors, sizes with product variant. Add new variant or sync …" at bounding box center [309, 218] width 81 height 10
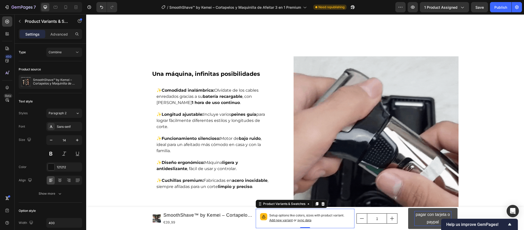
scroll to position [422, 0]
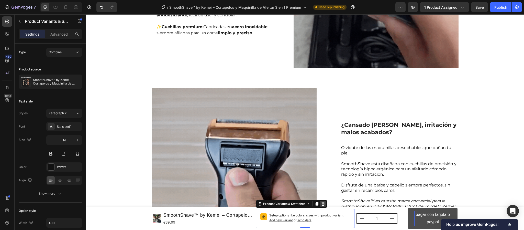
click at [322, 206] on icon at bounding box center [323, 204] width 4 height 4
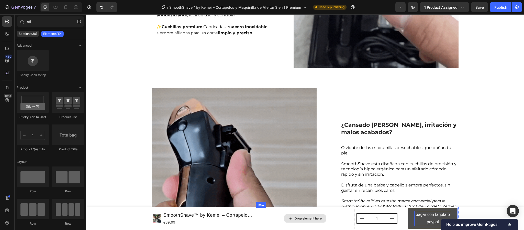
click at [326, 216] on div "Drop element here" at bounding box center [305, 218] width 99 height 21
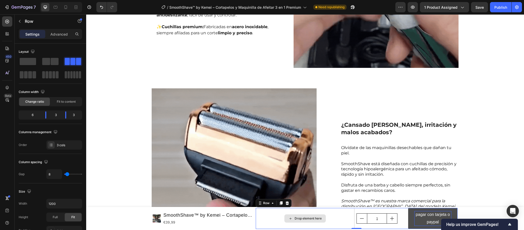
click at [267, 217] on div "Drop element here" at bounding box center [305, 218] width 99 height 21
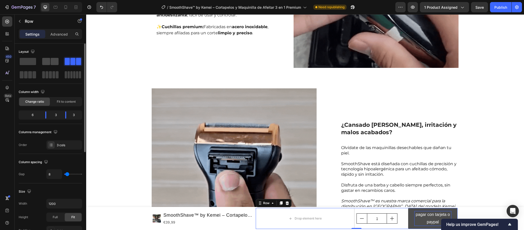
click at [46, 58] on div at bounding box center [50, 61] width 18 height 9
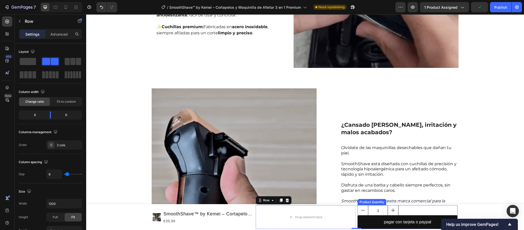
drag, startPoint x: 375, startPoint y: 210, endPoint x: 315, endPoint y: 224, distance: 62.4
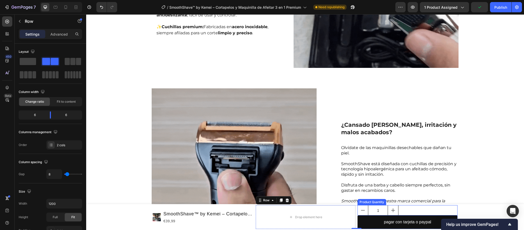
click at [315, 224] on div "Drop element here 1 Product Quantity pagar con tarjeta o paypal Add to Cart Row…" at bounding box center [357, 217] width 202 height 24
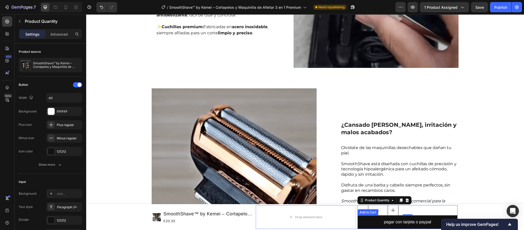
drag, startPoint x: 381, startPoint y: 222, endPoint x: 325, endPoint y: 223, distance: 55.3
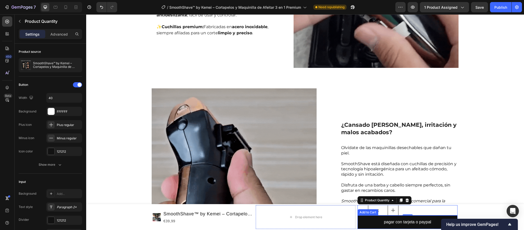
click at [380, 222] on button "pagar con tarjeta o paypal" at bounding box center [408, 222] width 100 height 14
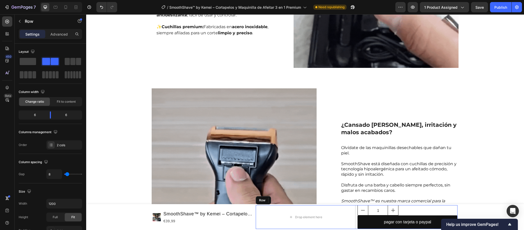
click at [325, 223] on div "Drop element here" at bounding box center [306, 217] width 100 height 24
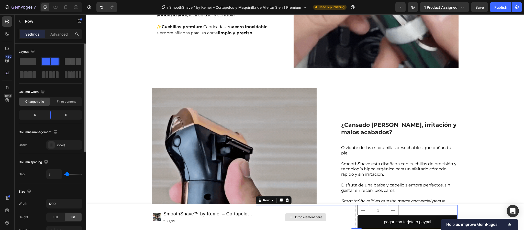
click at [68, 60] on span at bounding box center [67, 61] width 5 height 7
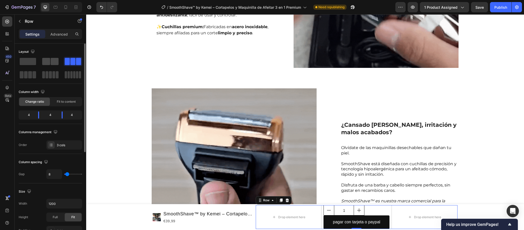
click at [51, 59] on span at bounding box center [55, 61] width 8 height 7
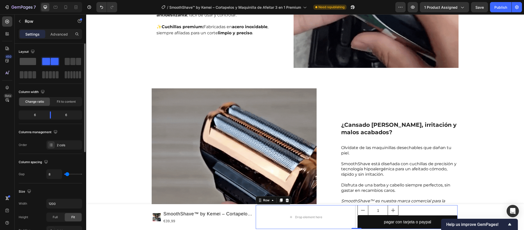
click at [28, 61] on span at bounding box center [28, 61] width 16 height 7
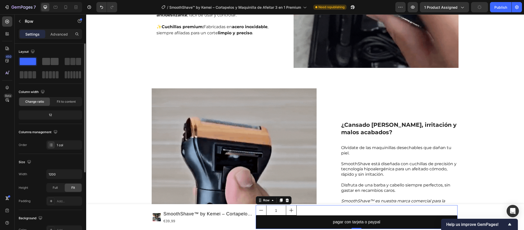
click at [46, 61] on span at bounding box center [46, 61] width 8 height 7
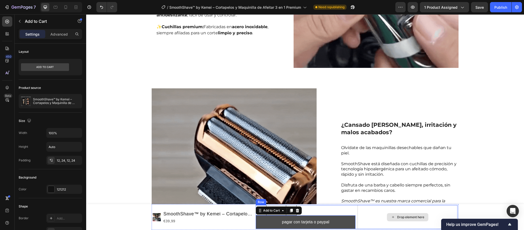
drag, startPoint x: 326, startPoint y: 222, endPoint x: 349, endPoint y: 222, distance: 23.0
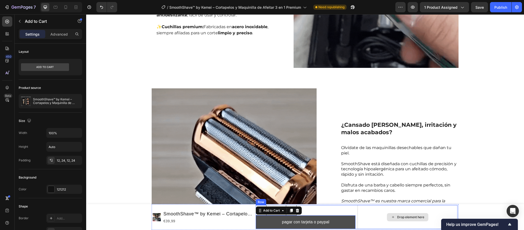
click at [412, 223] on div "1 Product Quantity pagar con tarjeta o paypal Add to Cart 0 Drop element here R…" at bounding box center [357, 217] width 202 height 24
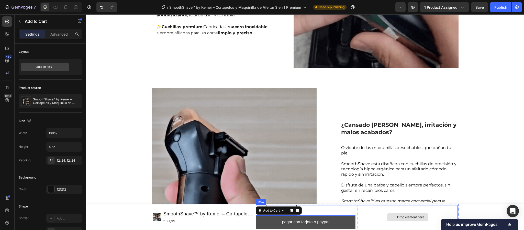
click at [346, 222] on button "pagar con tarjeta o paypal" at bounding box center [306, 222] width 100 height 14
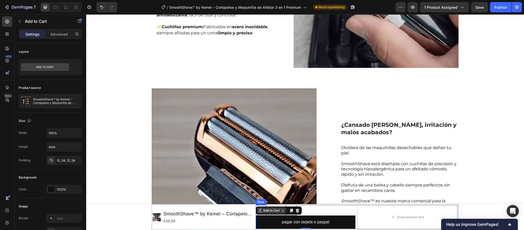
drag, startPoint x: 349, startPoint y: 222, endPoint x: 272, endPoint y: 208, distance: 77.9
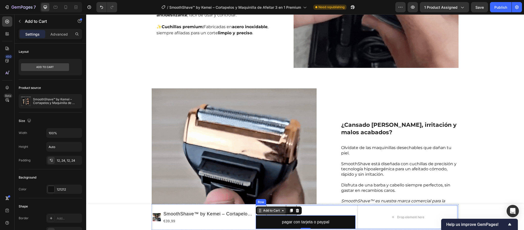
click at [389, 223] on div "1 Product Quantity pagar con tarjeta o paypal Add to Cart 0 Drop element here R…" at bounding box center [357, 217] width 202 height 24
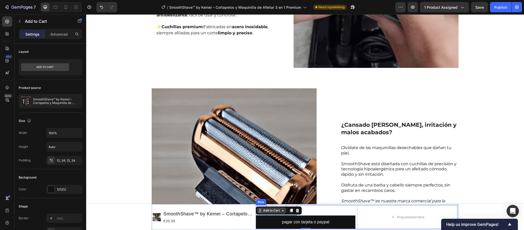
click at [343, 224] on button "pagar con tarjeta o paypal" at bounding box center [306, 222] width 100 height 14
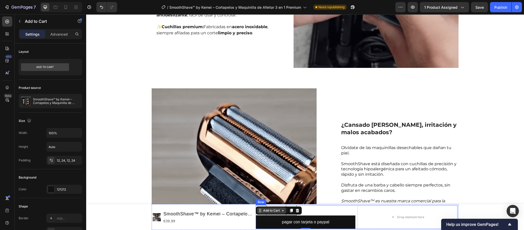
click at [386, 222] on div "1 Product Quantity pagar con tarjeta o paypal Add to Cart 0 Drop element here R…" at bounding box center [357, 217] width 202 height 24
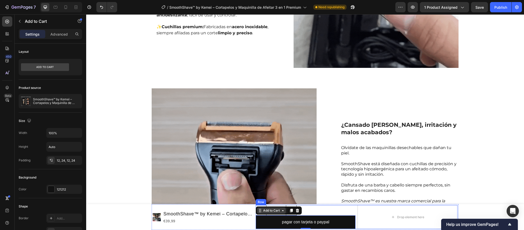
click at [392, 216] on div "Drop element here" at bounding box center [407, 217] width 41 height 8
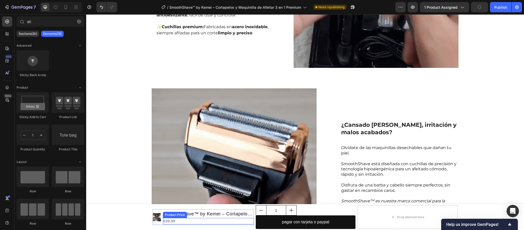
click at [233, 219] on div "€39,99" at bounding box center [208, 221] width 91 height 6
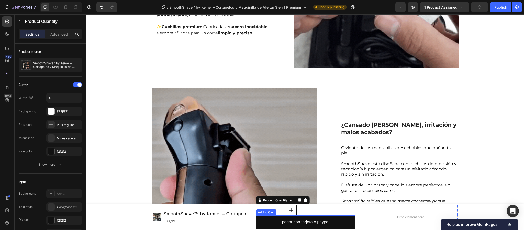
drag, startPoint x: 313, startPoint y: 212, endPoint x: 304, endPoint y: 209, distance: 9.0
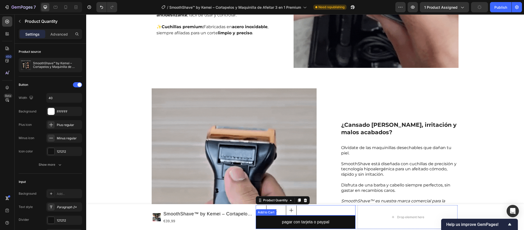
click at [239, 228] on div "Product Images SmoothShave™ by Kemei – Cortapelos y Maquinilla de Afeitar 3 en …" at bounding box center [305, 217] width 307 height 26
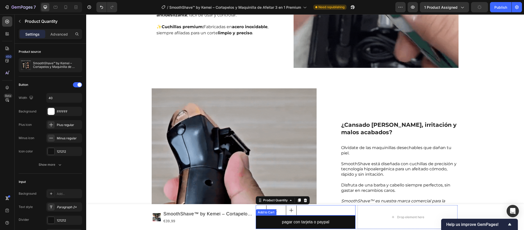
click at [240, 227] on div "Product Images SmoothShave™ by Kemei – Cortapelos y Maquinilla de Afeitar 3 en …" at bounding box center [203, 217] width 101 height 24
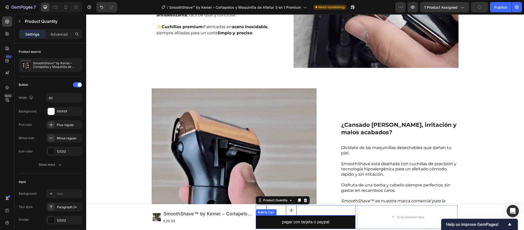
click at [281, 207] on input "1" at bounding box center [276, 210] width 20 height 10
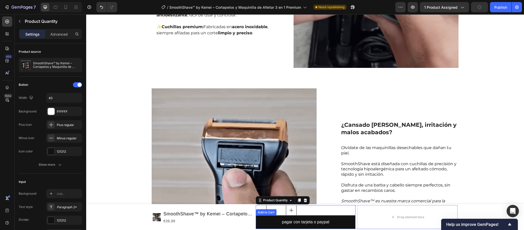
click at [283, 211] on div "1" at bounding box center [276, 210] width 41 height 10
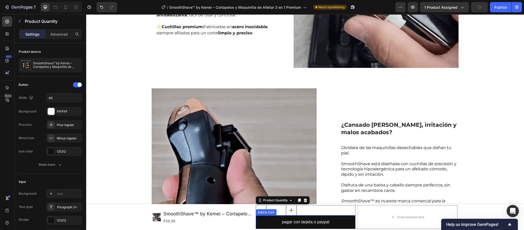
click at [289, 210] on div "1" at bounding box center [276, 210] width 41 height 10
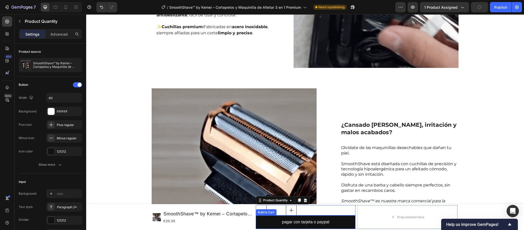
click at [304, 209] on div "1" at bounding box center [306, 210] width 100 height 10
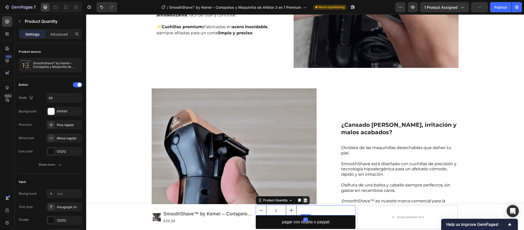
click at [304, 200] on icon at bounding box center [305, 200] width 3 height 4
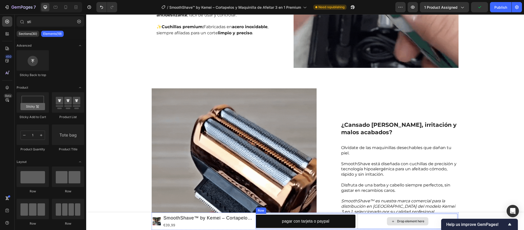
click at [403, 220] on div "Drop element here" at bounding box center [410, 221] width 27 height 4
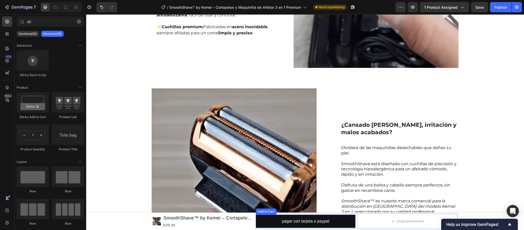
click at [404, 219] on div "pagar con tarjeta o paypal Add to Cart Drop element here Row" at bounding box center [357, 220] width 202 height 15
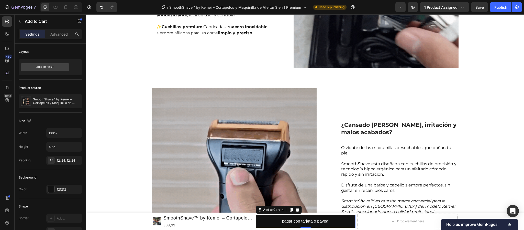
click at [427, 223] on div "Drop element here" at bounding box center [408, 220] width 100 height 15
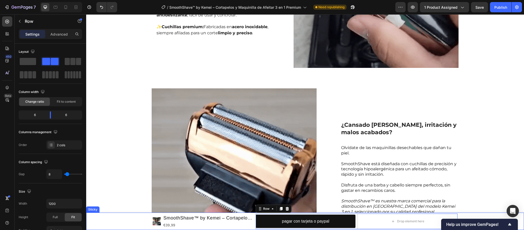
click at [434, 214] on div "Drop element here" at bounding box center [408, 220] width 100 height 15
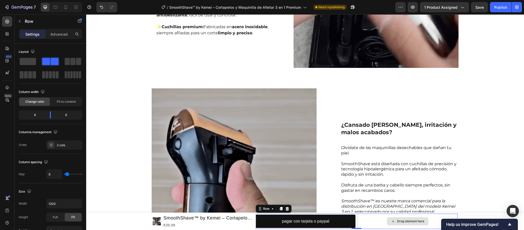
scroll to position [614, 0]
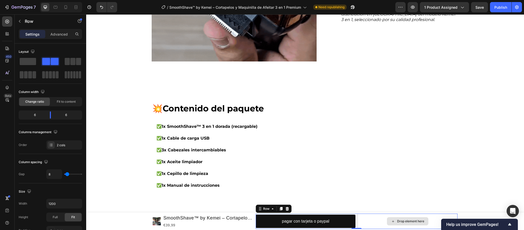
click at [287, 210] on div "Row" at bounding box center [274, 208] width 36 height 8
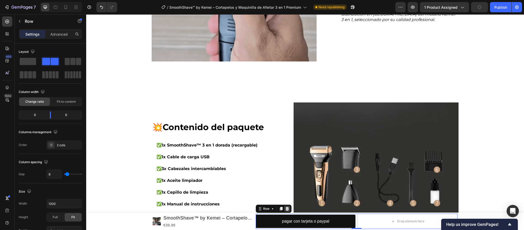
click at [286, 210] on icon at bounding box center [287, 209] width 3 height 4
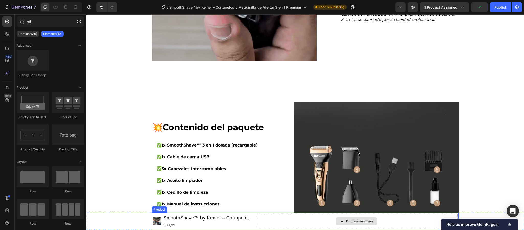
click at [432, 220] on div "Drop element here" at bounding box center [357, 220] width 202 height 15
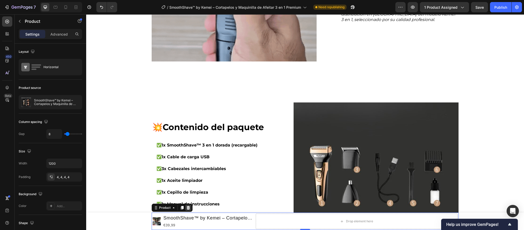
click at [186, 208] on icon at bounding box center [188, 207] width 4 height 4
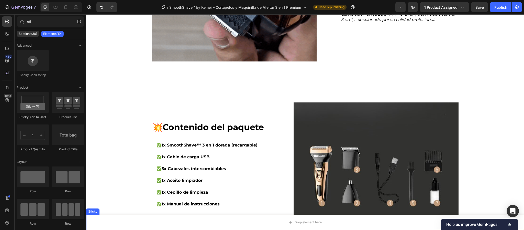
click at [378, 217] on div "Drop element here" at bounding box center [305, 221] width 438 height 15
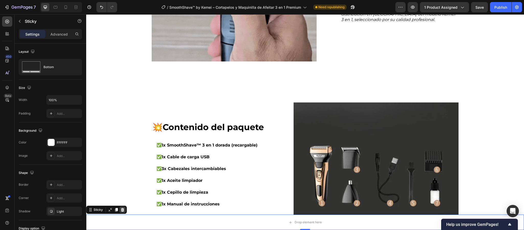
click at [120, 208] on div at bounding box center [122, 209] width 6 height 6
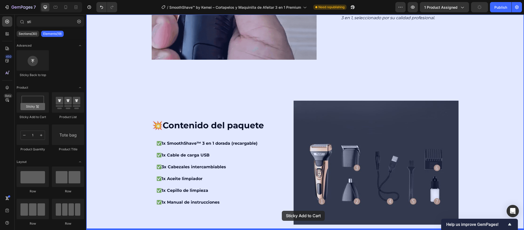
scroll to position [626, 0]
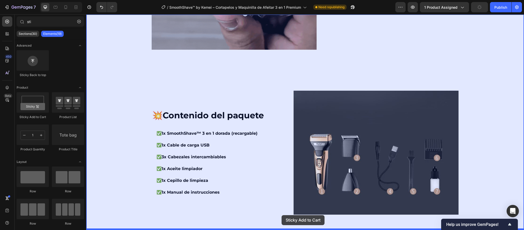
drag, startPoint x: 119, startPoint y: 121, endPoint x: 280, endPoint y: 215, distance: 186.9
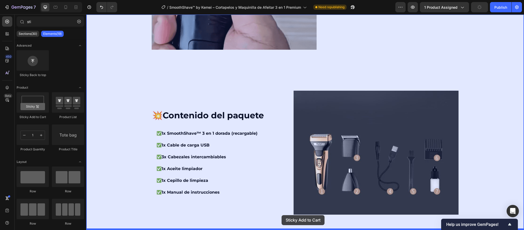
scroll to position [643, 0]
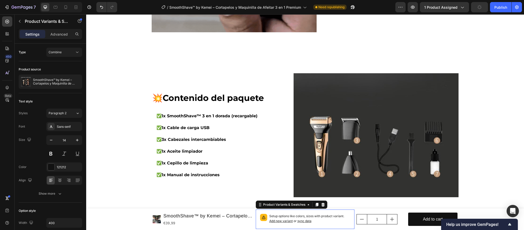
click at [330, 221] on p "Setup options like colors, sizes with product variant. Add new variant or sync …" at bounding box center [309, 219] width 81 height 10
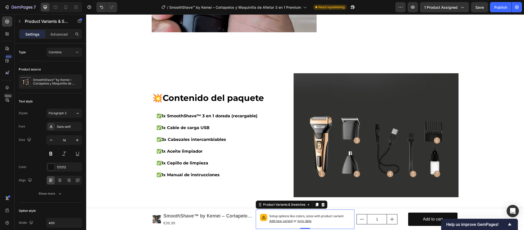
scroll to position [682, 0]
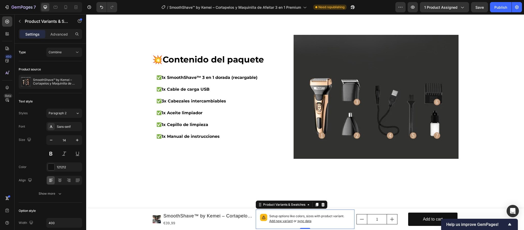
click at [299, 220] on span "sync data" at bounding box center [305, 221] width 14 height 4
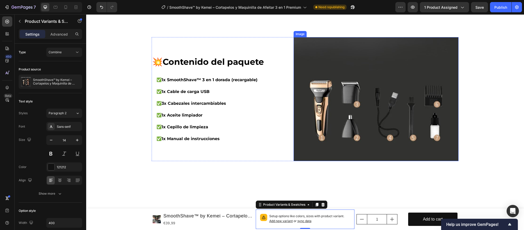
scroll to position [643, 0]
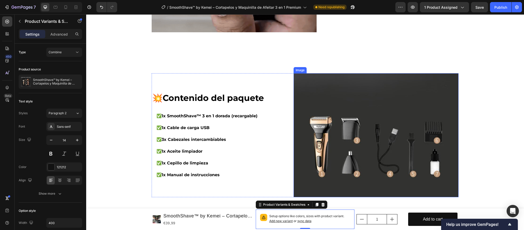
click at [341, 220] on p "Setup options like colors, sizes with product variant. Add new variant or sync …" at bounding box center [309, 219] width 81 height 10
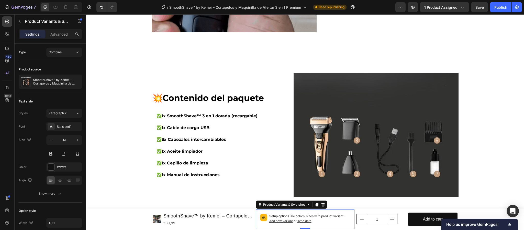
scroll to position [720, 0]
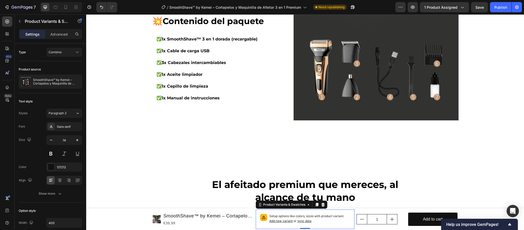
click at [321, 204] on icon at bounding box center [322, 205] width 3 height 4
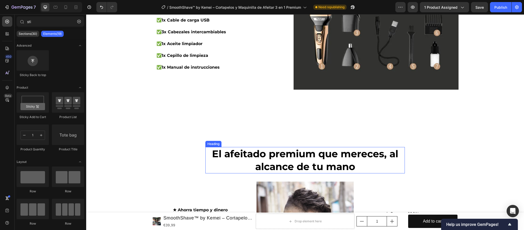
scroll to position [758, 0]
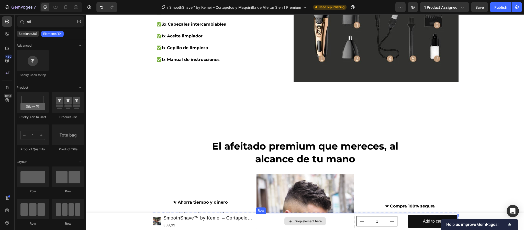
click at [259, 219] on div "Drop element here" at bounding box center [305, 220] width 99 height 15
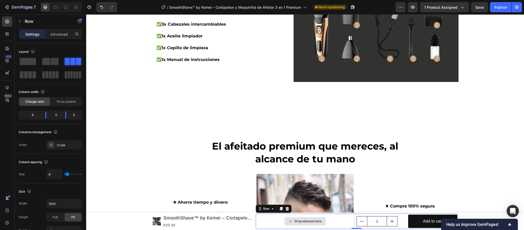
click at [259, 220] on div "Drop element here" at bounding box center [305, 220] width 99 height 15
click at [263, 220] on div "Drop element here" at bounding box center [305, 220] width 99 height 15
click at [400, 221] on div "1" at bounding box center [381, 221] width 49 height 10
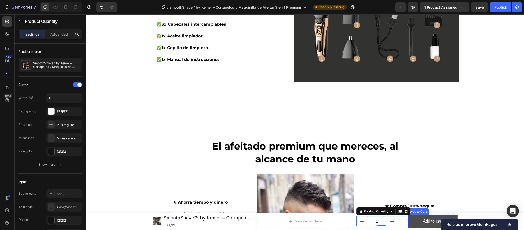
click at [423, 222] on div "Add to cart" at bounding box center [433, 220] width 20 height 7
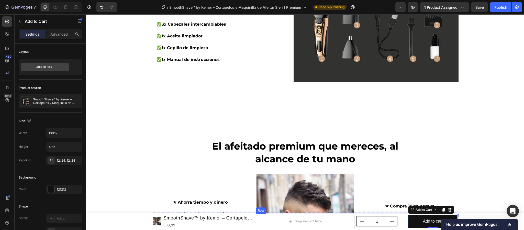
click at [402, 224] on div "1" at bounding box center [381, 221] width 49 height 10
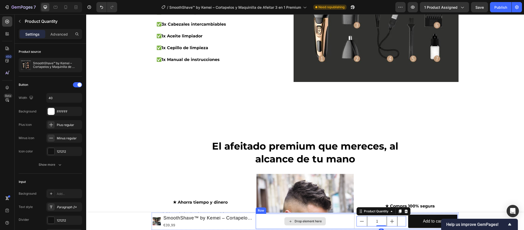
click at [289, 221] on icon at bounding box center [291, 221] width 4 height 4
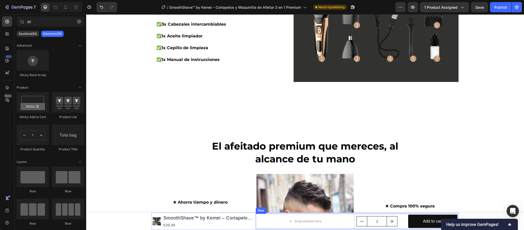
click at [404, 220] on div "Drop element here 1 Product Quantity Add to cart Add to Cart Row" at bounding box center [357, 220] width 202 height 15
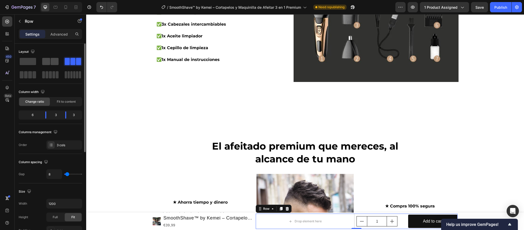
click at [58, 63] on span at bounding box center [55, 61] width 8 height 7
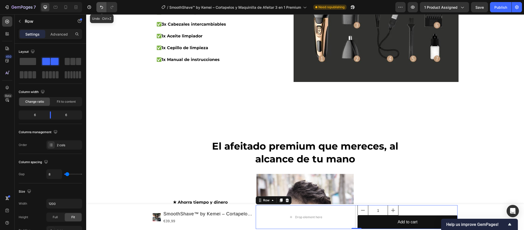
click at [103, 7] on icon "Undo/Redo" at bounding box center [101, 7] width 3 height 3
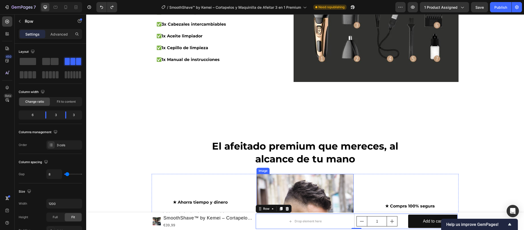
click at [315, 219] on div "Drop element here" at bounding box center [304, 221] width 41 height 8
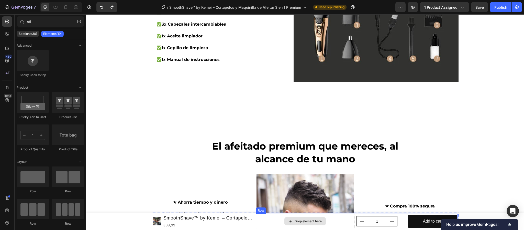
click at [279, 224] on div "Drop element here" at bounding box center [305, 220] width 99 height 15
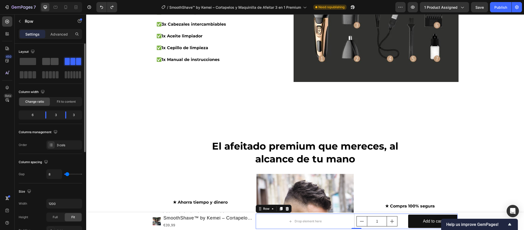
click at [46, 61] on span at bounding box center [46, 61] width 8 height 7
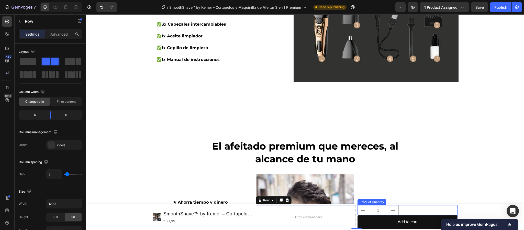
click at [414, 210] on div "1" at bounding box center [408, 210] width 100 height 10
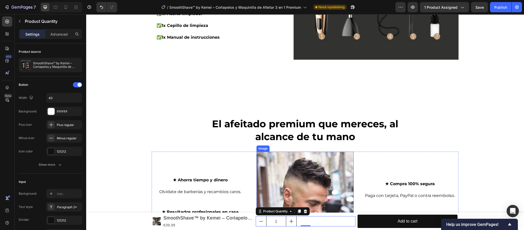
scroll to position [829, 0]
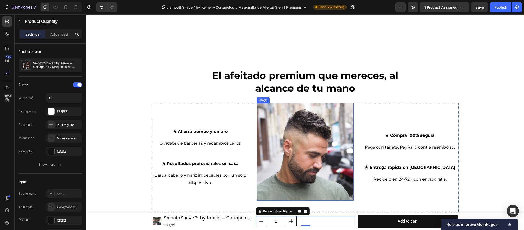
click at [334, 219] on div "1" at bounding box center [306, 221] width 100 height 10
click at [479, 176] on div "El afeitado premium que mereces, al alcance de tu mano Heading Row ★ Ahorra tie…" at bounding box center [305, 140] width 430 height 143
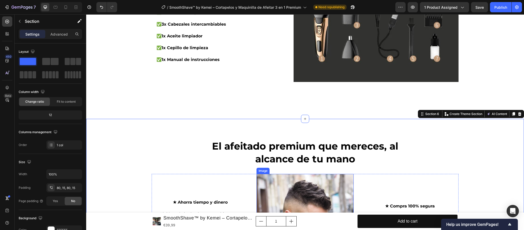
scroll to position [834, 0]
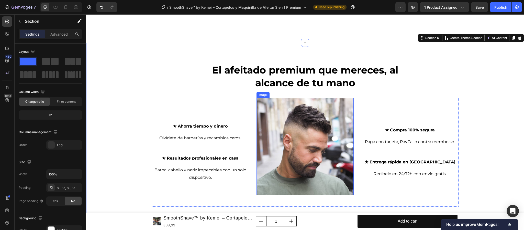
click at [307, 222] on div "1" at bounding box center [306, 221] width 100 height 10
click at [277, 217] on input "1" at bounding box center [276, 221] width 20 height 10
click at [379, 219] on button "Add to cart" at bounding box center [408, 221] width 100 height 14
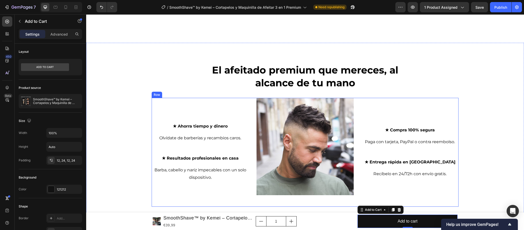
scroll to position [912, 0]
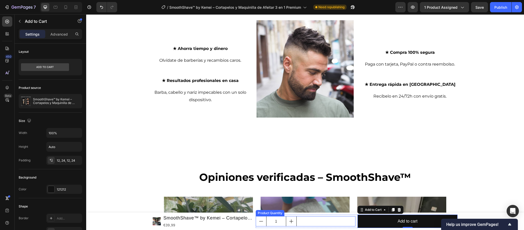
drag, startPoint x: 339, startPoint y: 221, endPoint x: 369, endPoint y: 229, distance: 31.0
click at [339, 221] on div "1" at bounding box center [306, 221] width 100 height 10
click at [336, 220] on div "1" at bounding box center [306, 221] width 100 height 10
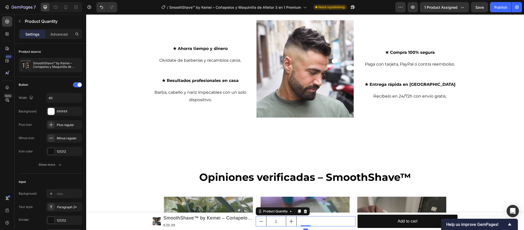
click at [324, 224] on div "1" at bounding box center [306, 221] width 100 height 10
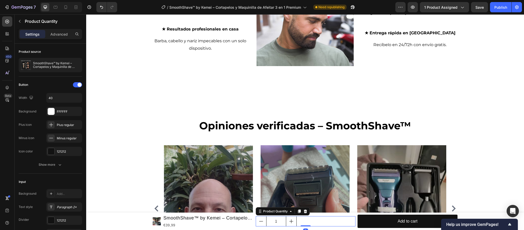
scroll to position [989, 0]
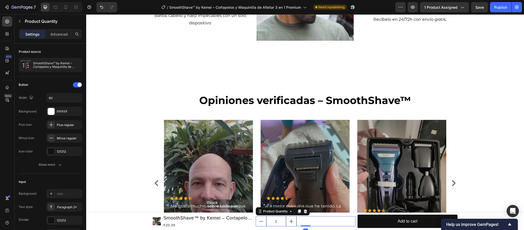
drag, startPoint x: 304, startPoint y: 226, endPoint x: 335, endPoint y: 221, distance: 31.0
click at [305, 216] on div "1 Product Quantity 0" at bounding box center [306, 221] width 100 height 10
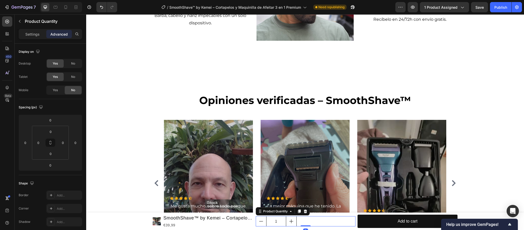
click at [335, 221] on div "1" at bounding box center [306, 221] width 100 height 10
click at [353, 220] on div "1 Product Quantity 0 Add to cart Add to Cart Row" at bounding box center [357, 221] width 202 height 14
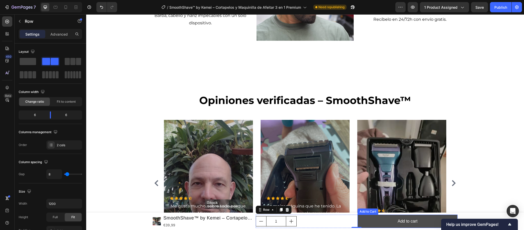
click at [358, 218] on button "Add to cart" at bounding box center [408, 221] width 100 height 14
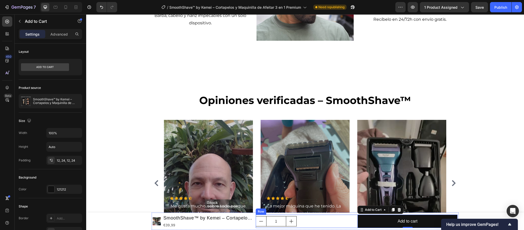
click at [353, 221] on div "1 Product Quantity Add to cart Add to Cart 0 Row" at bounding box center [357, 221] width 202 height 14
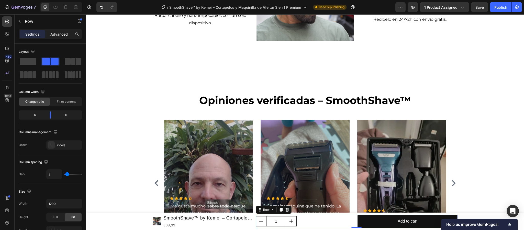
click at [61, 35] on p "Advanced" at bounding box center [58, 33] width 17 height 5
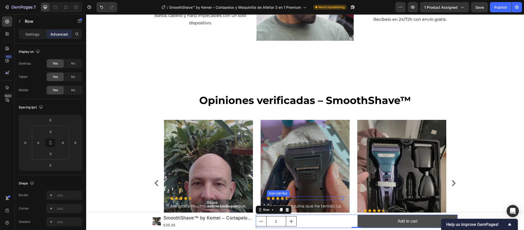
click at [347, 222] on div "1" at bounding box center [306, 221] width 100 height 10
click at [363, 220] on button "Add to cart" at bounding box center [408, 221] width 100 height 14
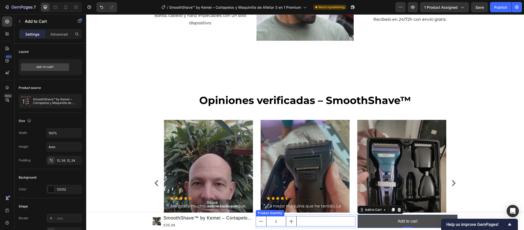
click at [347, 218] on div "1" at bounding box center [306, 221] width 100 height 10
click at [360, 217] on button "Add to cart" at bounding box center [408, 221] width 100 height 14
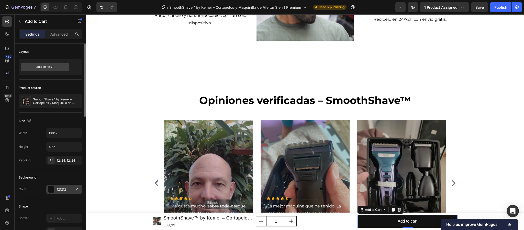
scroll to position [77, 0]
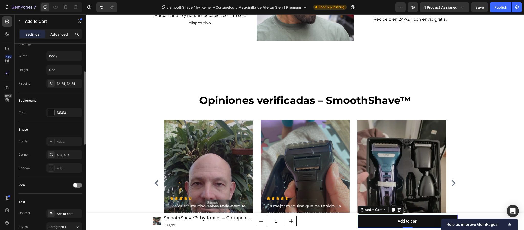
click at [63, 34] on p "Advanced" at bounding box center [58, 33] width 17 height 5
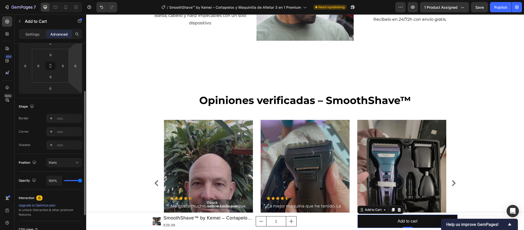
drag, startPoint x: 53, startPoint y: 66, endPoint x: 74, endPoint y: 59, distance: 22.7
click at [74, 59] on div "0 0 0 0 0 0 0 0" at bounding box center [50, 66] width 63 height 56
type input "0"
drag, startPoint x: 68, startPoint y: 66, endPoint x: 76, endPoint y: 73, distance: 10.3
click at [76, 0] on html "7 Version history / SmoothShave™ by Kemei – Cortapelos y Maquinilla de Afeitar …" at bounding box center [262, 0] width 524 height 0
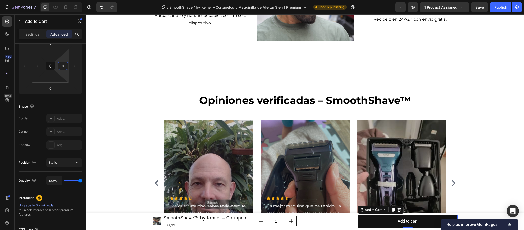
click at [324, 218] on div "1" at bounding box center [306, 221] width 100 height 10
click at [310, 223] on div "1" at bounding box center [306, 221] width 100 height 10
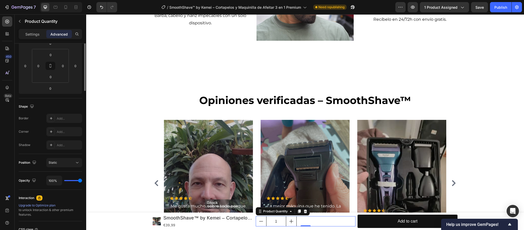
scroll to position [0, 0]
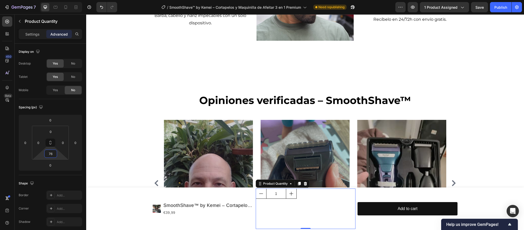
type input "0"
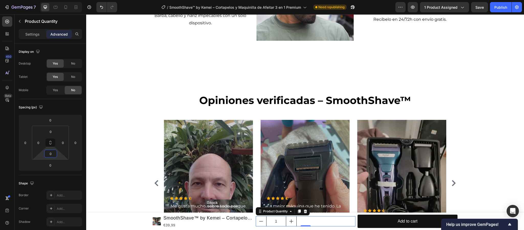
drag, startPoint x: 59, startPoint y: 155, endPoint x: 59, endPoint y: 160, distance: 5.1
click at [59, 0] on html "7 Version history / SmoothShave™ by Kemei – Cortapelos y Maquinilla de Afeitar …" at bounding box center [262, 0] width 524 height 0
click at [71, 145] on div "0" at bounding box center [75, 142] width 10 height 8
click at [68, 0] on html "7 Version history / SmoothShave™ by Kemei – Cortapelos y Maquinilla de Afeitar …" at bounding box center [262, 0] width 524 height 0
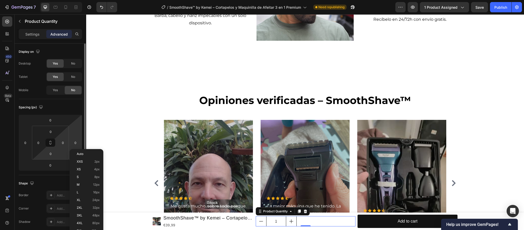
click at [50, 0] on html "7 Version history / SmoothShave™ by Kemei – Cortapelos y Maquinilla de Afeitar …" at bounding box center [262, 0] width 524 height 0
click at [68, 144] on div "0" at bounding box center [63, 142] width 10 height 8
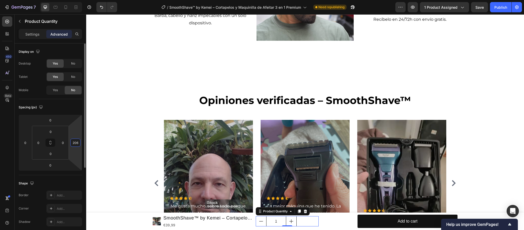
drag, startPoint x: 72, startPoint y: 124, endPoint x: 65, endPoint y: 92, distance: 32.2
click at [65, 0] on html "7 Version history / SmoothShave™ by Kemei – Cortapelos y Maquinilla de Afeitar …" at bounding box center [262, 0] width 524 height 0
type input "216"
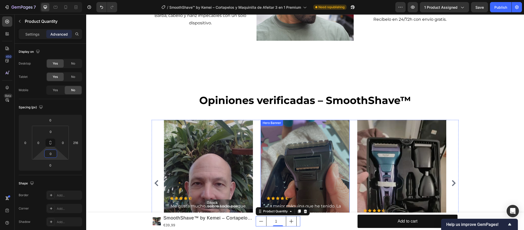
click at [484, 167] on div "Opiniones verificadas – SmoothShave™ Heading Icon Icon Icon Icon Icon Icon List…" at bounding box center [305, 171] width 430 height 157
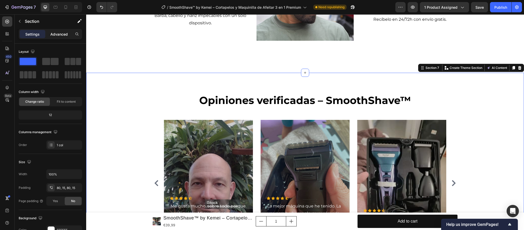
click at [61, 34] on p "Advanced" at bounding box center [58, 33] width 17 height 5
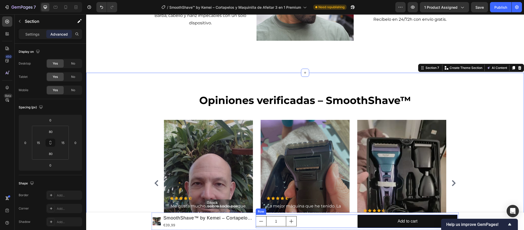
click at [306, 220] on div "1 Product Quantity" at bounding box center [306, 221] width 100 height 14
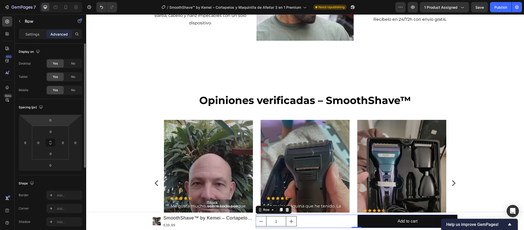
click at [48, 124] on div "0 0 0 0 0 0 0 0" at bounding box center [50, 142] width 63 height 56
type input "100"
drag, startPoint x: 75, startPoint y: 143, endPoint x: 86, endPoint y: 129, distance: 17.1
click at [84, 0] on html "7 Version history / SmoothShave™ by Kemei – Cortapelos y Maquinilla de Afeitar …" at bounding box center [262, 0] width 524 height 0
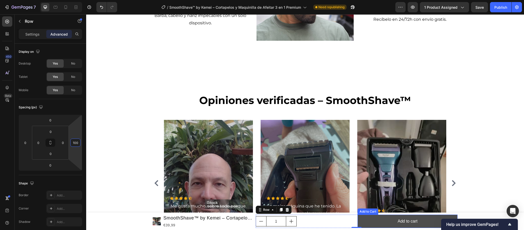
click at [388, 216] on button "Add to cart" at bounding box center [408, 221] width 100 height 14
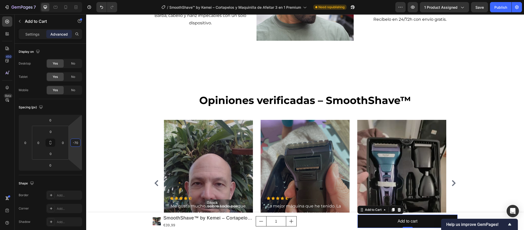
drag, startPoint x: 71, startPoint y: 149, endPoint x: 75, endPoint y: 163, distance: 14.7
click at [75, 0] on html "7 Version history / SmoothShave™ by Kemei – Cortapelos y Maquinilla de Afeitar …" at bounding box center [262, 0] width 524 height 0
type input "-74"
click at [315, 221] on div "1 Product Quantity" at bounding box center [306, 221] width 100 height 14
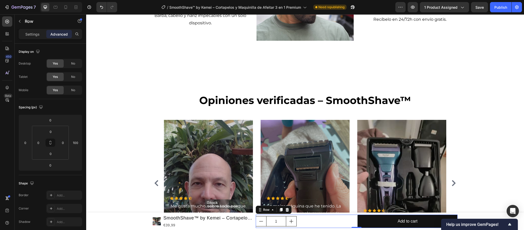
click at [305, 221] on div "1 Product Quantity" at bounding box center [306, 221] width 100 height 14
click at [79, 143] on input "100" at bounding box center [76, 143] width 8 height 8
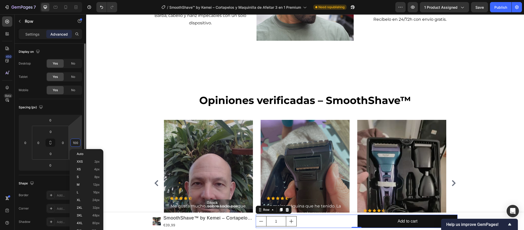
click at [78, 0] on html "7 Version history / SmoothShave™ by Kemei – Cortapelos y Maquinilla de Afeitar …" at bounding box center [262, 0] width 524 height 0
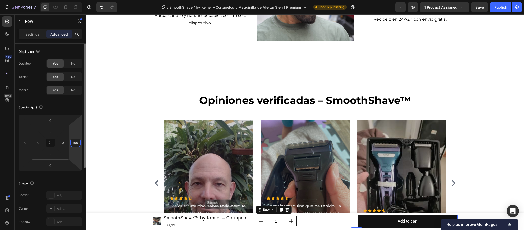
click at [73, 143] on input "100" at bounding box center [76, 143] width 8 height 8
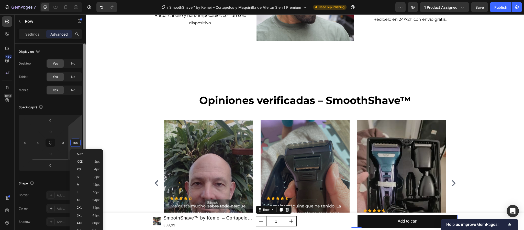
click at [85, 125] on div at bounding box center [84, 105] width 3 height 124
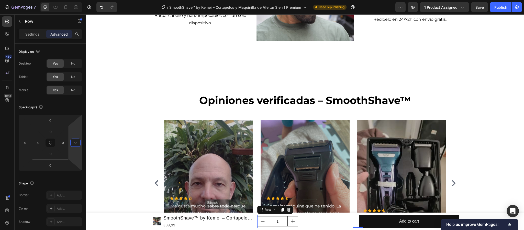
type input "-6"
drag, startPoint x: 78, startPoint y: 138, endPoint x: 78, endPoint y: 158, distance: 20.2
click at [78, 0] on html "7 Version history / SmoothShave™ by Kemei – Cortapelos y Maquinilla de Afeitar …" at bounding box center [262, 0] width 524 height 0
drag, startPoint x: 33, startPoint y: 145, endPoint x: 41, endPoint y: 136, distance: 12.3
click at [41, 136] on div "0 0 0 0" at bounding box center [50, 143] width 37 height 34
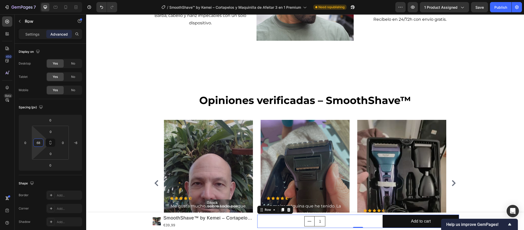
type input "0"
drag, startPoint x: 45, startPoint y: 143, endPoint x: 47, endPoint y: 160, distance: 17.3
click at [47, 0] on html "7 Version history / SmoothShave™ by Kemei – Cortapelos y Maquinilla de Afeitar …" at bounding box center [262, 0] width 524 height 0
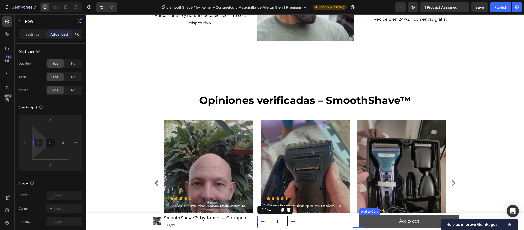
click at [371, 223] on button "Add to cart" at bounding box center [409, 221] width 100 height 14
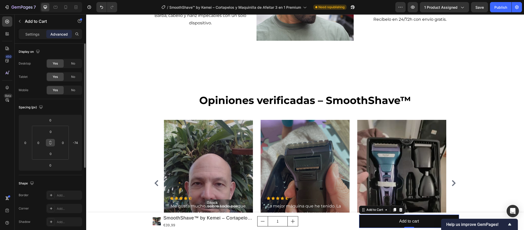
click at [54, 144] on button at bounding box center [51, 142] width 10 height 8
drag, startPoint x: 52, startPoint y: 143, endPoint x: 58, endPoint y: 144, distance: 6.0
click at [56, 140] on div "0 0 0 0" at bounding box center [50, 143] width 37 height 34
drag, startPoint x: 52, startPoint y: 140, endPoint x: 53, endPoint y: 132, distance: 8.5
click at [53, 132] on div "0 0 0 0" at bounding box center [50, 143] width 37 height 34
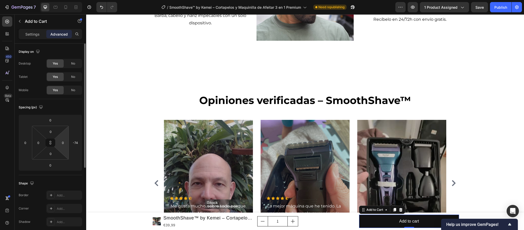
drag, startPoint x: 58, startPoint y: 143, endPoint x: 65, endPoint y: 137, distance: 9.6
click at [65, 137] on div "0 0 0 0" at bounding box center [50, 143] width 37 height 34
click at [38, 140] on input "0" at bounding box center [39, 143] width 8 height 8
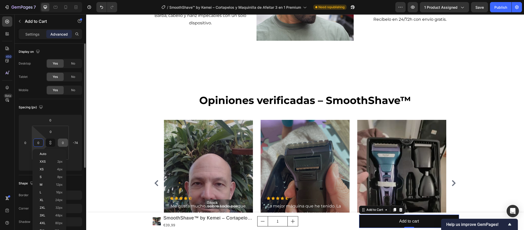
click at [64, 144] on input "0" at bounding box center [63, 143] width 8 height 8
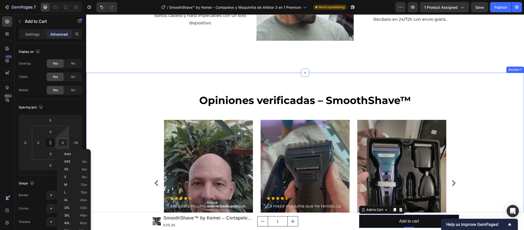
click at [104, 125] on div "Opiniones verificadas – SmoothShave™ Heading Icon Icon Icon Icon Icon Icon List…" at bounding box center [305, 171] width 430 height 157
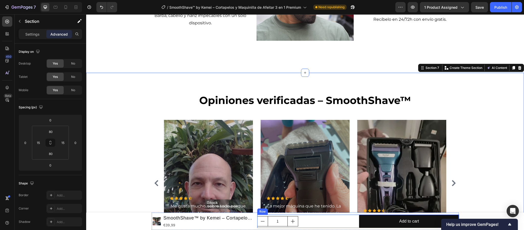
drag, startPoint x: 337, startPoint y: 223, endPoint x: 322, endPoint y: 221, distance: 15.2
click at [337, 222] on div "1 Product Quantity" at bounding box center [307, 221] width 100 height 14
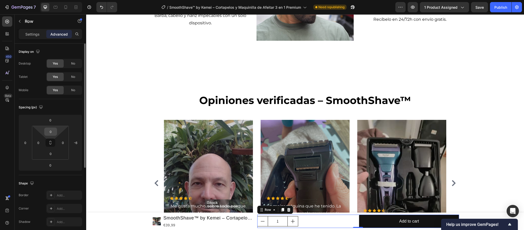
drag, startPoint x: 52, startPoint y: 145, endPoint x: 52, endPoint y: 134, distance: 10.2
click at [52, 134] on div "0 0 0 0" at bounding box center [50, 143] width 37 height 34
drag, startPoint x: 51, startPoint y: 142, endPoint x: 61, endPoint y: 144, distance: 10.7
click at [61, 144] on div "0 0 0 0" at bounding box center [50, 143] width 37 height 34
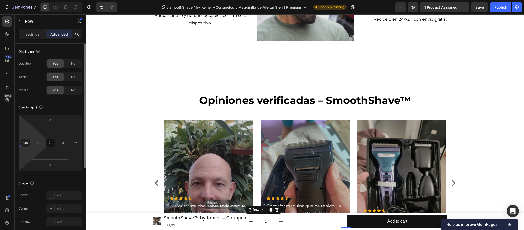
drag, startPoint x: 31, startPoint y: 143, endPoint x: 39, endPoint y: 150, distance: 10.9
click at [37, 0] on html "7 Version history / SmoothShave™ by Kemei – Cortapelos y Maquinilla de Afeitar …" at bounding box center [262, 0] width 524 height 0
type input "-42"
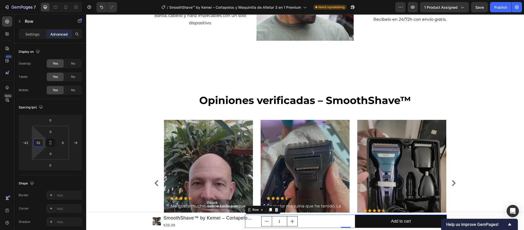
type input "48"
drag, startPoint x: 45, startPoint y: 143, endPoint x: 46, endPoint y: 134, distance: 9.4
click at [46, 0] on html "7 Version history / SmoothShave™ by Kemei – Cortapelos y Maquinilla de Afeitar …" at bounding box center [262, 0] width 524 height 0
drag, startPoint x: 67, startPoint y: 141, endPoint x: 69, endPoint y: 137, distance: 4.4
click at [69, 137] on div "0 48 0 0" at bounding box center [50, 143] width 37 height 34
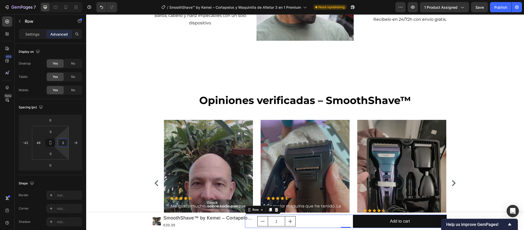
type input "0"
drag, startPoint x: 56, startPoint y: 143, endPoint x: 49, endPoint y: 145, distance: 7.6
click at [17, 0] on html "7 Version history / SmoothShave™ by Kemei – Cortapelos y Maquinilla de Afeitar …" at bounding box center [262, 0] width 524 height 0
click at [480, 155] on div "Opiniones verificadas – SmoothShave™ Heading Icon Icon Icon Icon Icon Icon List…" at bounding box center [305, 171] width 430 height 157
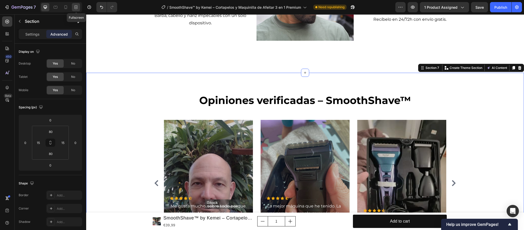
click at [74, 6] on icon at bounding box center [75, 7] width 5 height 5
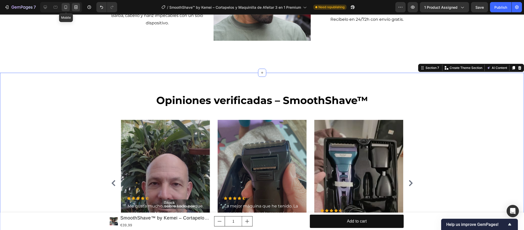
click at [67, 6] on icon at bounding box center [65, 7] width 5 height 5
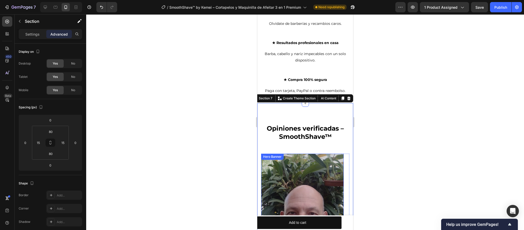
scroll to position [984, 0]
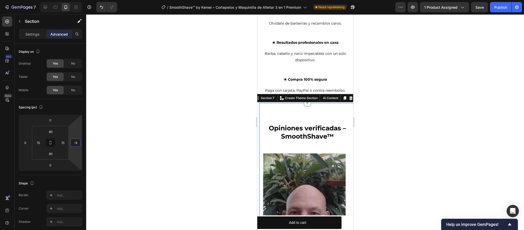
type input "-6"
drag, startPoint x: 69, startPoint y: 144, endPoint x: 79, endPoint y: 147, distance: 9.7
click at [70, 0] on html "7 Version history / SmoothShave™ by Kemei – Cortapelos y Maquinilla de Afeitar …" at bounding box center [262, 0] width 524 height 0
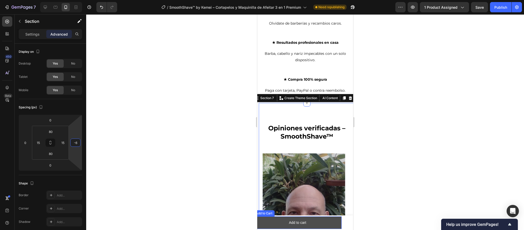
click at [319, 220] on button "Add to cart" at bounding box center [298, 222] width 88 height 13
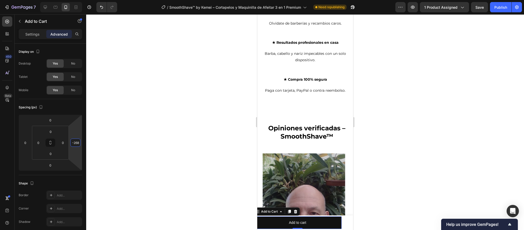
drag, startPoint x: 70, startPoint y: 141, endPoint x: 79, endPoint y: 179, distance: 38.5
click at [79, 0] on html "7 Version history / SmoothShave™ by Kemei – Cortapelos y Maquinilla de Afeitar …" at bounding box center [262, 0] width 524 height 0
drag, startPoint x: 68, startPoint y: 134, endPoint x: 70, endPoint y: 144, distance: 10.1
click at [70, 0] on html "7 Version history / SmoothShave™ by Kemei – Cortapelos y Maquinilla de Afeitar …" at bounding box center [262, 0] width 524 height 0
click at [73, 139] on input "-268" at bounding box center [76, 143] width 8 height 8
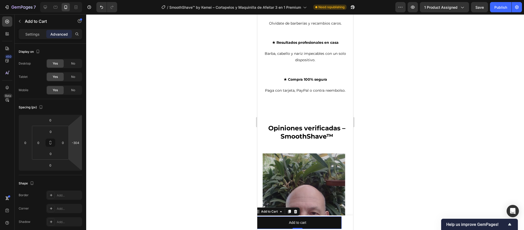
type input "-320"
drag, startPoint x: 69, startPoint y: 138, endPoint x: 67, endPoint y: 148, distance: 10.3
click at [64, 0] on html "7 Version history / SmoothShave™ by Kemei – Cortapelos y Maquinilla de Afeitar …" at bounding box center [262, 0] width 524 height 0
click at [498, 181] on div at bounding box center [305, 121] width 438 height 215
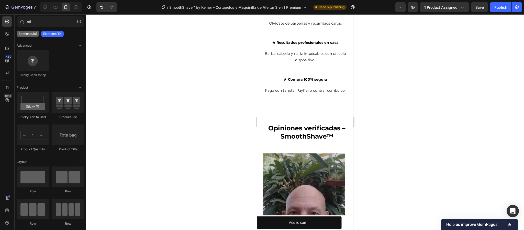
click at [30, 35] on p "Sections(30)" at bounding box center [28, 34] width 18 height 4
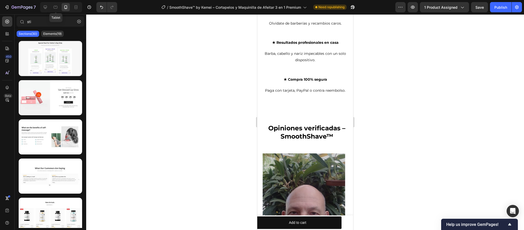
click at [56, 7] on icon at bounding box center [55, 7] width 5 height 5
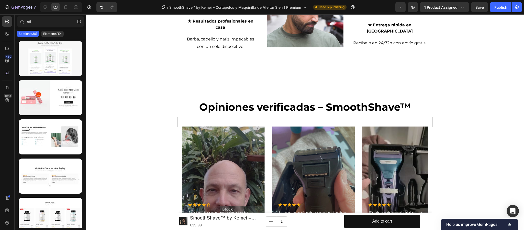
click at [55, 6] on icon at bounding box center [55, 7] width 5 height 5
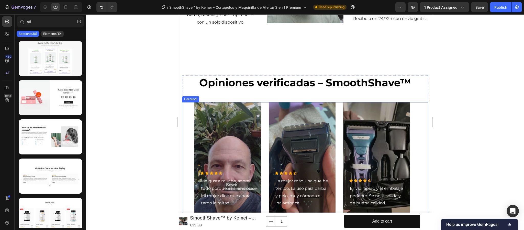
scroll to position [1047, 0]
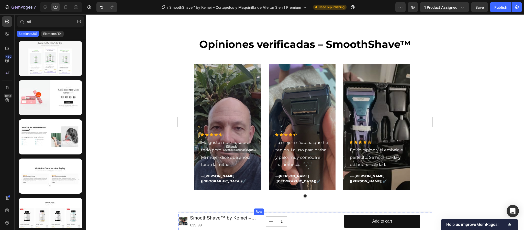
click at [335, 218] on div "1 Product Quantity" at bounding box center [304, 221] width 76 height 14
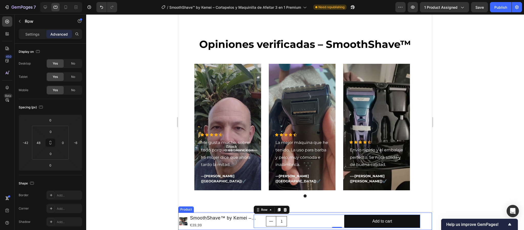
click at [422, 225] on div "1 Product Quantity Add to cart Add to Cart Row 0" at bounding box center [348, 220] width 167 height 15
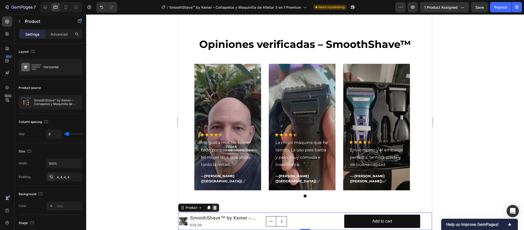
click at [216, 207] on icon at bounding box center [214, 208] width 3 height 4
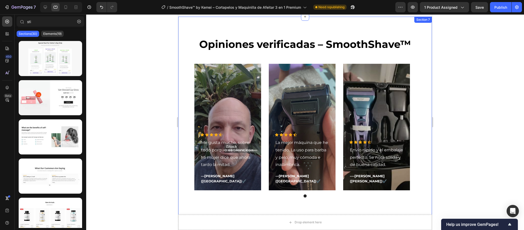
click at [371, 221] on div "Drop element here" at bounding box center [305, 221] width 254 height 15
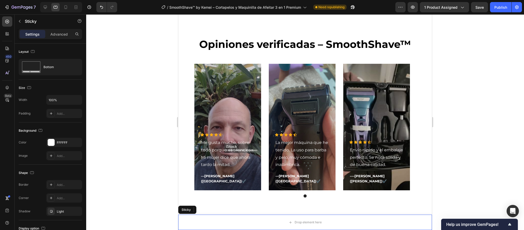
click at [220, 219] on div "Drop element here" at bounding box center [305, 221] width 254 height 15
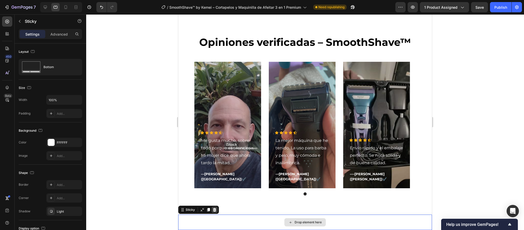
click at [214, 212] on div at bounding box center [215, 209] width 6 height 6
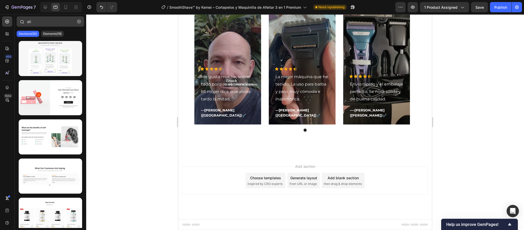
scroll to position [1111, 0]
click at [38, 20] on input "sti" at bounding box center [51, 21] width 68 height 10
click at [55, 40] on div at bounding box center [51, 133] width 72 height 189
click at [59, 32] on p "Elements(19)" at bounding box center [52, 34] width 18 height 4
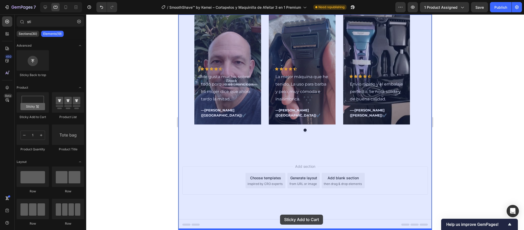
drag, startPoint x: 224, startPoint y: 135, endPoint x: 280, endPoint y: 214, distance: 97.0
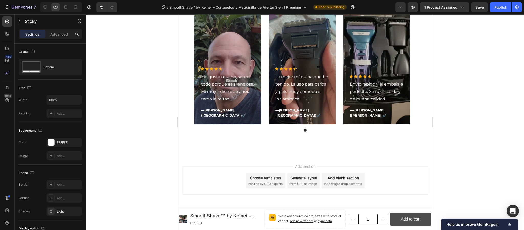
click at [419, 214] on button "Add to cart" at bounding box center [410, 219] width 41 height 14
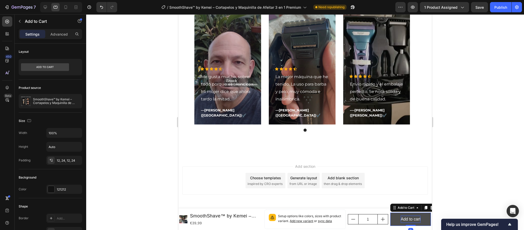
click at [410, 215] on div "Add to cart" at bounding box center [411, 218] width 20 height 7
click at [415, 217] on p "Add to cart" at bounding box center [411, 218] width 20 height 7
click at [390, 212] on button "ÀGAR" at bounding box center [410, 219] width 41 height 14
click at [390, 212] on button "ÀGAR CO" at bounding box center [410, 219] width 41 height 14
click at [390, 208] on button "ÀGAR CON TARJETA" at bounding box center [410, 218] width 41 height 21
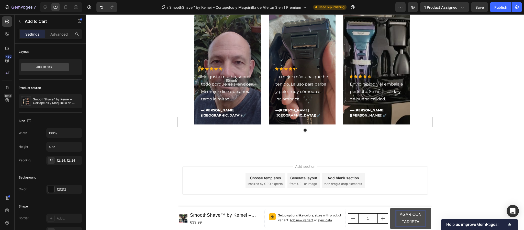
click at [390, 208] on button "ÀGAR CON TARJETA" at bounding box center [410, 218] width 41 height 21
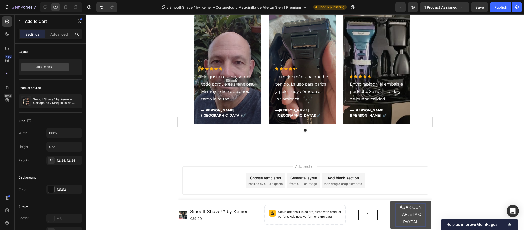
click at [399, 206] on p "ÀGAR CON TARJETA O PAYPAL" at bounding box center [411, 215] width 28 height 22
click at [399, 207] on p "ÀGAR CON TARJETA O PAYPAL" at bounding box center [411, 215] width 28 height 22
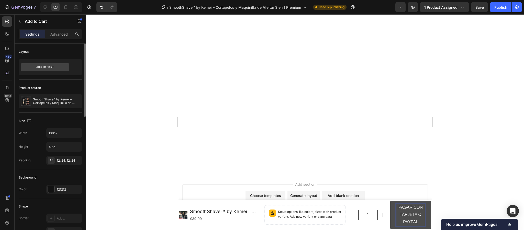
scroll to position [77, 0]
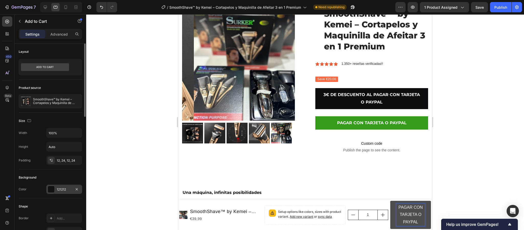
click at [53, 191] on div at bounding box center [51, 189] width 7 height 7
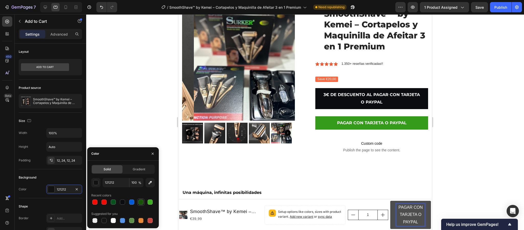
click at [141, 203] on div at bounding box center [140, 201] width 5 height 5
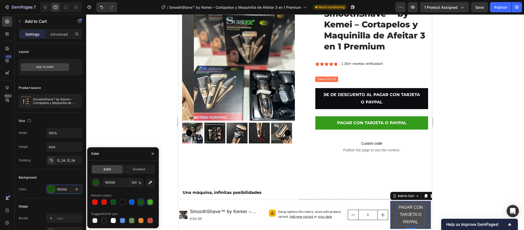
click at [148, 202] on div at bounding box center [150, 201] width 5 height 5
click at [141, 201] on div at bounding box center [140, 201] width 5 height 5
type input "155106"
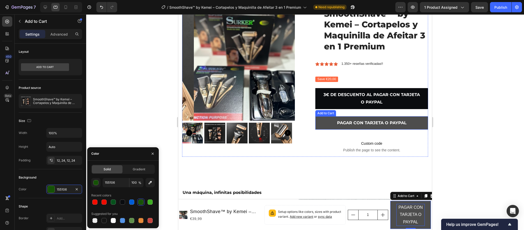
click at [412, 124] on button "PAGAR CON TARJETA O PAYPAL" at bounding box center [371, 123] width 113 height 14
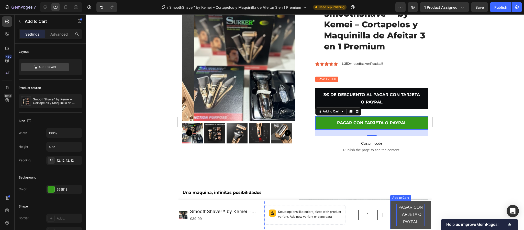
click at [403, 213] on p "PAGAR CON TARJETA O PAYPAL" at bounding box center [411, 215] width 28 height 22
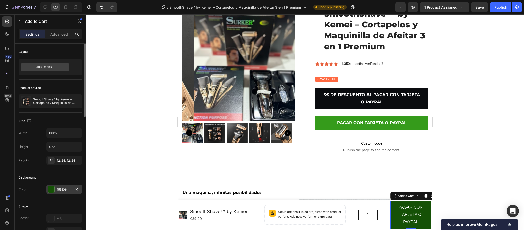
click at [55, 192] on div "155106" at bounding box center [64, 188] width 36 height 9
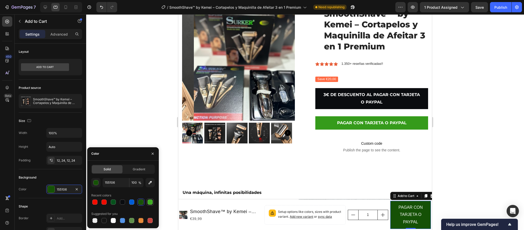
click at [148, 201] on div at bounding box center [150, 201] width 5 height 5
type input "3EAD22"
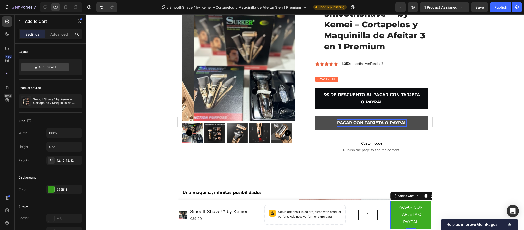
click at [379, 124] on div "PAGAR CON TARJETA O PAYPAL" at bounding box center [372, 122] width 70 height 7
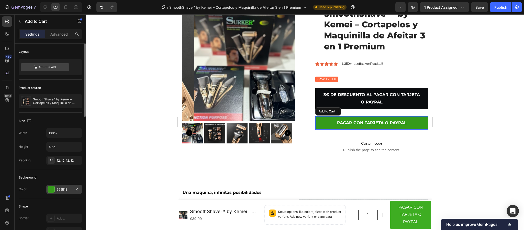
click at [67, 190] on div "359B1B" at bounding box center [64, 189] width 15 height 5
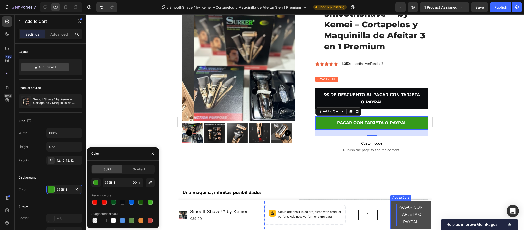
click at [409, 206] on p "PAGAR CON TARJETA O PAYPAL" at bounding box center [411, 215] width 28 height 22
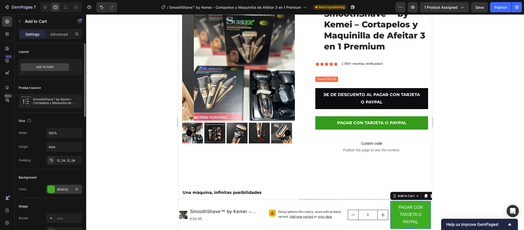
click at [48, 190] on div at bounding box center [51, 188] width 7 height 7
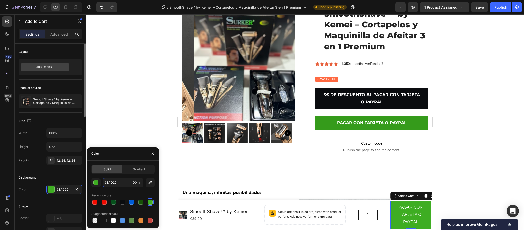
paste input "59B1B"
type input "359B1B"
click at [172, 169] on div at bounding box center [305, 121] width 438 height 215
click at [502, 177] on div at bounding box center [305, 121] width 438 height 215
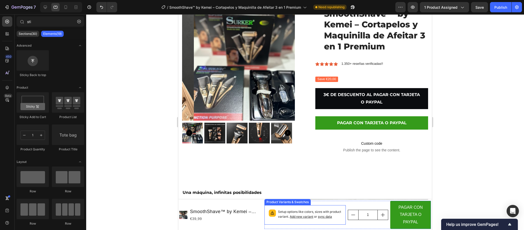
click at [333, 222] on div "Setup options like colors, sizes with product variant. Add new variant or sync …" at bounding box center [305, 214] width 76 height 15
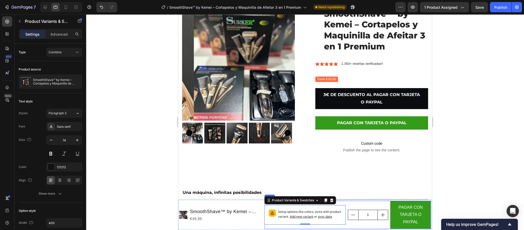
click at [364, 204] on div "1 Product Quantity" at bounding box center [368, 215] width 41 height 28
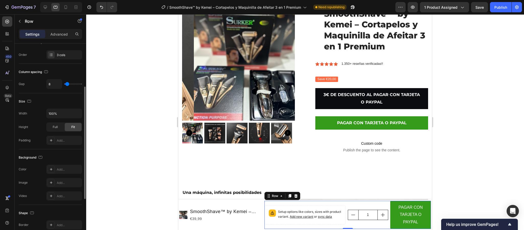
scroll to position [0, 0]
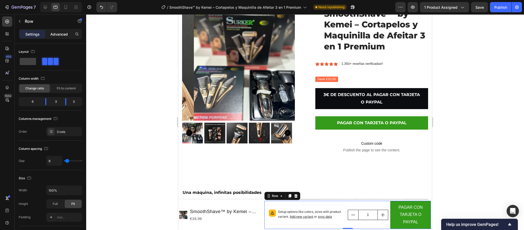
click at [57, 34] on p "Advanced" at bounding box center [58, 33] width 17 height 5
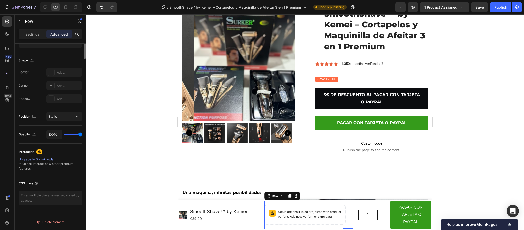
scroll to position [9, 0]
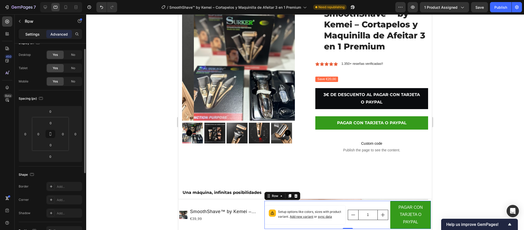
click at [38, 37] on div "Settings" at bounding box center [33, 34] width 26 height 8
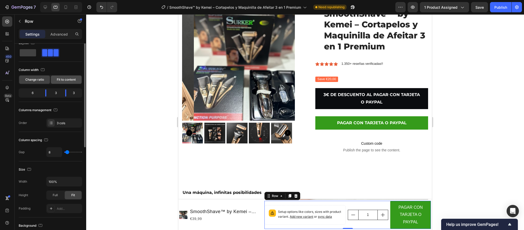
scroll to position [0, 0]
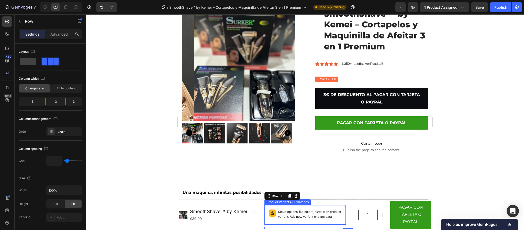
click at [315, 219] on p "Setup options like colors, sizes with product variant. Add new variant or sync …" at bounding box center [309, 214] width 63 height 10
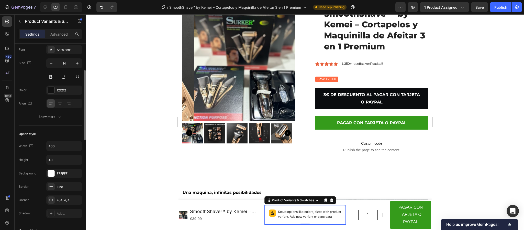
scroll to position [38, 0]
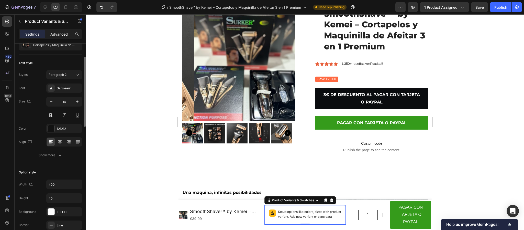
click at [61, 36] on p "Advanced" at bounding box center [58, 33] width 17 height 5
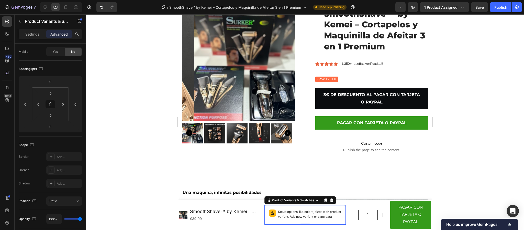
click at [359, 202] on div "1 Product Quantity" at bounding box center [368, 215] width 41 height 28
click at [143, 184] on div at bounding box center [305, 121] width 438 height 215
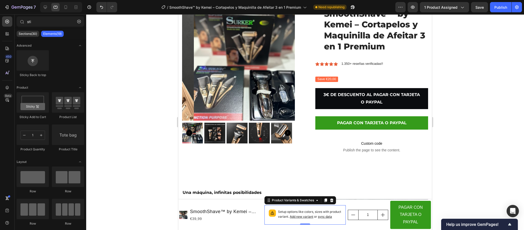
click at [355, 206] on div "1 Product Quantity" at bounding box center [368, 215] width 41 height 28
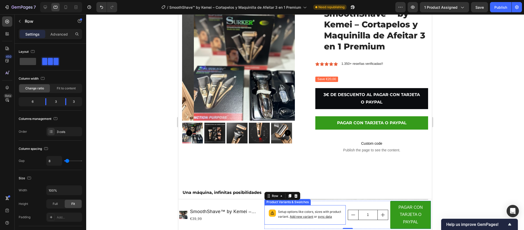
click at [292, 216] on p "Setup options like colors, sizes with product variant. Add new variant or sync …" at bounding box center [309, 214] width 63 height 10
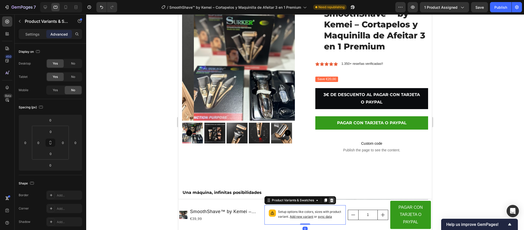
click at [330, 199] on icon at bounding box center [331, 200] width 3 height 4
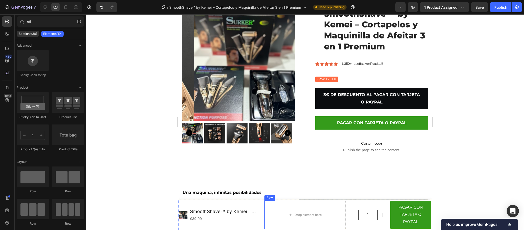
click at [377, 204] on div "1 Product Quantity" at bounding box center [368, 215] width 41 height 28
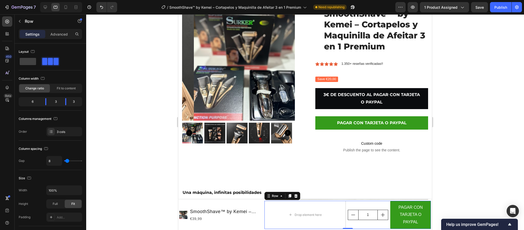
click at [381, 207] on div "1 Product Quantity" at bounding box center [368, 215] width 41 height 28
click at [323, 207] on div "Drop element here" at bounding box center [305, 215] width 81 height 28
click at [337, 217] on div "Drop element here" at bounding box center [305, 215] width 81 height 28
click at [361, 200] on div "Product Images SmoothShave™ by Kemei – Cortapelos y Maquinilla de Afeitar 3 en …" at bounding box center [305, 215] width 254 height 30
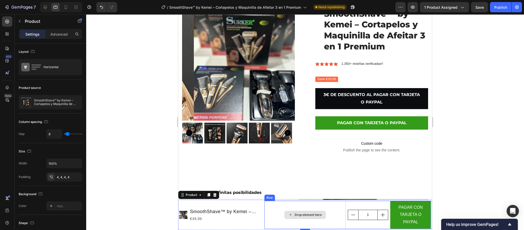
click at [336, 211] on div "Drop element here" at bounding box center [305, 215] width 81 height 28
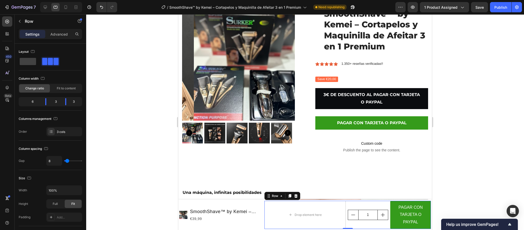
click at [357, 206] on div "1 Product Quantity" at bounding box center [368, 215] width 41 height 28
click at [300, 213] on div "Drop element here" at bounding box center [308, 215] width 27 height 4
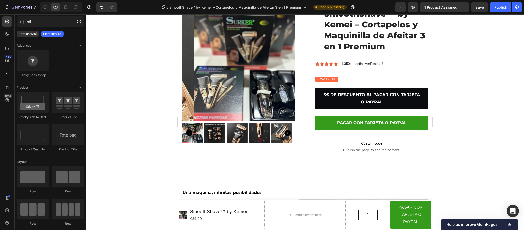
scroll to position [115, 0]
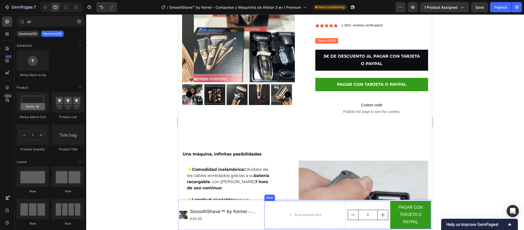
click at [377, 206] on div "1 Product Quantity" at bounding box center [368, 215] width 41 height 28
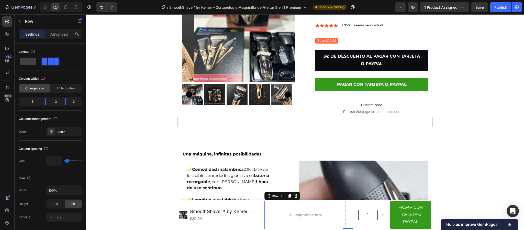
click at [369, 223] on div "1 Product Quantity" at bounding box center [368, 215] width 41 height 28
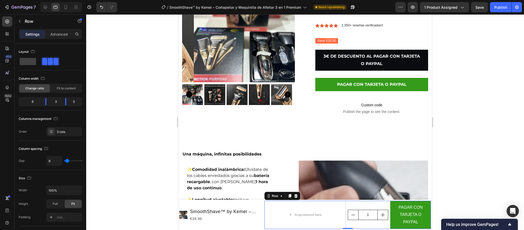
click at [378, 207] on div "1 Product Quantity" at bounding box center [368, 215] width 41 height 28
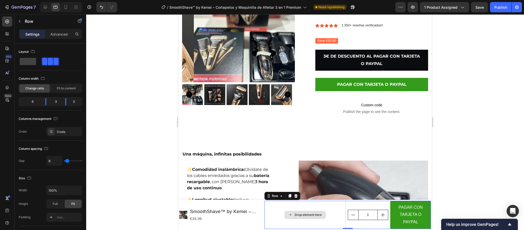
click at [331, 210] on div "Drop element here" at bounding box center [305, 215] width 81 height 28
click at [504, 138] on div at bounding box center [305, 121] width 438 height 215
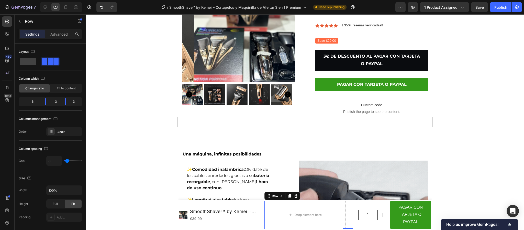
click at [465, 162] on div at bounding box center [305, 121] width 438 height 215
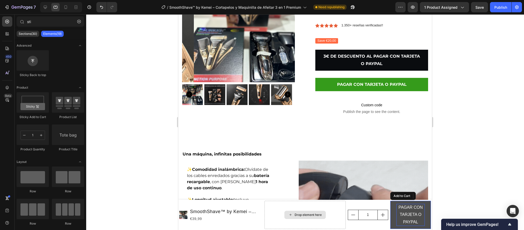
drag, startPoint x: 400, startPoint y: 214, endPoint x: 664, endPoint y: 16, distance: 330.0
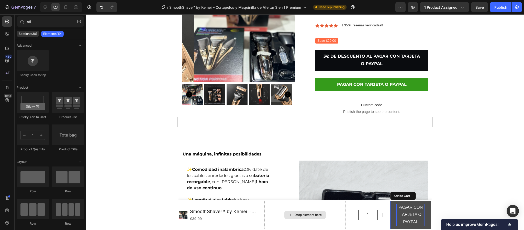
click at [400, 214] on p "PAGAR CON TARJETA O PAYPAL" at bounding box center [411, 215] width 28 height 22
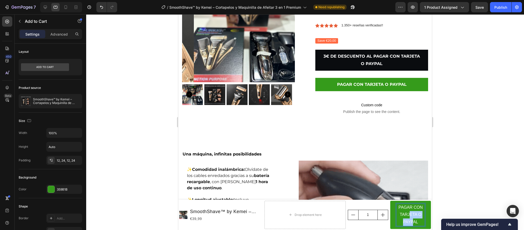
click at [455, 184] on div at bounding box center [305, 121] width 438 height 215
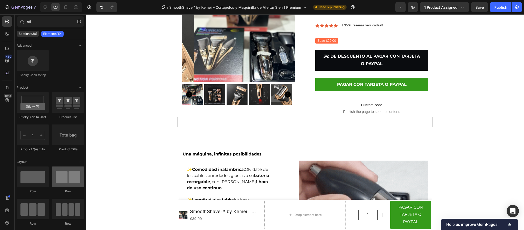
click at [66, 182] on div at bounding box center [68, 176] width 32 height 20
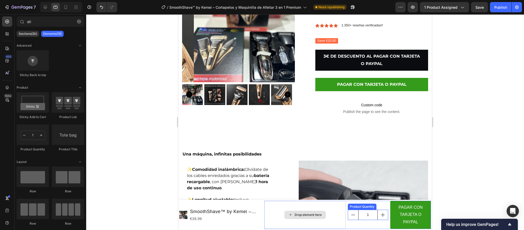
click at [356, 204] on div "Product Quantity" at bounding box center [362, 206] width 29 height 6
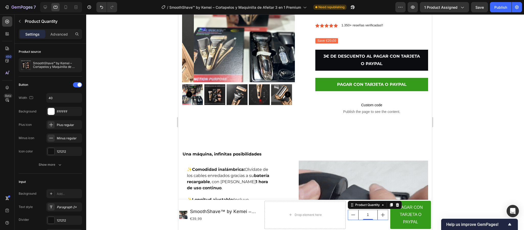
click at [357, 223] on div "1 Product Quantity 0" at bounding box center [368, 215] width 41 height 28
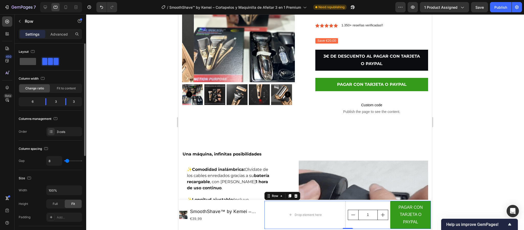
click at [29, 61] on span at bounding box center [28, 61] width 16 height 7
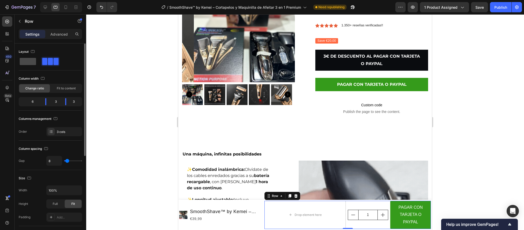
type input "0"
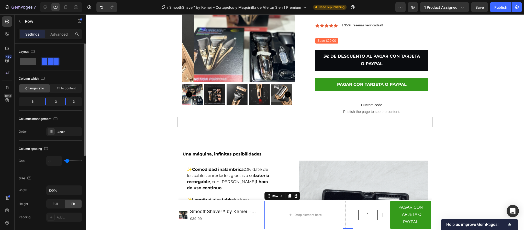
type input "0"
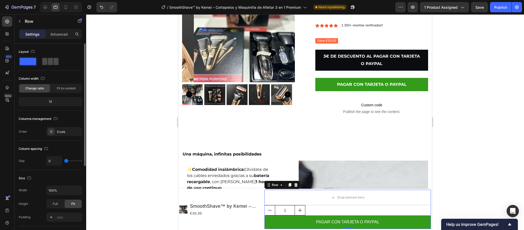
click at [48, 58] on span at bounding box center [50, 61] width 5 height 7
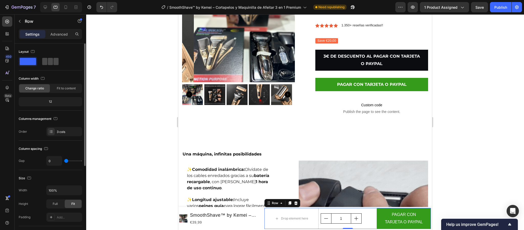
type input "8"
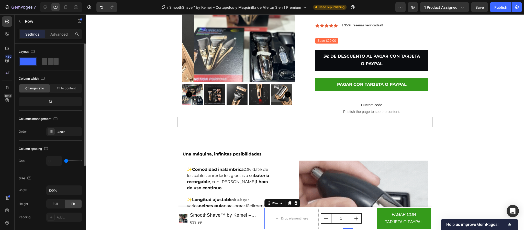
type input "8"
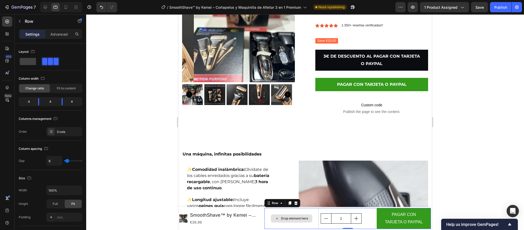
click at [296, 215] on div "Drop element here" at bounding box center [291, 218] width 41 height 8
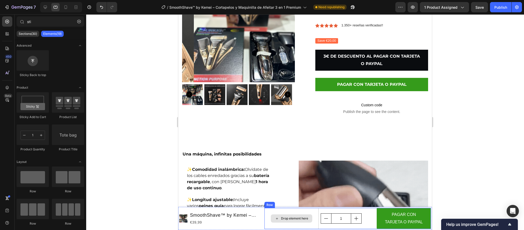
click at [302, 211] on div "Drop element here" at bounding box center [292, 218] width 54 height 21
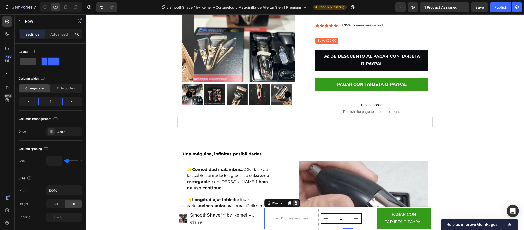
click at [294, 203] on icon at bounding box center [296, 203] width 4 height 4
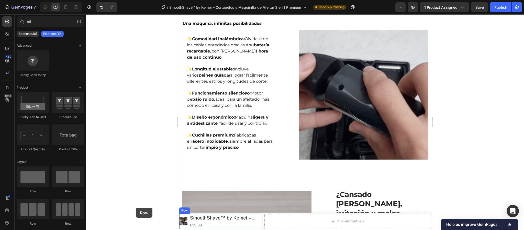
scroll to position [262, 0]
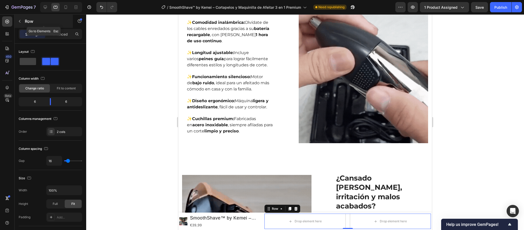
click at [17, 19] on button "button" at bounding box center [20, 21] width 8 height 8
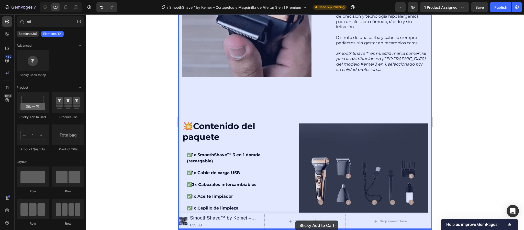
scroll to position [504, 0]
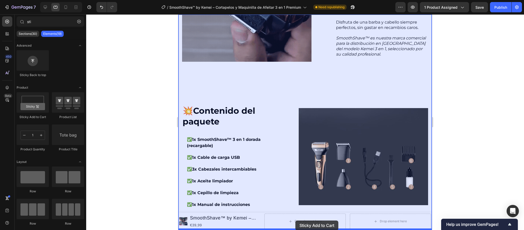
drag, startPoint x: 217, startPoint y: 115, endPoint x: 325, endPoint y: 224, distance: 152.9
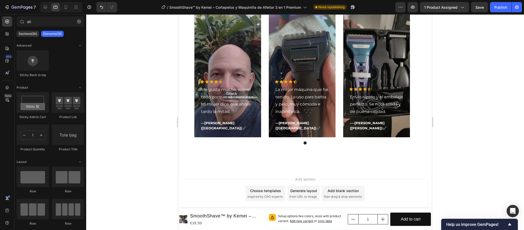
scroll to position [979, 0]
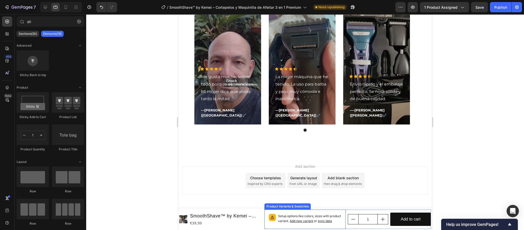
click at [313, 219] on span "Add new variant" at bounding box center [302, 221] width 24 height 4
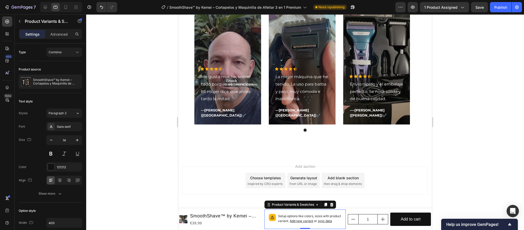
click at [330, 203] on icon at bounding box center [331, 205] width 3 height 4
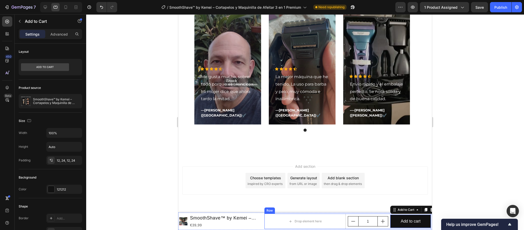
drag, startPoint x: 402, startPoint y: 223, endPoint x: 386, endPoint y: 229, distance: 18.0
click at [314, 221] on div "Drop element here 1 Product Quantity Add to cart Add to Cart 0 Row" at bounding box center [348, 220] width 167 height 15
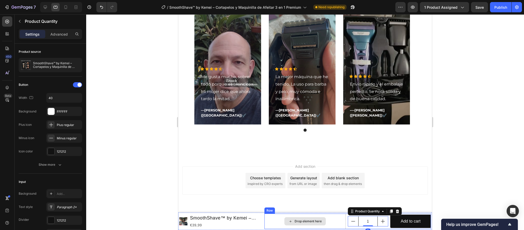
drag, startPoint x: 382, startPoint y: 220, endPoint x: 322, endPoint y: 221, distance: 60.6
click at [322, 221] on div "Drop element here 1 Product Quantity 0 Add to cart Add to Cart Row" at bounding box center [348, 220] width 167 height 15
drag, startPoint x: 360, startPoint y: 217, endPoint x: 369, endPoint y: 210, distance: 11.3
click at [309, 219] on div "Drop element here 1 Product Quantity 0 Add to cart Add to Cart Row" at bounding box center [348, 220] width 167 height 15
drag, startPoint x: 368, startPoint y: 211, endPoint x: 401, endPoint y: 186, distance: 40.9
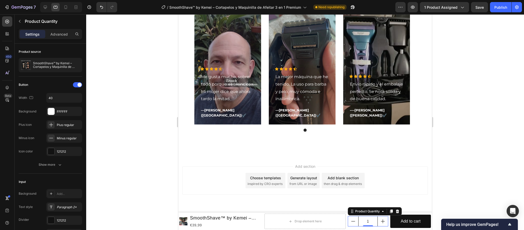
click at [313, 221] on div "Drop element here 1 Product Quantity 0 Add to cart Add to Cart Row" at bounding box center [348, 220] width 167 height 15
click at [401, 186] on div "Add section Choose templates inspired by CRO experts Generate layout from URL o…" at bounding box center [305, 180] width 246 height 28
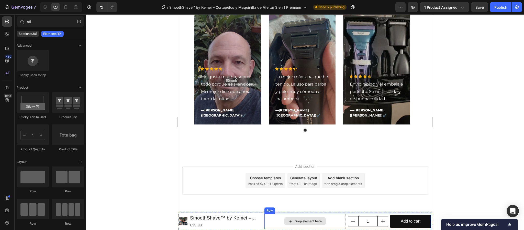
click at [331, 221] on div "Drop element here" at bounding box center [305, 220] width 81 height 15
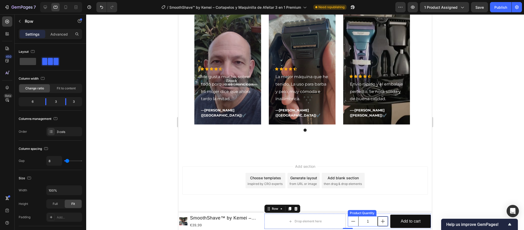
click at [378, 222] on button "increment" at bounding box center [383, 221] width 10 height 10
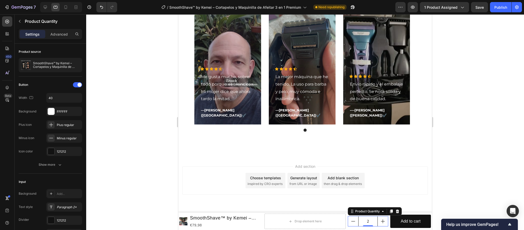
click at [369, 224] on input "2" at bounding box center [368, 221] width 20 height 10
type input "1"
click at [401, 182] on div "Add section Choose templates inspired by CRO experts Generate layout from URL o…" at bounding box center [305, 180] width 246 height 28
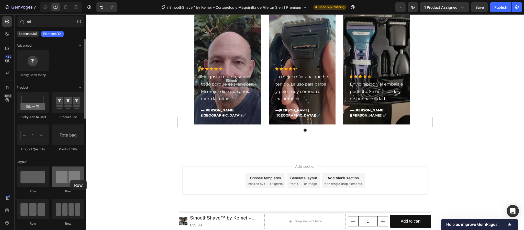
click at [70, 180] on div at bounding box center [68, 176] width 32 height 20
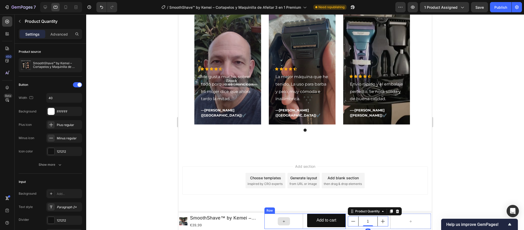
drag, startPoint x: 317, startPoint y: 220, endPoint x: 288, endPoint y: 221, distance: 29.0
click at [288, 221] on div "Add to cart Add to Cart Row 1 Product Quantity 0 Row" at bounding box center [348, 220] width 167 height 15
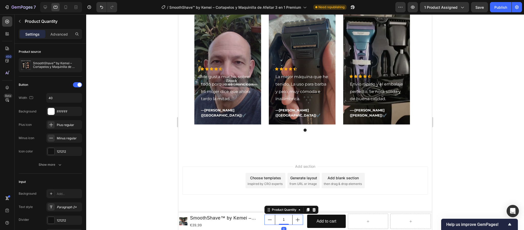
click at [390, 186] on div "Add section Choose templates inspired by CRO experts Generate layout from URL o…" at bounding box center [305, 180] width 246 height 28
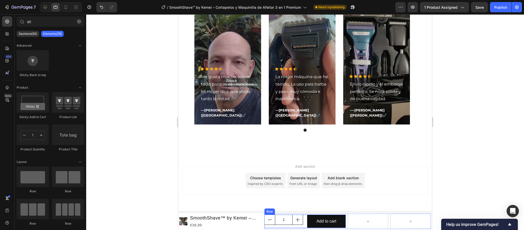
click at [292, 226] on div "1 Product Quantity" at bounding box center [284, 221] width 39 height 14
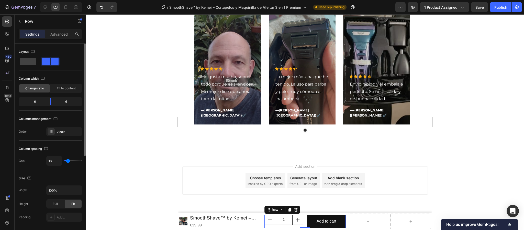
click at [54, 62] on span at bounding box center [55, 61] width 8 height 7
click at [366, 200] on div "Add section Choose templates inspired by CRO experts Generate layout from URL o…" at bounding box center [305, 187] width 254 height 63
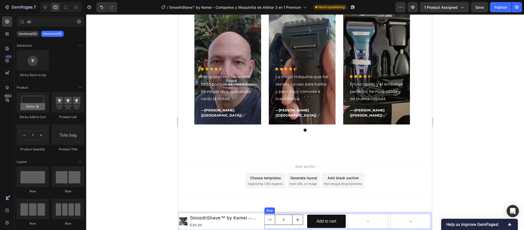
click at [390, 220] on div at bounding box center [410, 220] width 41 height 15
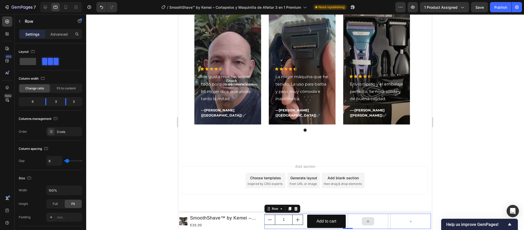
click at [374, 218] on div at bounding box center [368, 220] width 41 height 15
click at [398, 220] on div at bounding box center [410, 220] width 41 height 15
click at [296, 209] on div at bounding box center [296, 208] width 6 height 6
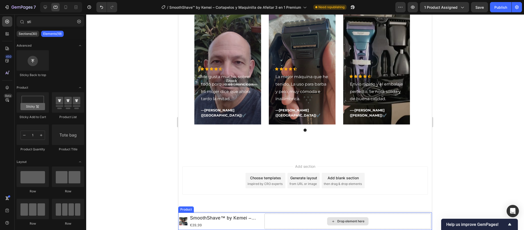
click at [393, 215] on div "Drop element here" at bounding box center [348, 220] width 167 height 15
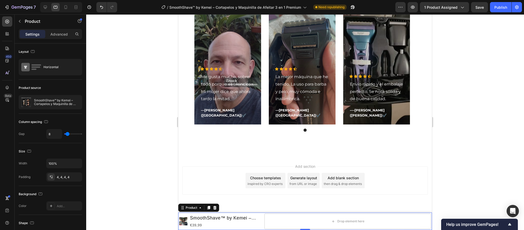
click at [216, 208] on icon at bounding box center [214, 208] width 3 height 4
click at [217, 210] on div "Add section Choose templates inspired by CRO experts Generate layout from URL o…" at bounding box center [305, 187] width 254 height 63
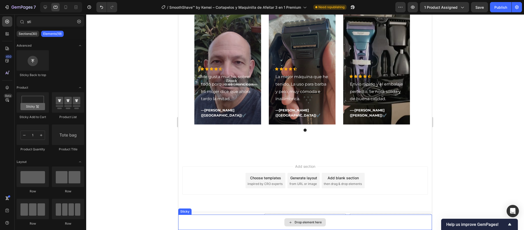
click at [272, 223] on div "Drop element here" at bounding box center [305, 221] width 254 height 15
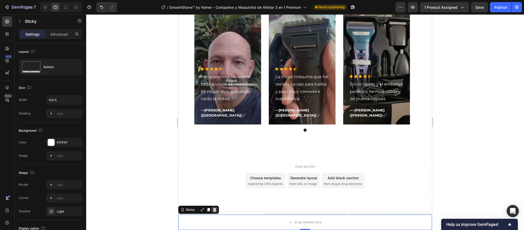
click at [216, 209] on icon at bounding box center [215, 209] width 4 height 4
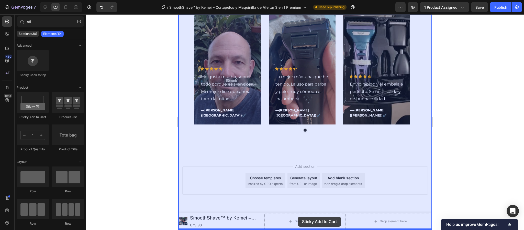
drag, startPoint x: 259, startPoint y: 146, endPoint x: 298, endPoint y: 216, distance: 80.6
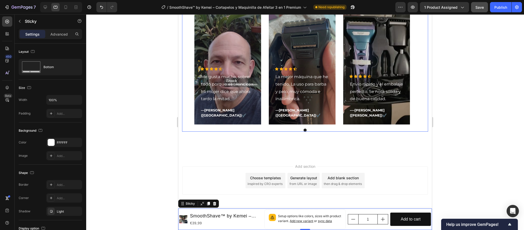
click at [485, 7] on button "Save" at bounding box center [479, 7] width 17 height 10
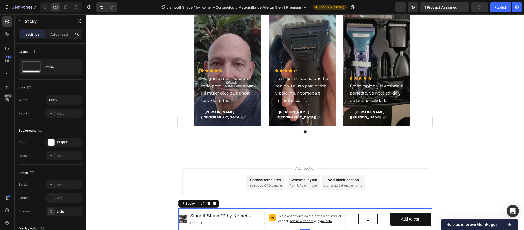
scroll to position [864, 0]
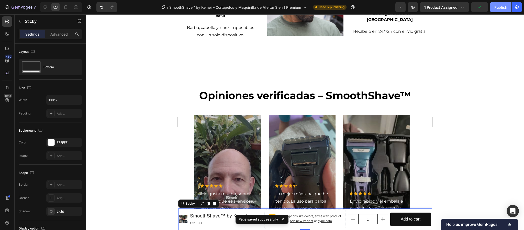
click at [500, 6] on div "Publish" at bounding box center [501, 7] width 13 height 5
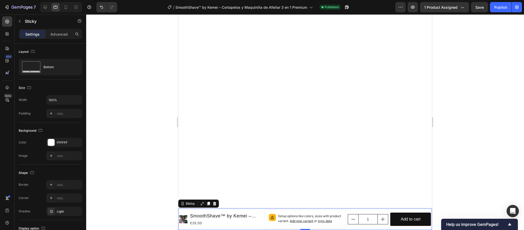
scroll to position [0, 0]
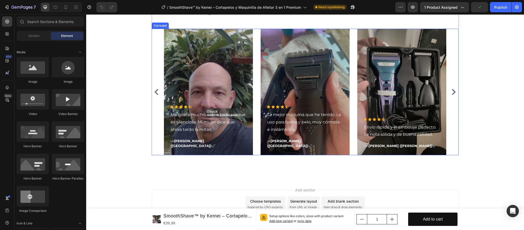
scroll to position [1068, 0]
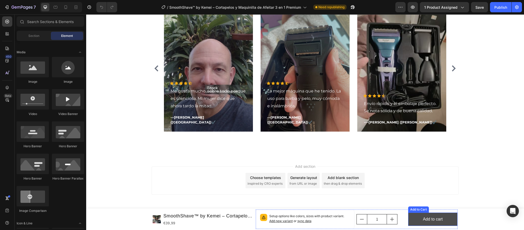
click at [442, 219] on button "Add to cart" at bounding box center [432, 219] width 49 height 14
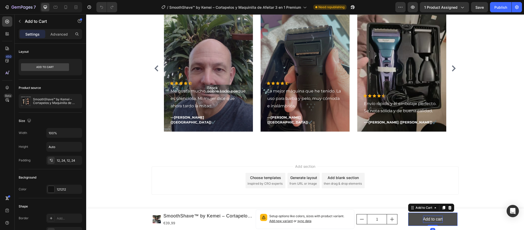
click at [435, 217] on div "Add to cart" at bounding box center [433, 218] width 20 height 7
click at [439, 219] on p "Add to cart" at bounding box center [433, 218] width 20 height 7
click at [408, 212] on button "PAGAR" at bounding box center [432, 219] width 49 height 14
click at [408, 212] on button "PAGAR CON" at bounding box center [432, 219] width 49 height 14
click at [408, 208] on button "PAGAR CON TARJETA" at bounding box center [432, 218] width 49 height 21
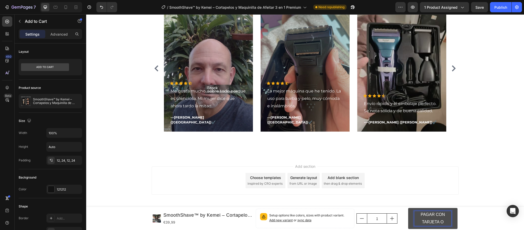
click at [408, 208] on button "PAGAR CON TARJETA O" at bounding box center [432, 218] width 49 height 21
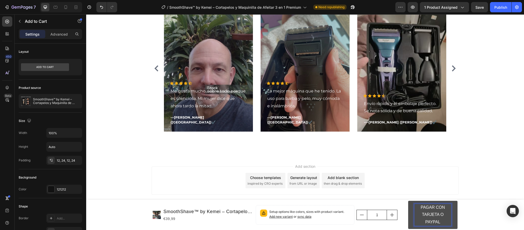
click at [482, 161] on div "Add section Choose templates inspired by CRO experts Generate layout from URL o…" at bounding box center [305, 187] width 438 height 63
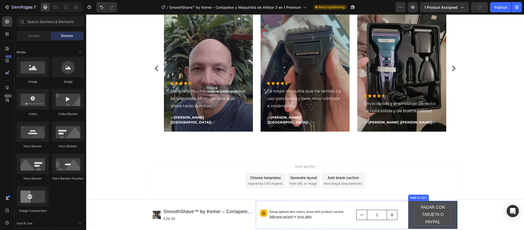
click at [442, 208] on p "PAGAR CON TARJETA O PAYPAL" at bounding box center [432, 215] width 37 height 22
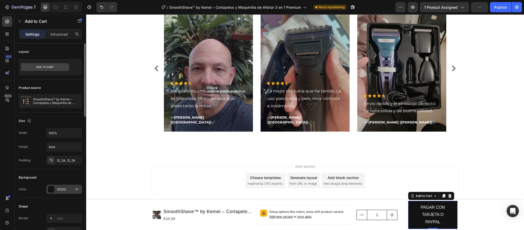
click at [59, 188] on div "121212" at bounding box center [64, 189] width 15 height 5
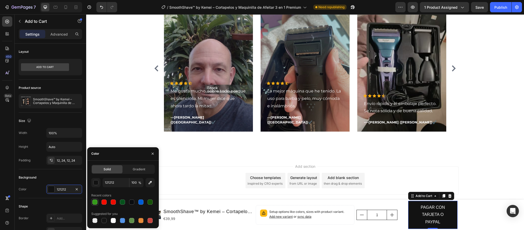
click at [95, 201] on div at bounding box center [94, 201] width 5 height 5
type input "359B1B"
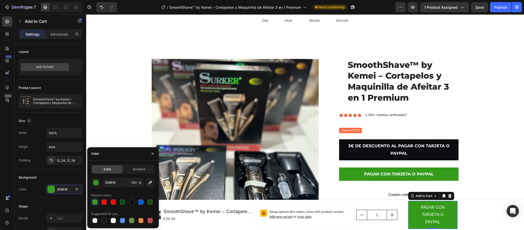
scroll to position [38, 0]
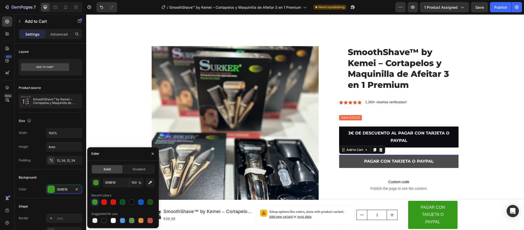
click at [441, 163] on button "PAGAR CON TARJETA O PAYPAL" at bounding box center [398, 162] width 119 height 14
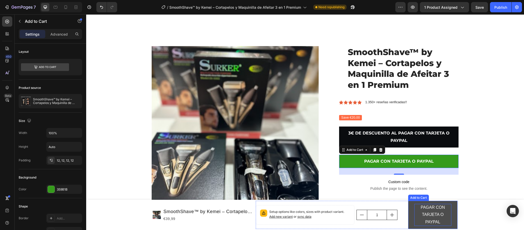
click at [432, 219] on p "PAGAR CON TARJETA O PAYPAL" at bounding box center [432, 215] width 37 height 22
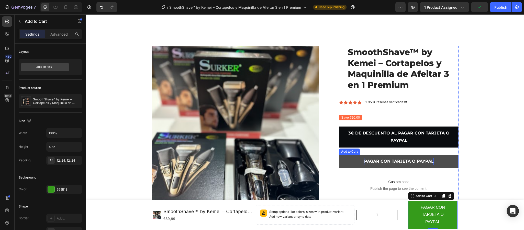
click at [426, 159] on div "PAGAR CON TARJETA O PAYPAL" at bounding box center [399, 161] width 70 height 7
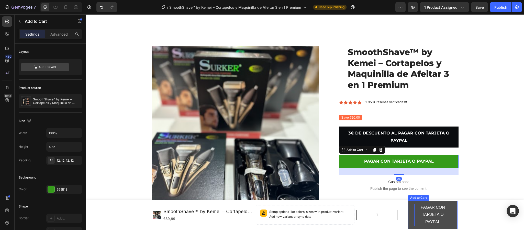
click at [435, 215] on p "PAGAR CON TARJETA O PAYPAL" at bounding box center [432, 215] width 37 height 22
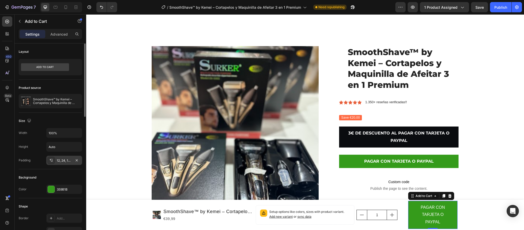
click at [74, 164] on div "12, 24, 12, 24" at bounding box center [64, 160] width 36 height 9
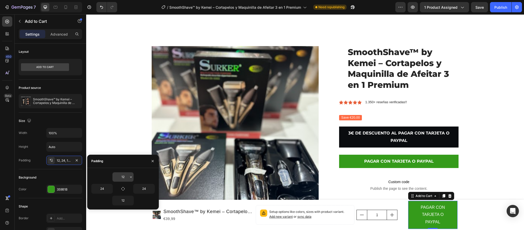
click at [119, 177] on input "12" at bounding box center [123, 176] width 21 height 9
click at [114, 132] on div "Product Images SmoothShave™ by Kemei – Cortapelos y Maquinilla de Afeitar 3 en …" at bounding box center [305, 150] width 430 height 208
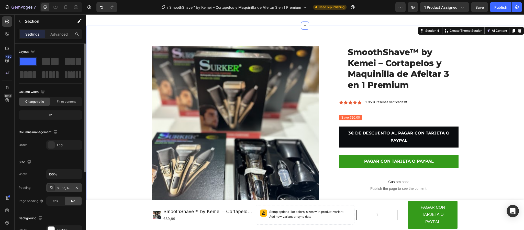
click at [66, 190] on div "80, 15, 48, 15" at bounding box center [64, 187] width 15 height 5
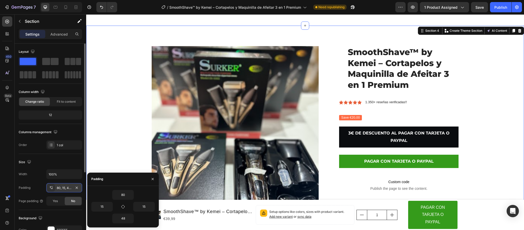
click at [51, 185] on div at bounding box center [51, 187] width 7 height 7
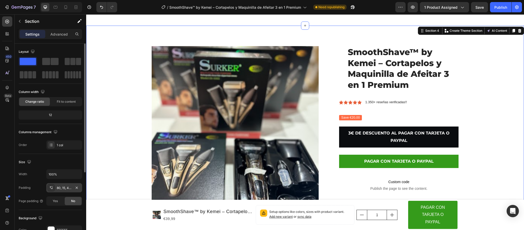
click at [51, 188] on icon at bounding box center [50, 187] width 1 height 2
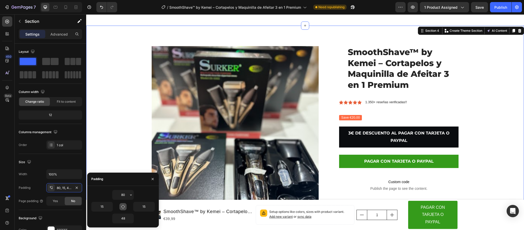
click at [122, 209] on button "button" at bounding box center [122, 206] width 7 height 7
type input "80"
click at [122, 209] on button "button" at bounding box center [122, 206] width 7 height 7
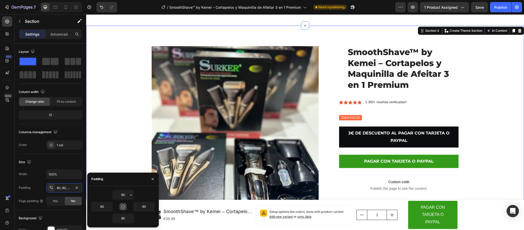
click at [122, 209] on button "button" at bounding box center [122, 206] width 7 height 7
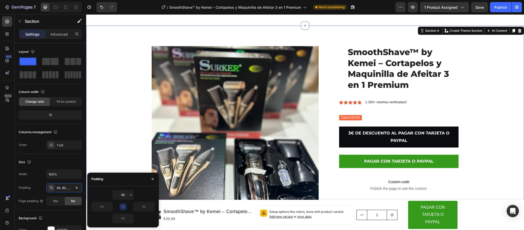
click at [122, 209] on button "button" at bounding box center [122, 206] width 7 height 7
click at [130, 197] on button "button" at bounding box center [130, 194] width 5 height 9
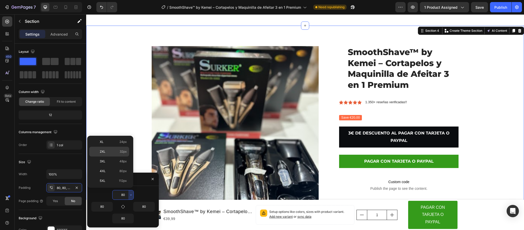
scroll to position [0, 0]
click at [113, 143] on p "Auto Auto" at bounding box center [113, 142] width 27 height 5
type input "Auto"
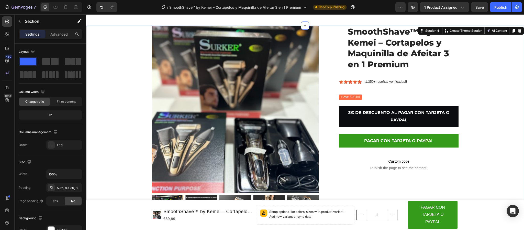
click at [500, 163] on div "Product Images SmoothShave™ by Kemei – Cortapelos y Maquinilla de Afeitar 3 en …" at bounding box center [305, 140] width 438 height 228
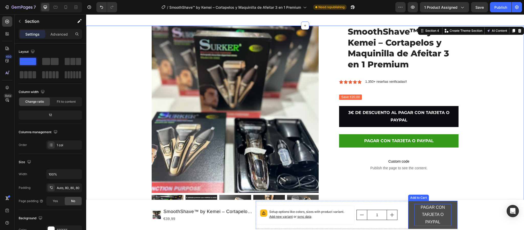
click at [421, 215] on p "PAGAR CON TARJETA O PAYPAL" at bounding box center [432, 215] width 37 height 22
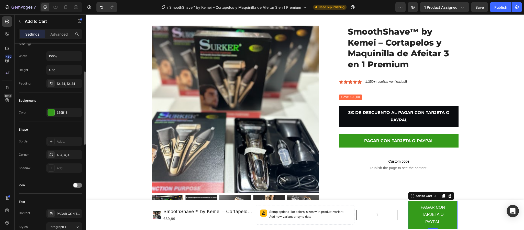
scroll to position [115, 0]
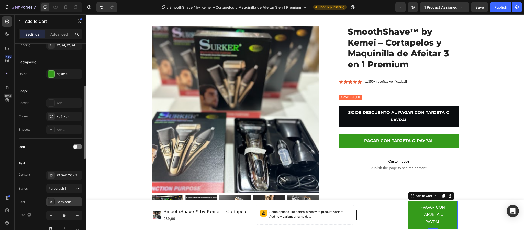
click at [70, 200] on div "Sans-serif" at bounding box center [64, 201] width 36 height 9
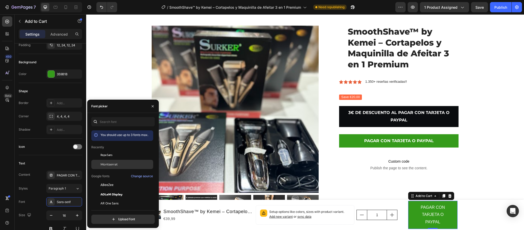
click at [124, 166] on div "Montserrat" at bounding box center [127, 164] width 52 height 5
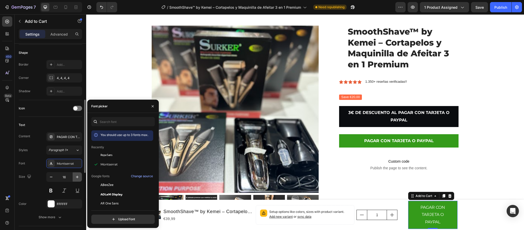
scroll to position [192, 0]
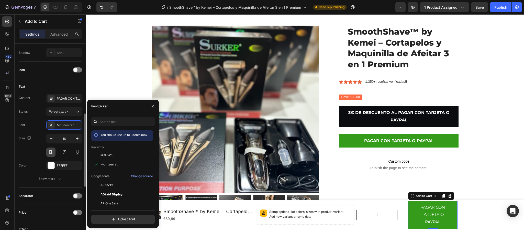
click at [49, 154] on button at bounding box center [50, 151] width 9 height 9
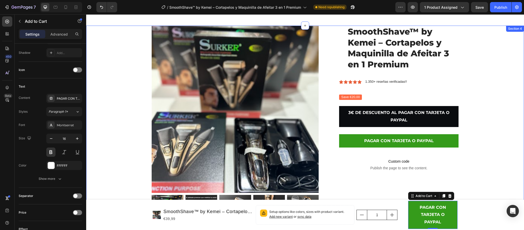
click at [110, 163] on div "Product Images SmoothShave™ by Kemei – Cortapelos y Maquinilla de Afeitar 3 en …" at bounding box center [305, 130] width 397 height 208
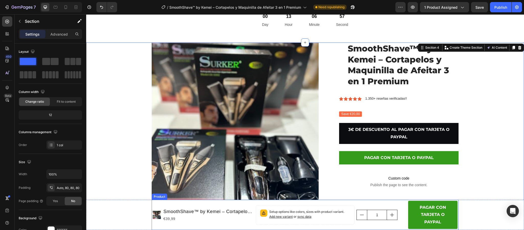
scroll to position [38, 0]
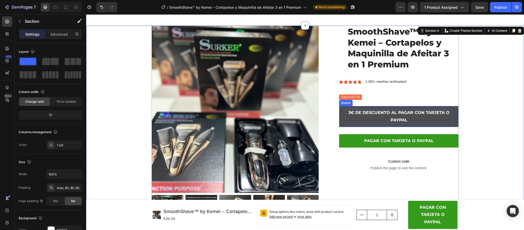
click at [440, 114] on p "3€ DE DESCUENTO AL PAGAR CON TARJETA O PAYPAL" at bounding box center [398, 116] width 107 height 15
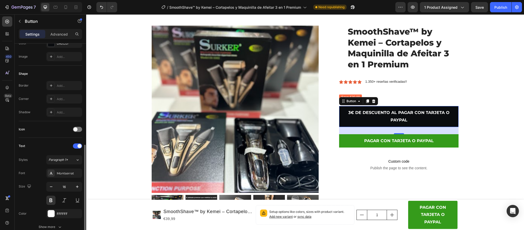
scroll to position [115, 0]
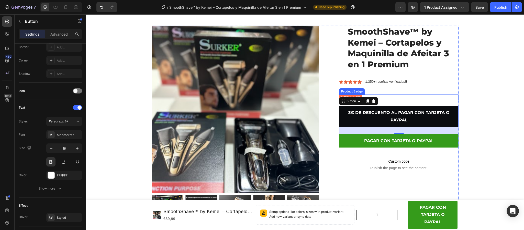
click at [351, 95] on pre "Save €20,00" at bounding box center [350, 96] width 23 height 5
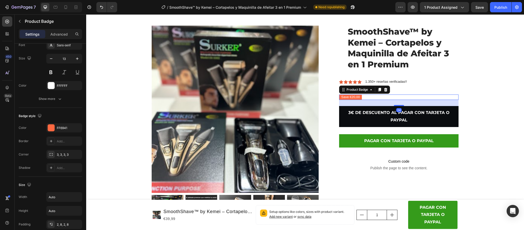
scroll to position [0, 0]
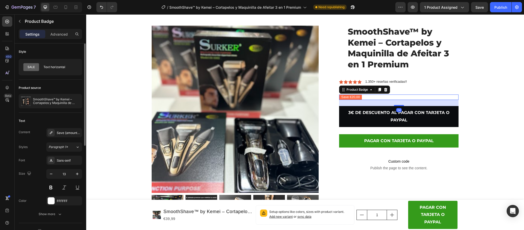
click at [356, 98] on pre "Save €20,00" at bounding box center [350, 96] width 23 height 5
click at [355, 96] on pre "Save €20,00" at bounding box center [350, 96] width 23 height 5
click at [357, 97] on pre "Save €20,00" at bounding box center [350, 96] width 23 height 5
click at [349, 96] on pre "Save €20,00" at bounding box center [350, 96] width 23 height 5
click at [346, 96] on pre "Save €20,00" at bounding box center [350, 96] width 23 height 5
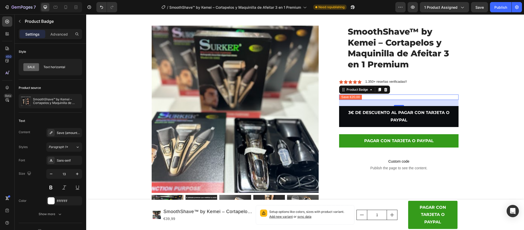
click at [349, 95] on pre "Save €20,00" at bounding box center [350, 96] width 23 height 5
click at [487, 83] on div "Product Images SmoothShave™ by Kemei – Cortapelos y Maquinilla de Afeitar 3 en …" at bounding box center [305, 130] width 397 height 208
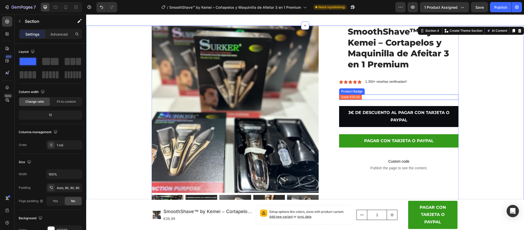
click at [349, 97] on pre "Save €20,00" at bounding box center [350, 96] width 23 height 5
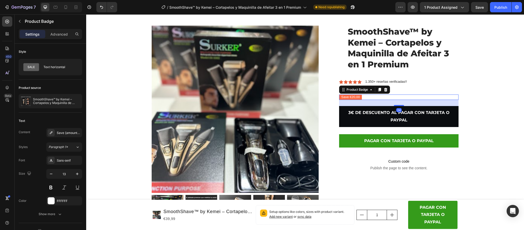
click at [349, 97] on pre "Save €20,00" at bounding box center [350, 96] width 23 height 5
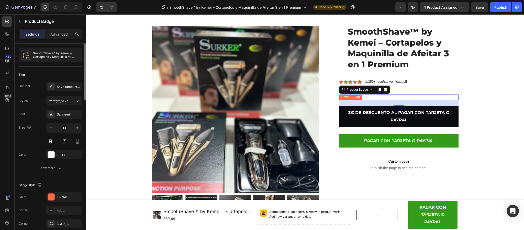
scroll to position [8, 0]
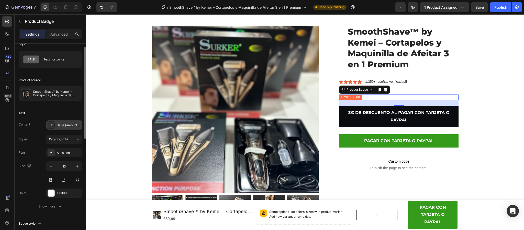
click at [73, 127] on div "Save {amount_discount}" at bounding box center [69, 125] width 24 height 5
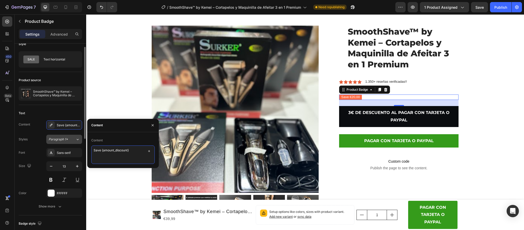
drag, startPoint x: 129, startPoint y: 151, endPoint x: 80, endPoint y: 142, distance: 50.1
click at [80, 142] on div "450 Beta Sections(18) Elements(84) Section Element Hero Section Product Detail …" at bounding box center [43, 121] width 86 height 215
click at [353, 96] on pre "AHORRA20 €" at bounding box center [351, 96] width 25 height 5
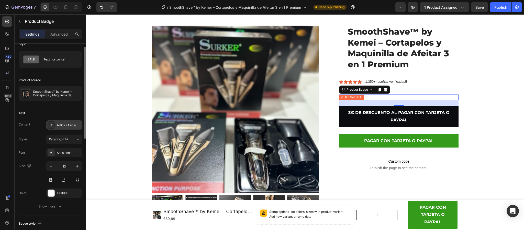
click at [72, 129] on div "AHORRA20 €" at bounding box center [64, 124] width 36 height 9
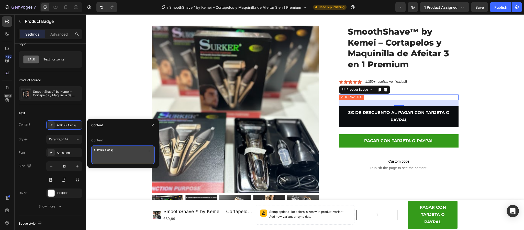
click at [106, 151] on textarea "AHORRA20 €" at bounding box center [122, 154] width 63 height 18
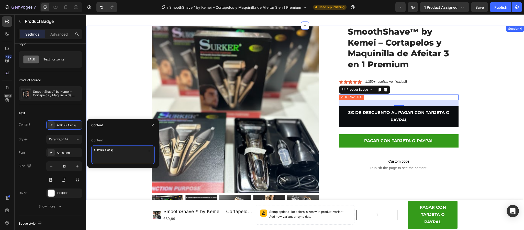
type textarea "AHORRA 20 €"
click at [130, 71] on div "Product Images SmoothShave™ by Kemei – Cortapelos y Maquinilla de Afeitar 3 en …" at bounding box center [305, 130] width 397 height 208
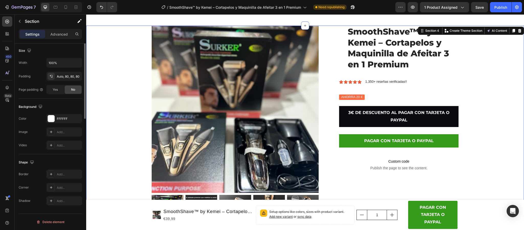
scroll to position [0, 0]
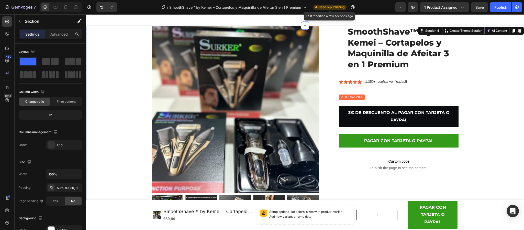
click at [336, 9] on div "Need republishing" at bounding box center [329, 7] width 33 height 5
click at [338, 5] on span "Need republishing" at bounding box center [332, 7] width 26 height 5
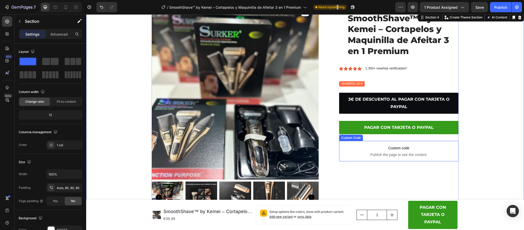
scroll to position [115, 0]
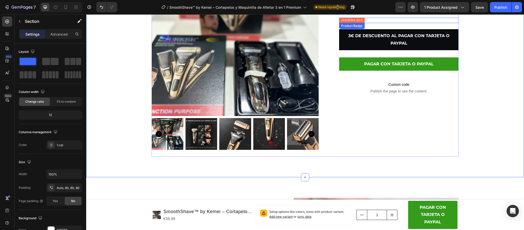
click at [358, 19] on pre "AHORRA 20 €" at bounding box center [352, 20] width 26 height 5
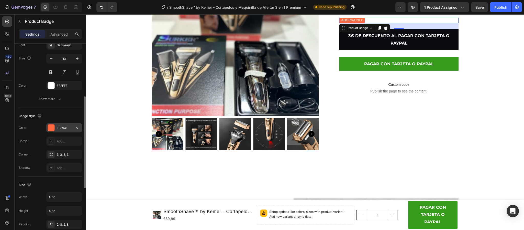
click at [53, 128] on div at bounding box center [51, 127] width 7 height 7
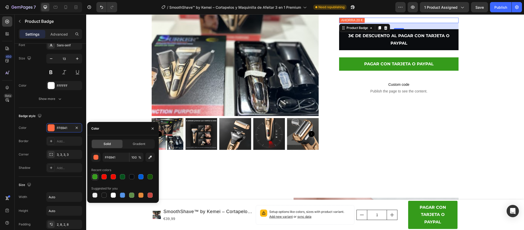
click at [93, 177] on div at bounding box center [94, 176] width 5 height 5
type input "359B1B"
click at [342, 119] on div "SmoothShave™ by [PERSON_NAME] – Cortapelos y Maquinilla de Afeitar 3 en 1 Premi…" at bounding box center [398, 53] width 119 height 208
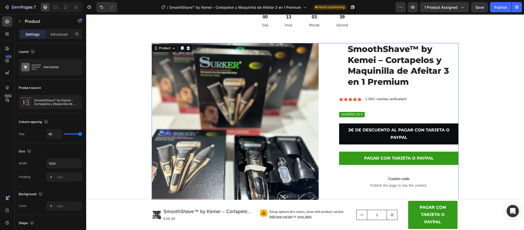
scroll to position [38, 0]
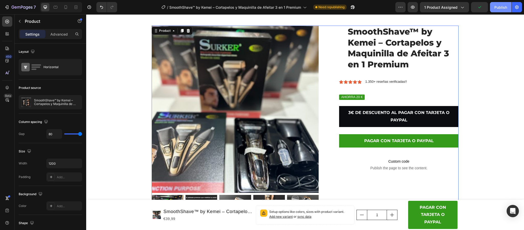
click at [497, 5] on div "Publish" at bounding box center [501, 7] width 13 height 5
